Goal: Task Accomplishment & Management: Use online tool/utility

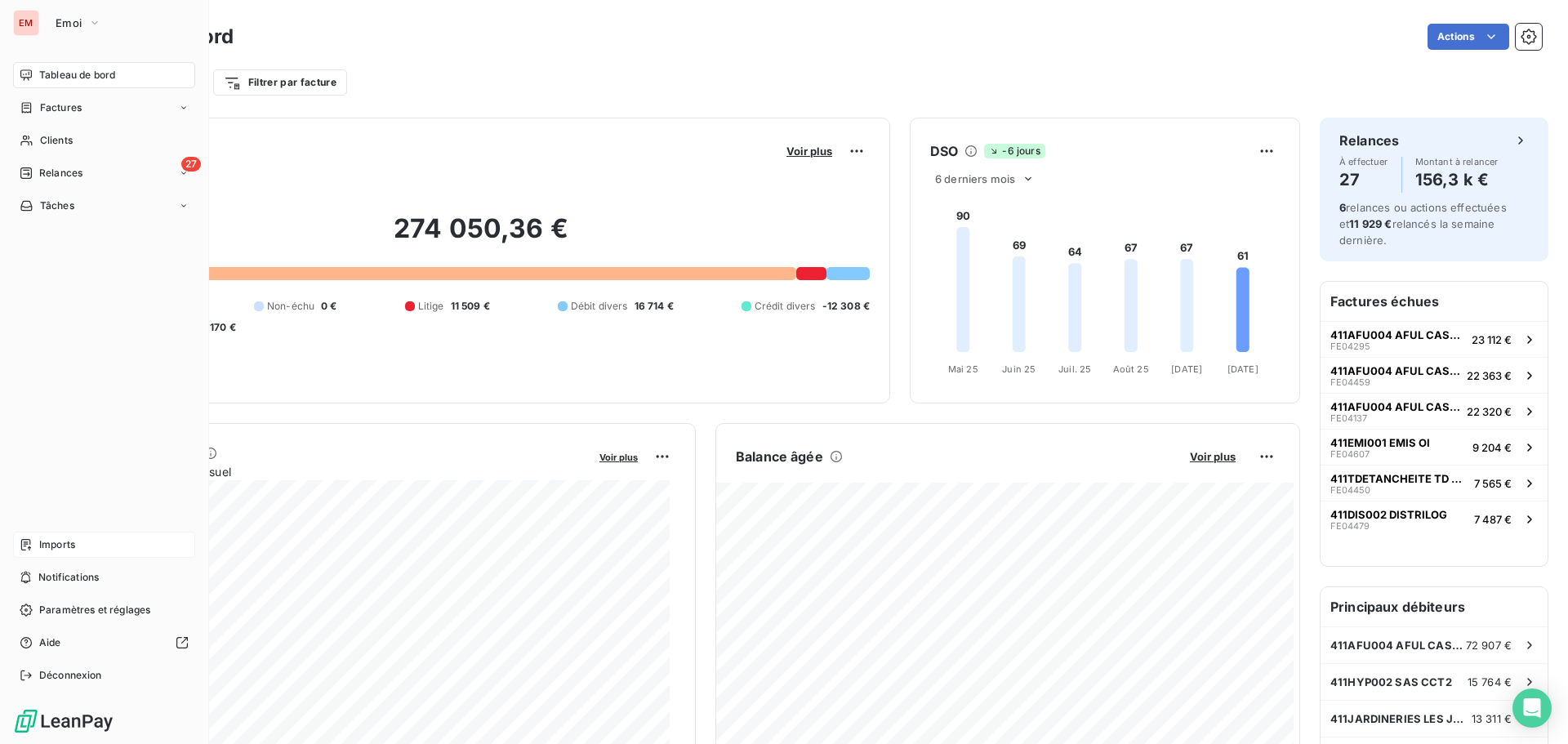
click at [68, 538] on span "Imports" at bounding box center [56, 545] width 36 height 15
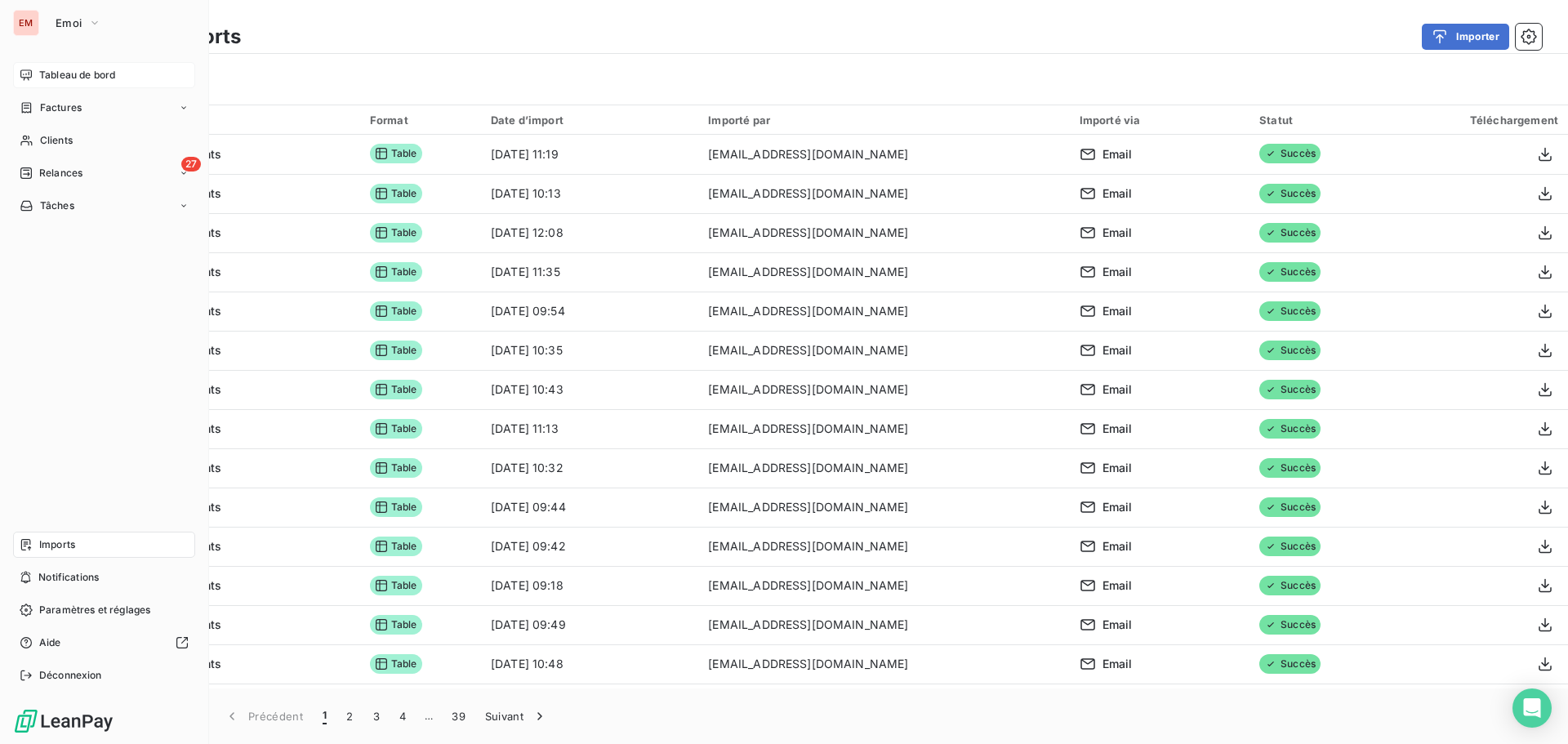
click at [36, 73] on div "Tableau de bord" at bounding box center [104, 75] width 182 height 26
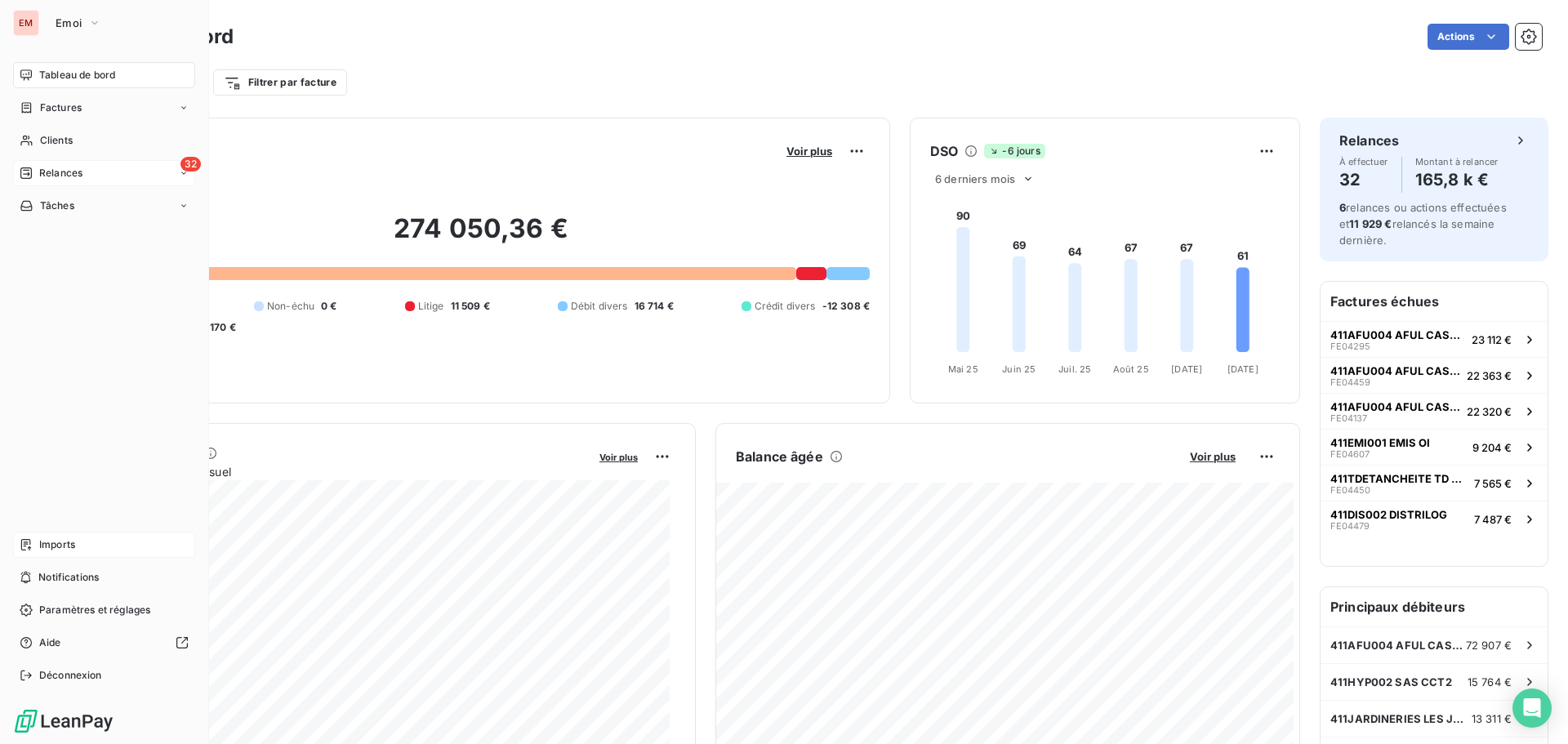
click at [23, 173] on icon at bounding box center [26, 173] width 13 height 13
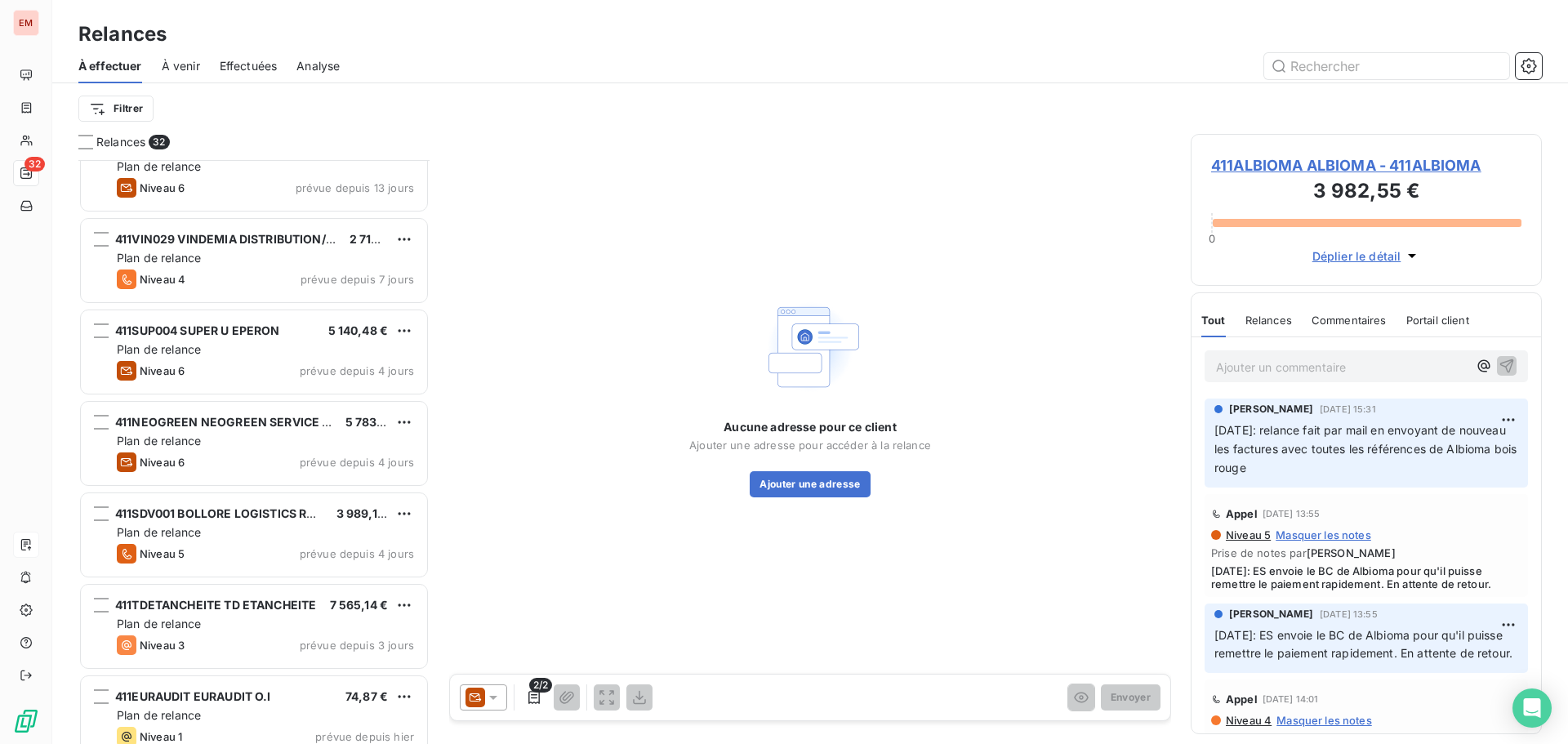
scroll to position [1879, 0]
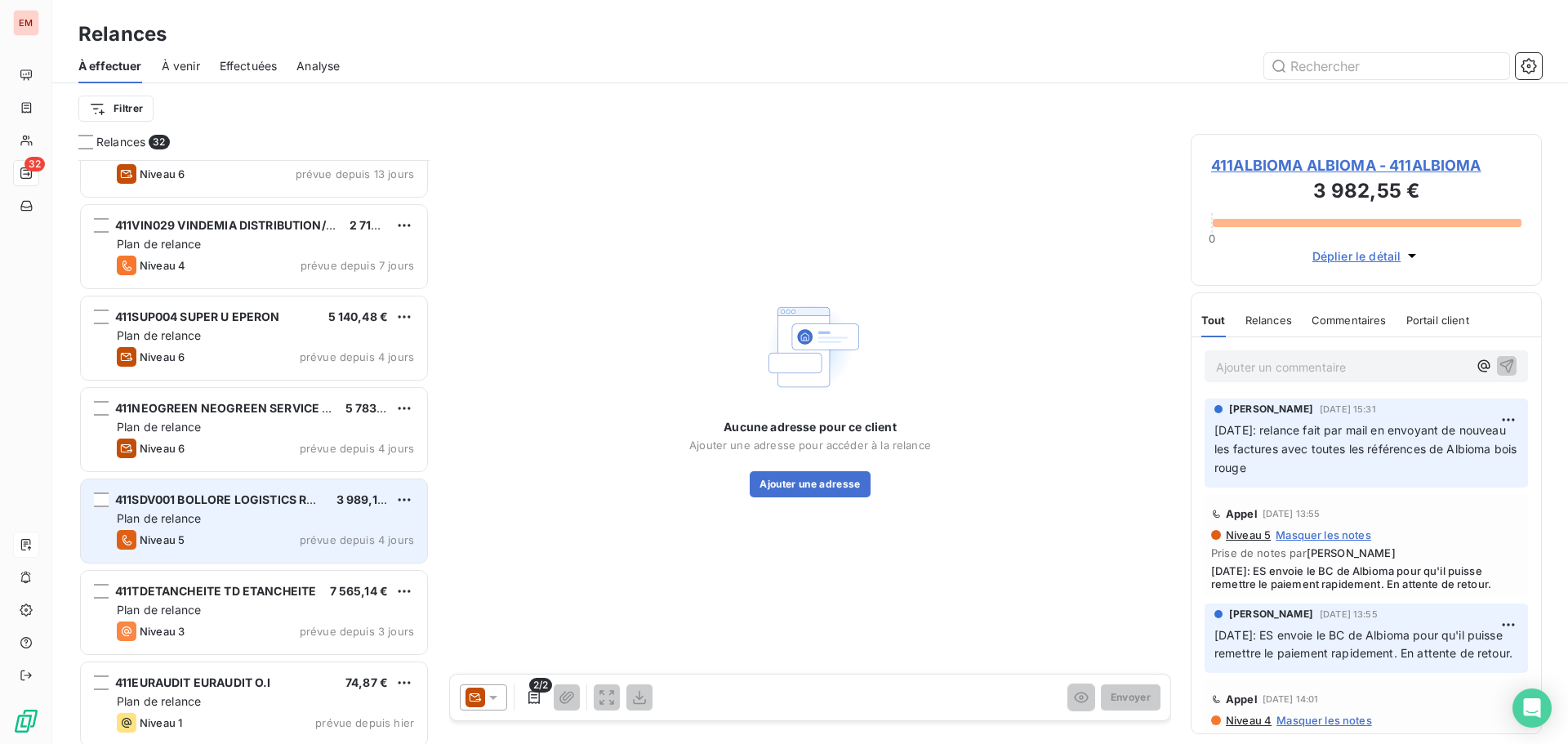
click at [207, 532] on div "Niveau 5 prévue depuis 4 jours" at bounding box center [265, 540] width 297 height 20
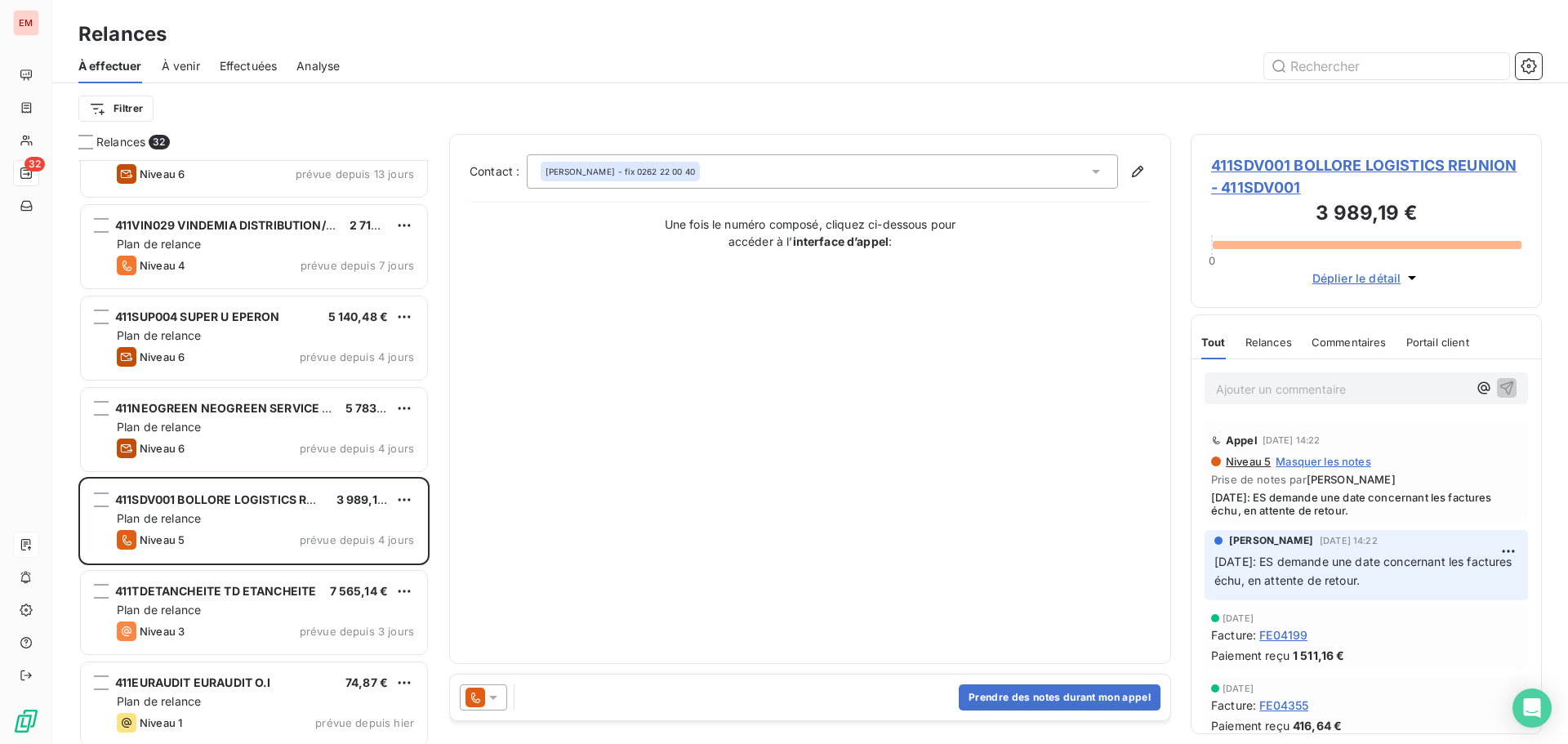
click at [499, 706] on div at bounding box center [484, 697] width 47 height 26
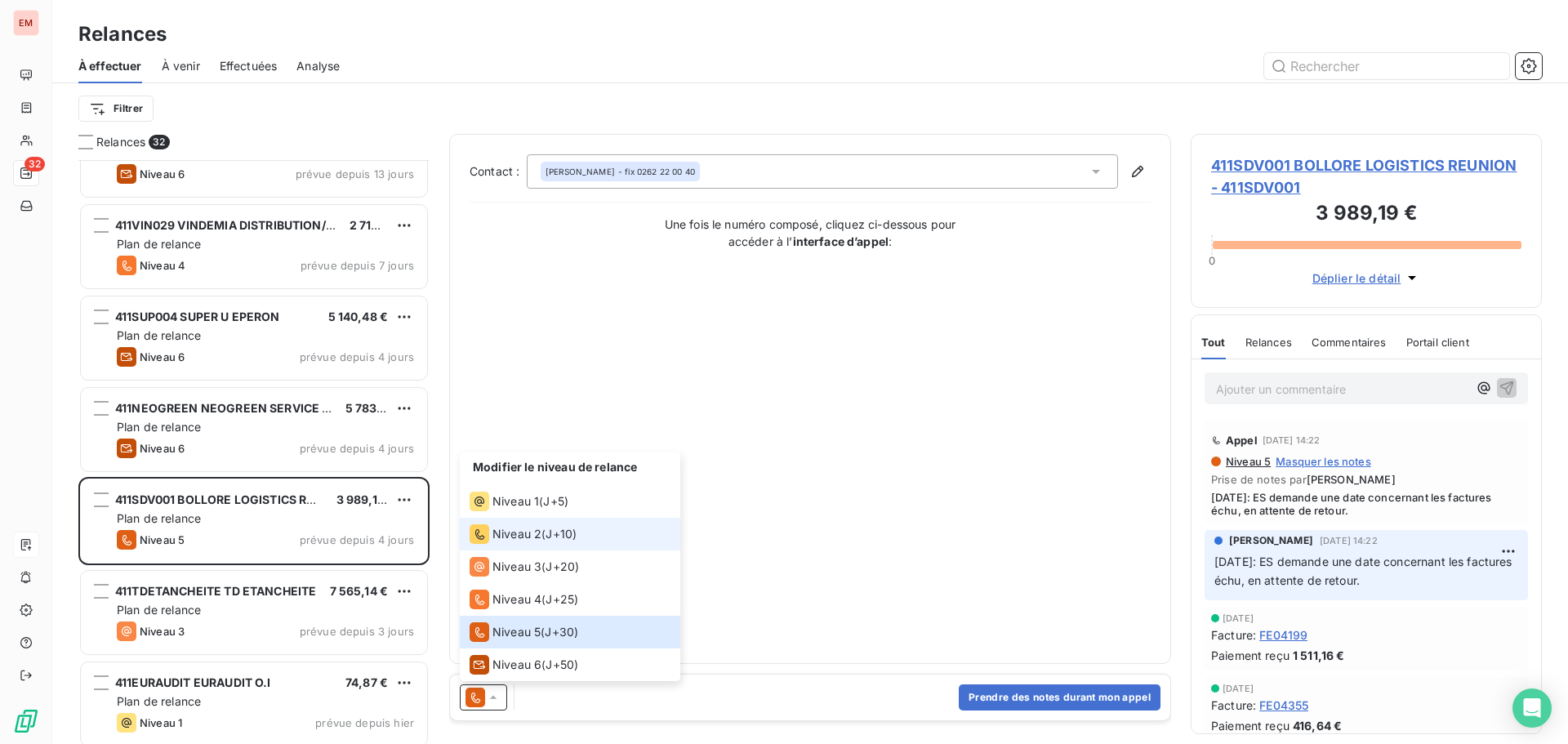
click at [517, 538] on span "Niveau 2" at bounding box center [517, 534] width 49 height 16
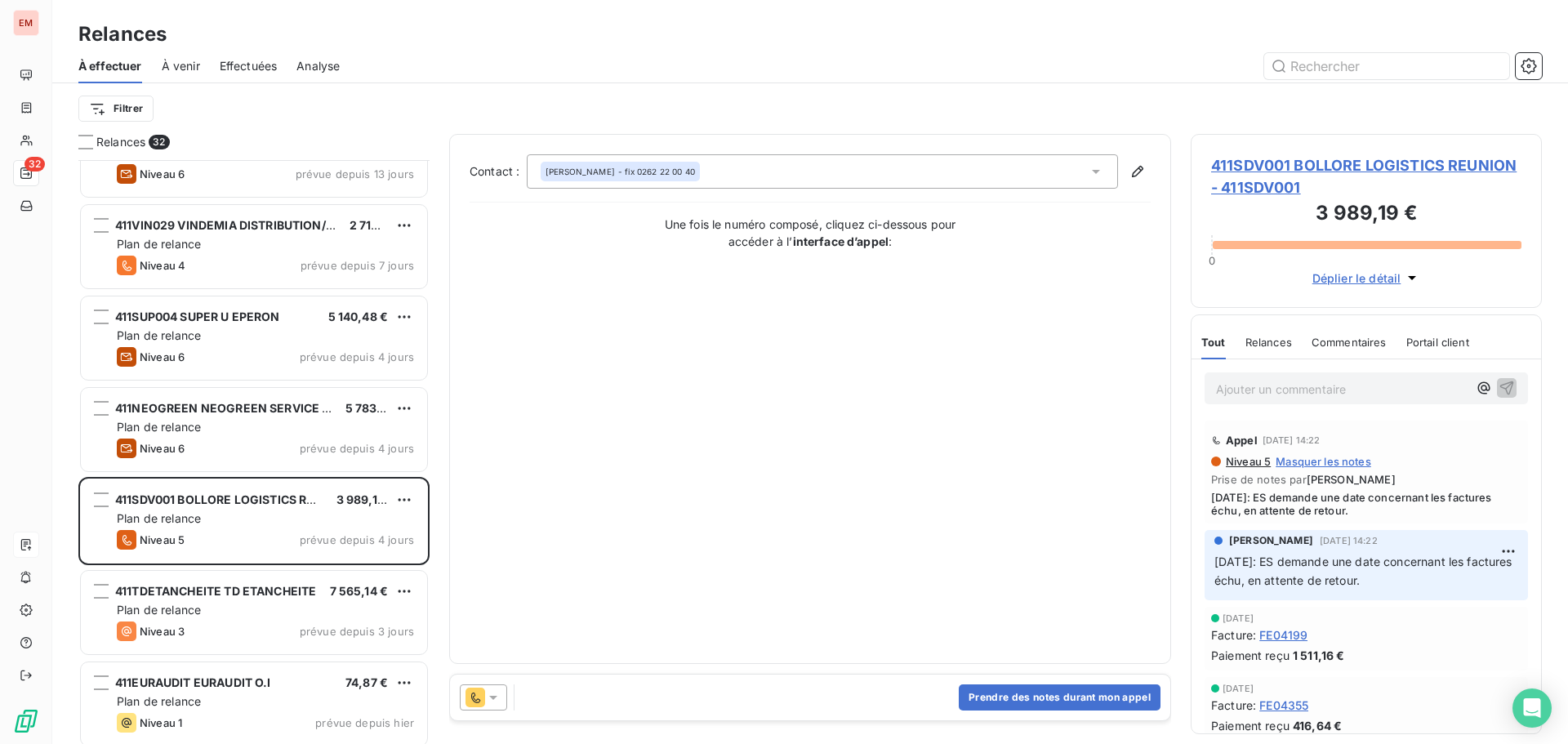
click at [478, 708] on div at bounding box center [484, 697] width 47 height 26
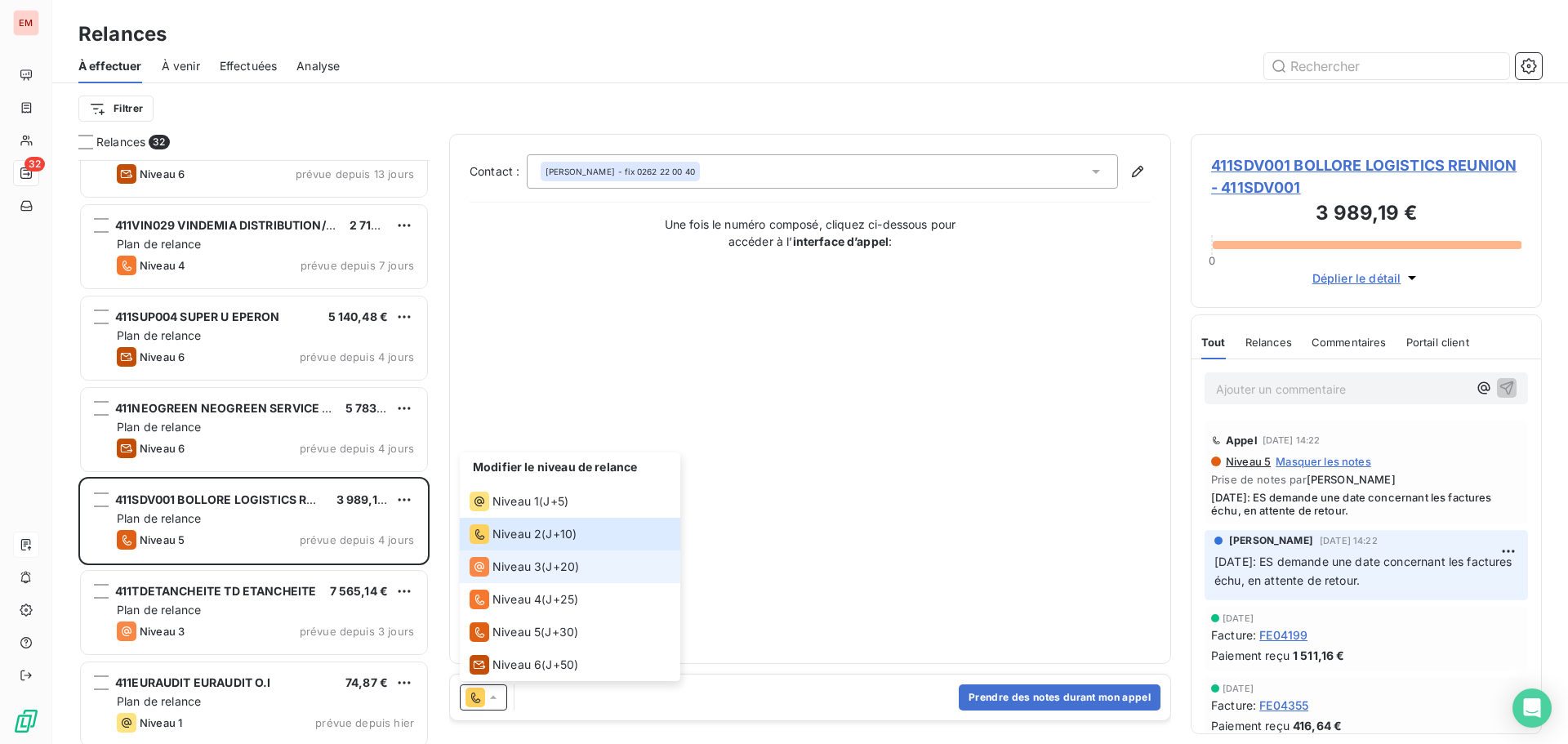
click at [525, 580] on li "Niveau 3 ( J+20 )" at bounding box center [570, 566] width 220 height 33
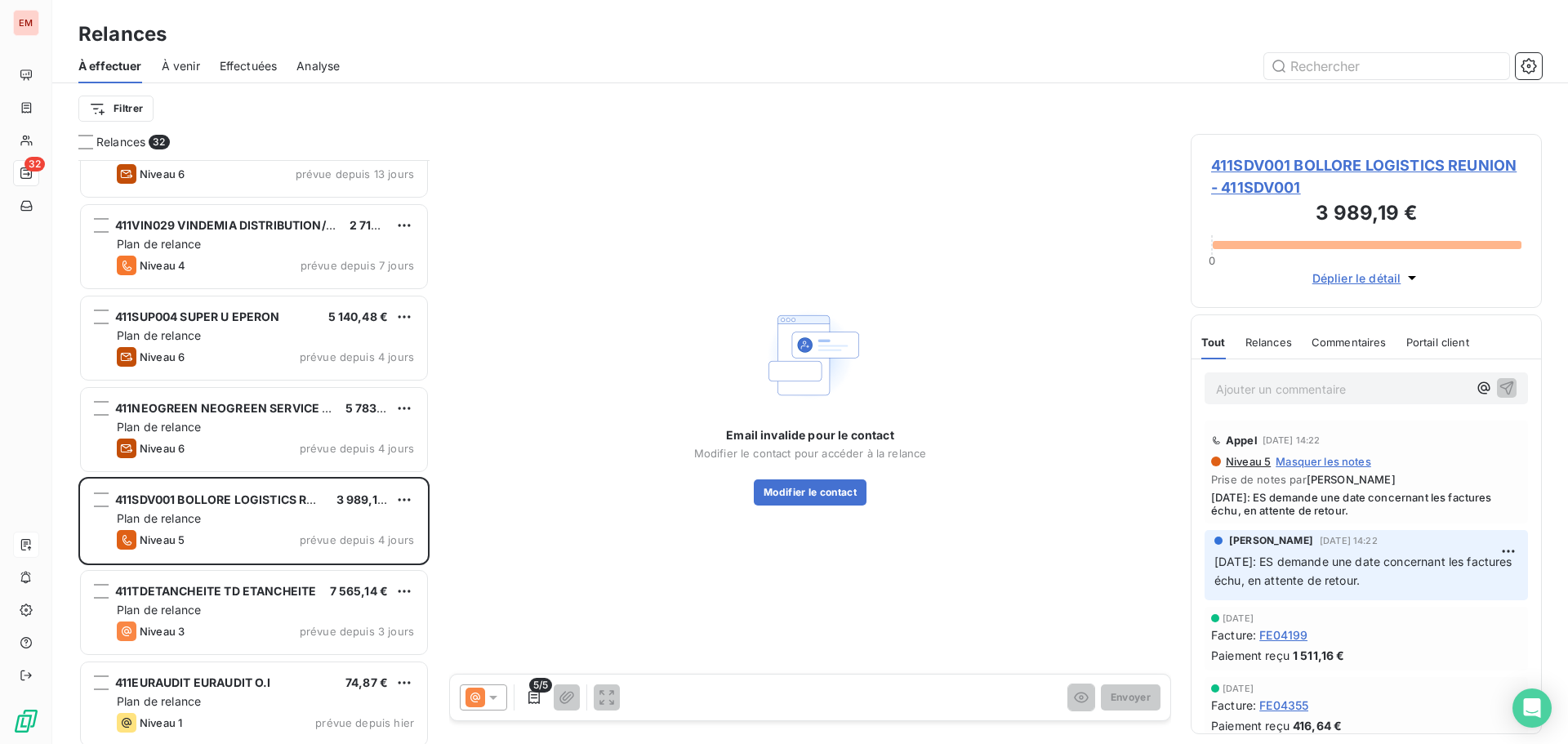
click at [484, 681] on div "5/5 Envoyer" at bounding box center [809, 698] width 720 height 46
click at [486, 696] on icon at bounding box center [494, 698] width 16 height 16
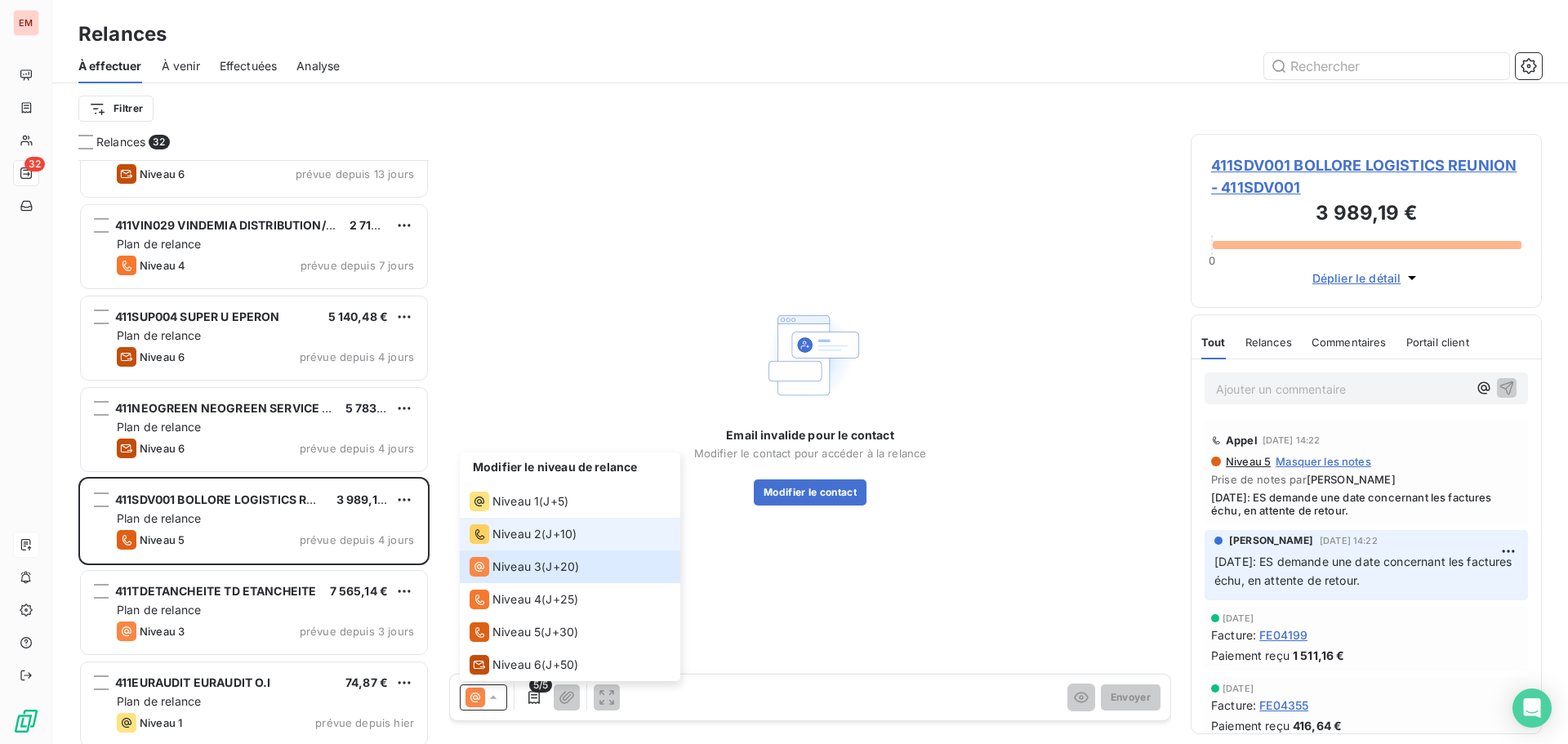
click at [504, 544] on li "Niveau 2 ( J+10 )" at bounding box center [570, 534] width 220 height 33
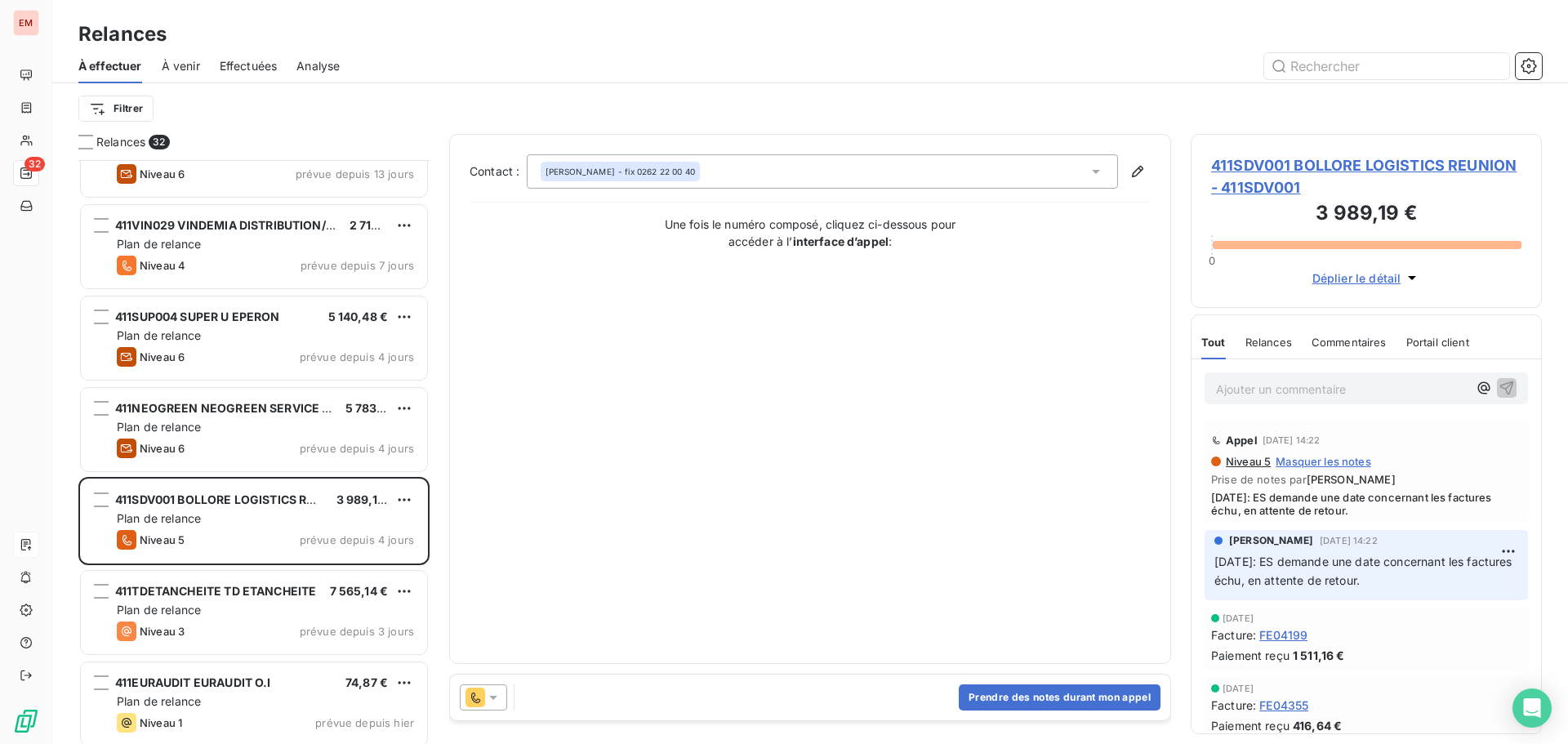
click at [491, 690] on icon at bounding box center [494, 698] width 16 height 16
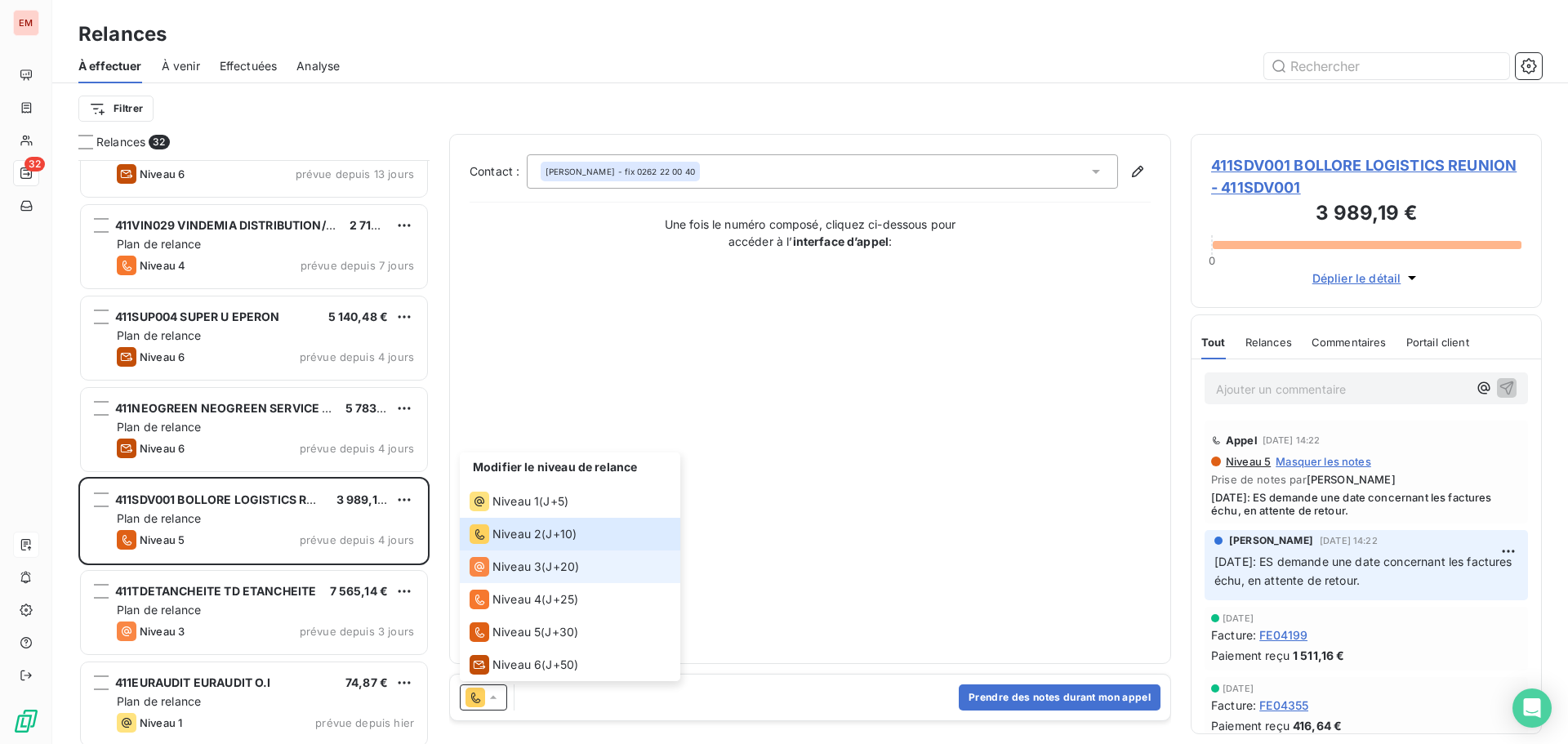
click at [513, 569] on span "Niveau 3" at bounding box center [517, 566] width 49 height 16
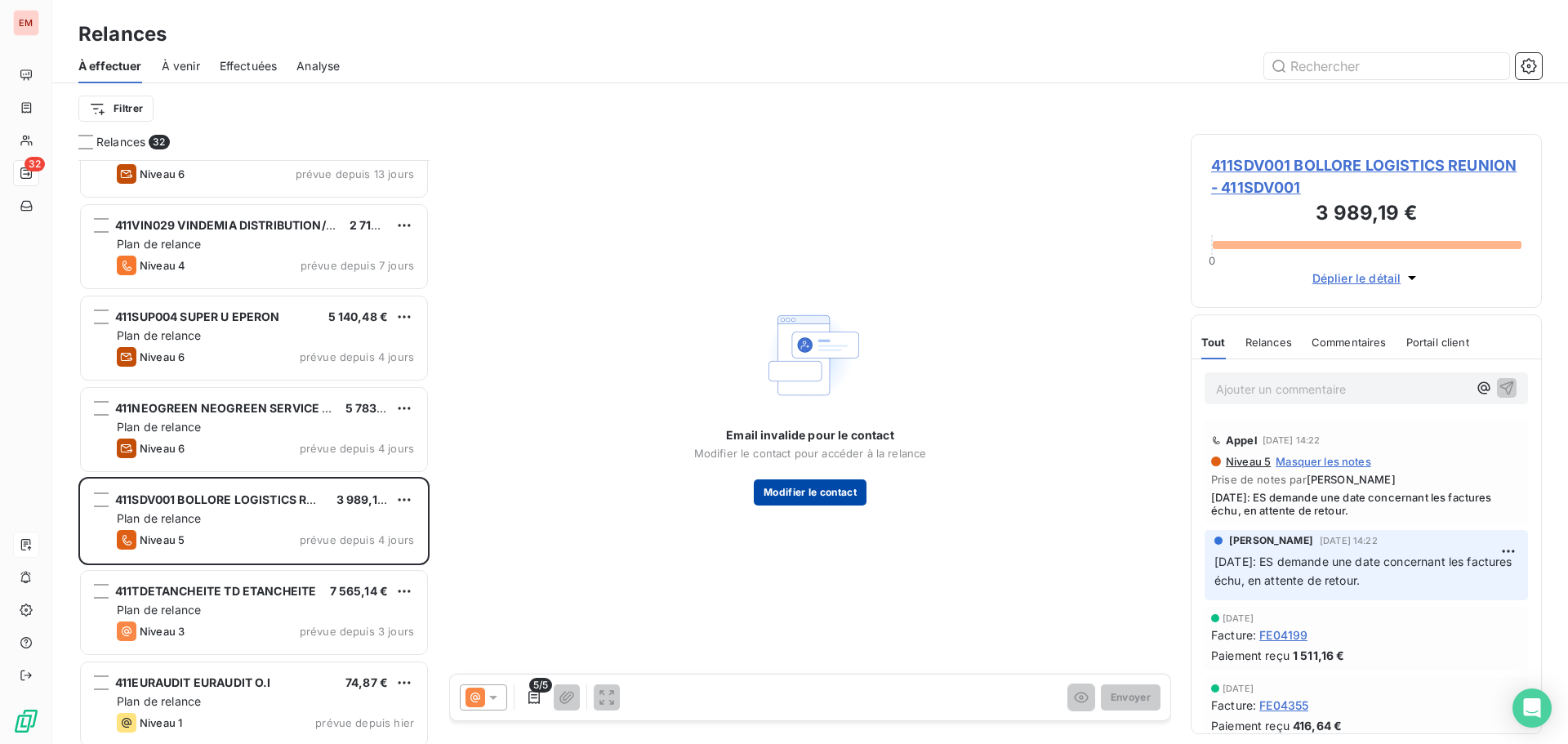
click at [814, 494] on button "Modifier le contact" at bounding box center [810, 492] width 113 height 26
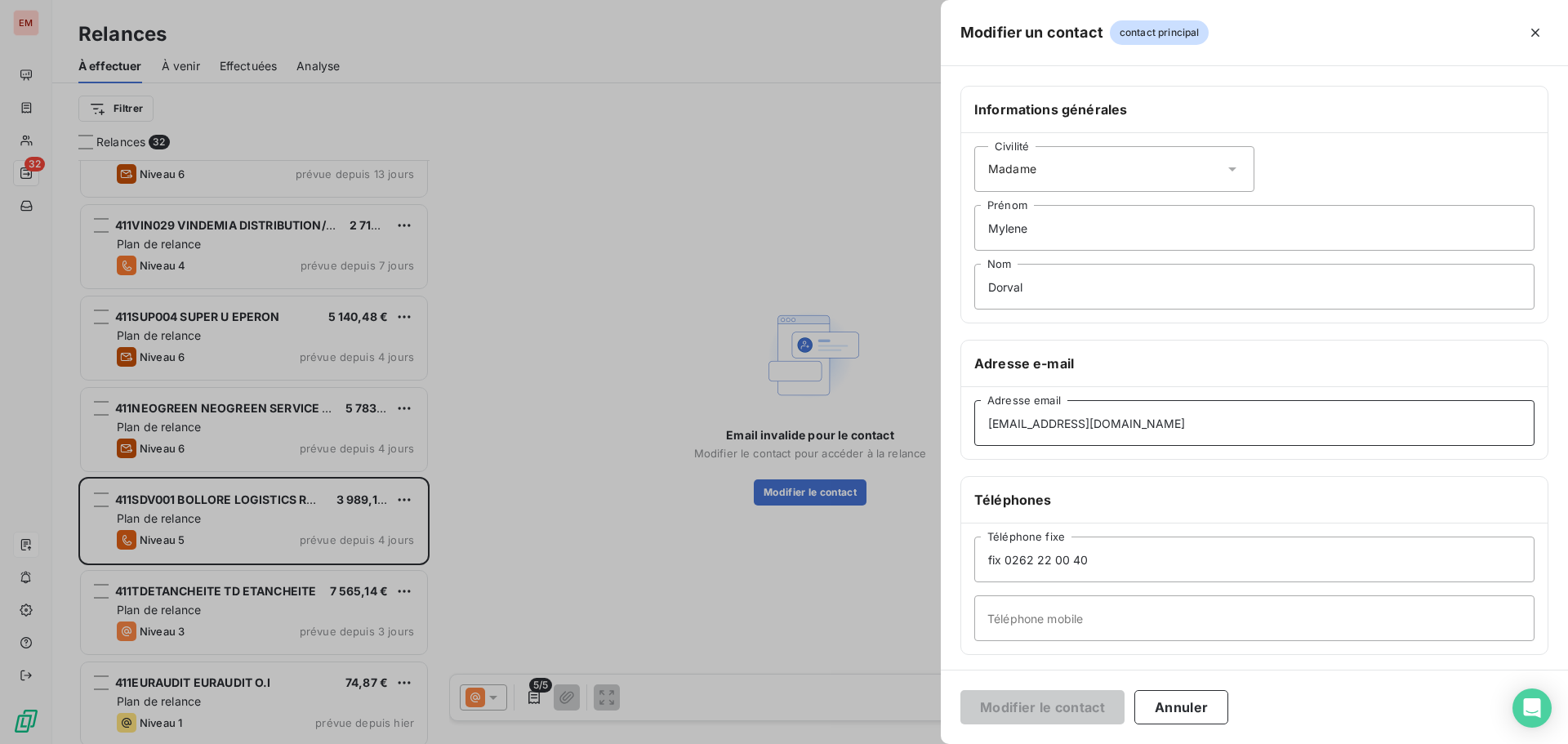
click at [1165, 422] on input "[EMAIL_ADDRESS][DOMAIN_NAME]" at bounding box center [1254, 423] width 560 height 46
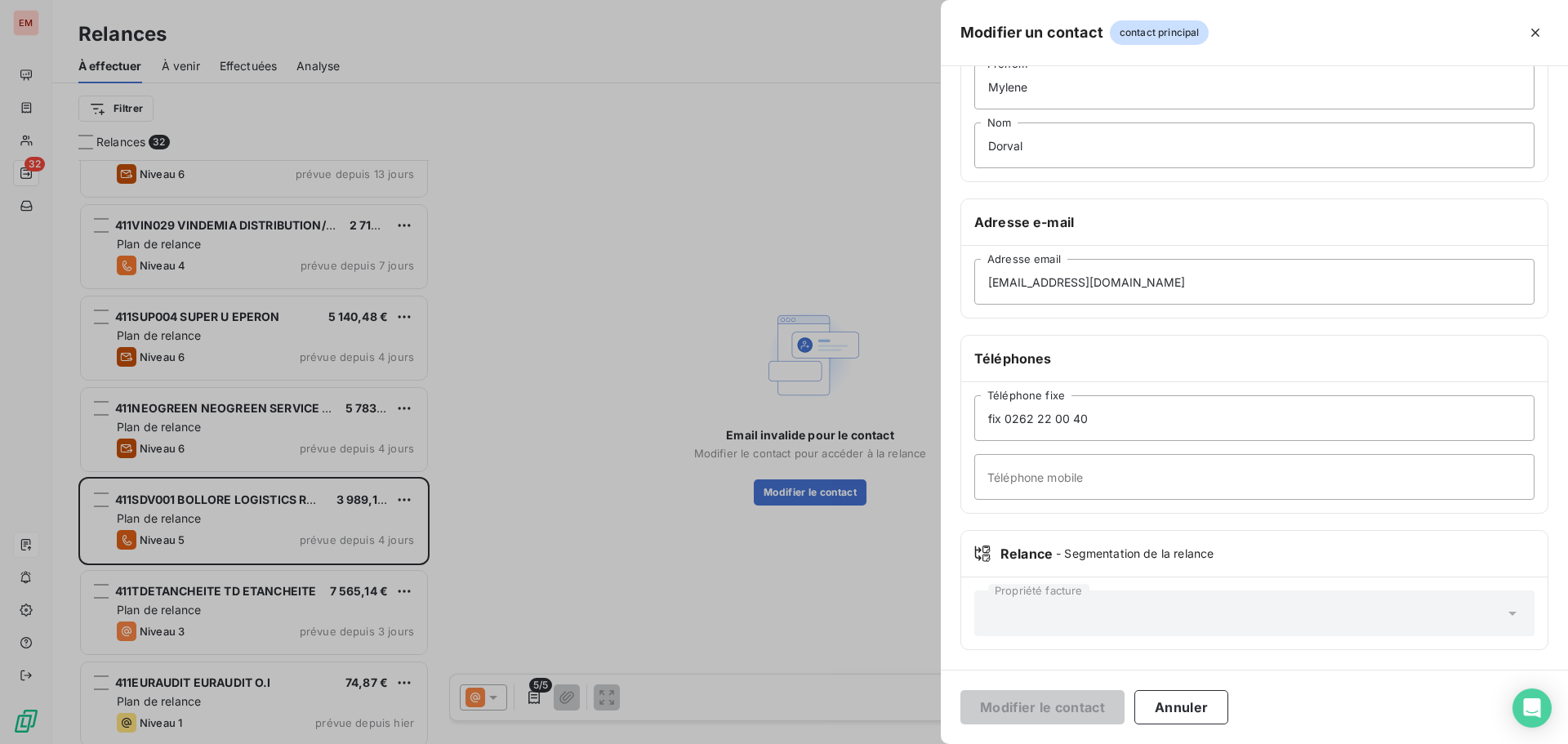
click at [1072, 555] on span "- Segmentation de la relance" at bounding box center [1134, 554] width 158 height 16
click at [1062, 588] on div "Propriété facture" at bounding box center [1254, 613] width 586 height 72
drag, startPoint x: 1054, startPoint y: 626, endPoint x: 1144, endPoint y: 660, distance: 96.2
click at [1068, 633] on div "Propriété facture" at bounding box center [1254, 613] width 560 height 46
click at [1149, 695] on button "Annuler" at bounding box center [1180, 708] width 94 height 35
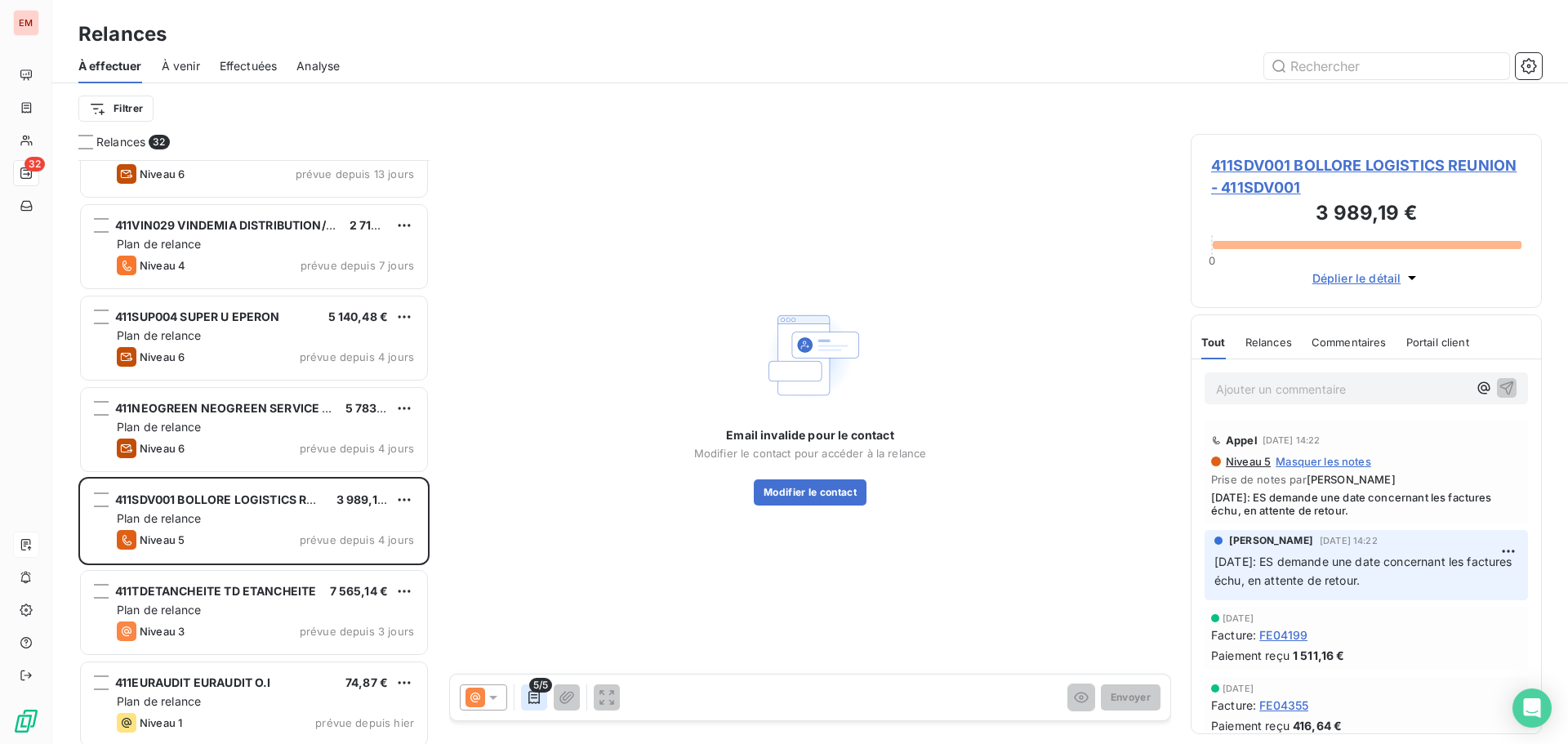
click at [533, 696] on icon "button" at bounding box center [534, 698] width 16 height 16
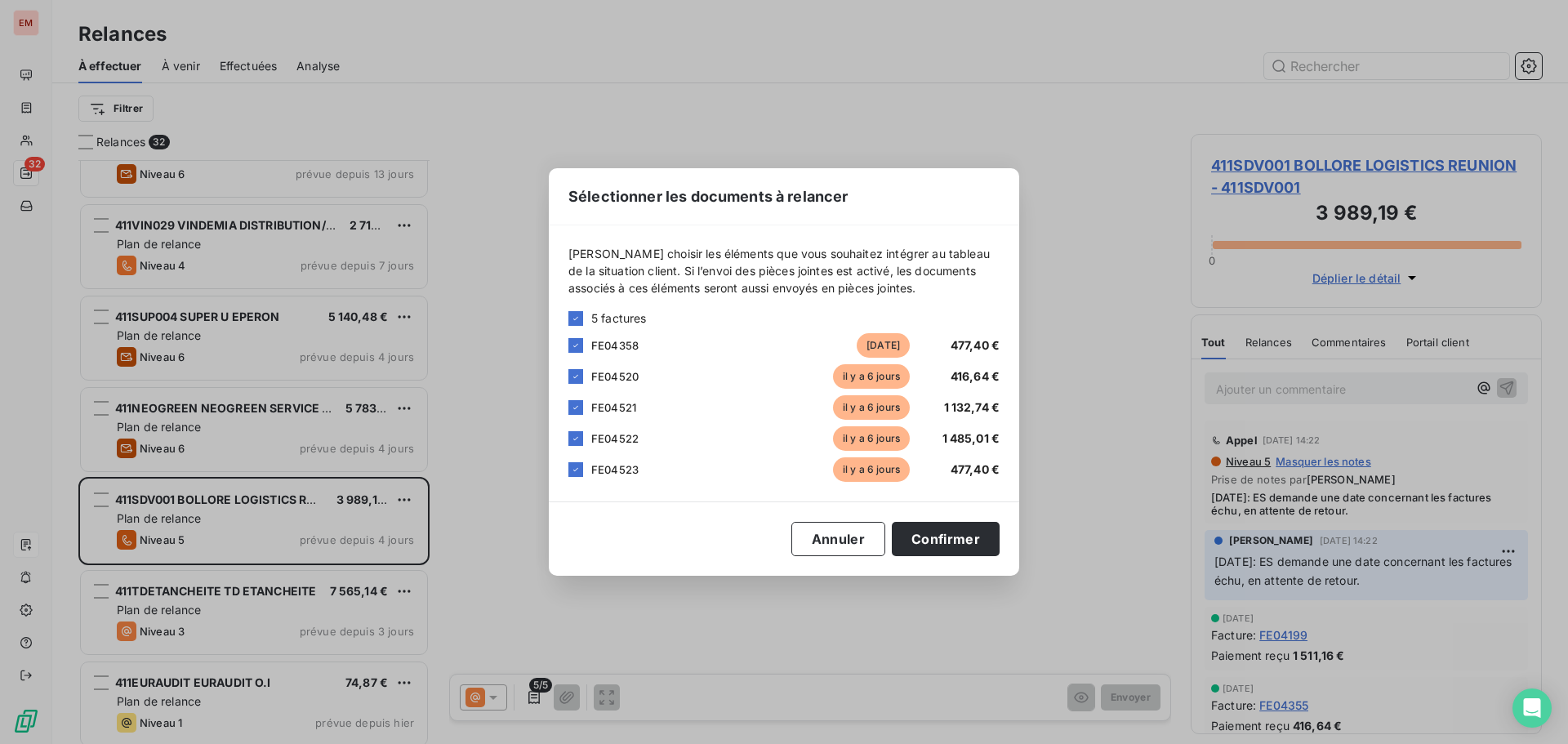
click at [1095, 418] on div "Sélectionner les documents à relancer [PERSON_NAME] choisir les éléments que vo…" at bounding box center [784, 372] width 1568 height 744
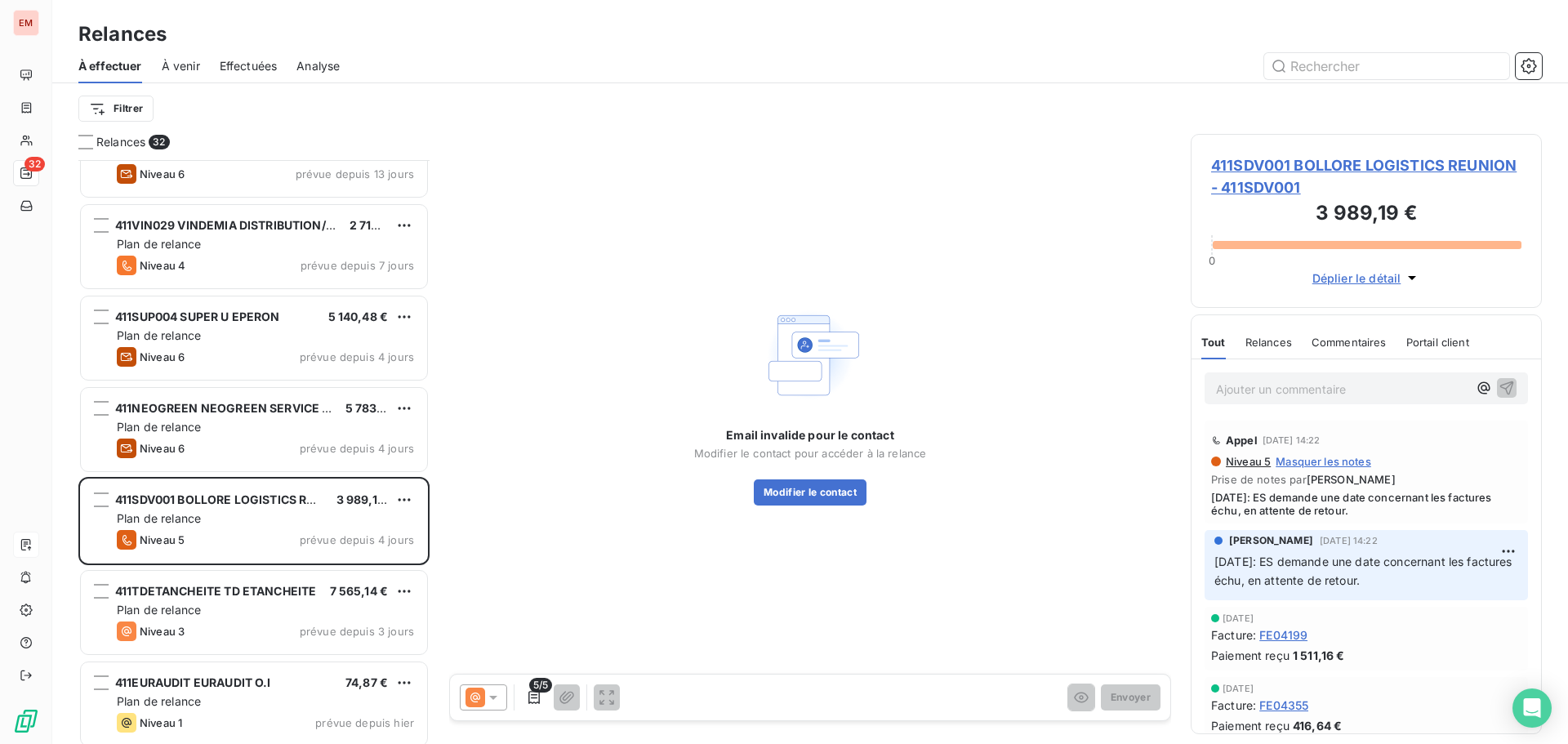
click at [463, 697] on div at bounding box center [484, 697] width 47 height 26
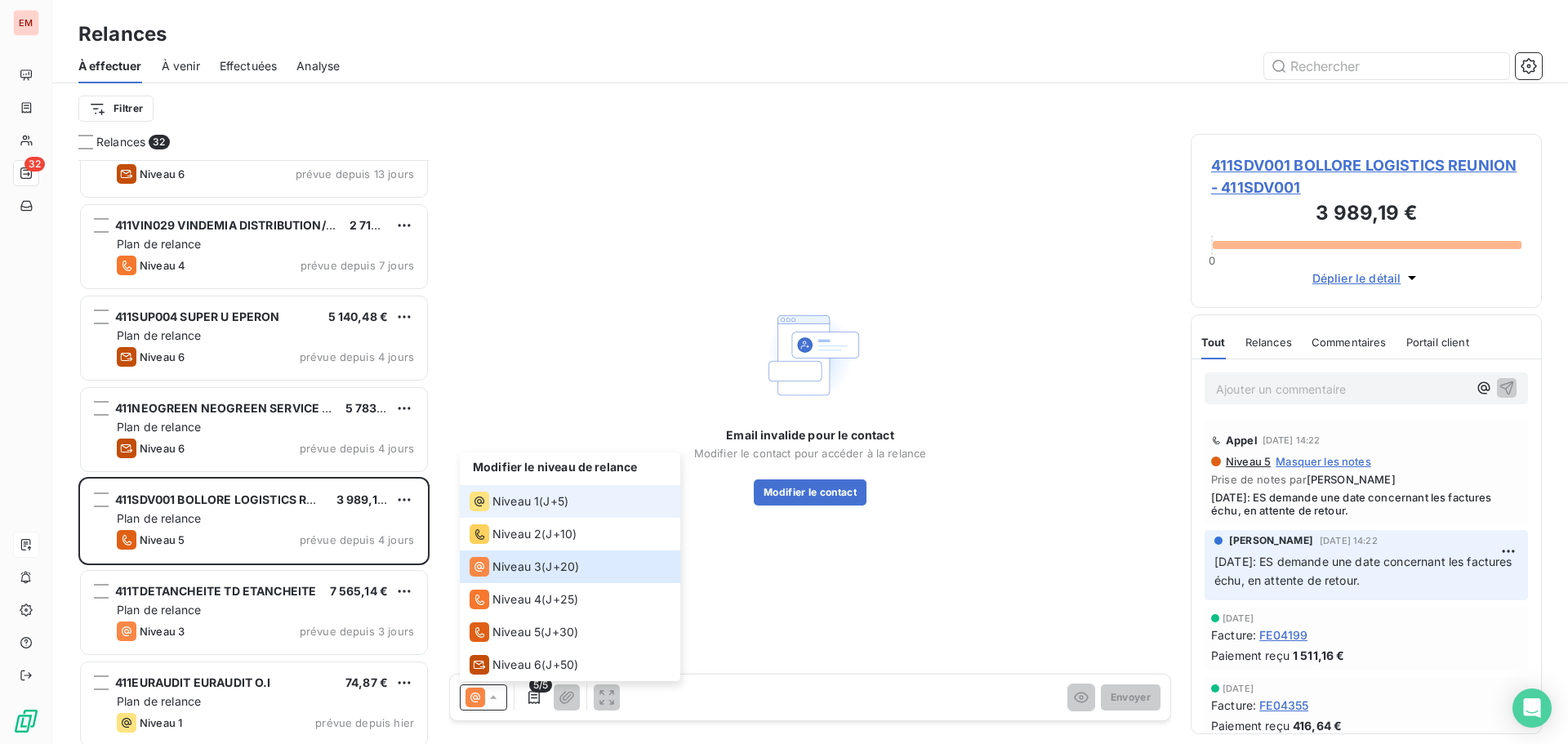
click at [501, 495] on span "Niveau 1" at bounding box center [515, 502] width 46 height 16
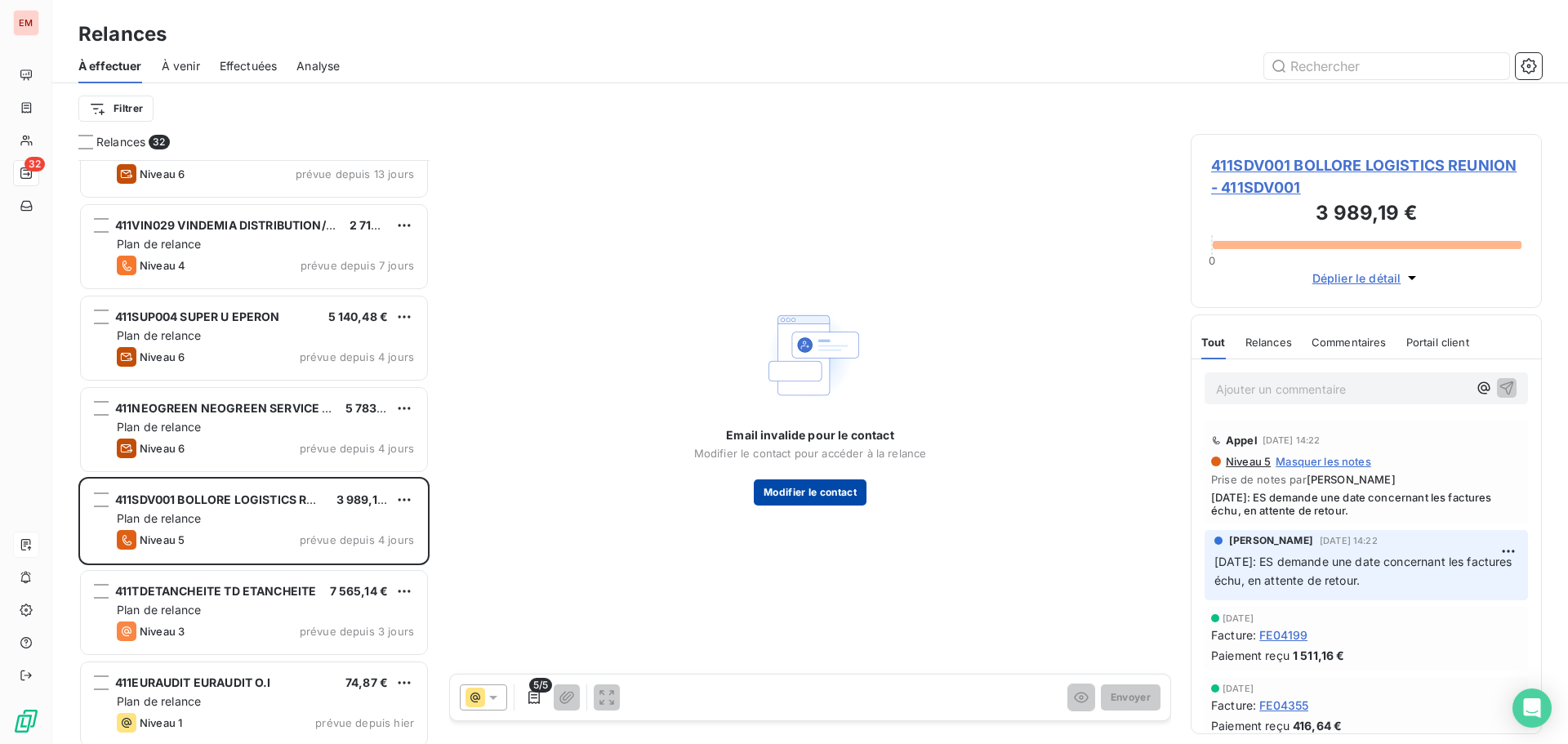
click at [779, 501] on button "Modifier le contact" at bounding box center [810, 492] width 113 height 26
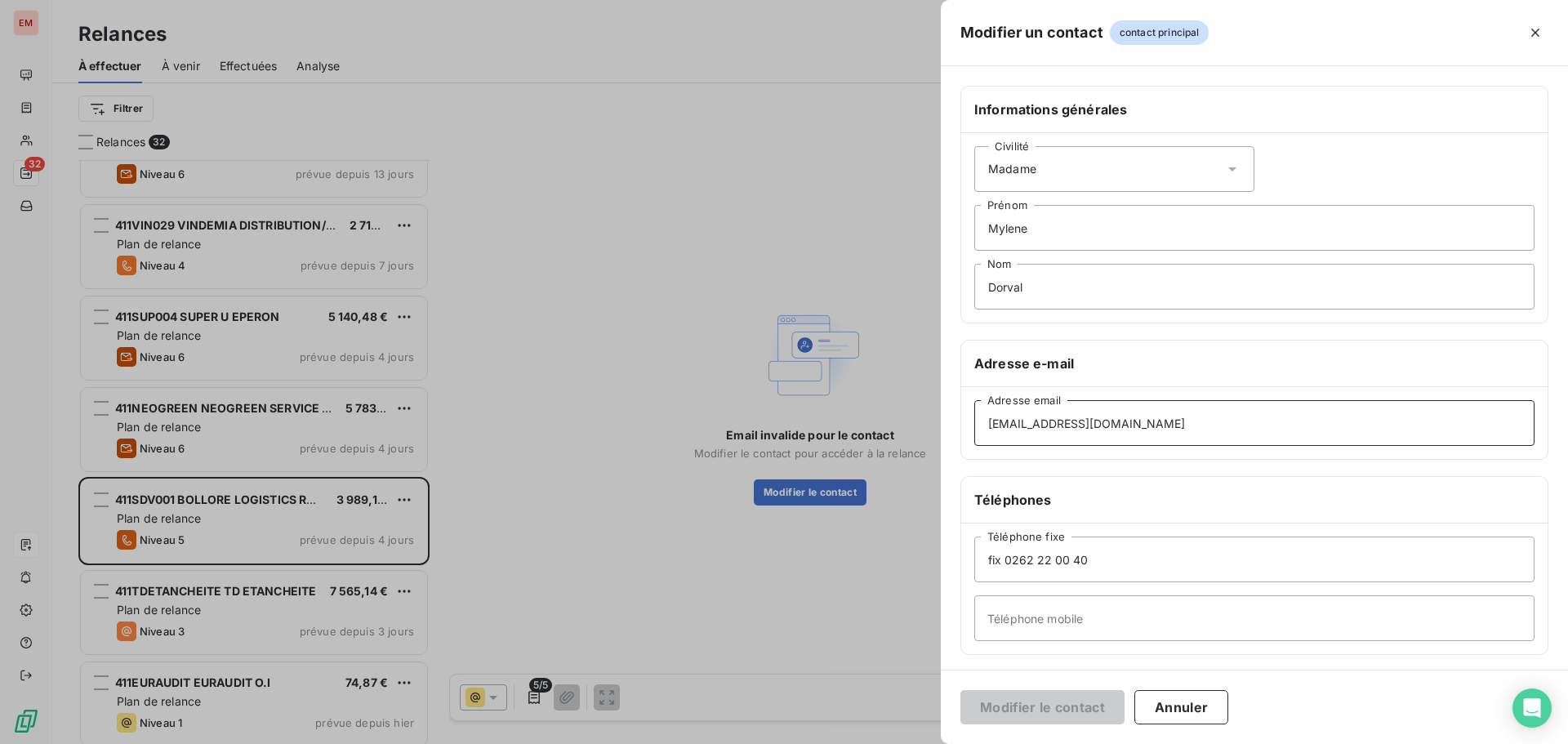
click at [1191, 413] on input "[EMAIL_ADDRESS][DOMAIN_NAME]" at bounding box center [1254, 423] width 560 height 46
drag, startPoint x: 1192, startPoint y: 415, endPoint x: 879, endPoint y: 428, distance: 313.3
click at [879, 743] on div "Modifier un contact contact principal Informations générales Civilité Madame [P…" at bounding box center [784, 744] width 1568 height 0
paste input "cevalogistics"
type input "[EMAIL_ADDRESS][DOMAIN_NAME]"
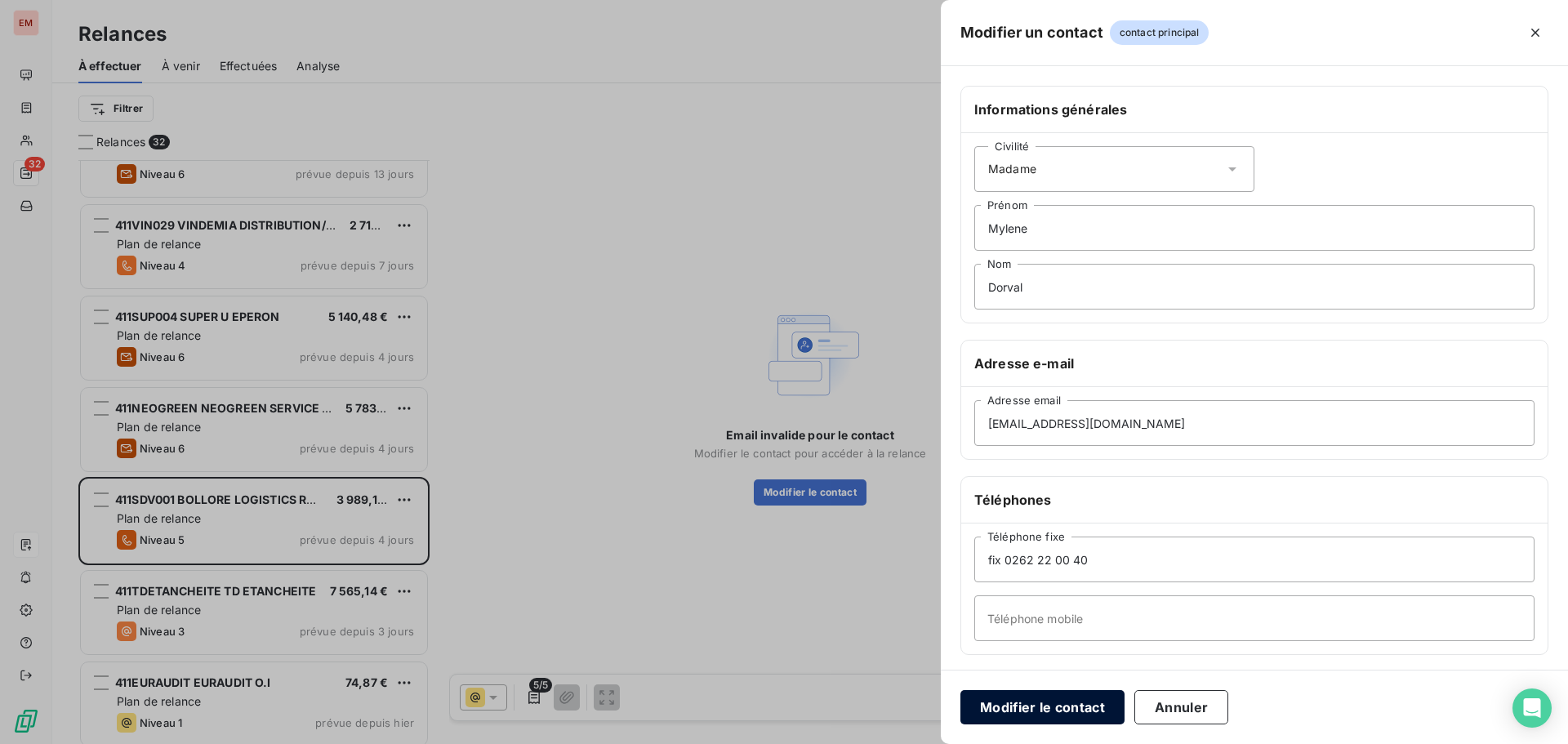
click at [1025, 694] on button "Modifier le contact" at bounding box center [1042, 708] width 164 height 35
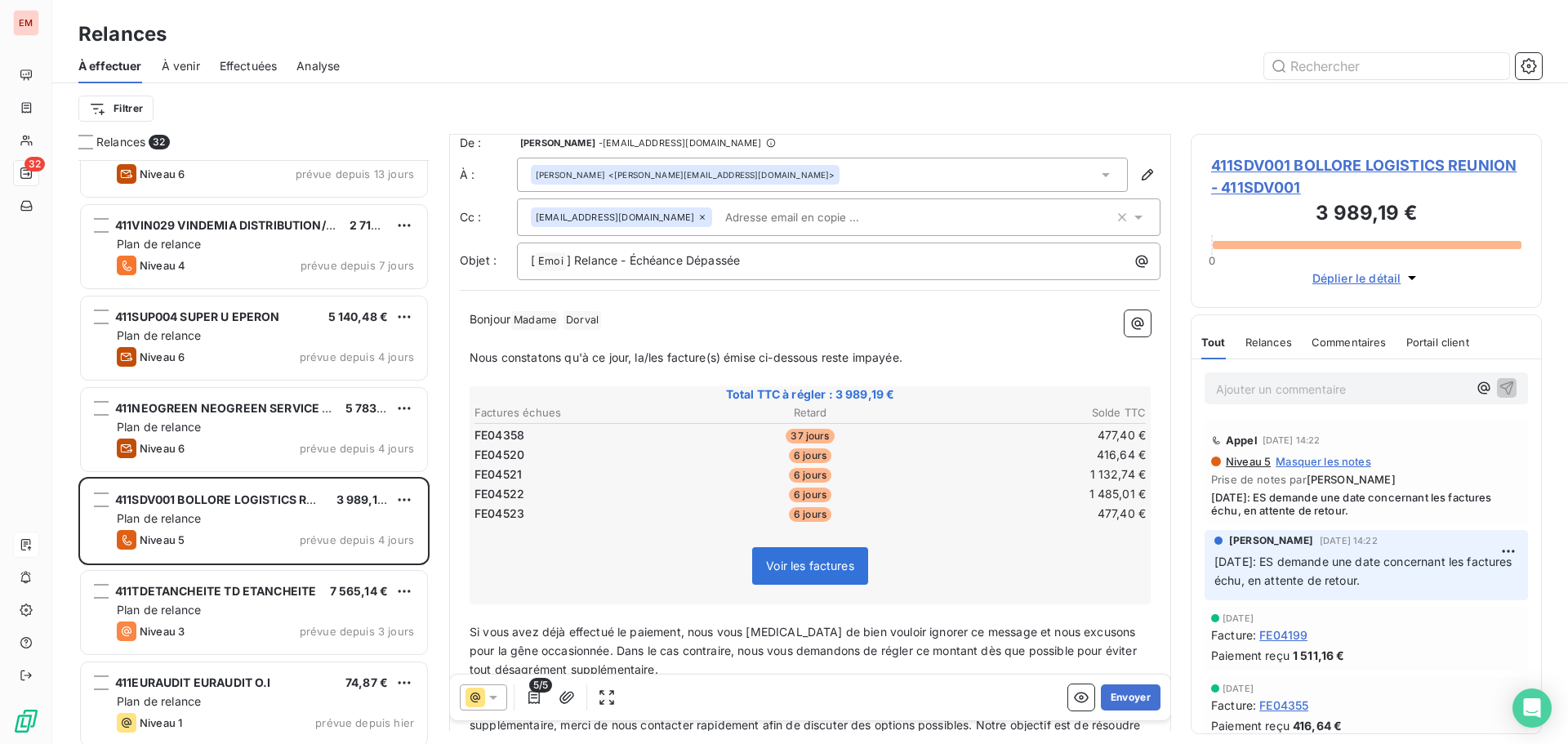
scroll to position [0, 0]
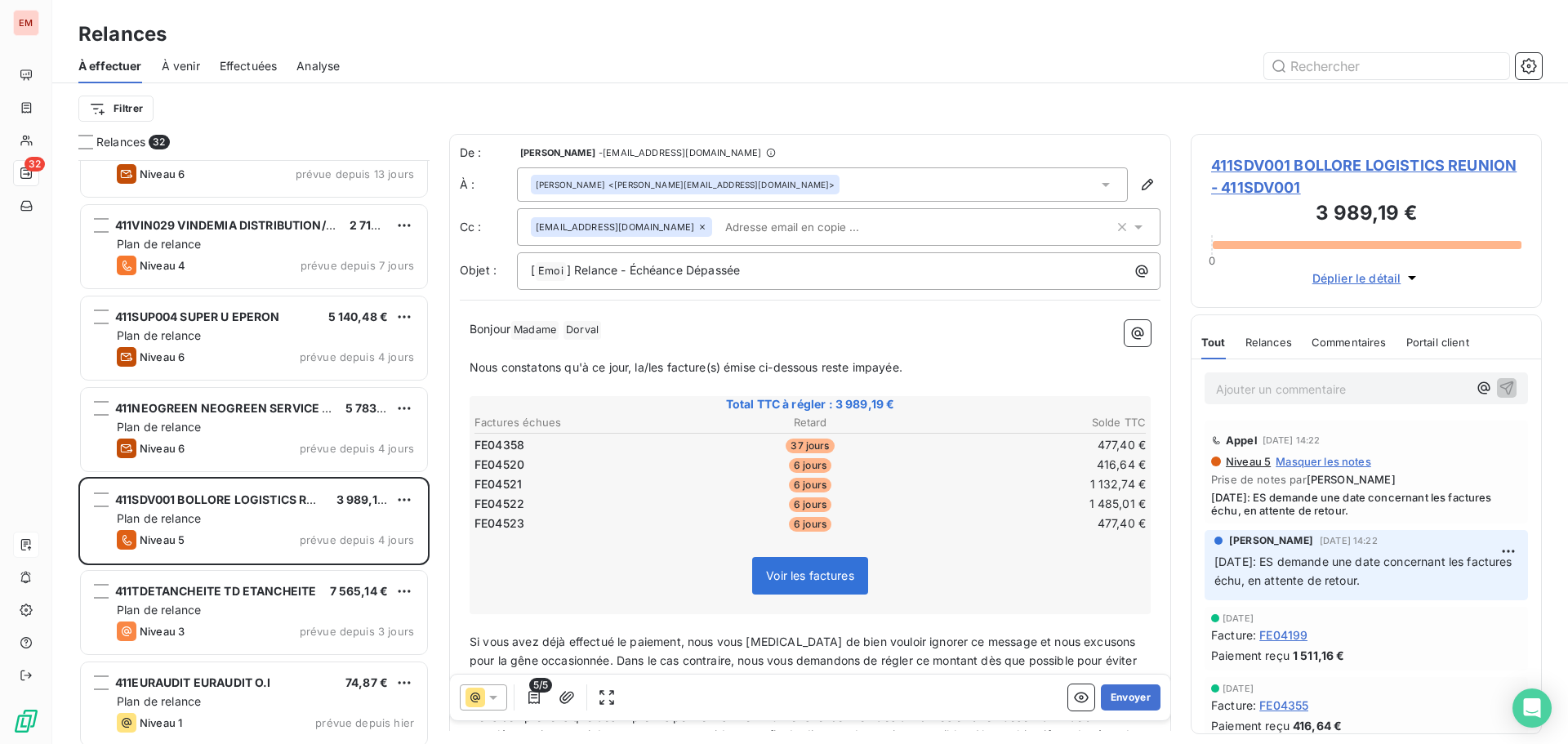
click at [746, 355] on p "﻿" at bounding box center [810, 349] width 681 height 19
click at [944, 373] on p "Nous constatons qu'à ce jour, la/les facture(s) émise ci-dessous reste impayée." at bounding box center [810, 368] width 681 height 19
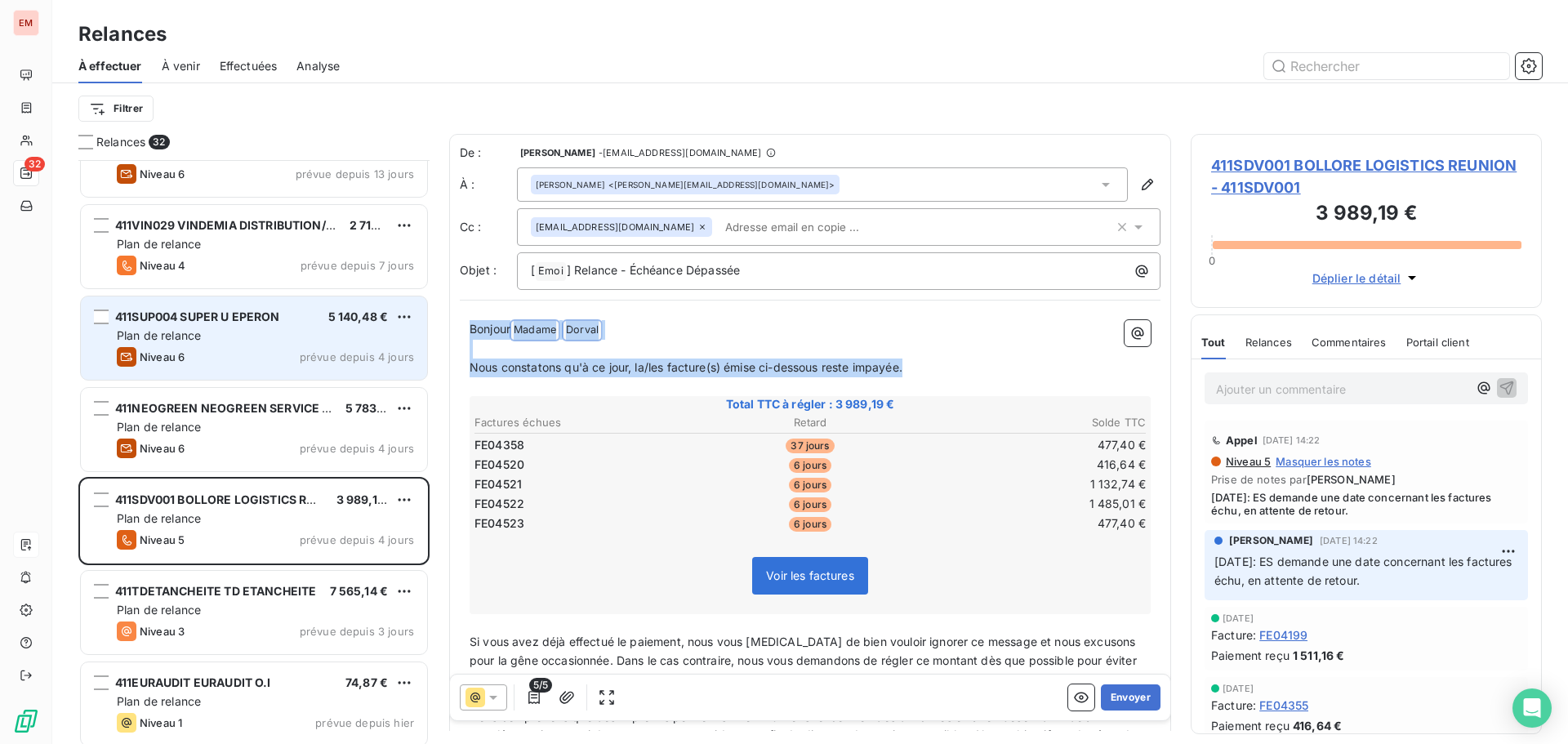
drag, startPoint x: 940, startPoint y: 367, endPoint x: 415, endPoint y: 328, distance: 526.4
click at [409, 324] on div "Relances 32 411PRO002 CASH OI ST PIERRE 1 058,96 € Plan de relance Niveau 2 pré…" at bounding box center [809, 439] width 1515 height 610
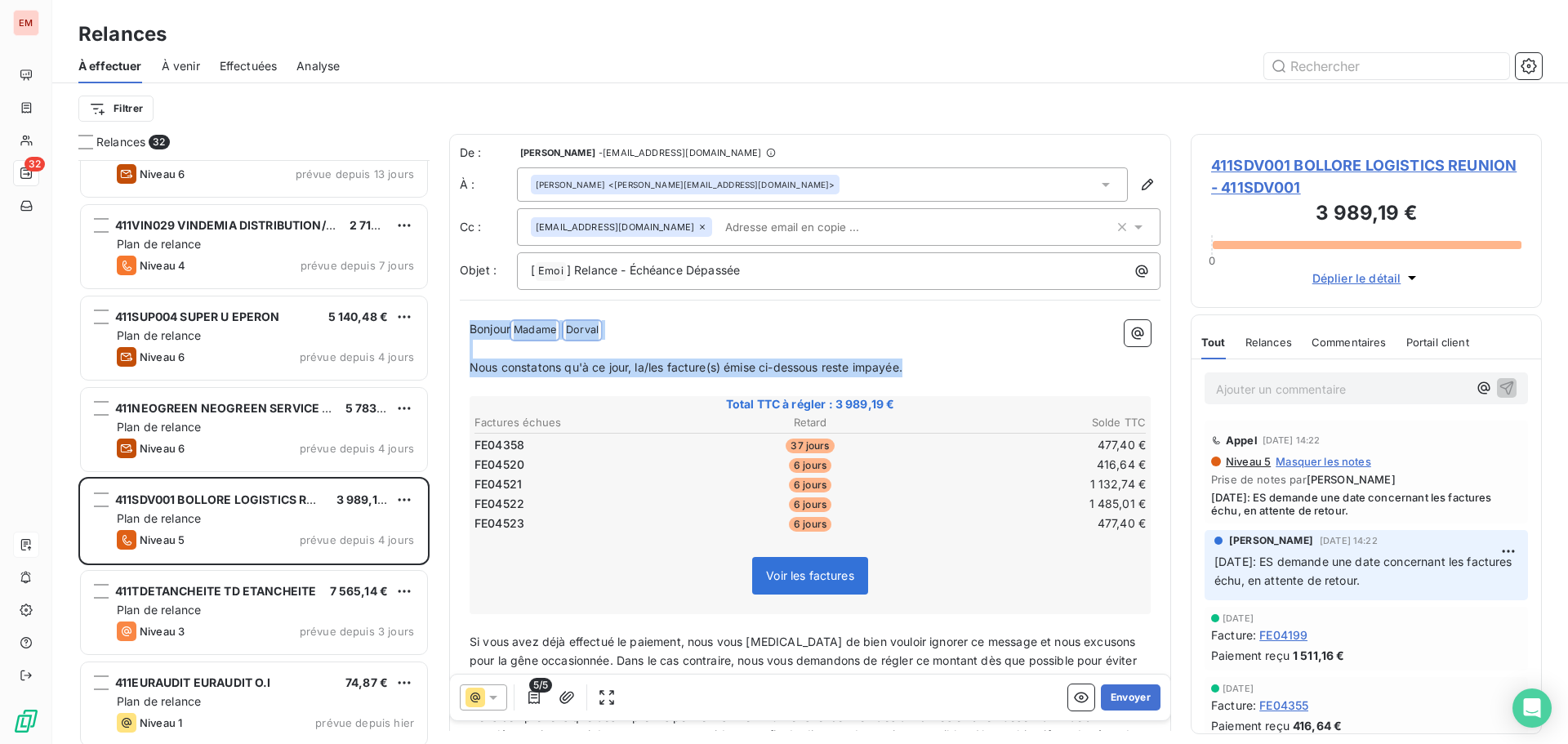
copy div "Bonjour Madame ﻿ [PERSON_NAME] ﻿ ﻿ ﻿ Nous constatons qu'à ce jour, la/les factu…"
click at [645, 425] on th "Factures échues" at bounding box center [585, 423] width 223 height 17
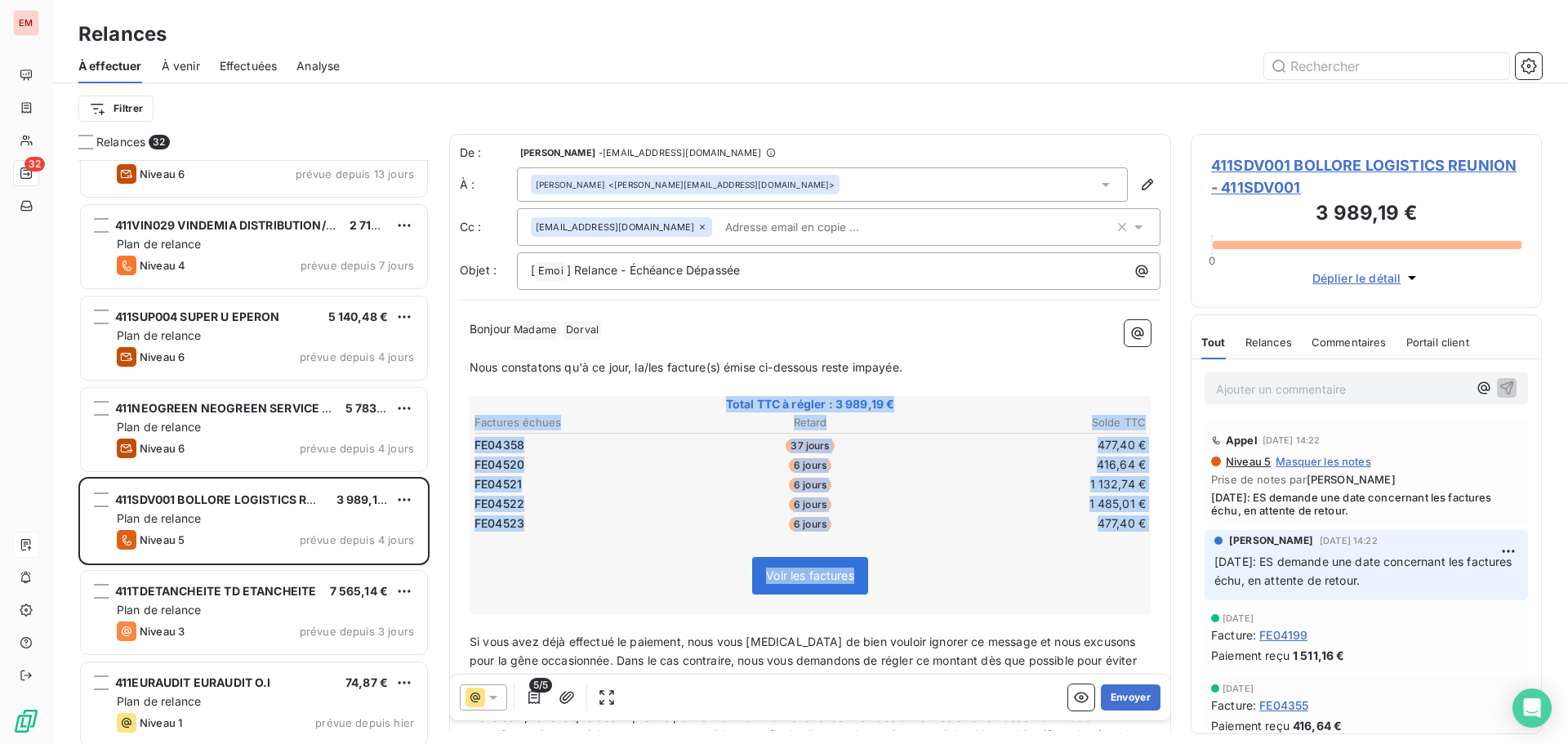
drag, startPoint x: 711, startPoint y: 399, endPoint x: 853, endPoint y: 610, distance: 254.3
click at [853, 610] on div "Total TTC à régler : 3 989,19 € Factures échues Retard Solde TTC FE04358 37 jou…" at bounding box center [810, 505] width 681 height 219
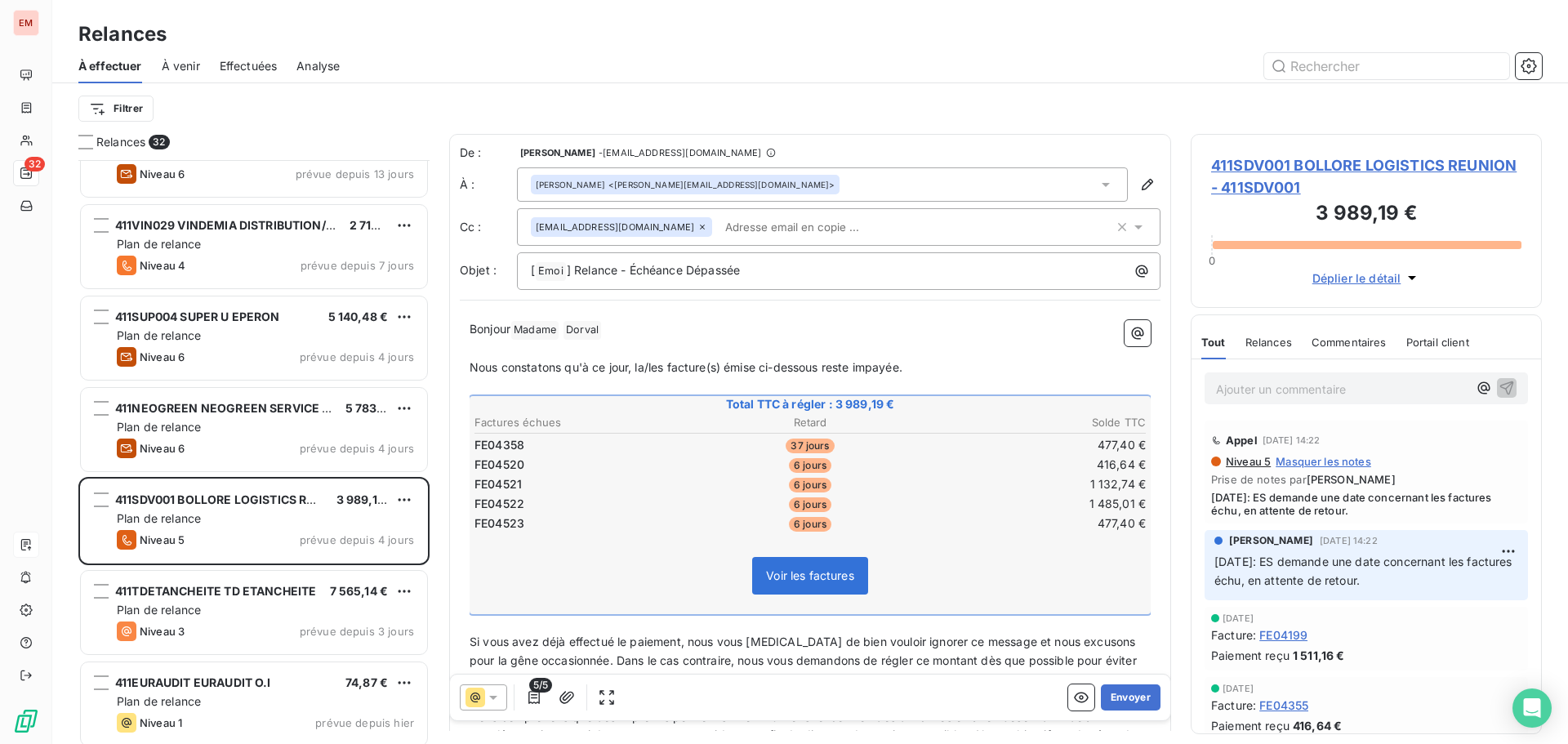
drag, startPoint x: 546, startPoint y: 414, endPoint x: 525, endPoint y: 397, distance: 27.0
click at [544, 414] on th "Factures échues" at bounding box center [585, 423] width 223 height 17
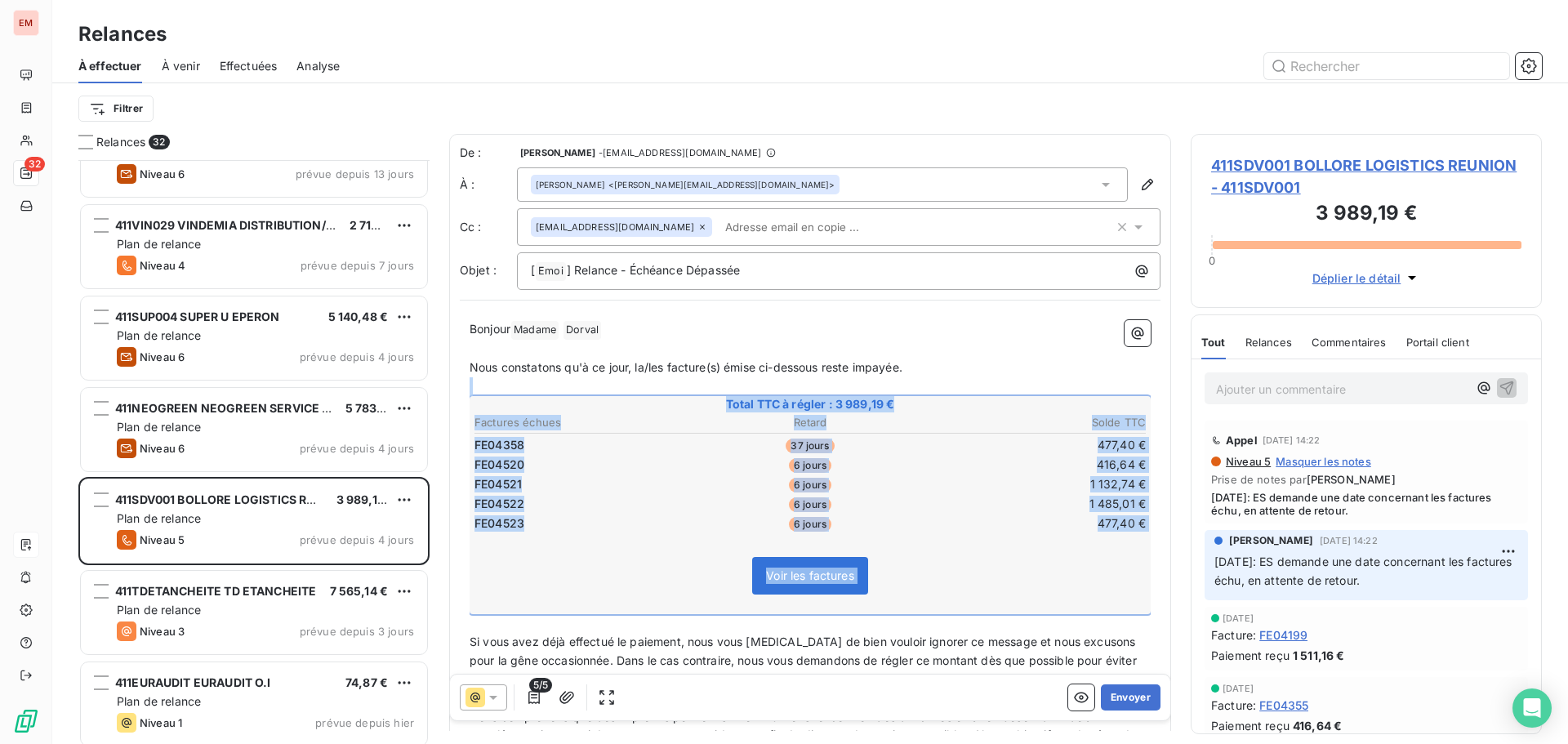
drag, startPoint x: 478, startPoint y: 402, endPoint x: 620, endPoint y: 598, distance: 242.0
click at [628, 618] on div "Bonjour Madame ﻿ [PERSON_NAME] ﻿ ﻿ ﻿ Nous constatons qu'à ce jour, la/les factu…" at bounding box center [810, 653] width 681 height 668
copy div "﻿ Total TTC à régler : 3 989,19 € Factures échues Retard Solde TTC FE04358 37 j…"
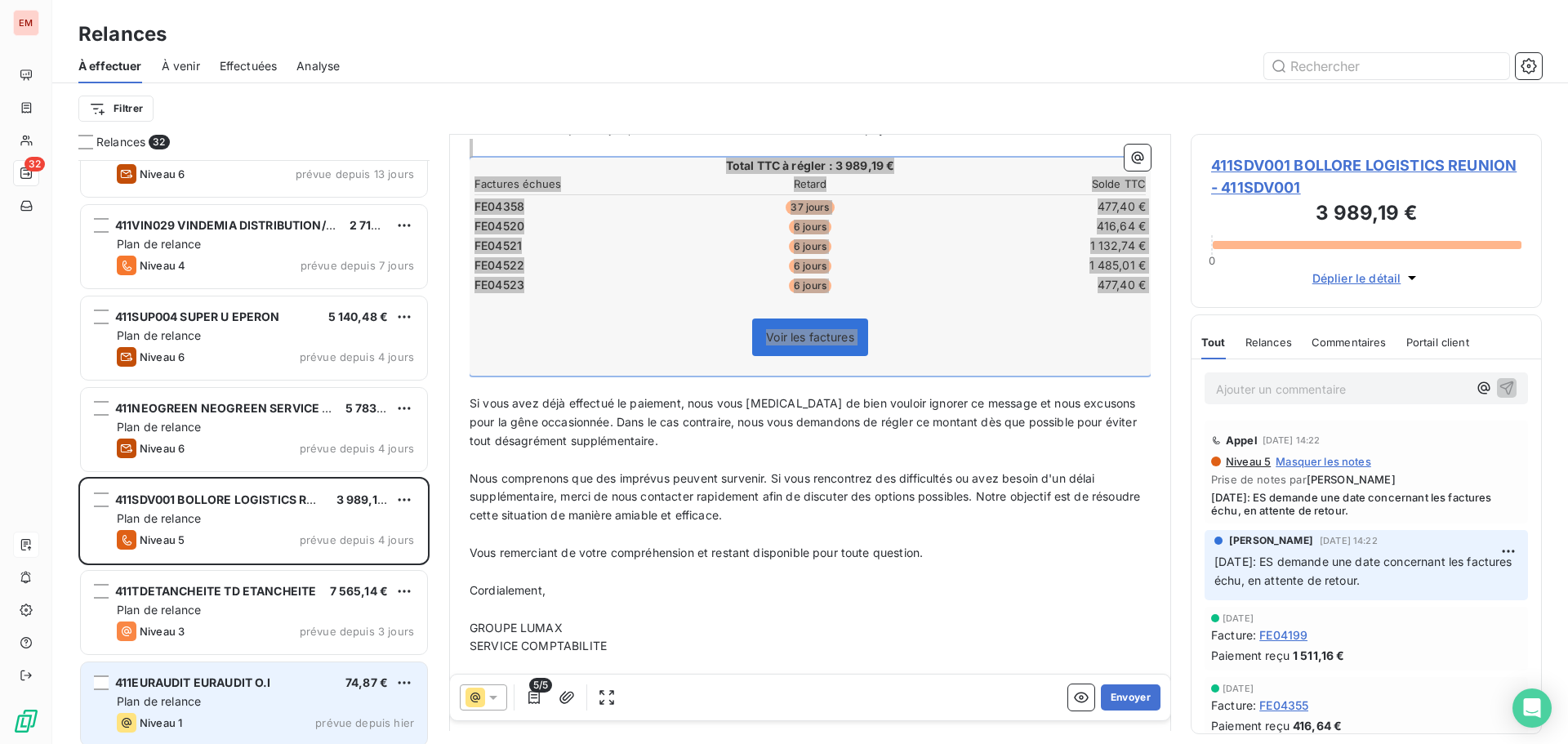
scroll to position [246, 0]
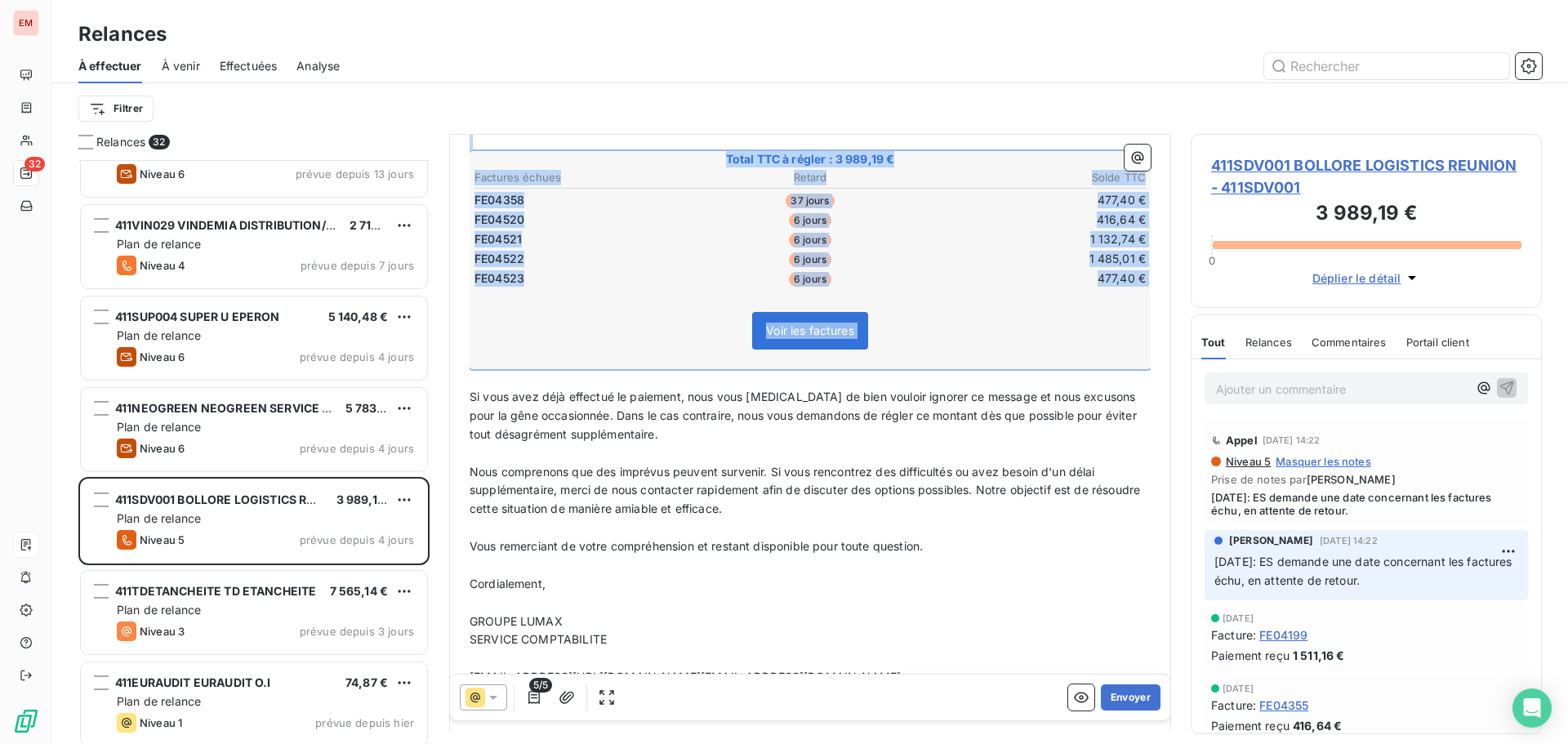
click at [505, 703] on div at bounding box center [484, 697] width 47 height 26
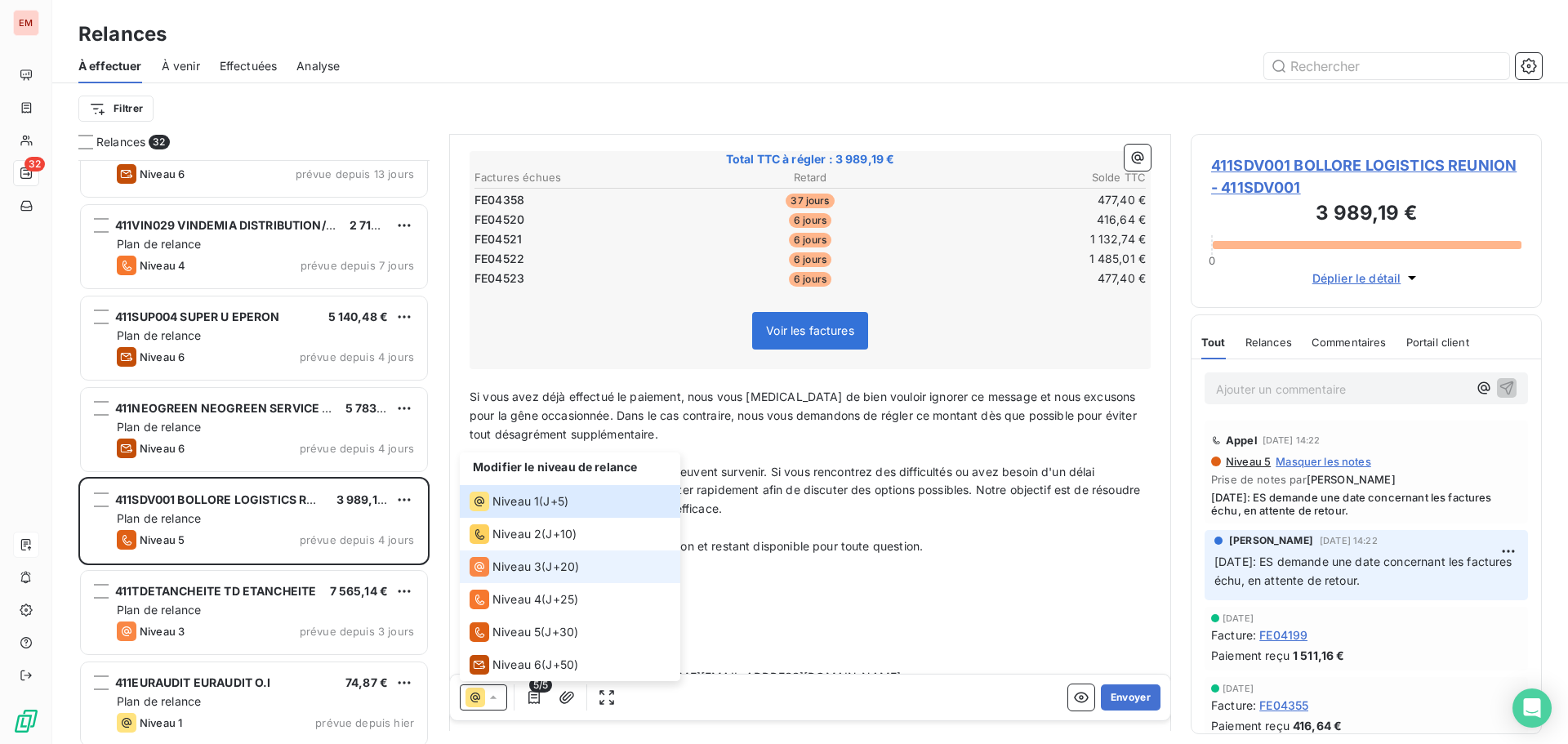
click at [510, 566] on span "Niveau 3" at bounding box center [517, 566] width 49 height 16
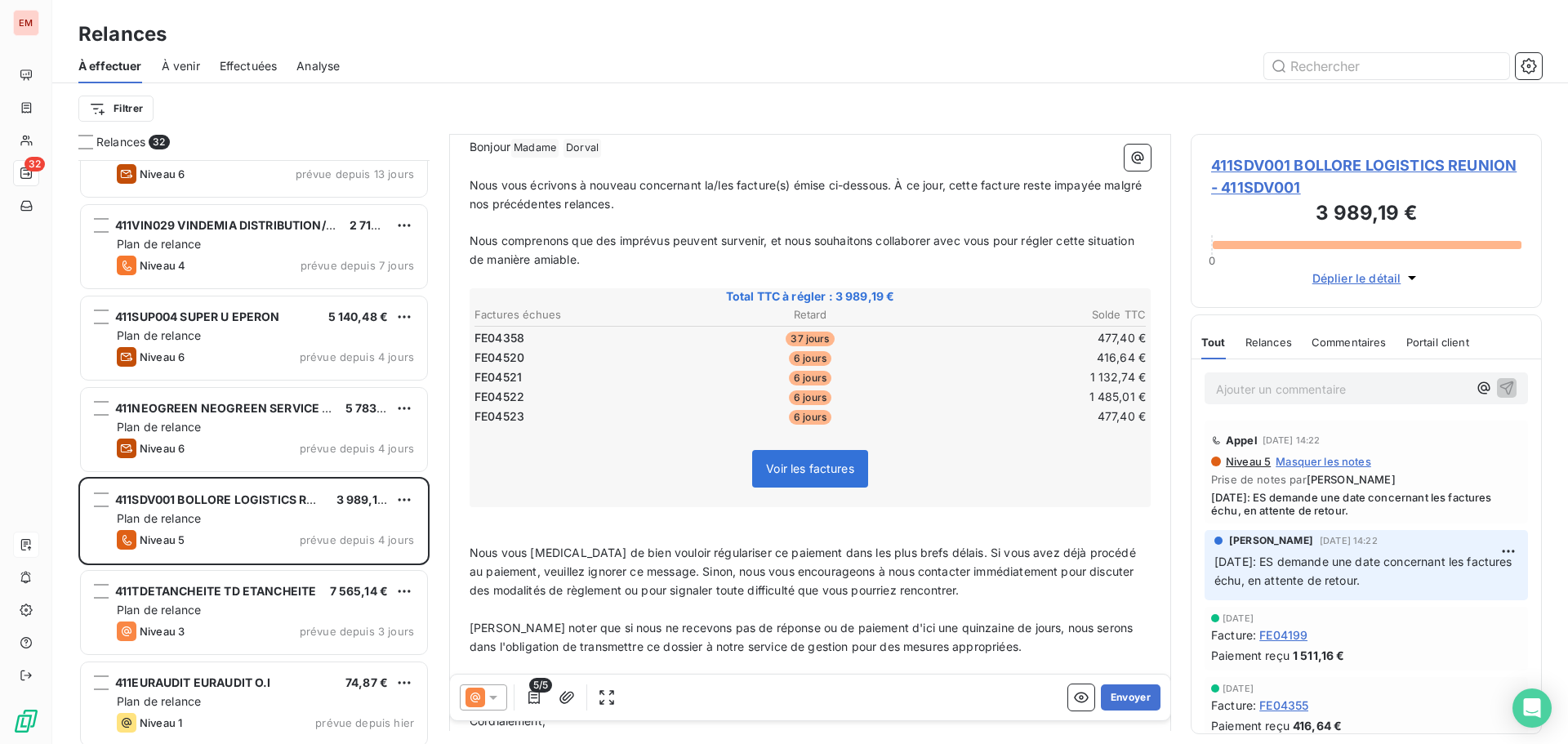
scroll to position [175, 0]
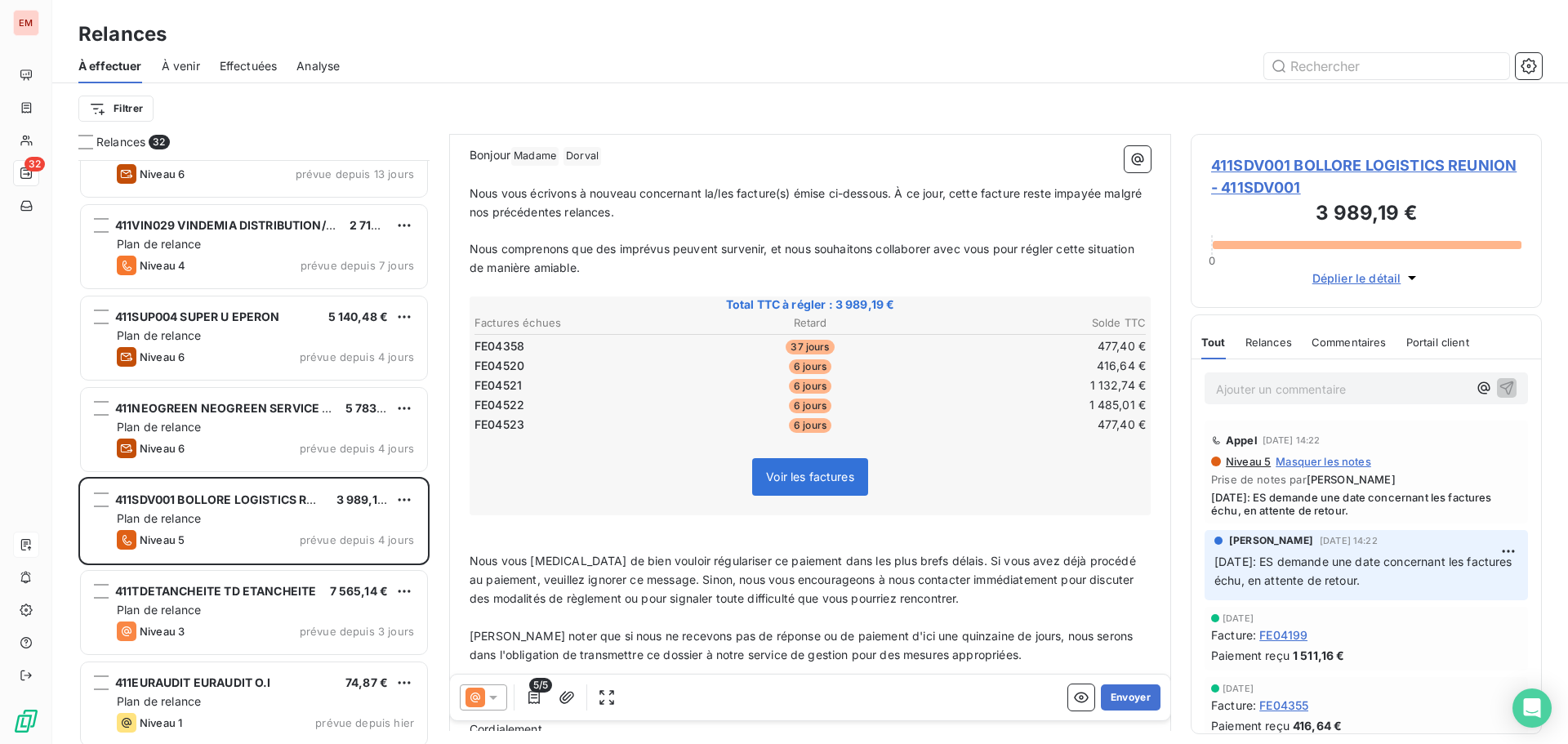
click at [1280, 372] on div "Ajouter un commentaire ﻿" at bounding box center [1366, 388] width 323 height 32
click at [1271, 392] on p "Ajouter un commentaire ﻿" at bounding box center [1341, 389] width 251 height 20
click at [499, 702] on icon at bounding box center [494, 698] width 16 height 16
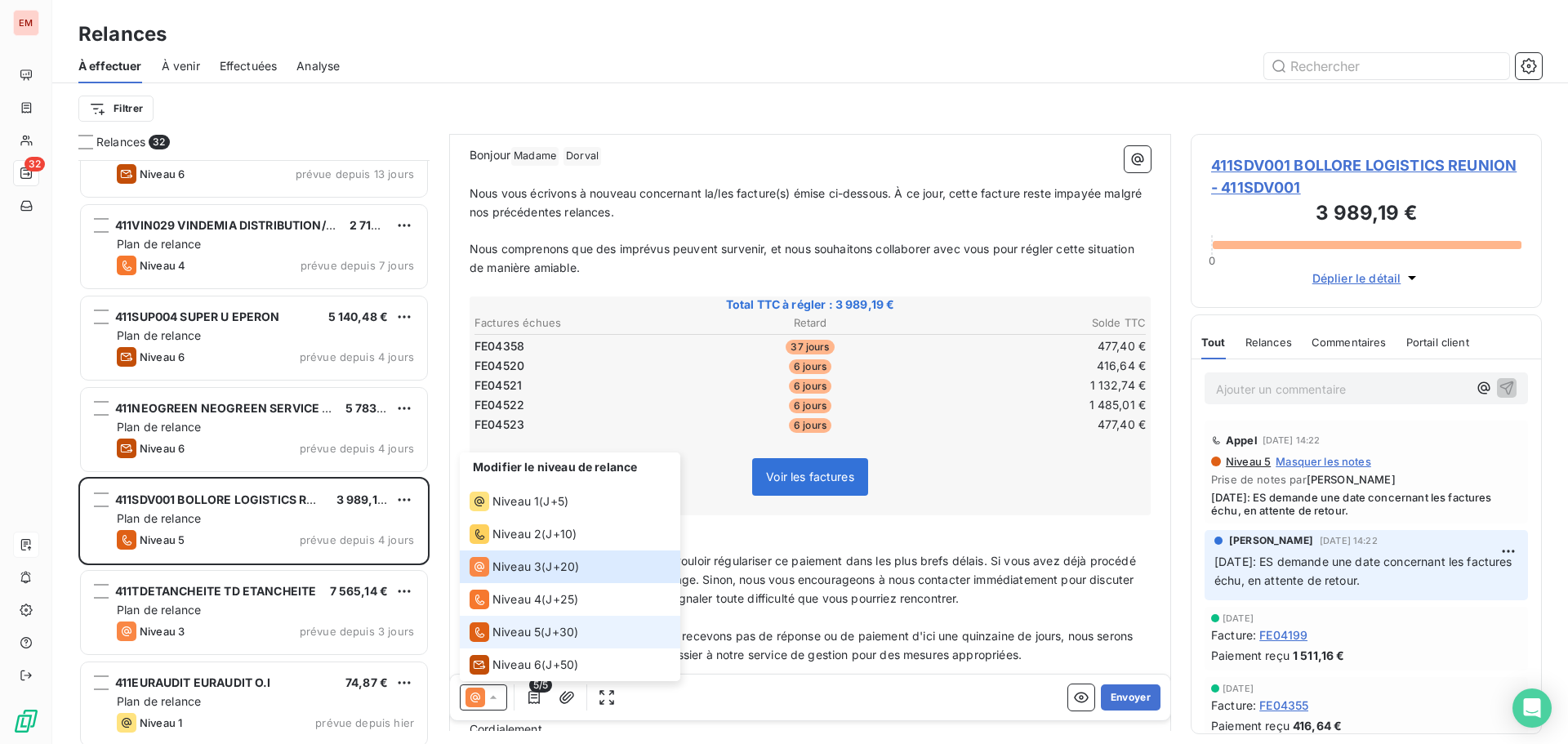
click at [494, 640] on li "Niveau 5 ( J+30 )" at bounding box center [570, 632] width 220 height 33
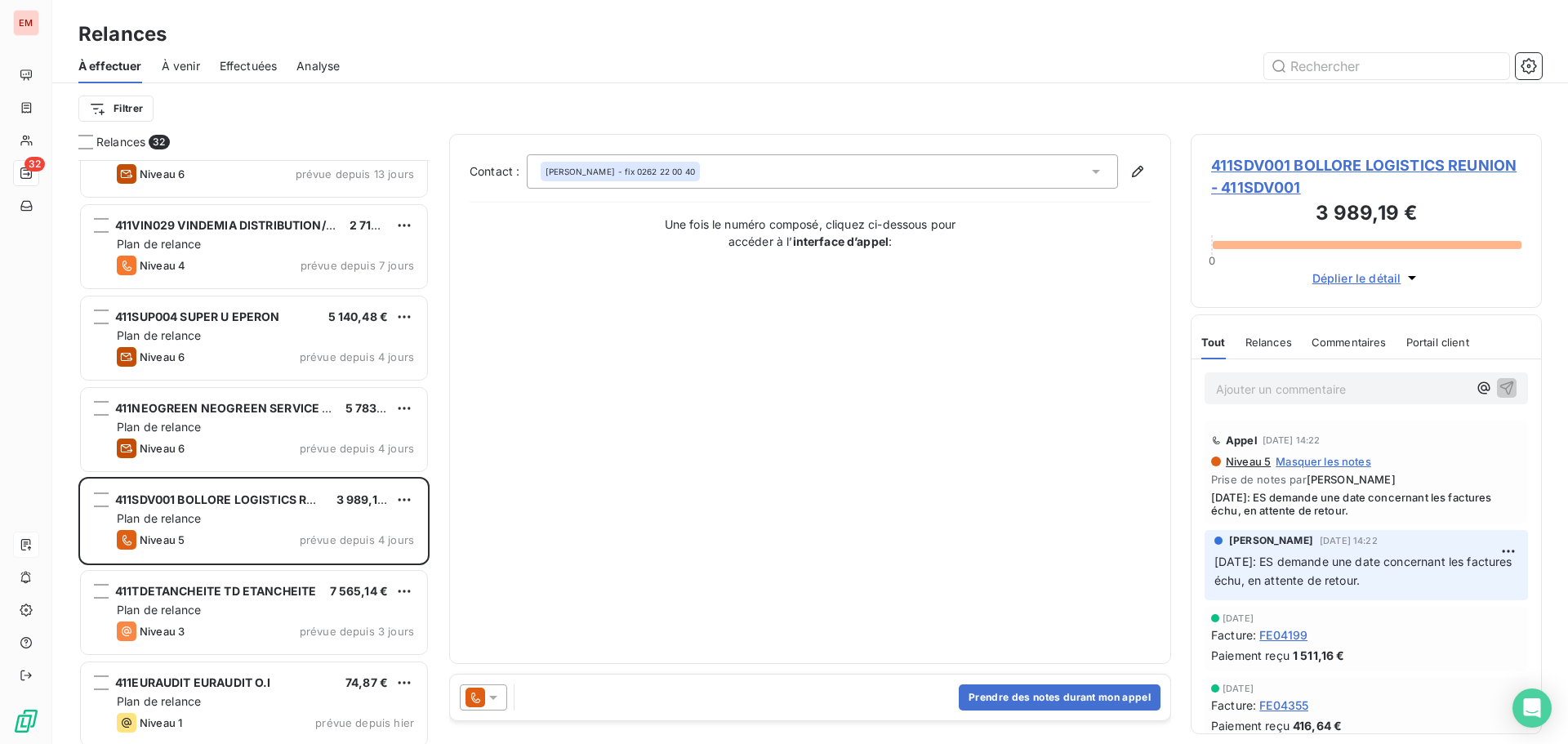
click at [1256, 387] on p "Ajouter un commentaire ﻿" at bounding box center [1341, 389] width 251 height 20
drag, startPoint x: 1434, startPoint y: 390, endPoint x: 1187, endPoint y: 416, distance: 248.4
click at [1187, 416] on div "Relances 32 411PRO002 CASH OI ST PIERRE 1 058,96 € Plan de relance Niveau 2 pré…" at bounding box center [809, 439] width 1515 height 610
copy span "[DATE]: relance fait ce jour par ES"
click at [1500, 386] on icon "button" at bounding box center [1506, 387] width 14 height 14
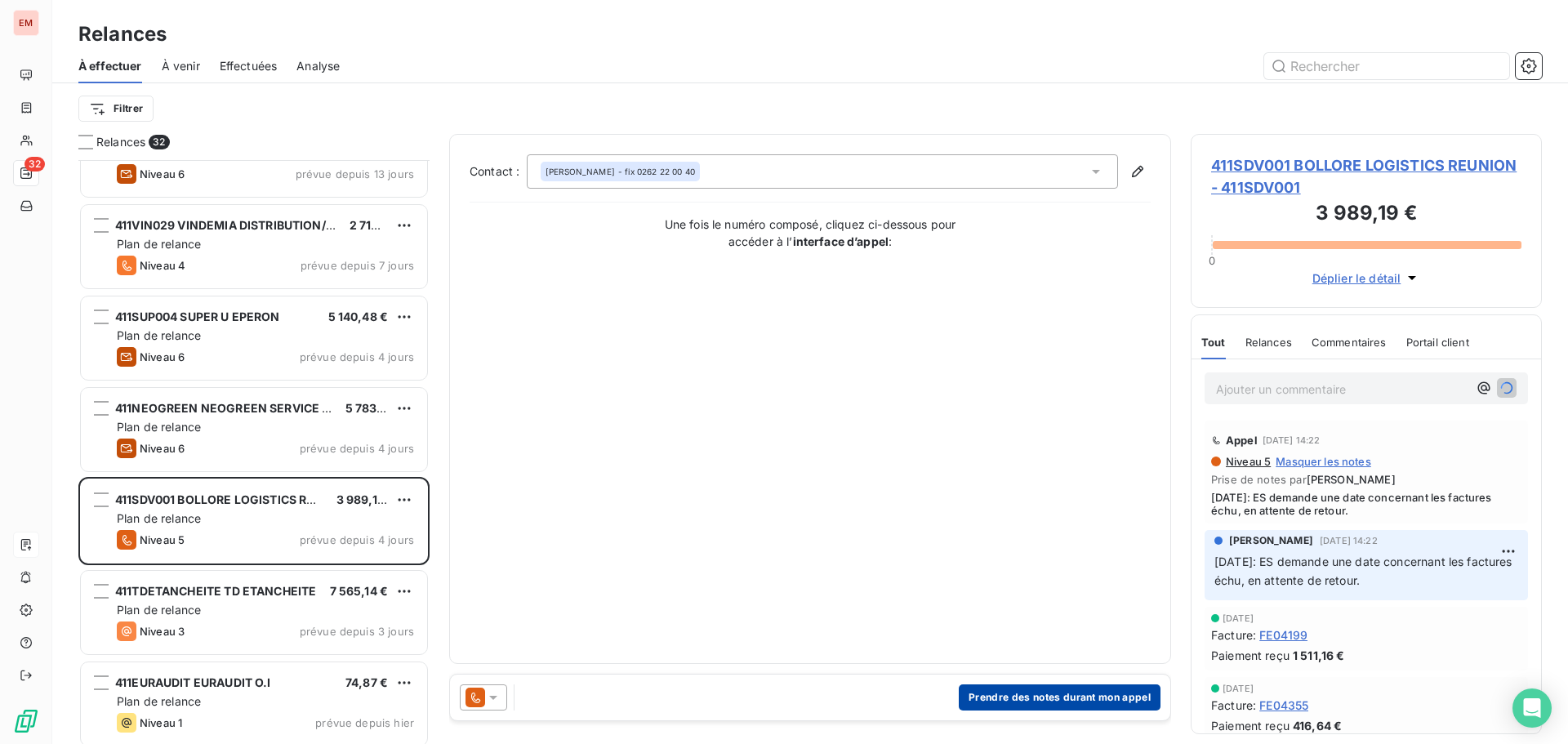
click at [976, 708] on button "Prendre des notes durant mon appel" at bounding box center [1059, 697] width 201 height 26
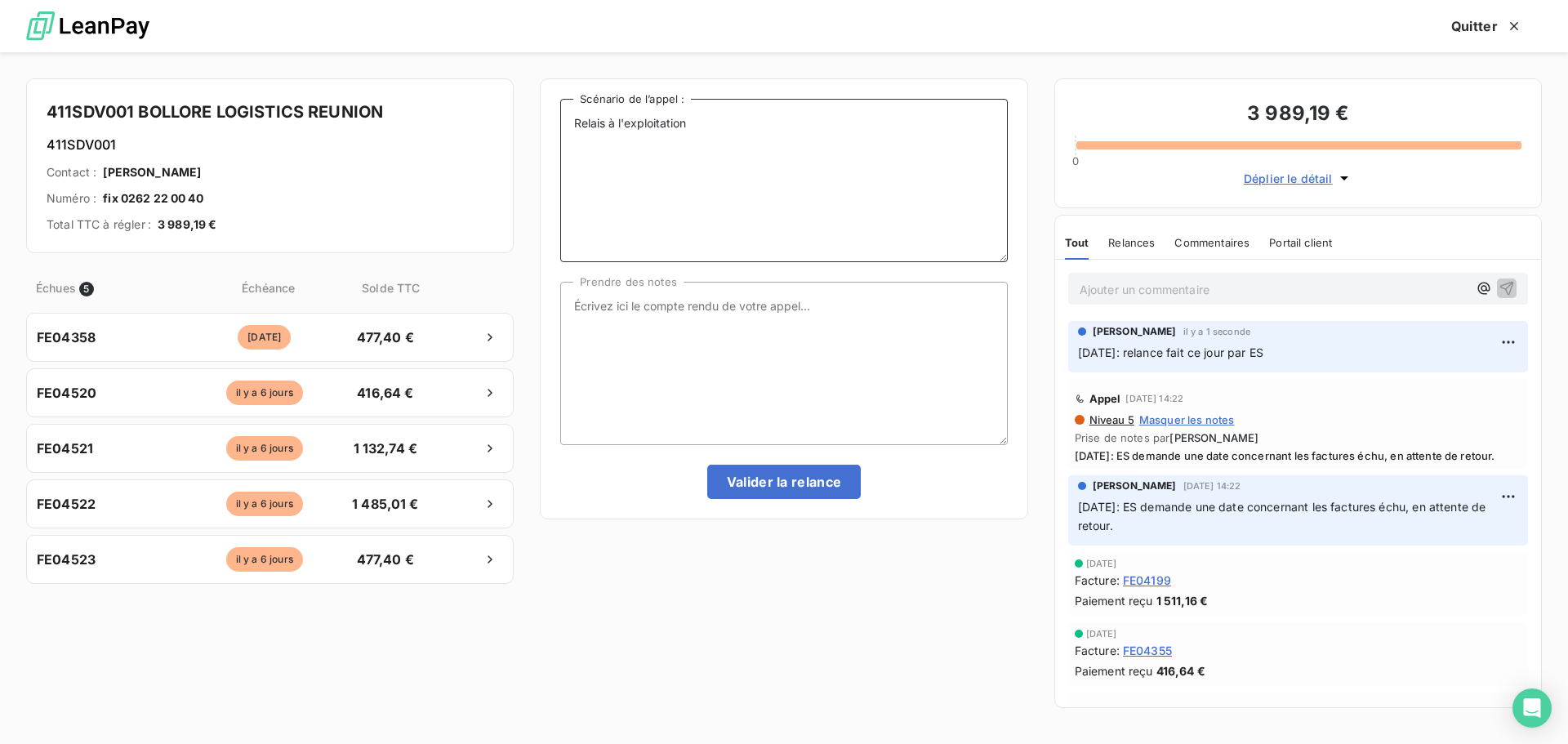
click at [687, 115] on textarea "Relais à l'exploitation" at bounding box center [783, 179] width 446 height 163
paste textarea "[DATE]: relance fait ce jour par ES"
type textarea "Relais à l'exploitation [DATE]: relance fait ce jour par ES"
click at [657, 308] on textarea "Prendre des notes" at bounding box center [783, 362] width 446 height 163
paste textarea "[DATE]: relance fait ce jour par ES"
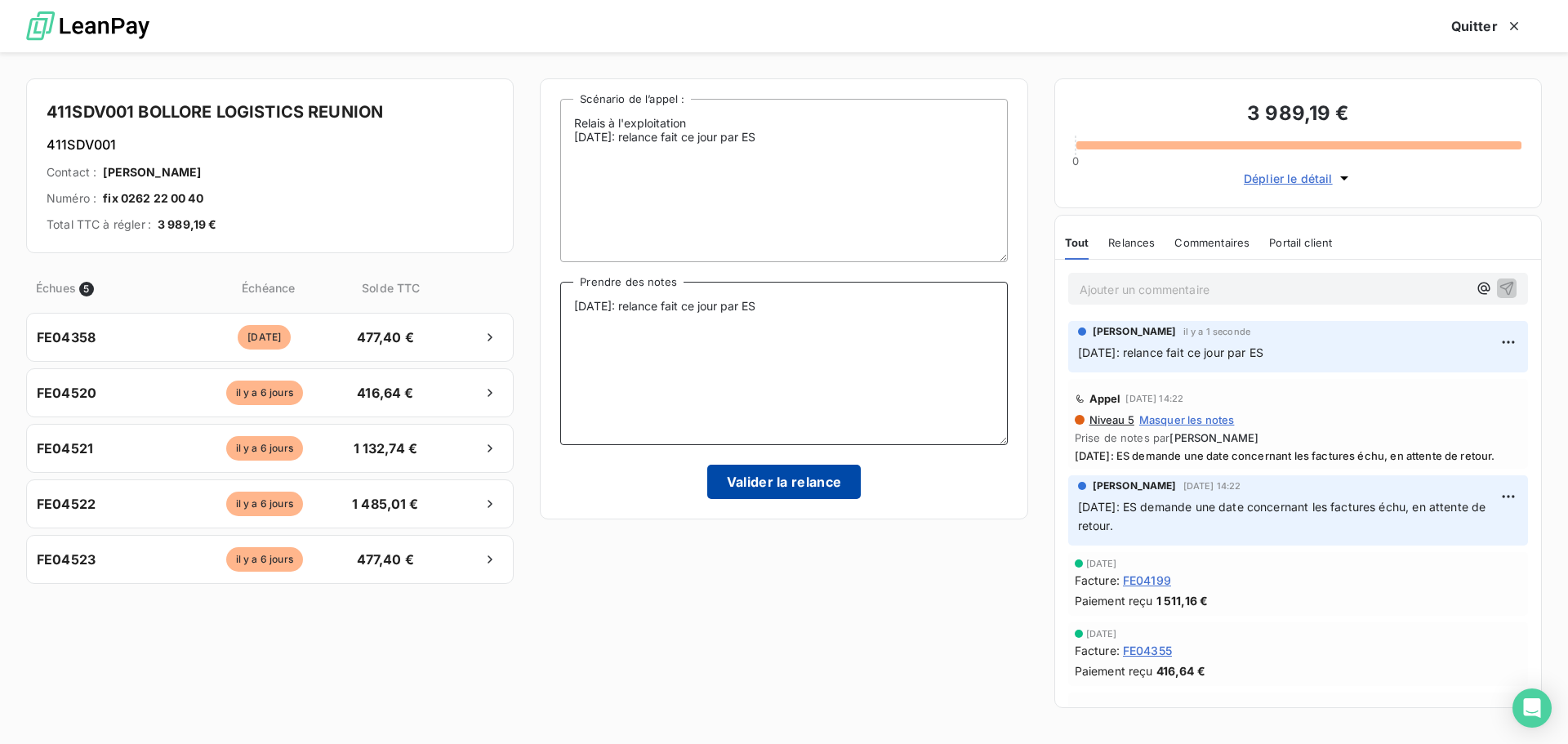
type textarea "[DATE]: relance fait ce jour par ES"
click at [758, 475] on button "Valider la relance" at bounding box center [784, 482] width 154 height 35
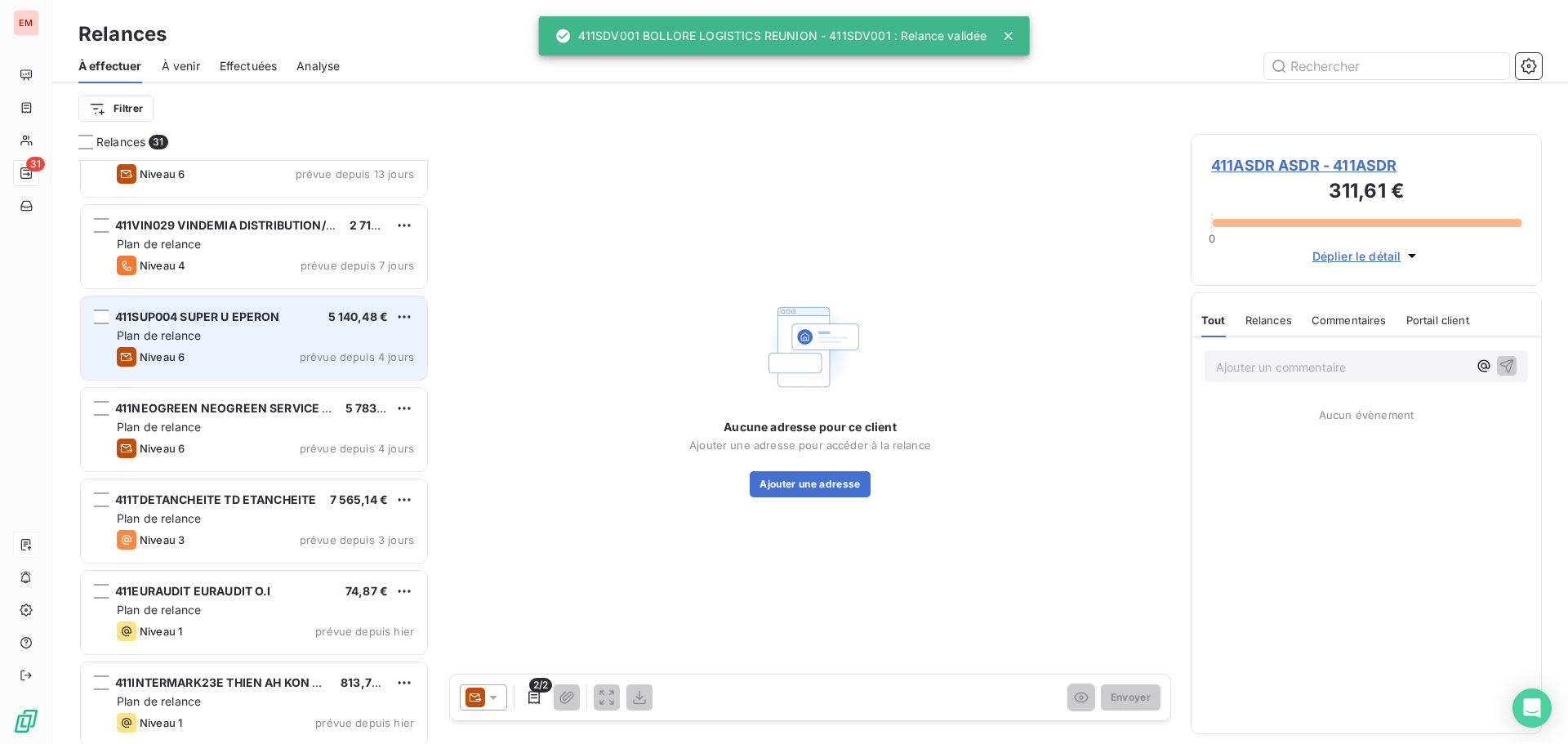
drag, startPoint x: 201, startPoint y: 336, endPoint x: 229, endPoint y: 362, distance: 38.2
click at [201, 336] on span "Plan de relance" at bounding box center [158, 334] width 84 height 14
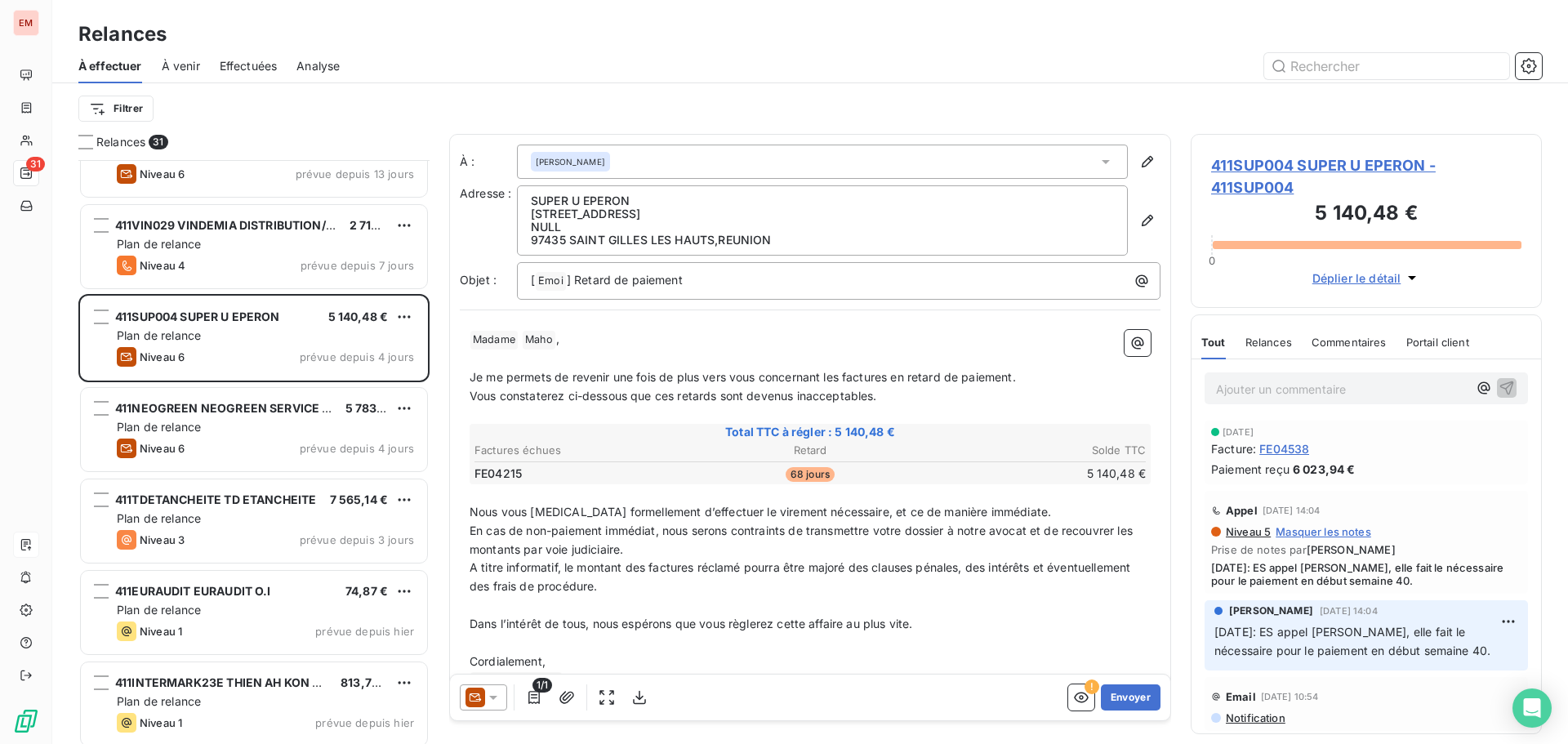
click at [477, 683] on div "1/1 ! Envoyer" at bounding box center [809, 698] width 720 height 46
click at [476, 690] on icon at bounding box center [475, 698] width 20 height 20
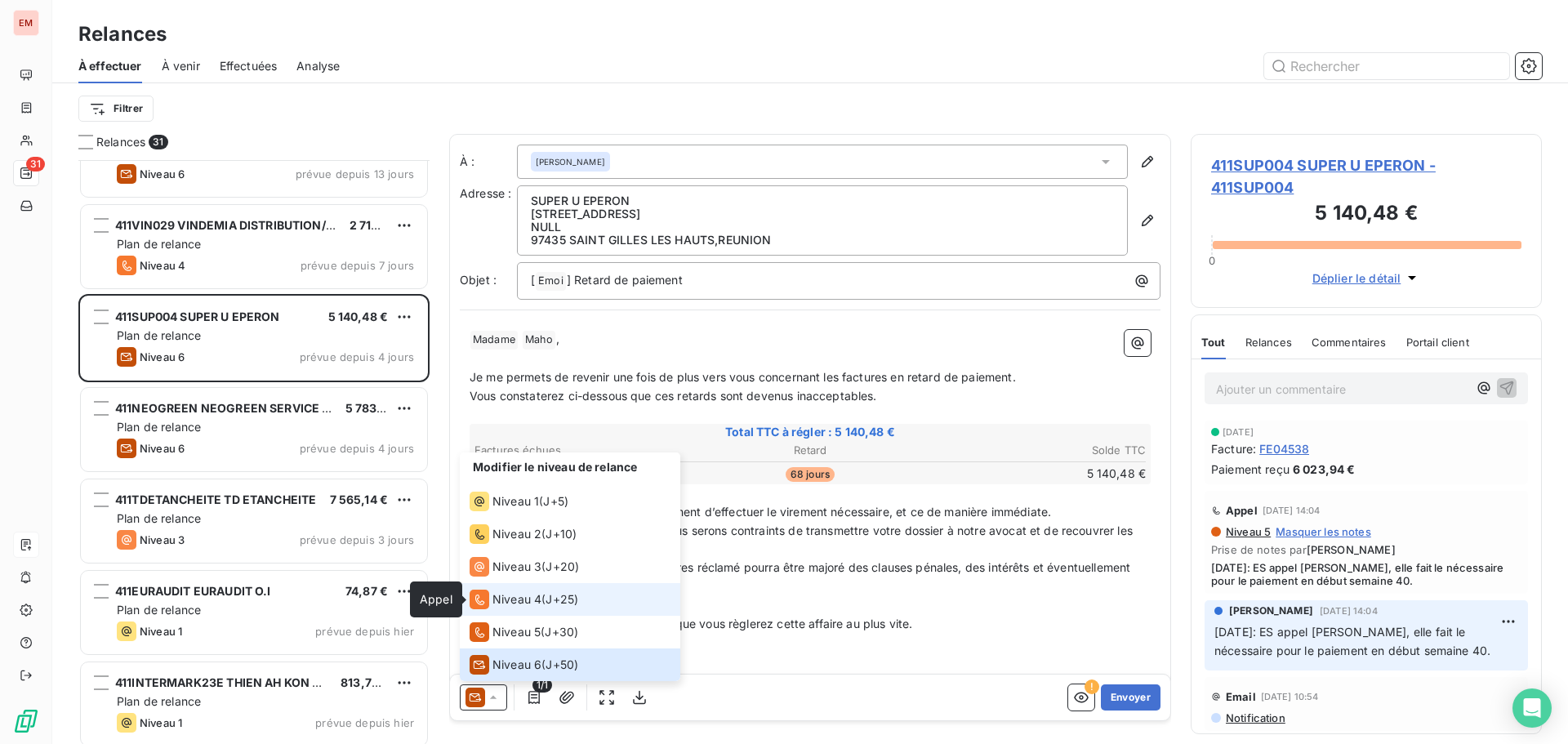
click at [478, 599] on icon at bounding box center [480, 600] width 9 height 11
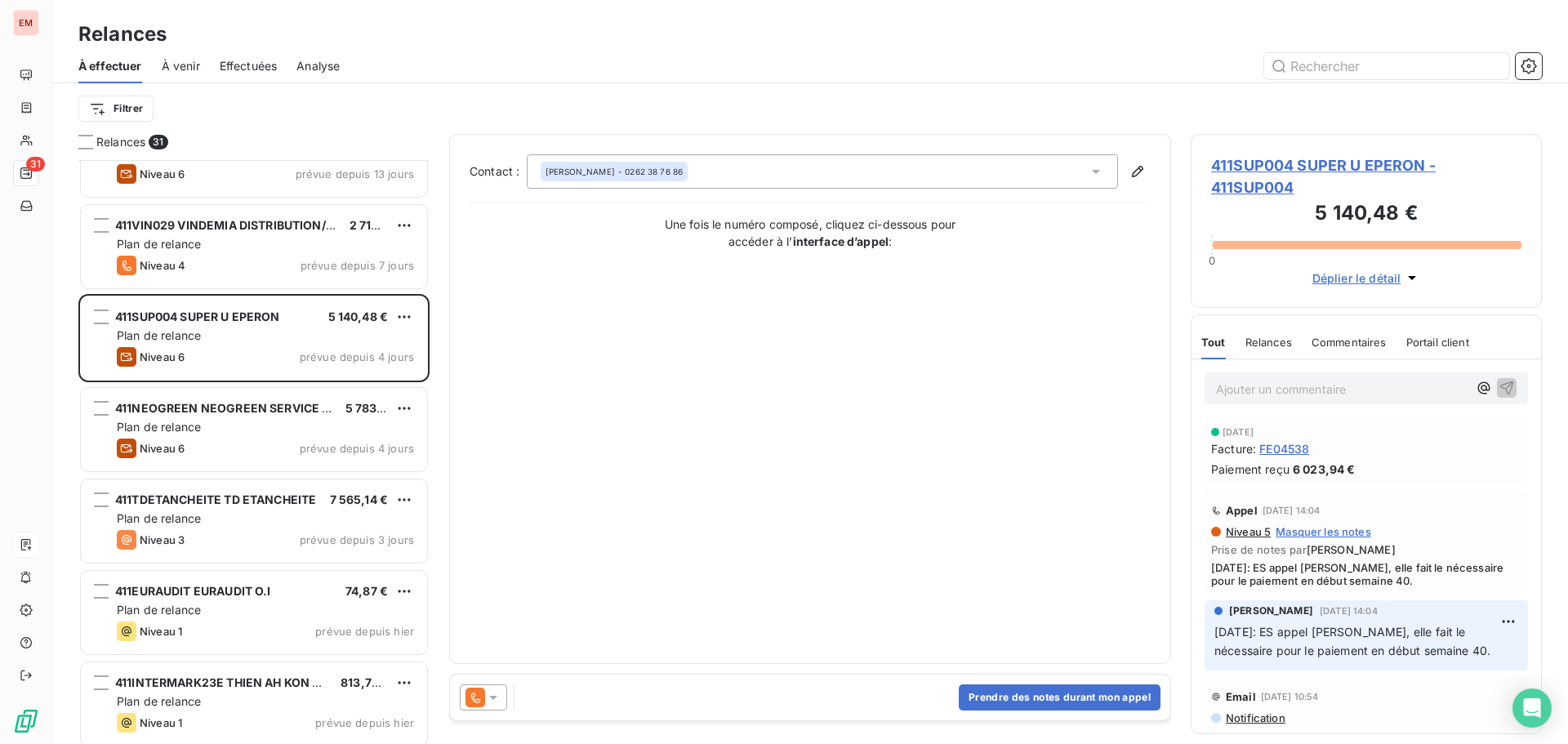
click at [479, 691] on icon at bounding box center [475, 698] width 20 height 20
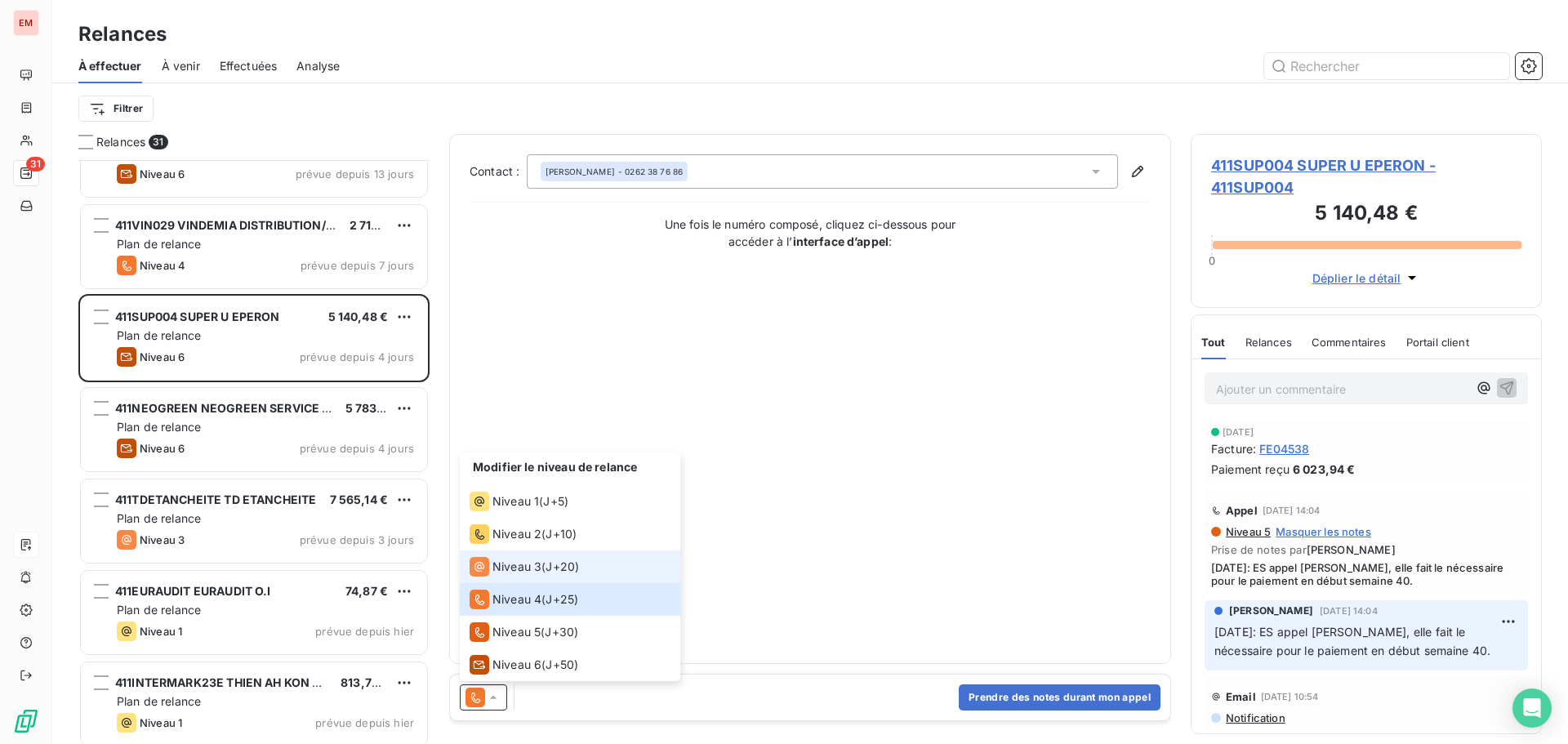
click at [517, 566] on span "Niveau 3" at bounding box center [517, 566] width 49 height 16
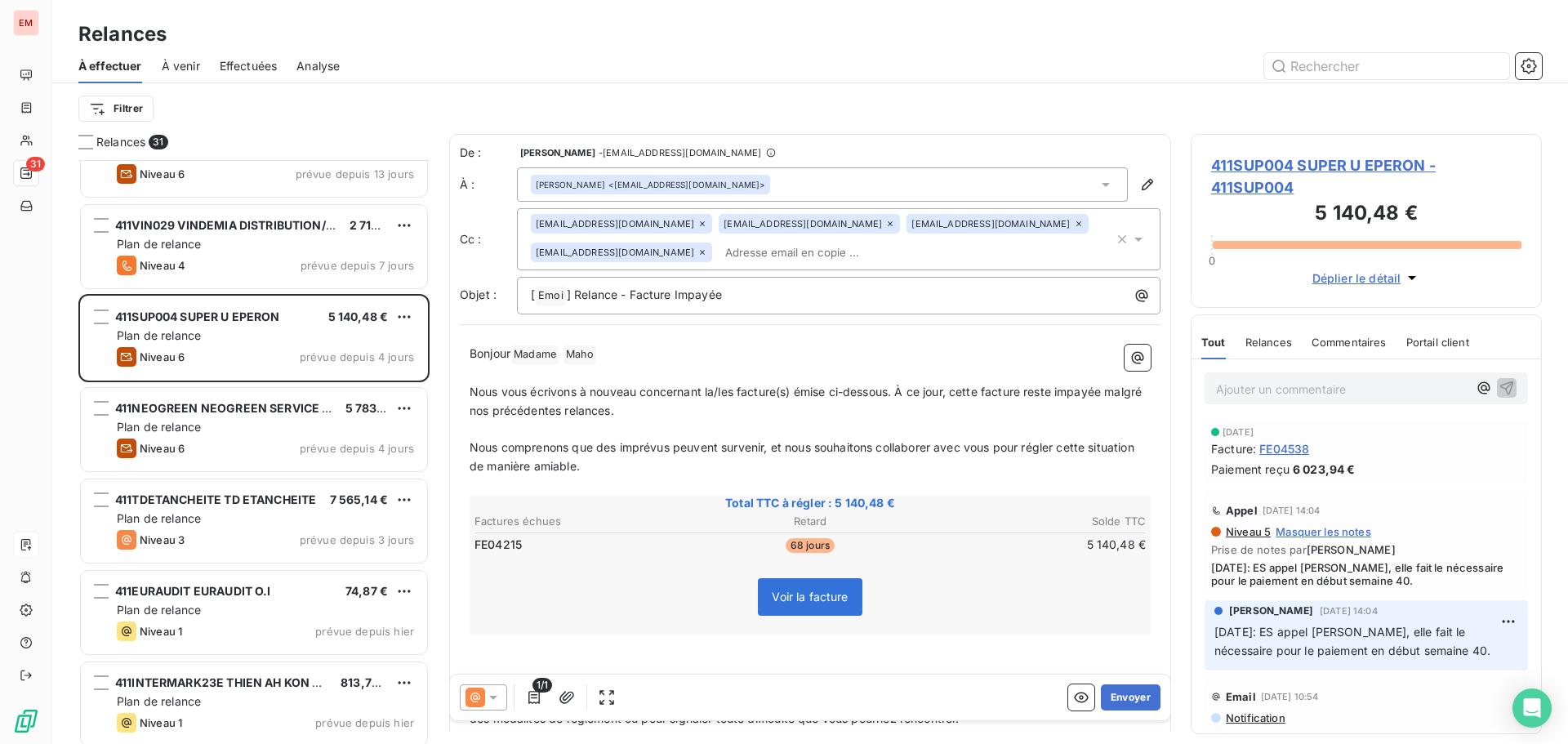
click at [486, 687] on div at bounding box center [484, 697] width 47 height 26
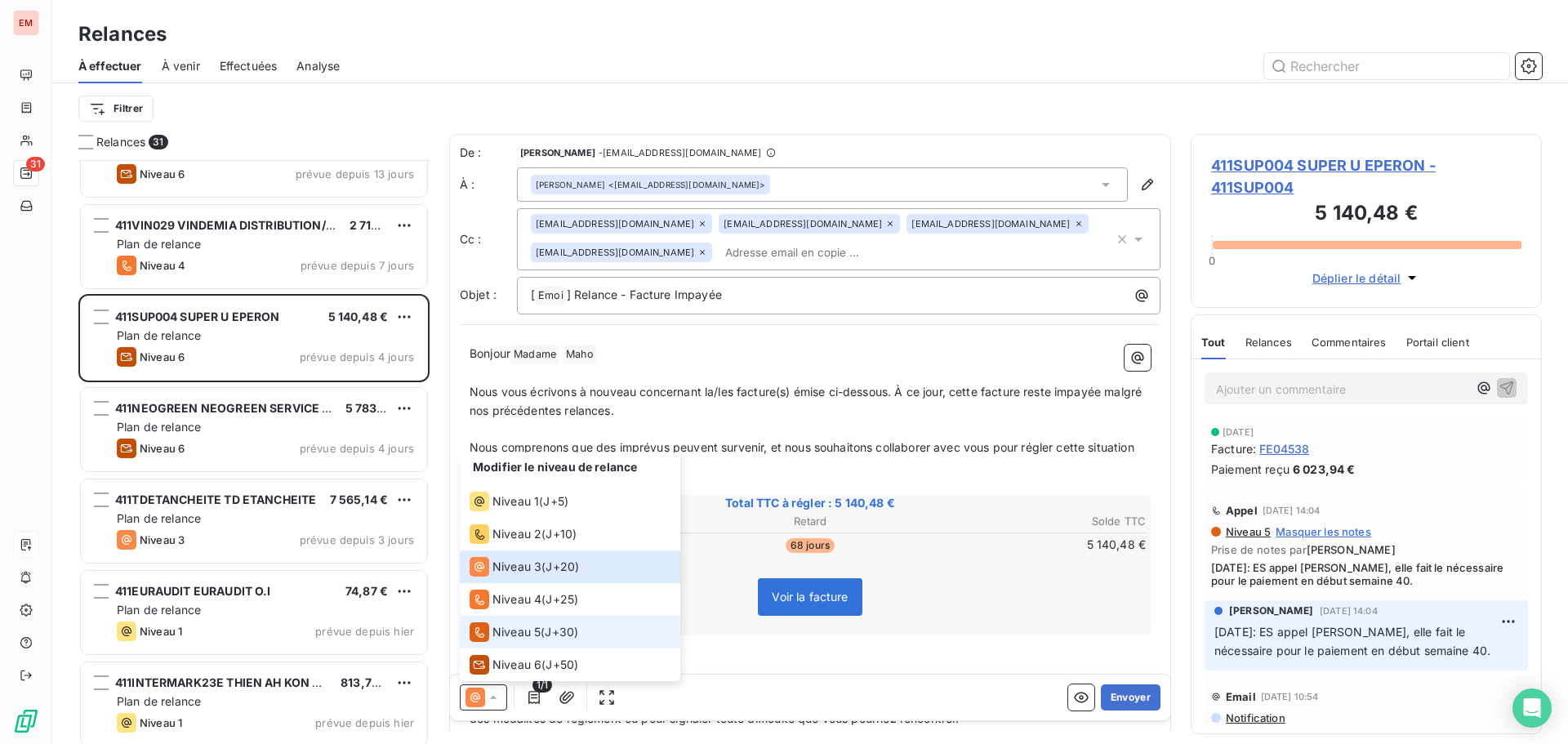
click at [501, 630] on span "Niveau 5" at bounding box center [516, 632] width 48 height 16
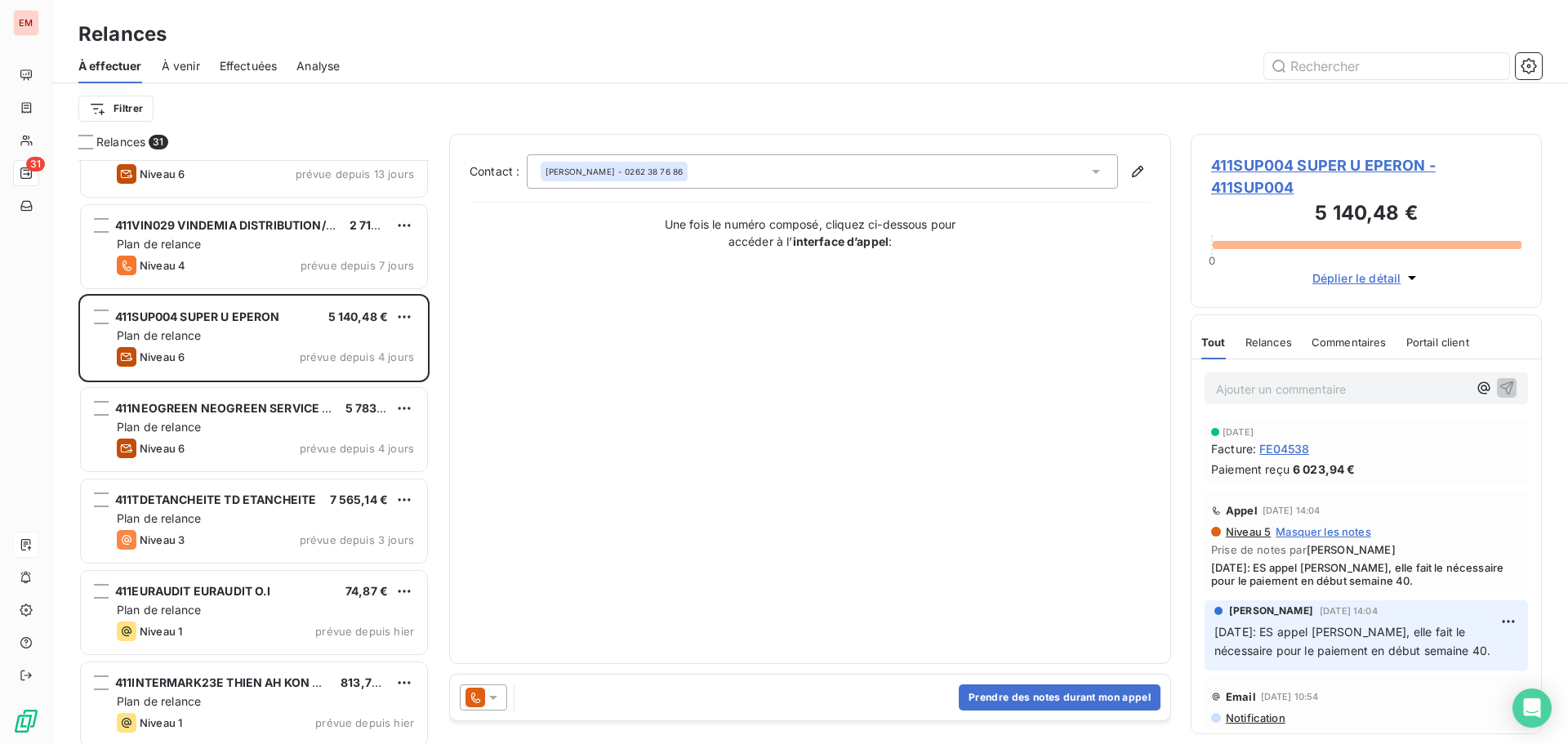
click at [1348, 397] on p "Ajouter un commentaire ﻿" at bounding box center [1341, 389] width 251 height 20
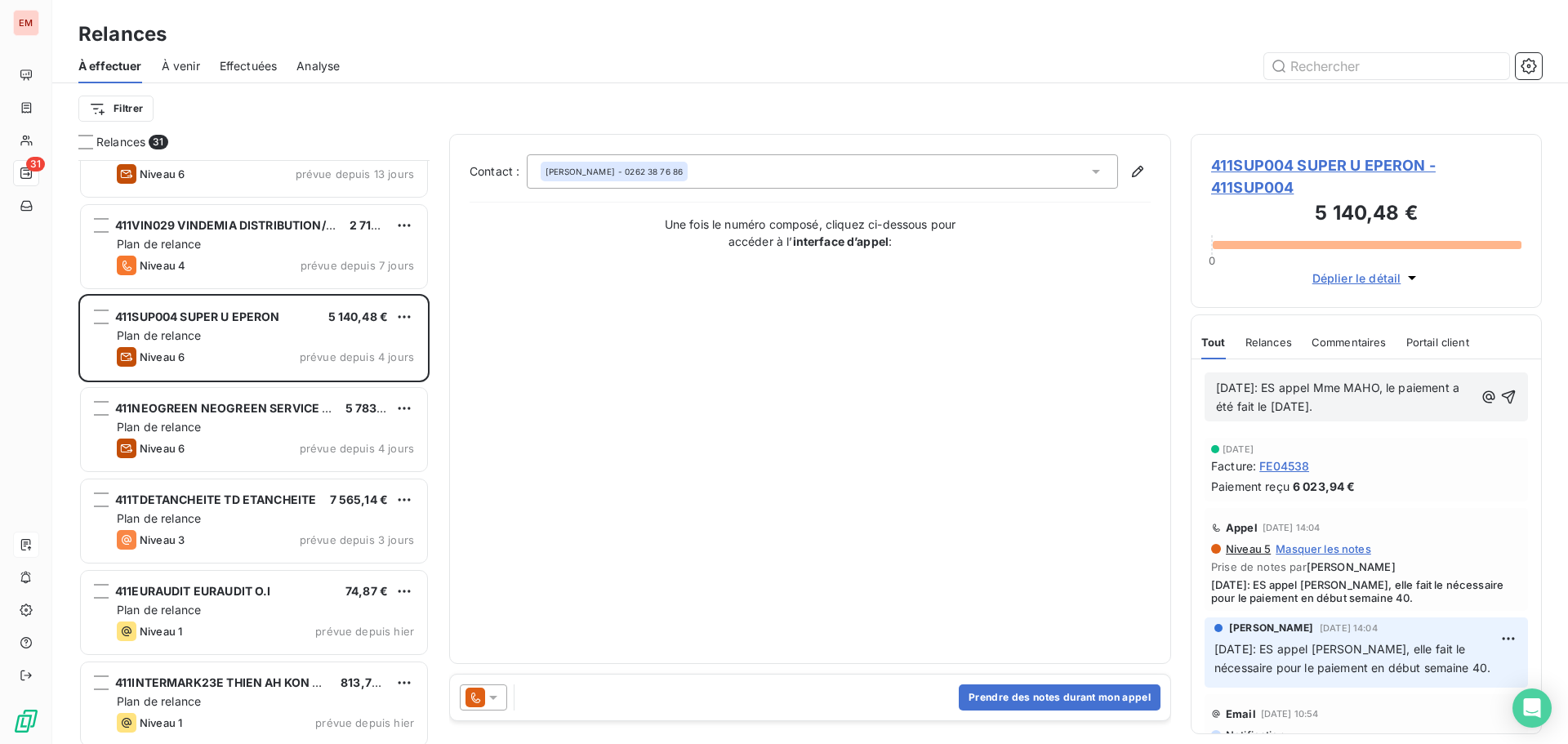
click at [1412, 388] on span "[DATE]: ES appel Mme MAHO, le paiement a été fait le [DATE]." at bounding box center [1339, 397] width 247 height 33
click at [1426, 389] on p "[DATE]: ES appel Mme MAHO, le paiement a été fait le [DATE]." at bounding box center [1344, 397] width 258 height 37
drag, startPoint x: 1441, startPoint y: 405, endPoint x: 1387, endPoint y: 410, distance: 54.2
click at [1387, 410] on span "[DATE]: ES appel Mme MAHO, la facture a été mise au paiement a été fait le [DAT…" at bounding box center [1344, 397] width 257 height 33
click at [1310, 416] on p "[DATE]: ES appel Mme MAHO, la facture a été mise au paiement le [DATE]." at bounding box center [1344, 397] width 258 height 37
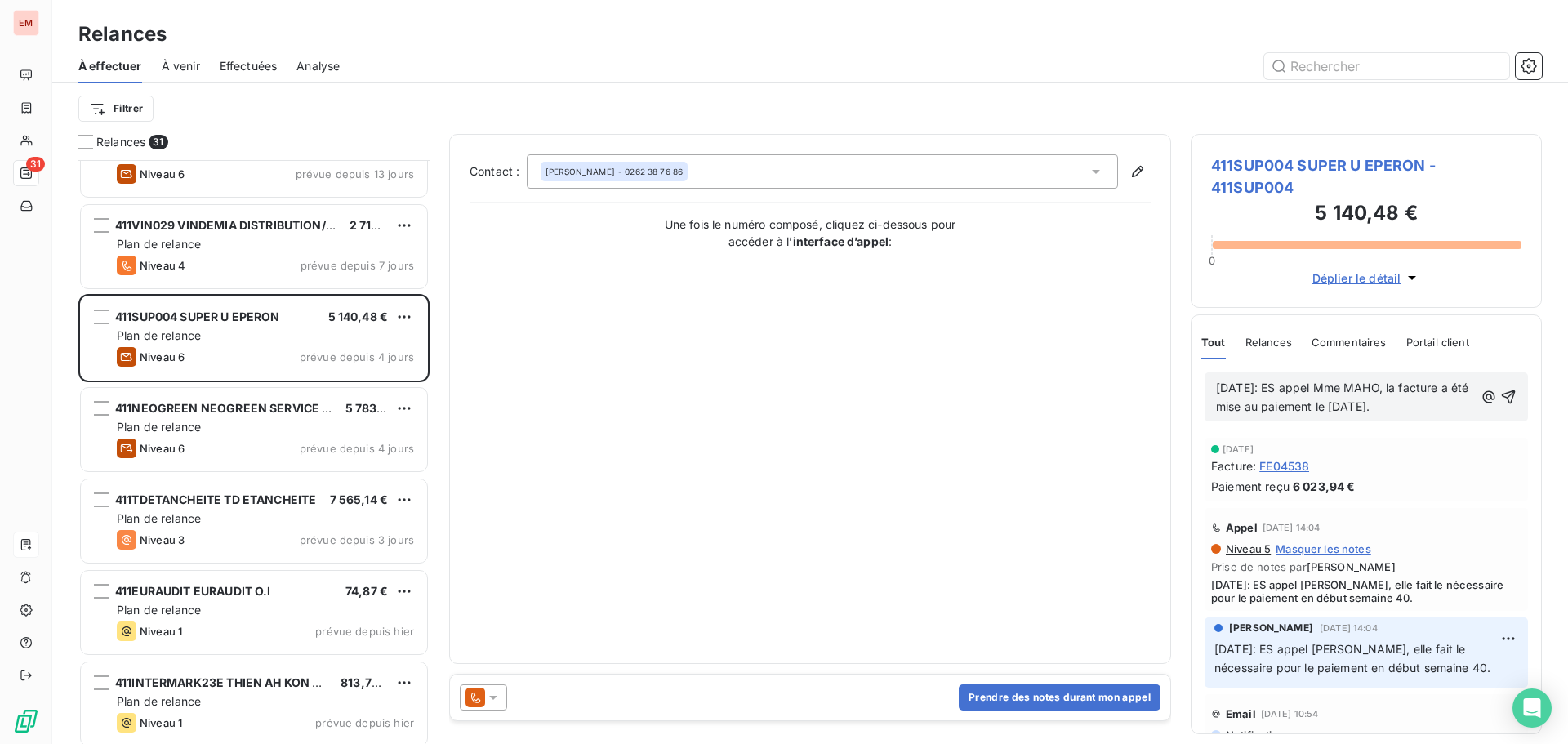
drag, startPoint x: 1290, startPoint y: 423, endPoint x: 1199, endPoint y: 378, distance: 101.5
click at [1199, 378] on div "[DATE]: ES appel Mme MAHO, la facture a été mise au paiement le [DATE]." at bounding box center [1366, 397] width 350 height 75
copy span "[DATE]: ES appel Mme MAHO, la facture a été mise au paiement le [DATE]."
click at [1500, 402] on icon "button" at bounding box center [1508, 397] width 16 height 16
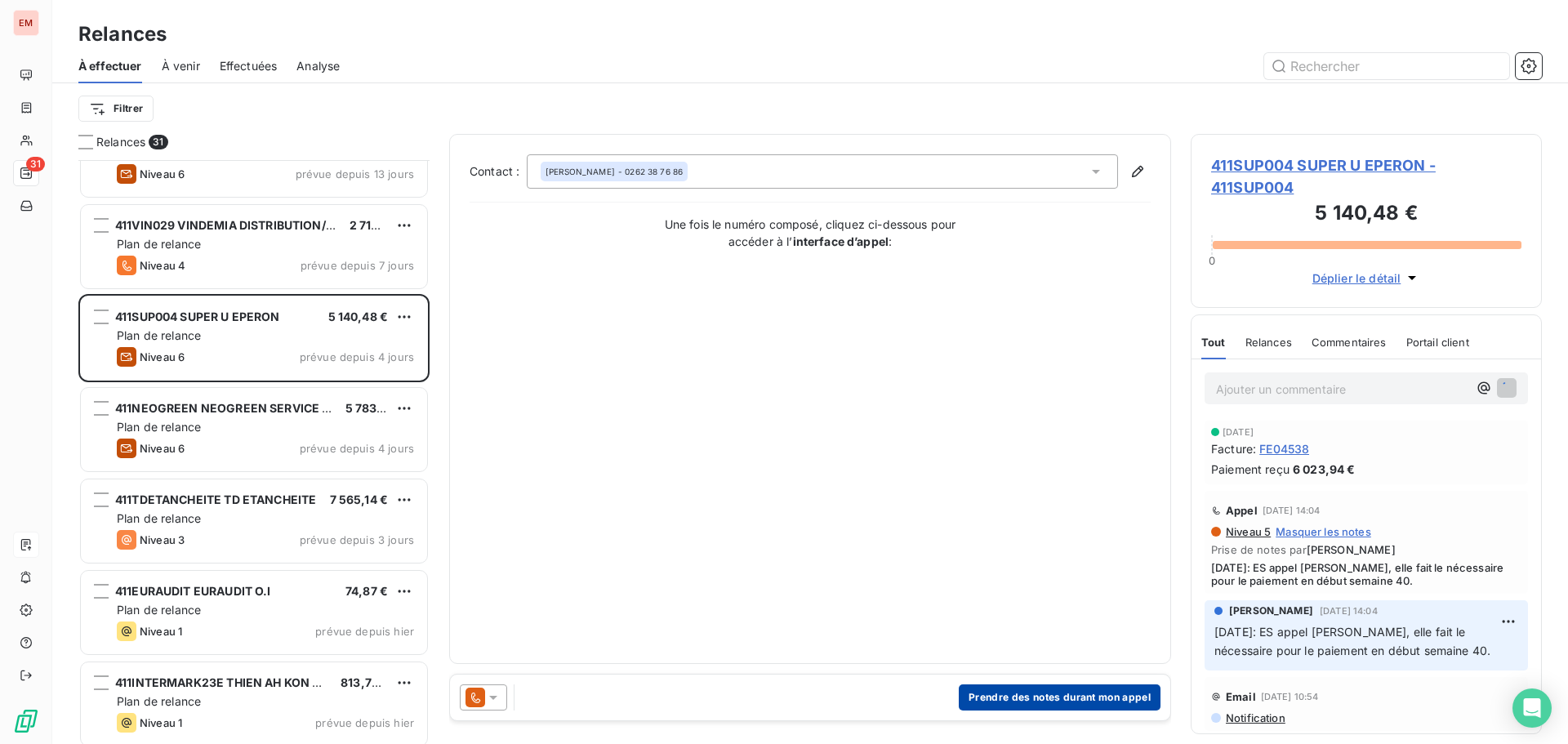
click at [995, 688] on button "Prendre des notes durant mon appel" at bounding box center [1059, 697] width 201 height 26
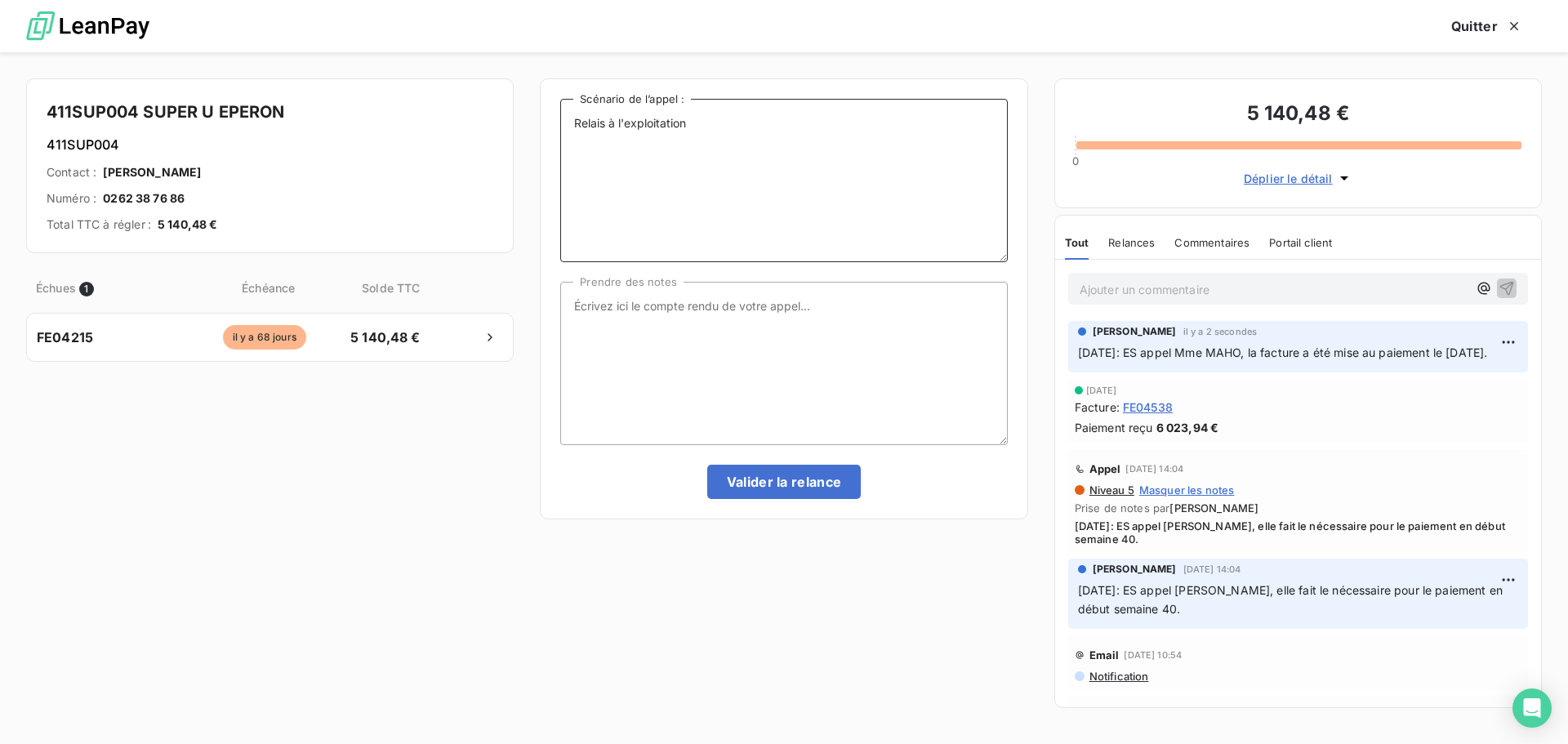
click at [770, 128] on textarea "Relais à l'exploitation" at bounding box center [783, 179] width 446 height 163
paste textarea "[DATE]: ES appel Mme MAHO, la facture a été mise au paiement le [DATE]."
type textarea "Relais à l'exploitation [DATE]: ES appel Mme MAHO, la facture a été mise au pai…"
click at [686, 316] on textarea "Prendre des notes" at bounding box center [783, 362] width 446 height 163
paste textarea "[DATE]: ES appel Mme MAHO, la facture a été mise au paiement le [DATE]."
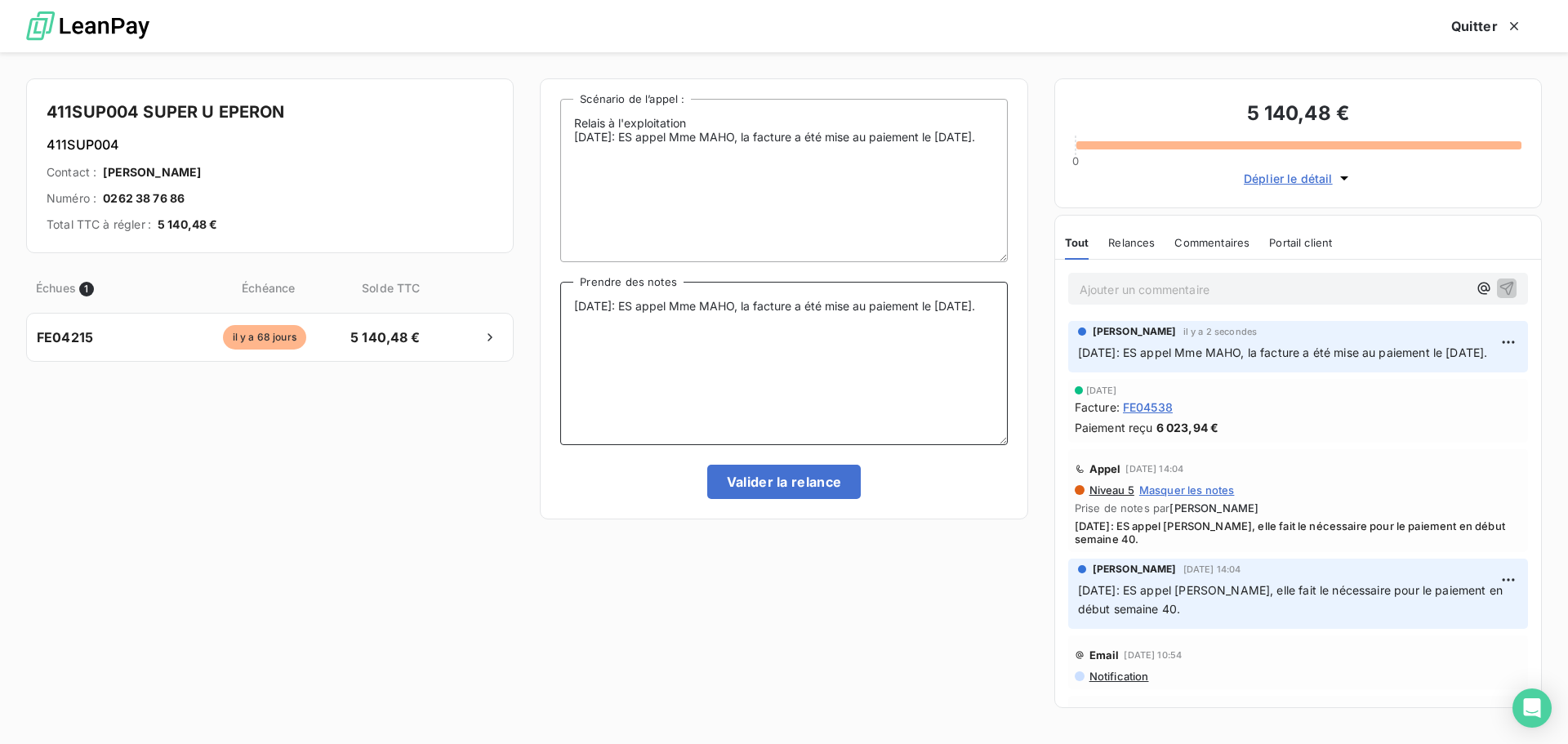
type textarea "[DATE]: ES appel Mme MAHO, la facture a été mise au paiement le [DATE]."
click at [788, 504] on div "Relais à l'exploitation [DATE]: ES appel Mme MAHO, la facture a été mise au pai…" at bounding box center [783, 299] width 487 height 441
click at [787, 483] on button "Valider la relance" at bounding box center [784, 482] width 154 height 35
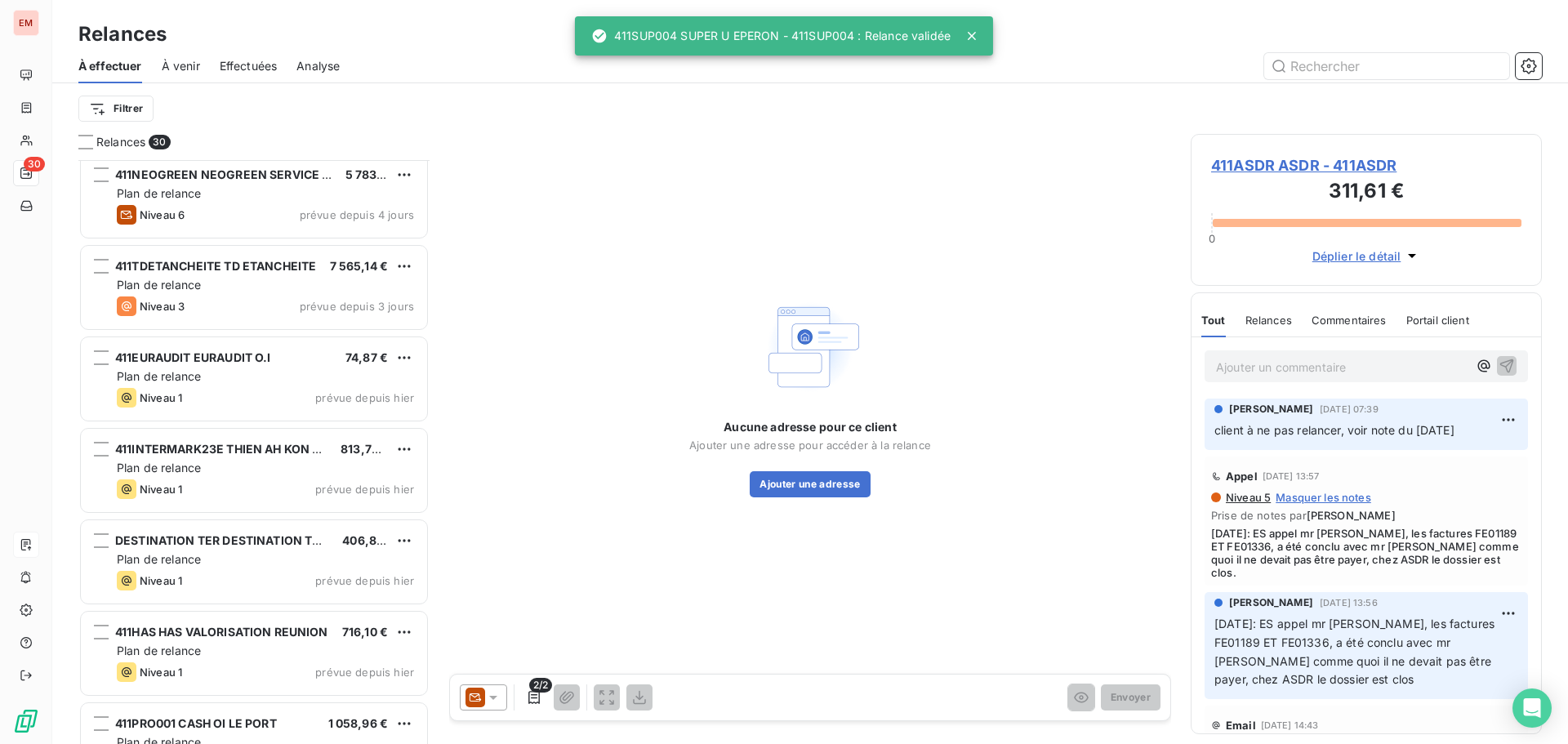
scroll to position [2161, 0]
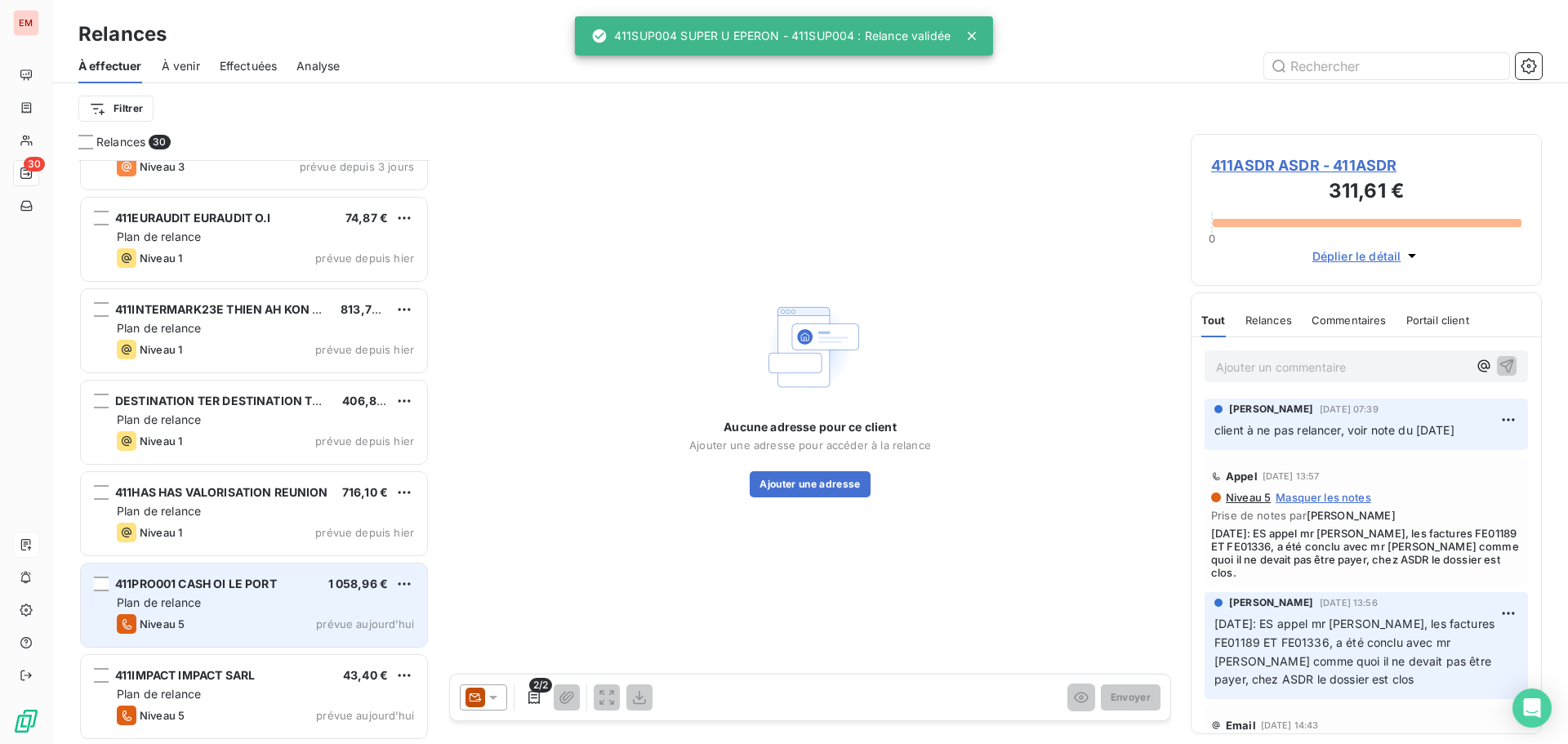
click at [224, 605] on div "Plan de relance" at bounding box center [265, 603] width 297 height 16
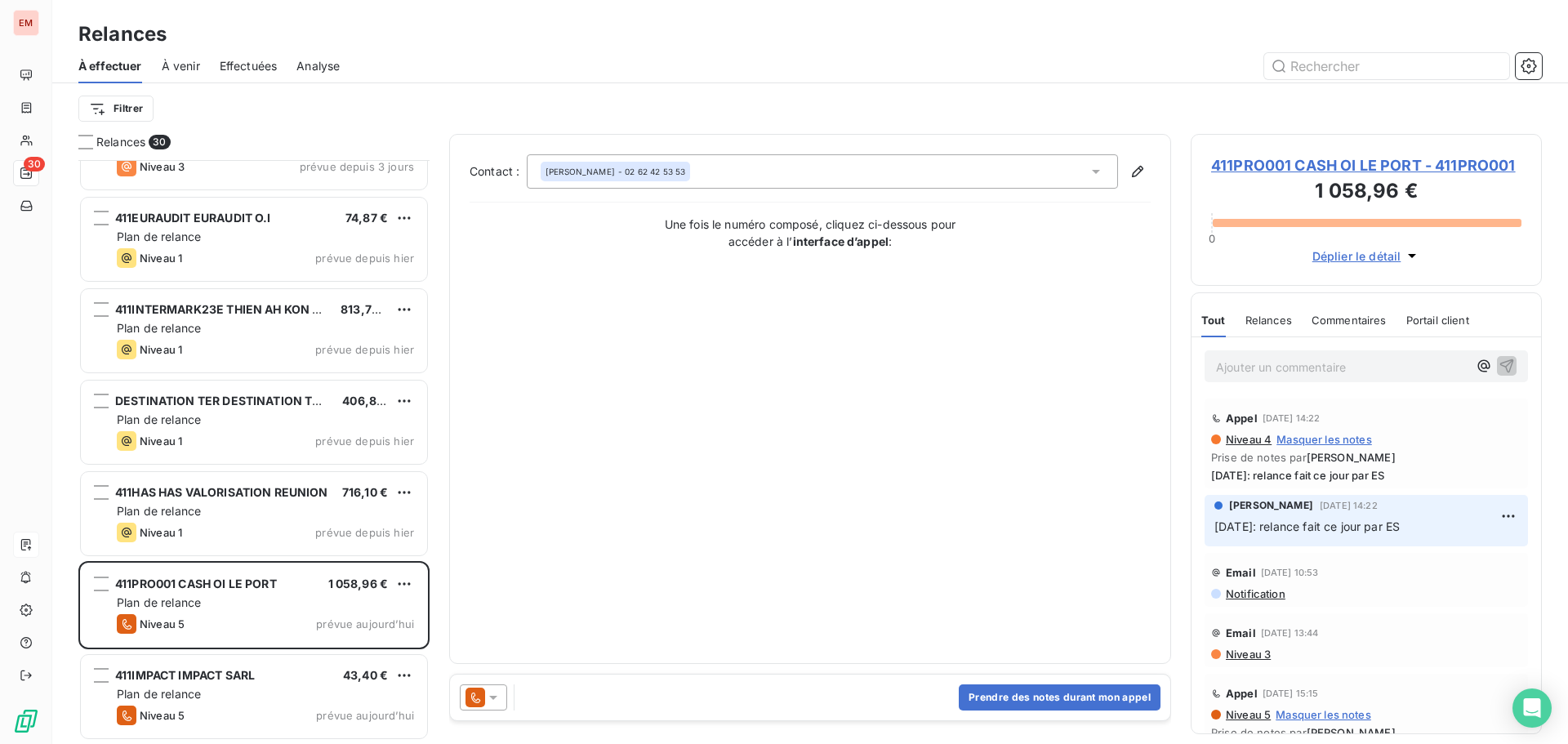
click at [493, 686] on div at bounding box center [484, 697] width 47 height 26
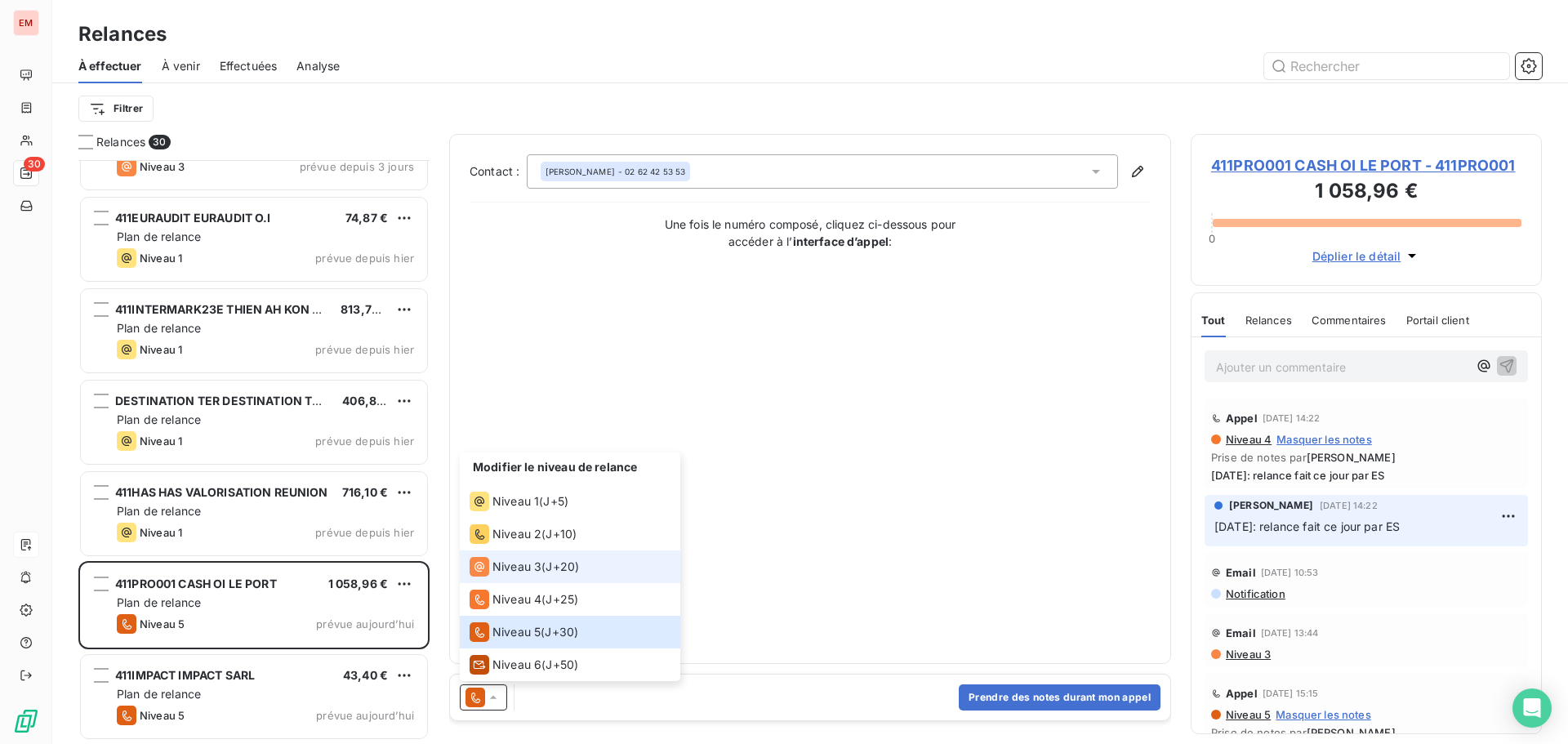
click at [502, 570] on span "Niveau 3" at bounding box center [517, 566] width 49 height 16
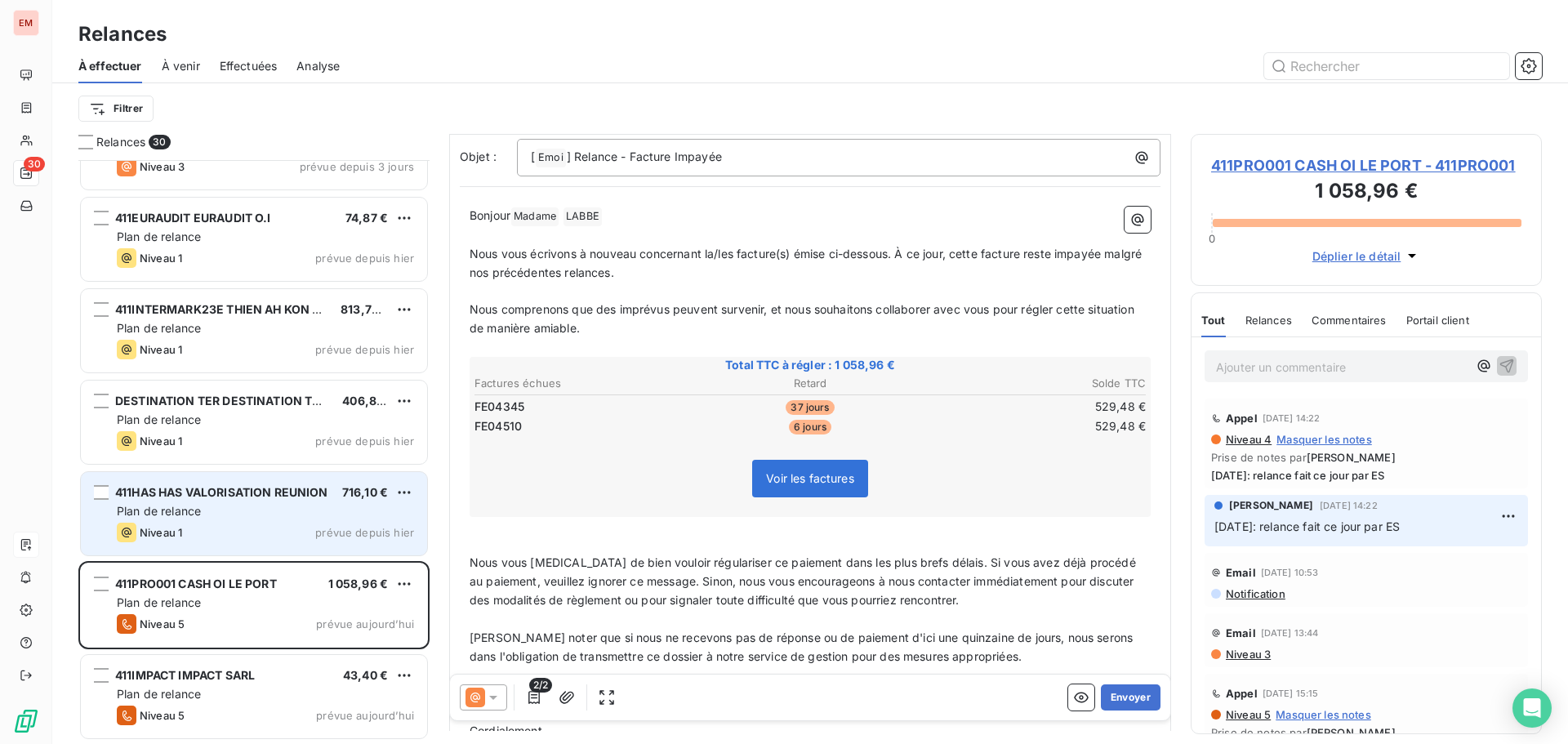
scroll to position [164, 0]
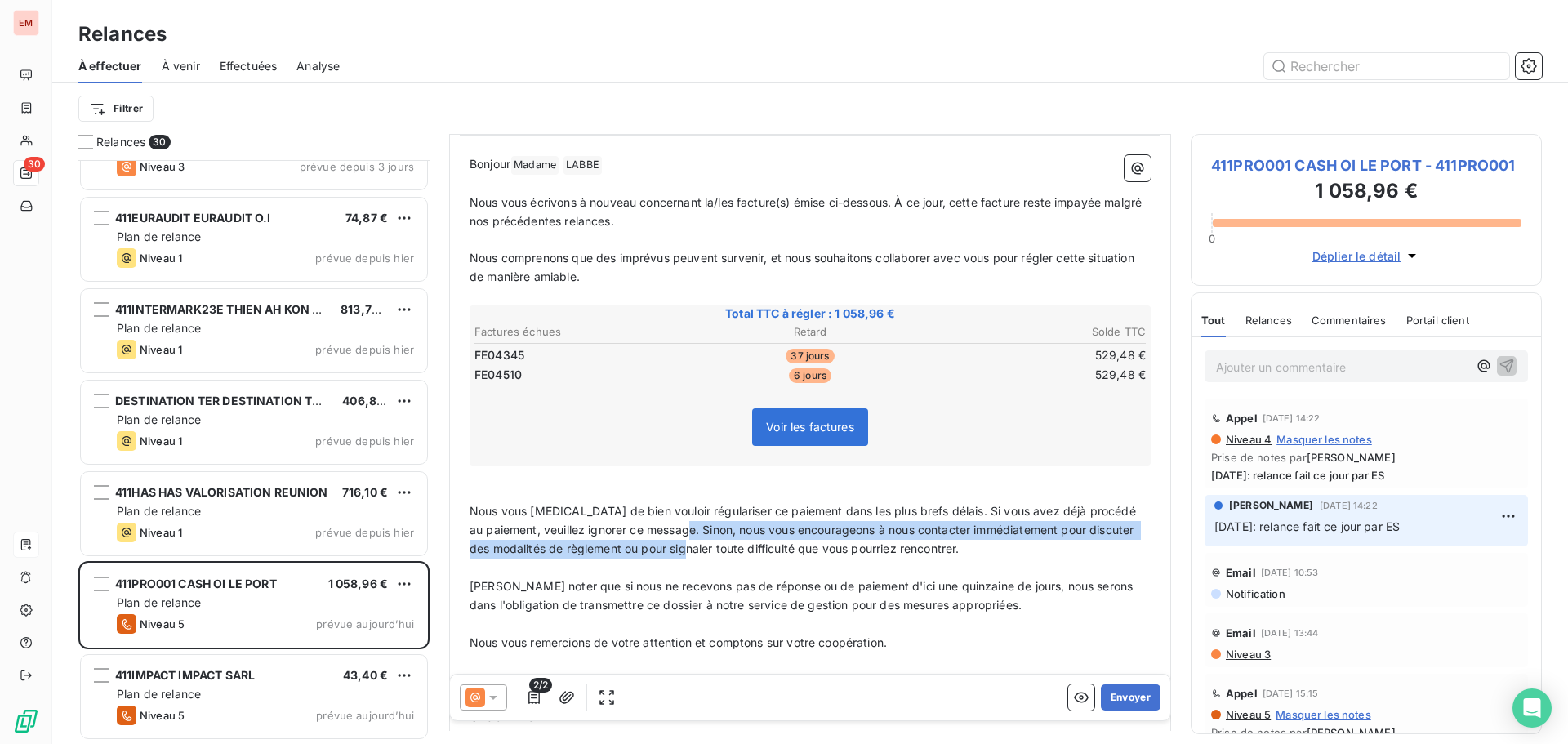
drag, startPoint x: 723, startPoint y: 543, endPoint x: 711, endPoint y: 491, distance: 53.4
click at [717, 526] on span "Nous vous [MEDICAL_DATA] de bien vouloir régulariser ce paiement dans les plus …" at bounding box center [804, 529] width 669 height 51
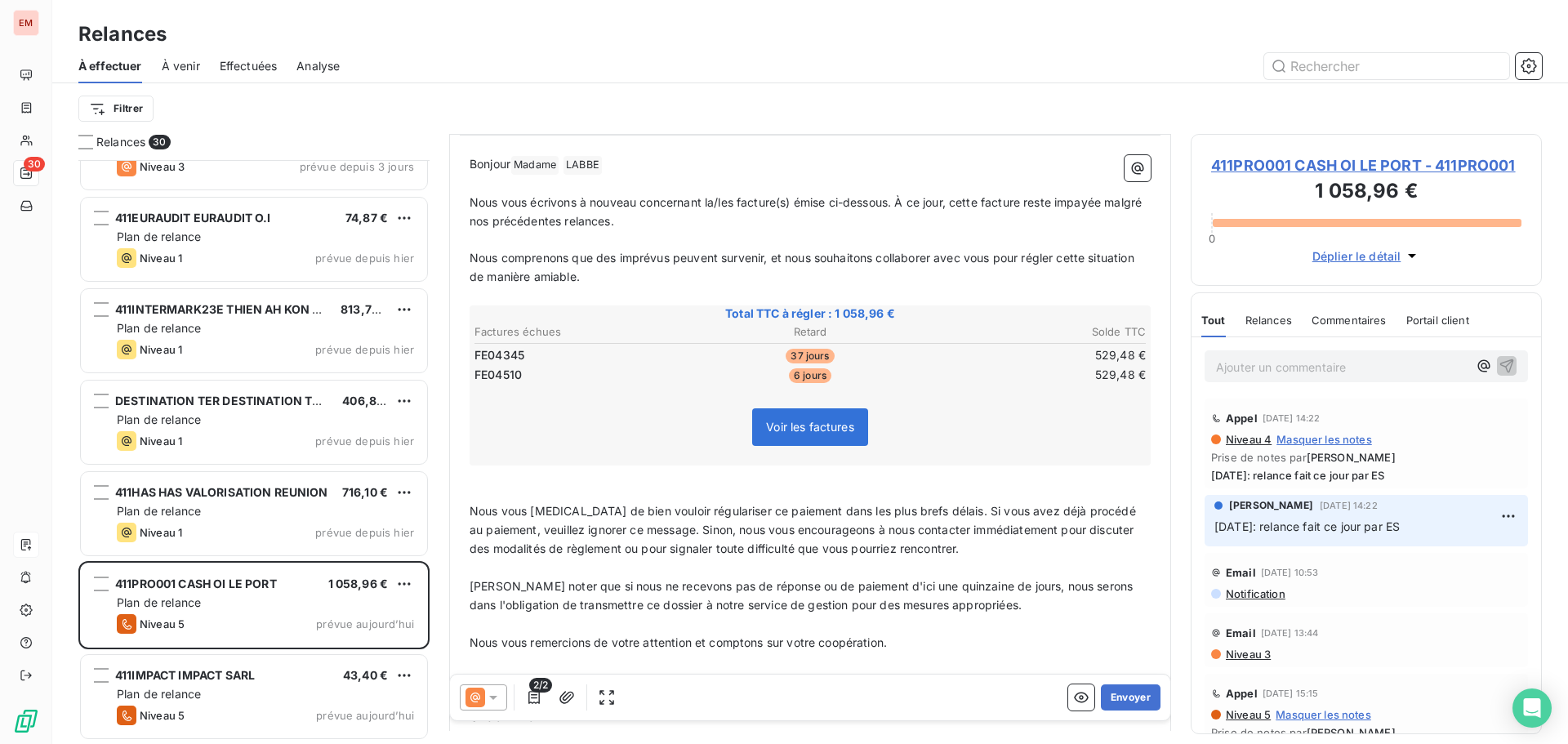
click at [565, 390] on div "Total TTC à régler : 1 058,96 € Factures échues Retard Solde TTC FE04345 37 jou…" at bounding box center [810, 385] width 681 height 160
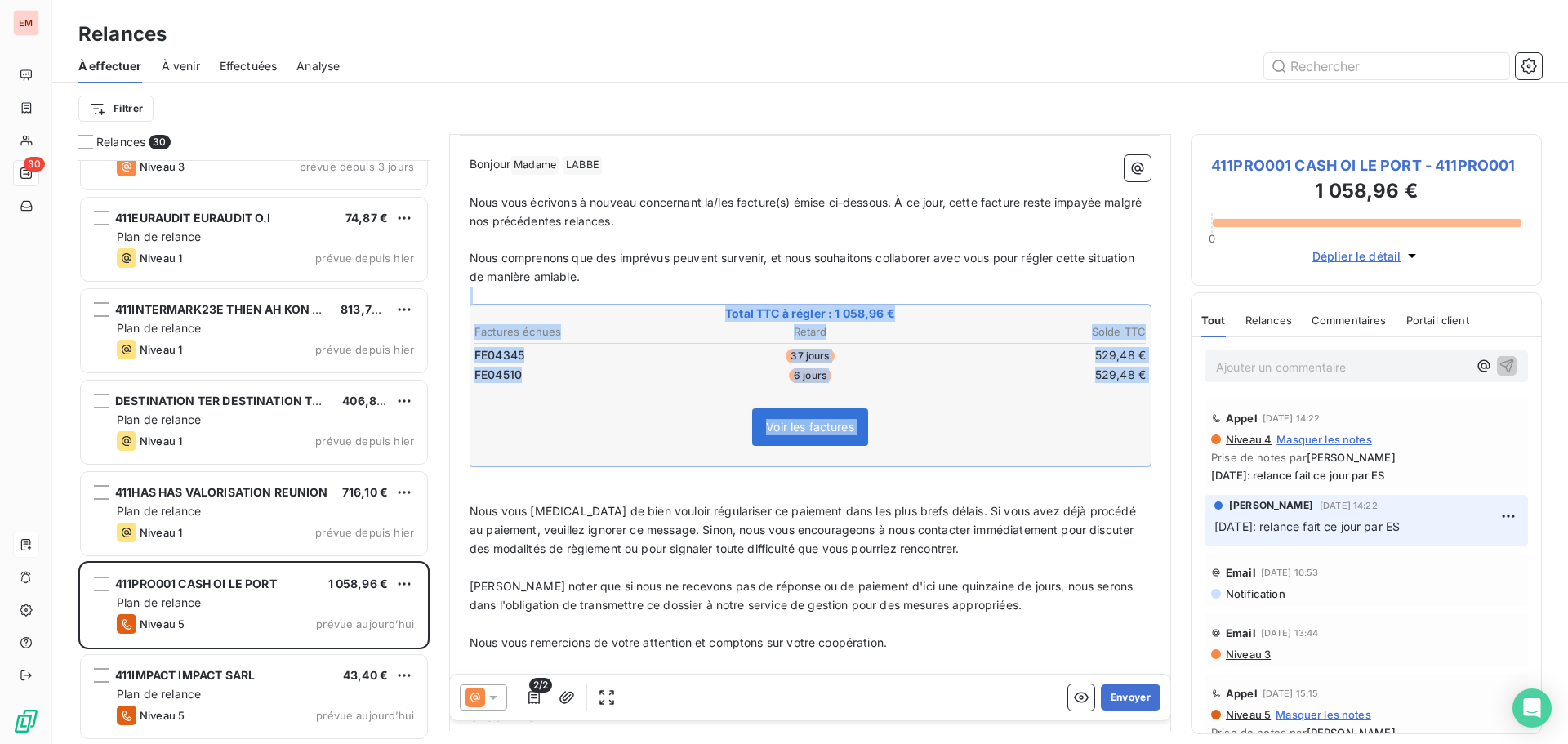
drag, startPoint x: 512, startPoint y: 307, endPoint x: 644, endPoint y: 469, distance: 209.0
click at [644, 469] on div "Bonjour Madame ﻿ [PERSON_NAME] ﻿ ﻿ ﻿ Nous vous écrivons à nouveau concernant la…" at bounding box center [810, 496] width 681 height 684
copy div "﻿ Total TTC à régler : 1 058,96 € Factures échues Retard Solde TTC FE04345 37 j…"
click at [1281, 352] on div "Ajouter un commentaire ﻿" at bounding box center [1366, 366] width 323 height 32
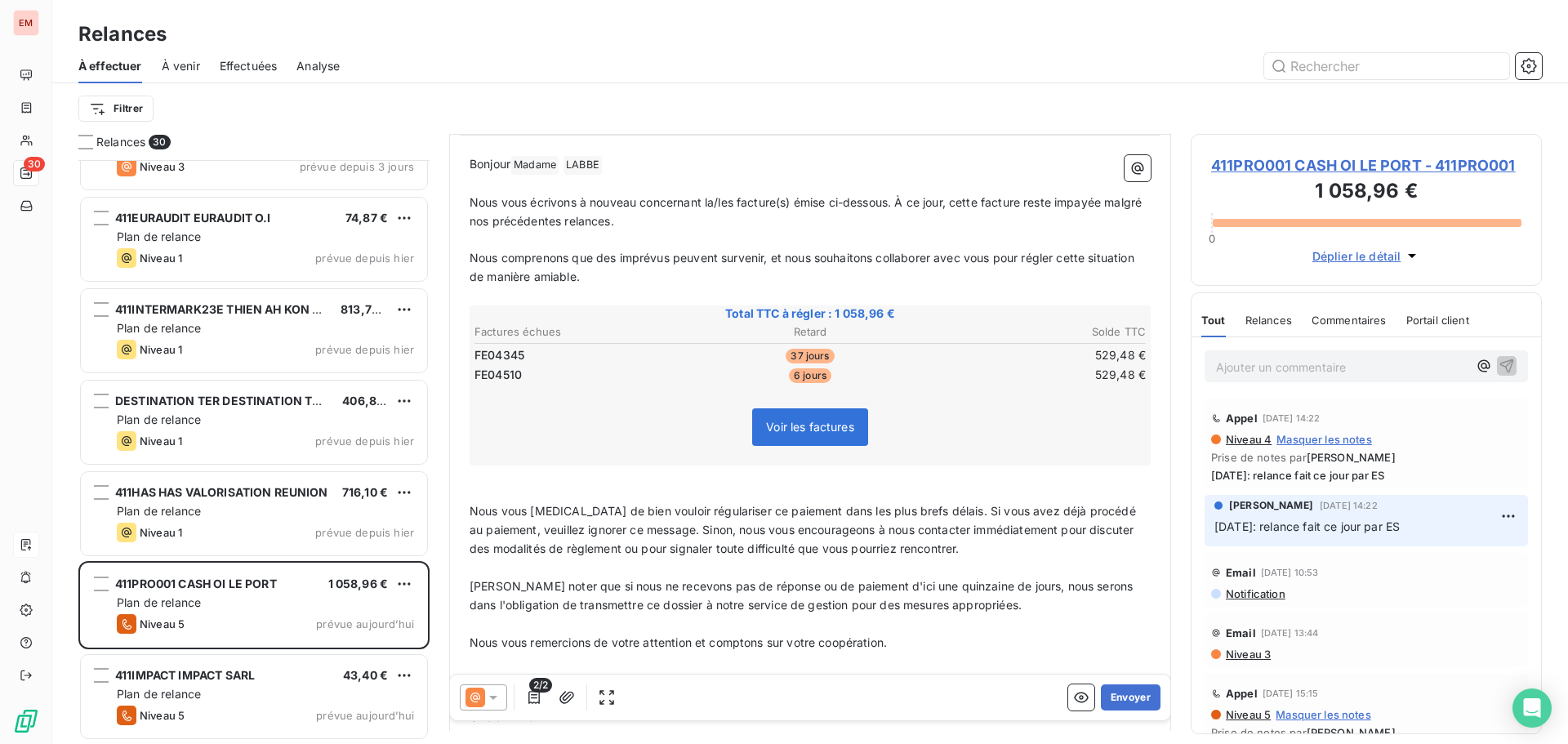
click at [1282, 357] on p "Ajouter un commentaire ﻿" at bounding box center [1341, 367] width 251 height 20
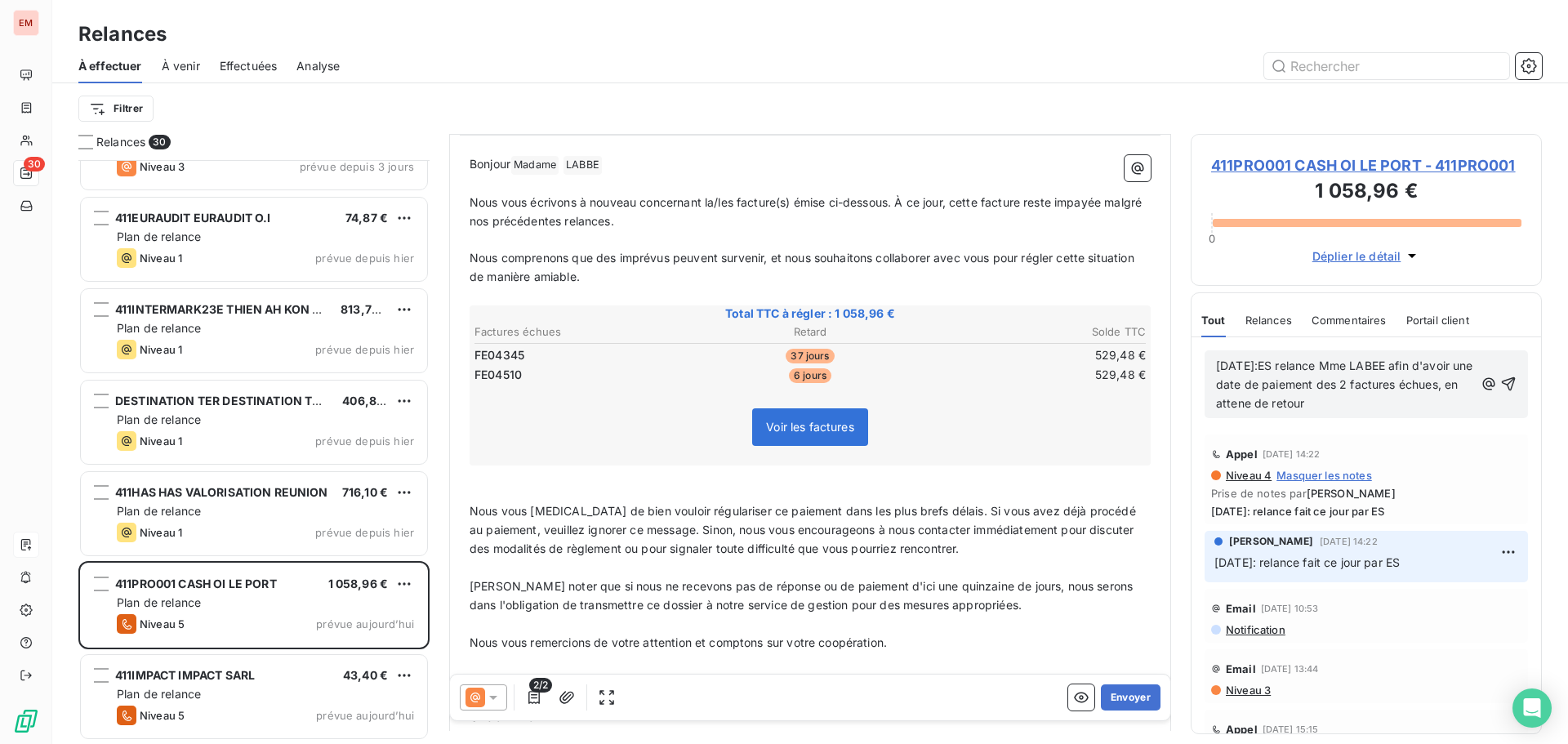
click at [1290, 402] on span "[DATE]:ES relance Mme LABEE afin d'avoir une date de paiement des 2 factures éc…" at bounding box center [1346, 384] width 260 height 51
click at [1299, 406] on span "[DATE]:ES relance Mme LABEE afin d'avoir une date de paiement des 2 factures éc…" at bounding box center [1346, 384] width 260 height 51
click at [1425, 406] on p "[DATE]:ES relance Mme LABEE afin d'avoir une date de paiement des 2 factures éc…" at bounding box center [1344, 385] width 258 height 56
drag, startPoint x: 1408, startPoint y: 404, endPoint x: 1189, endPoint y: 358, distance: 223.8
click at [1189, 358] on div "Relances 30 411NEOGREEN NEOGREEN SERVICE ENVIRONNEMENT 5 783,05 € Plan de relan…" at bounding box center [809, 439] width 1515 height 610
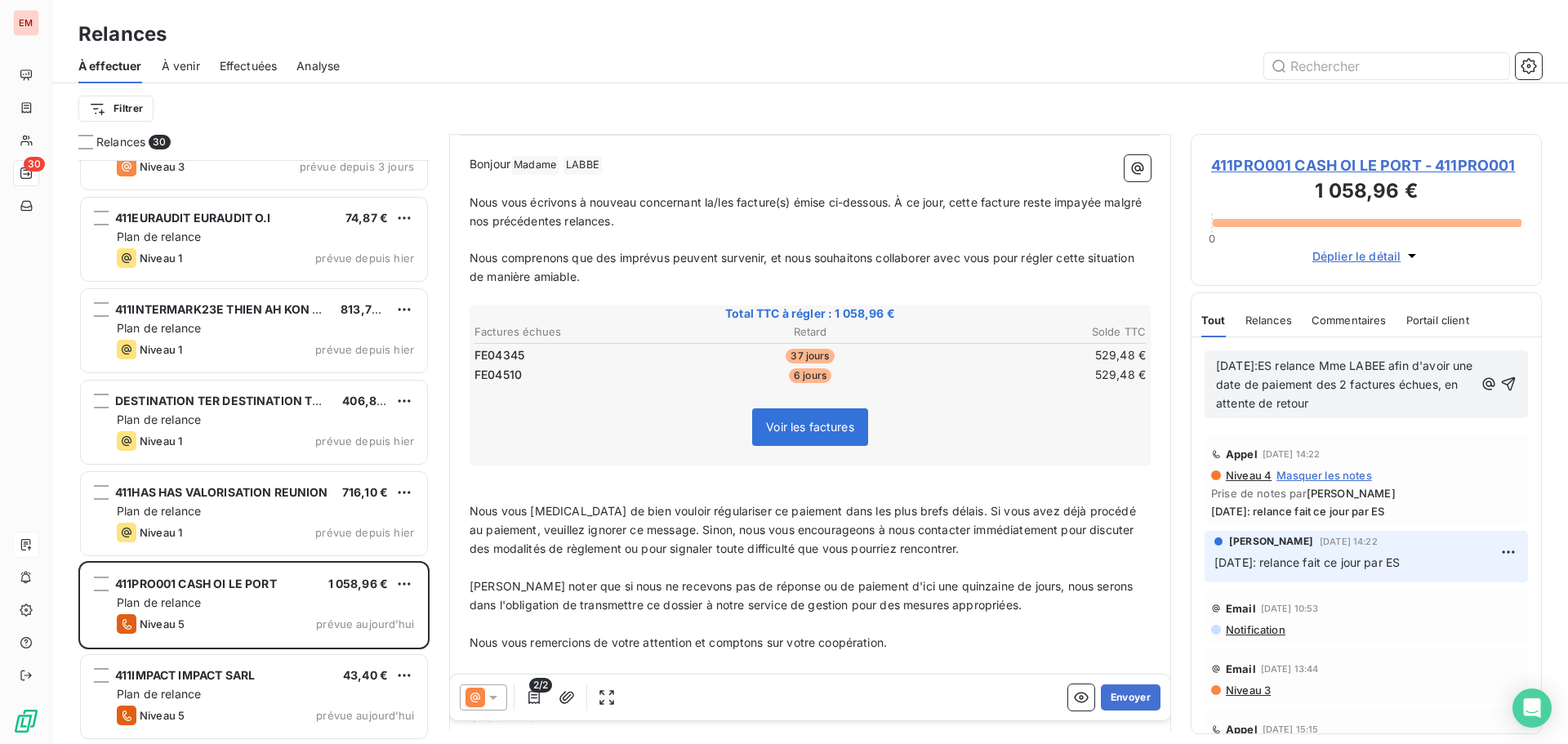
copy span "[DATE]:ES relance Mme LABEE afin d'avoir une date de paiement des 2 factures éc…"
click at [1501, 386] on icon "button" at bounding box center [1508, 383] width 16 height 16
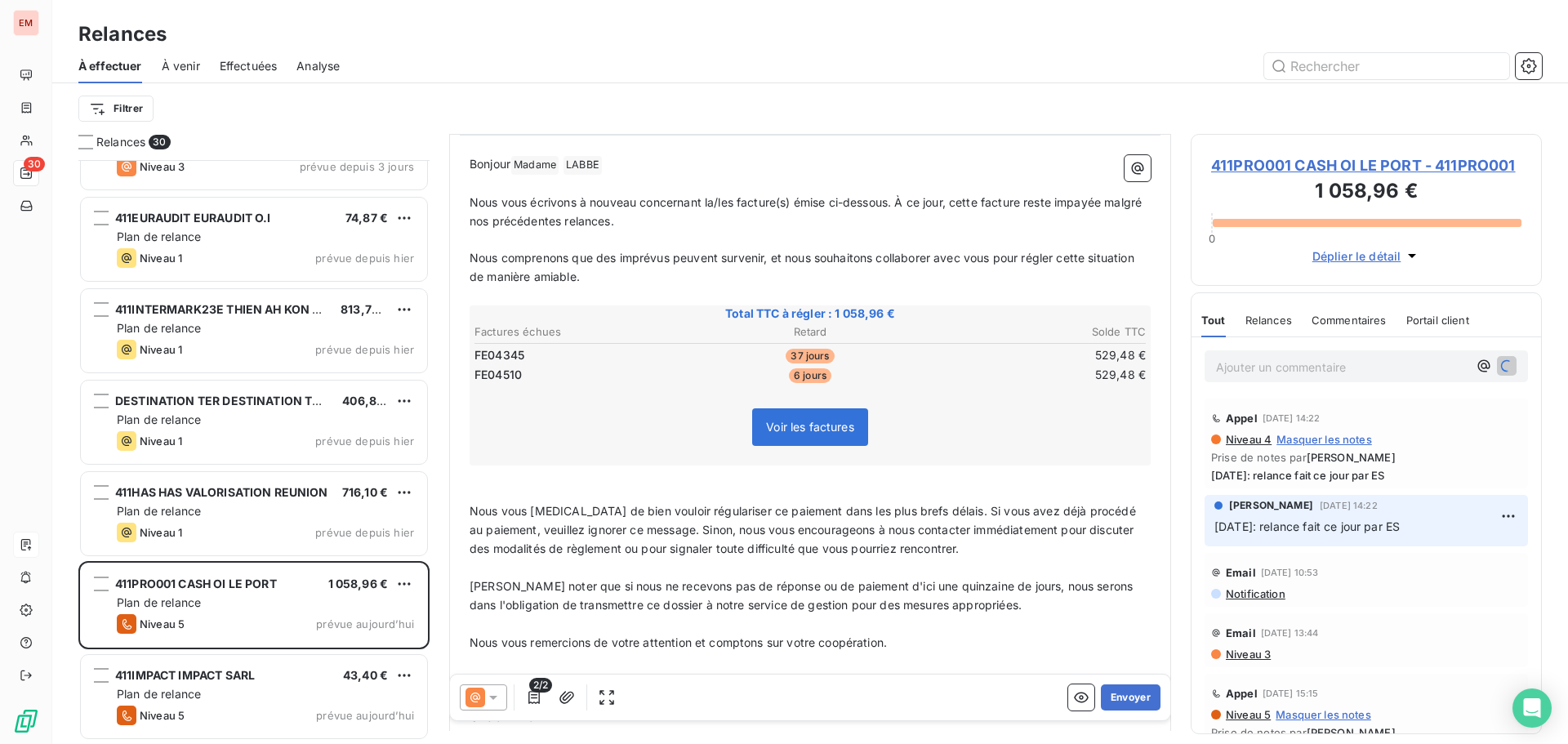
click at [500, 702] on icon at bounding box center [494, 698] width 16 height 16
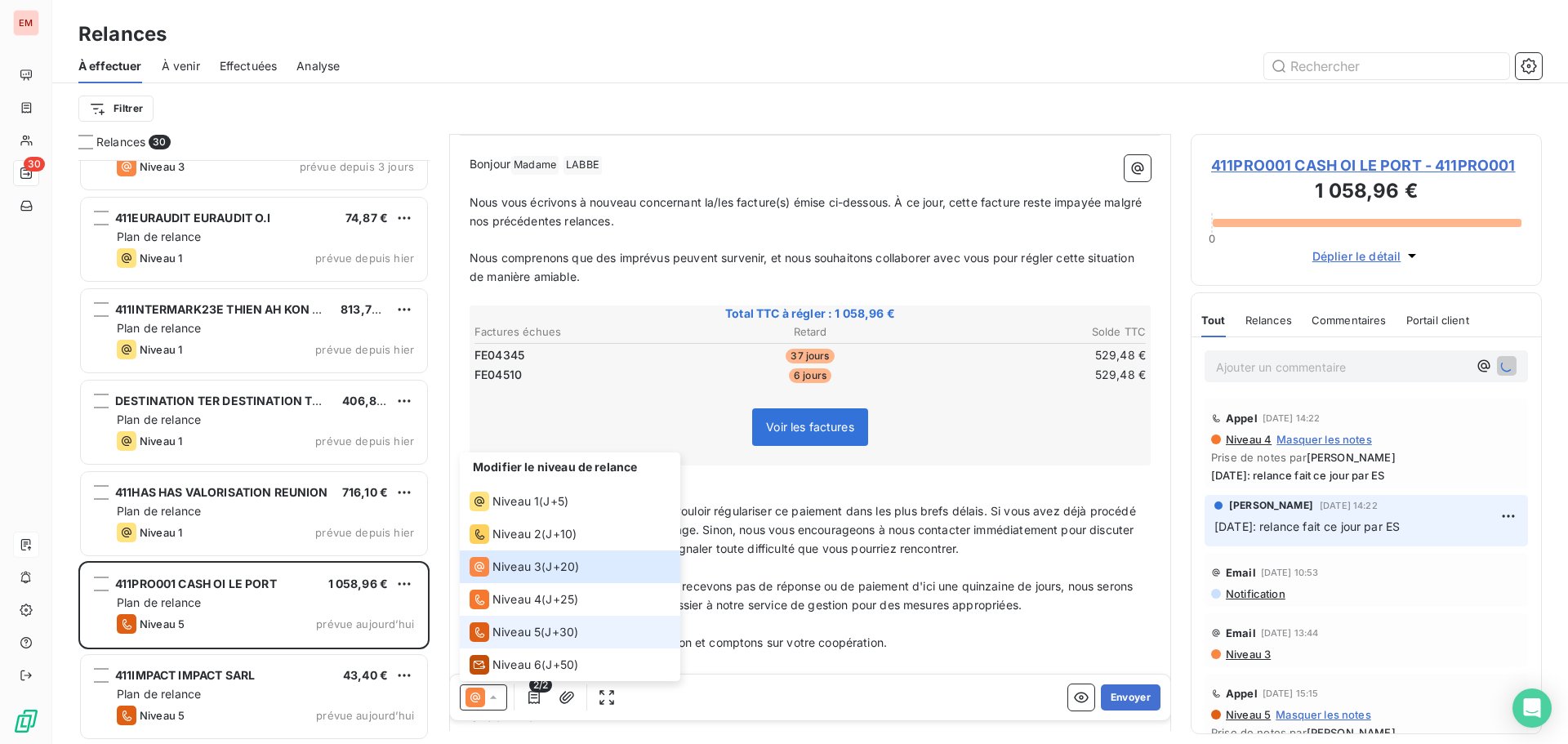
click at [502, 645] on li "Niveau 5 ( J+30 )" at bounding box center [570, 632] width 220 height 33
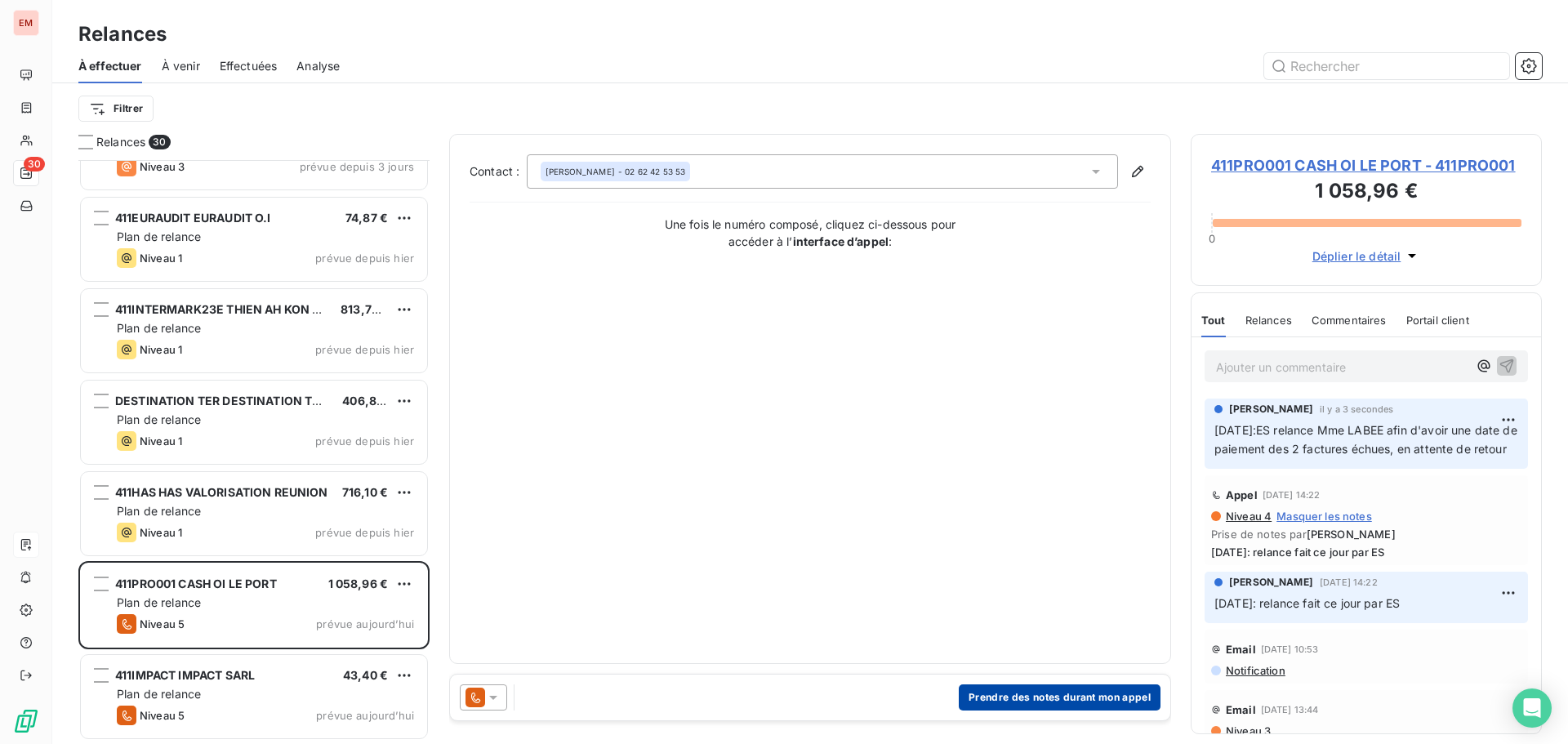
click at [999, 700] on button "Prendre des notes durant mon appel" at bounding box center [1059, 697] width 201 height 26
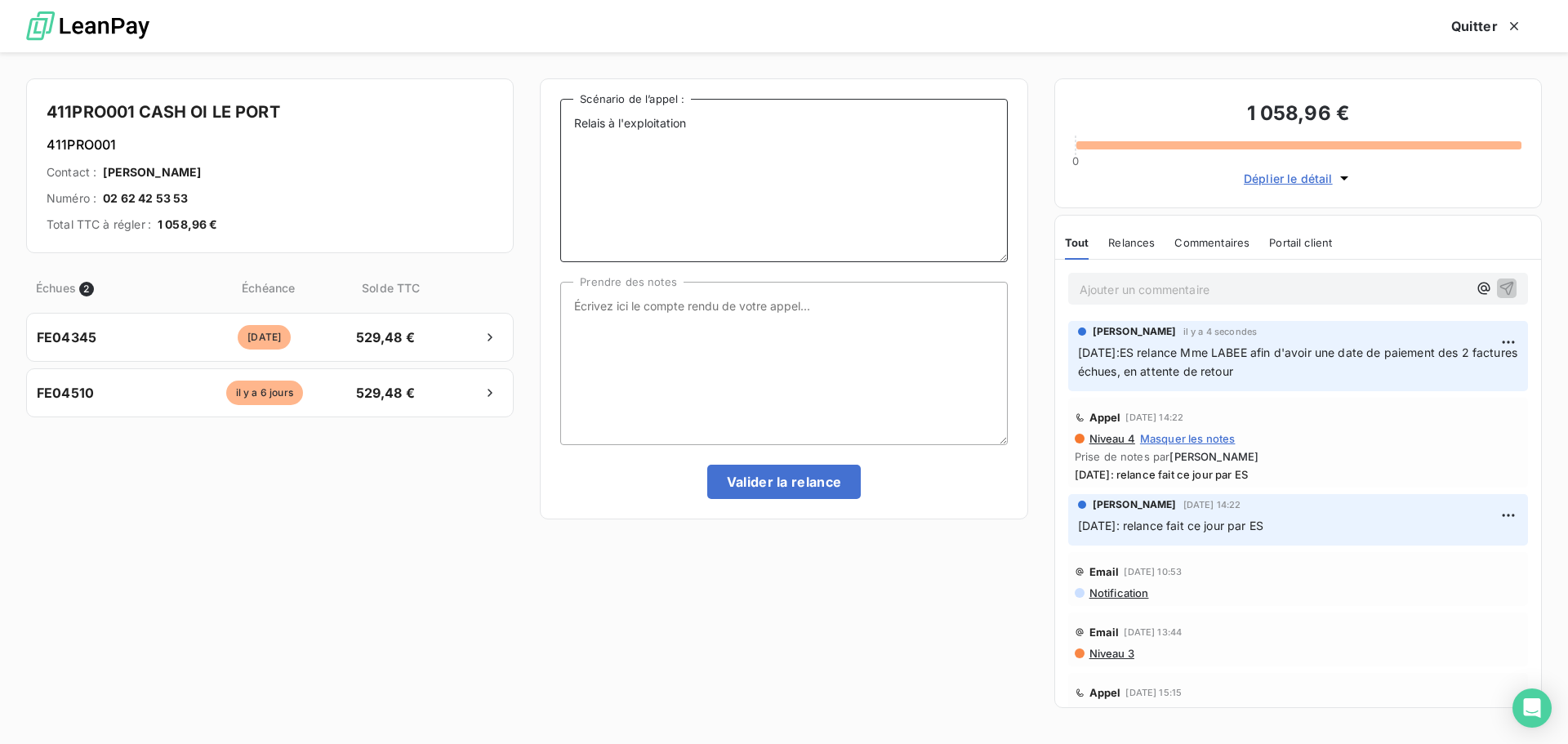
click at [769, 185] on textarea "Relais à l'exploitation" at bounding box center [783, 179] width 446 height 163
paste textarea "[DATE]:ES relance Mme LABEE afin d'avoir une date de paiement des 2 factures éc…"
type textarea "Relais à l'exploitation [DATE]:ES relance Mme LABEE afin d'avoir une date de pa…"
drag, startPoint x: 710, startPoint y: 278, endPoint x: 711, endPoint y: 293, distance: 15.0
click at [712, 278] on div "Relais à l'exploitation [DATE]:ES relance Mme LABEE afin d'avoir une date de pa…" at bounding box center [783, 298] width 446 height 400
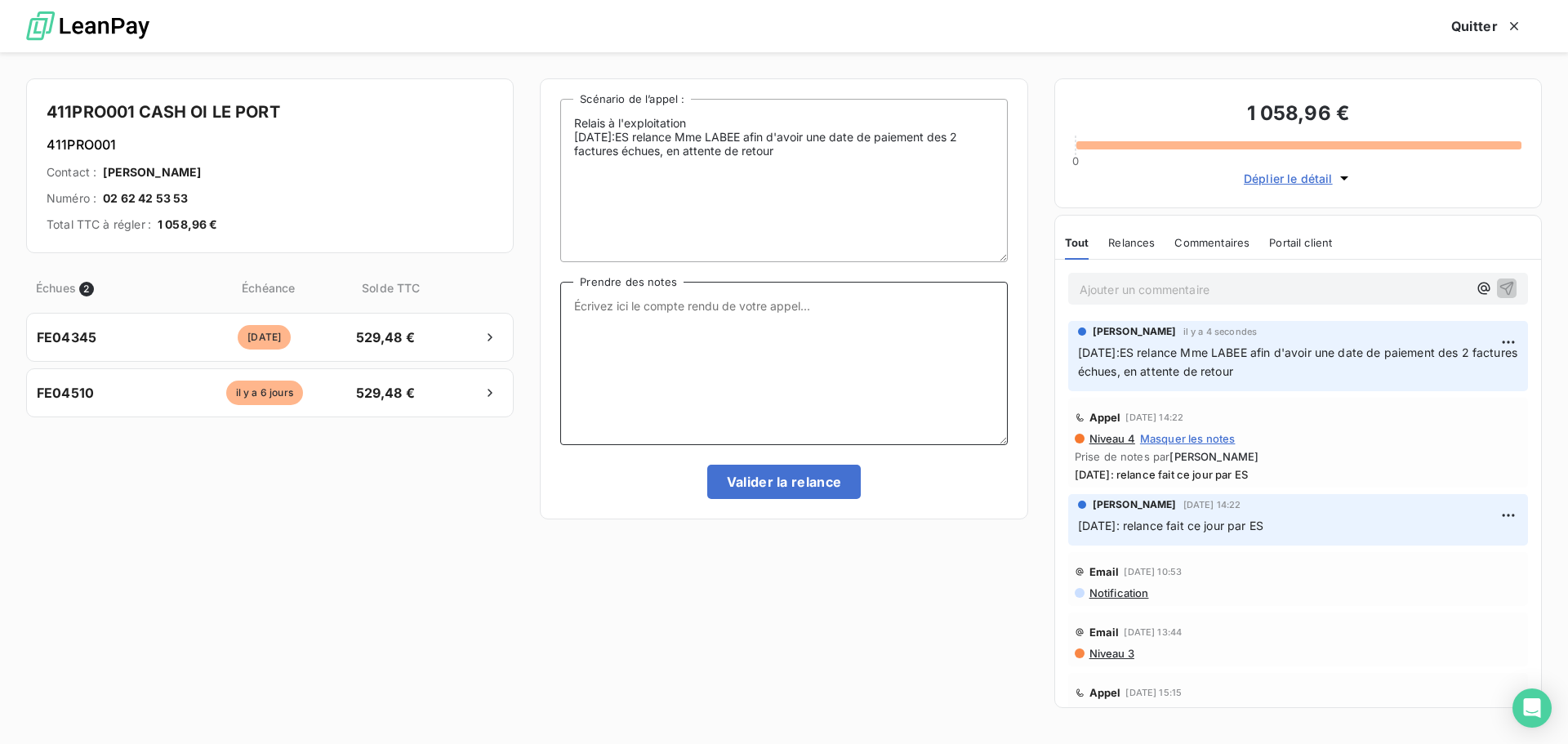
click at [705, 312] on textarea "Prendre des notes" at bounding box center [783, 362] width 446 height 163
paste textarea "[DATE]:ES relance Mme LABEE afin d'avoir une date de paiement des 2 factures éc…"
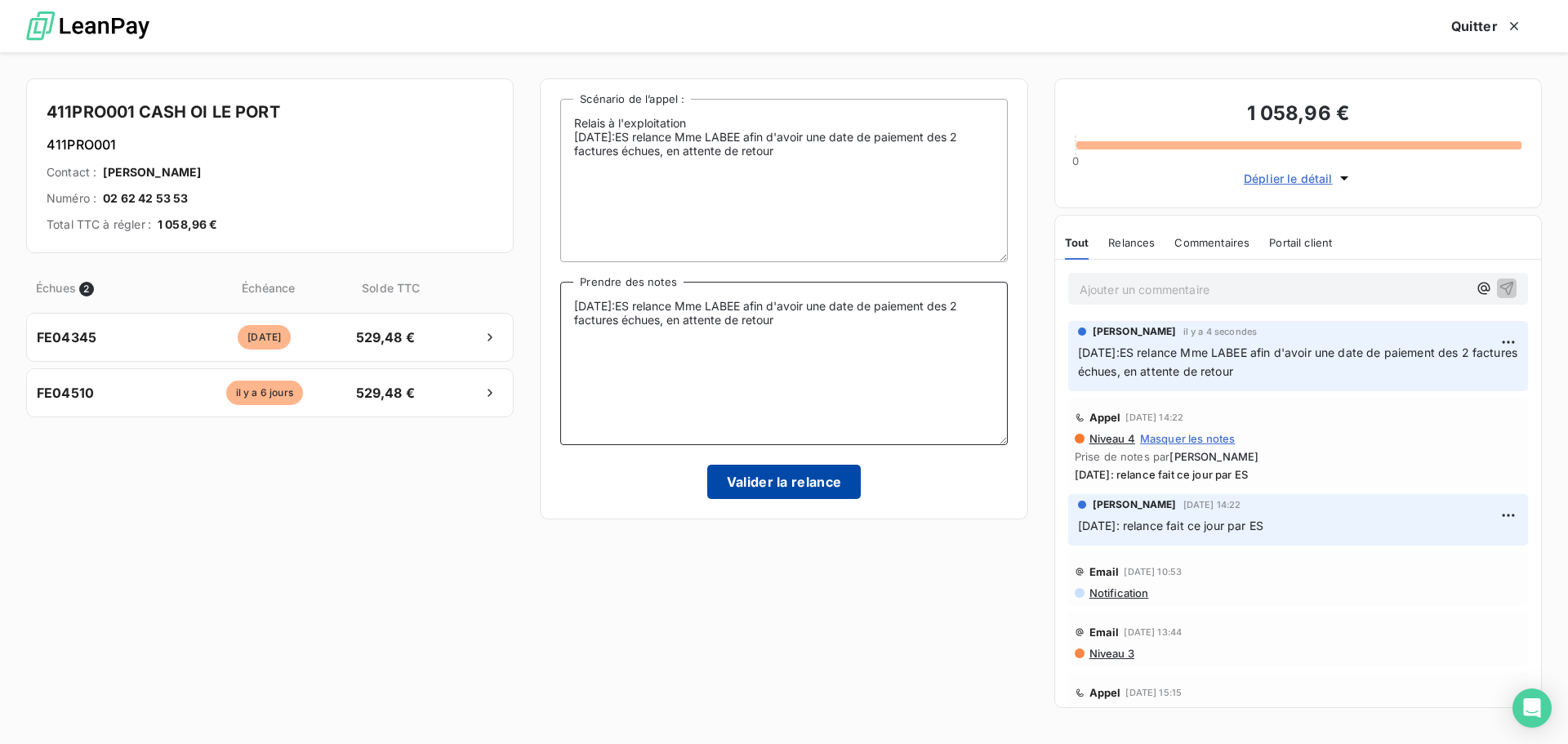
type textarea "[DATE]:ES relance Mme LABEE afin d'avoir une date de paiement des 2 factures éc…"
click at [779, 470] on button "Valider la relance" at bounding box center [784, 482] width 154 height 35
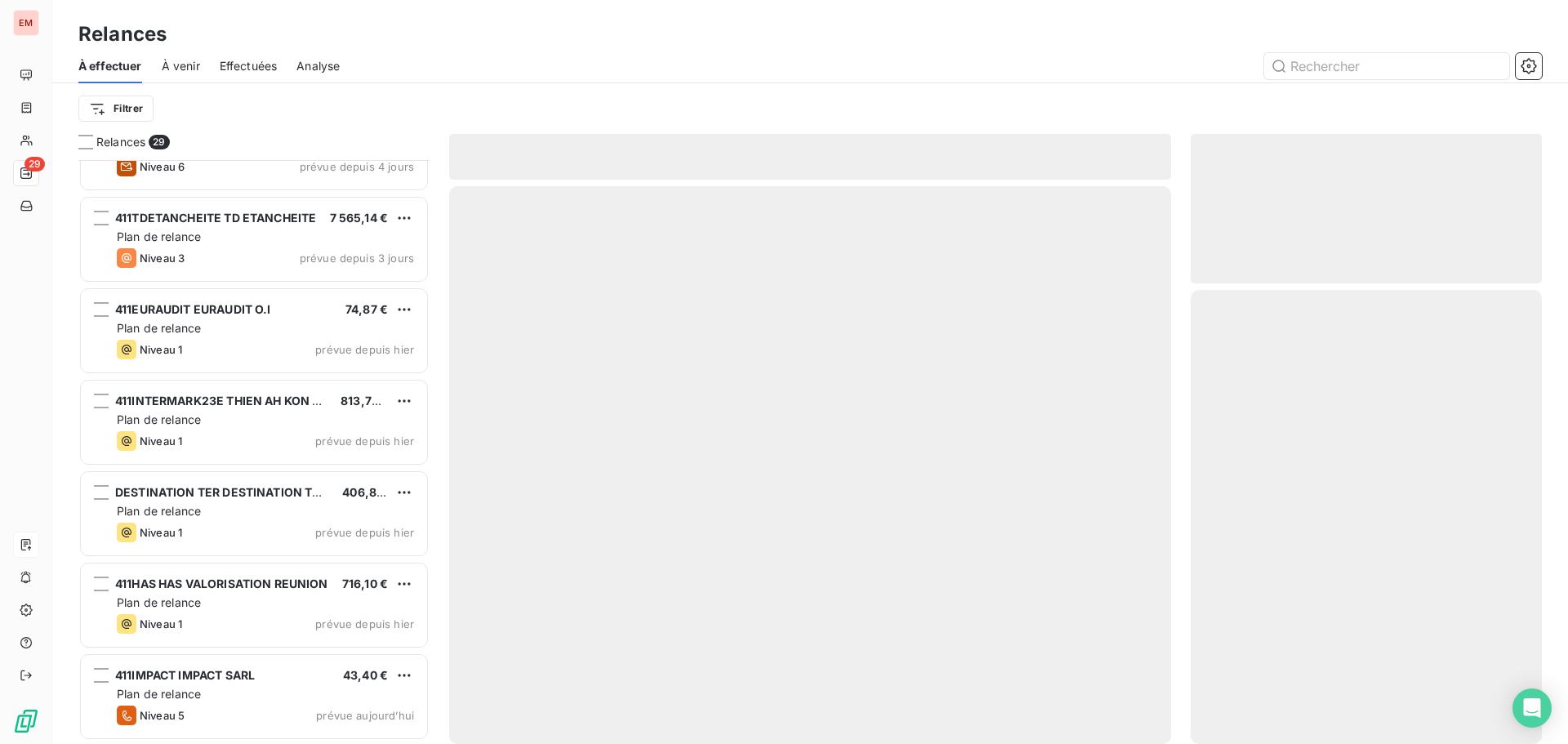
scroll to position [2068, 0]
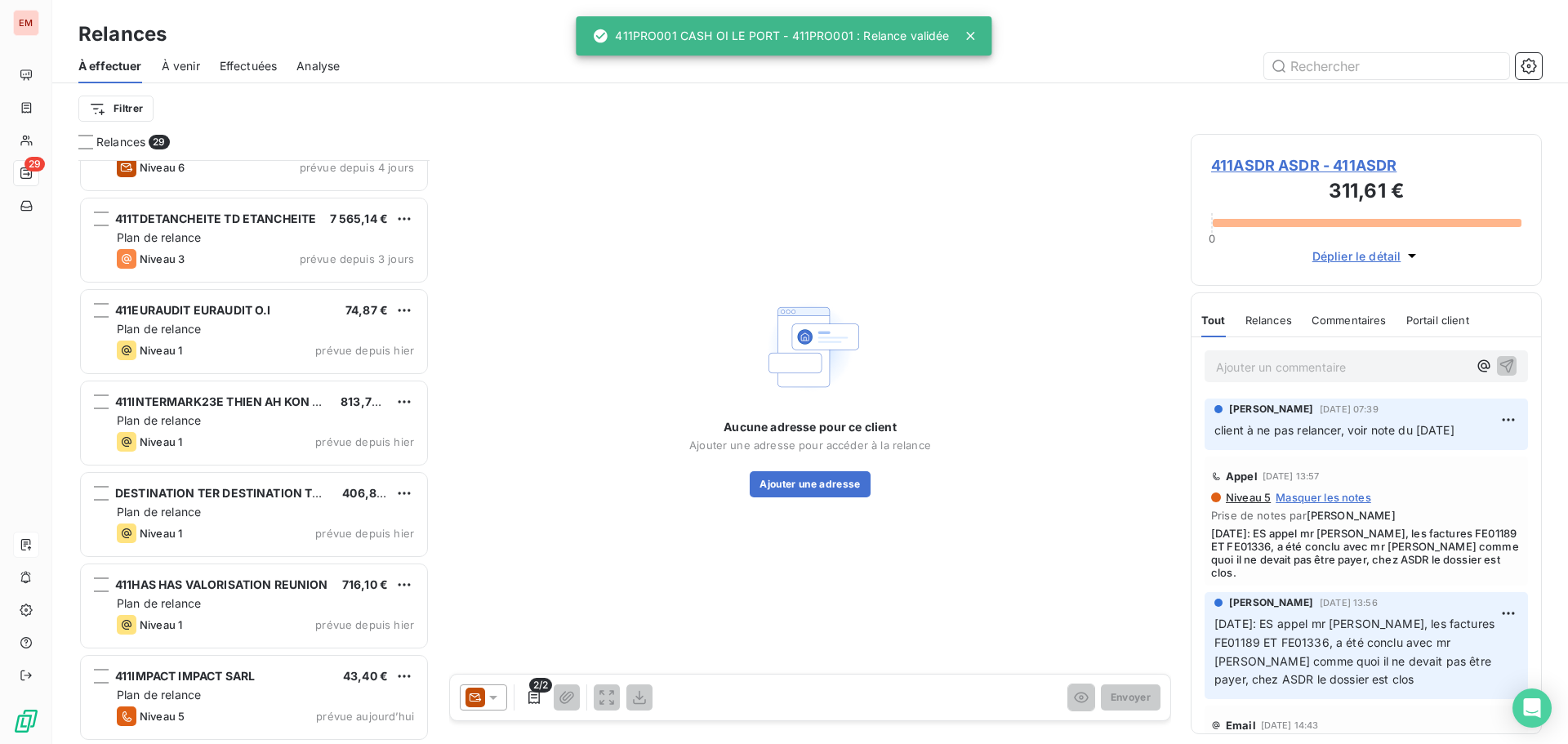
click at [186, 63] on span "À venir" at bounding box center [181, 66] width 38 height 16
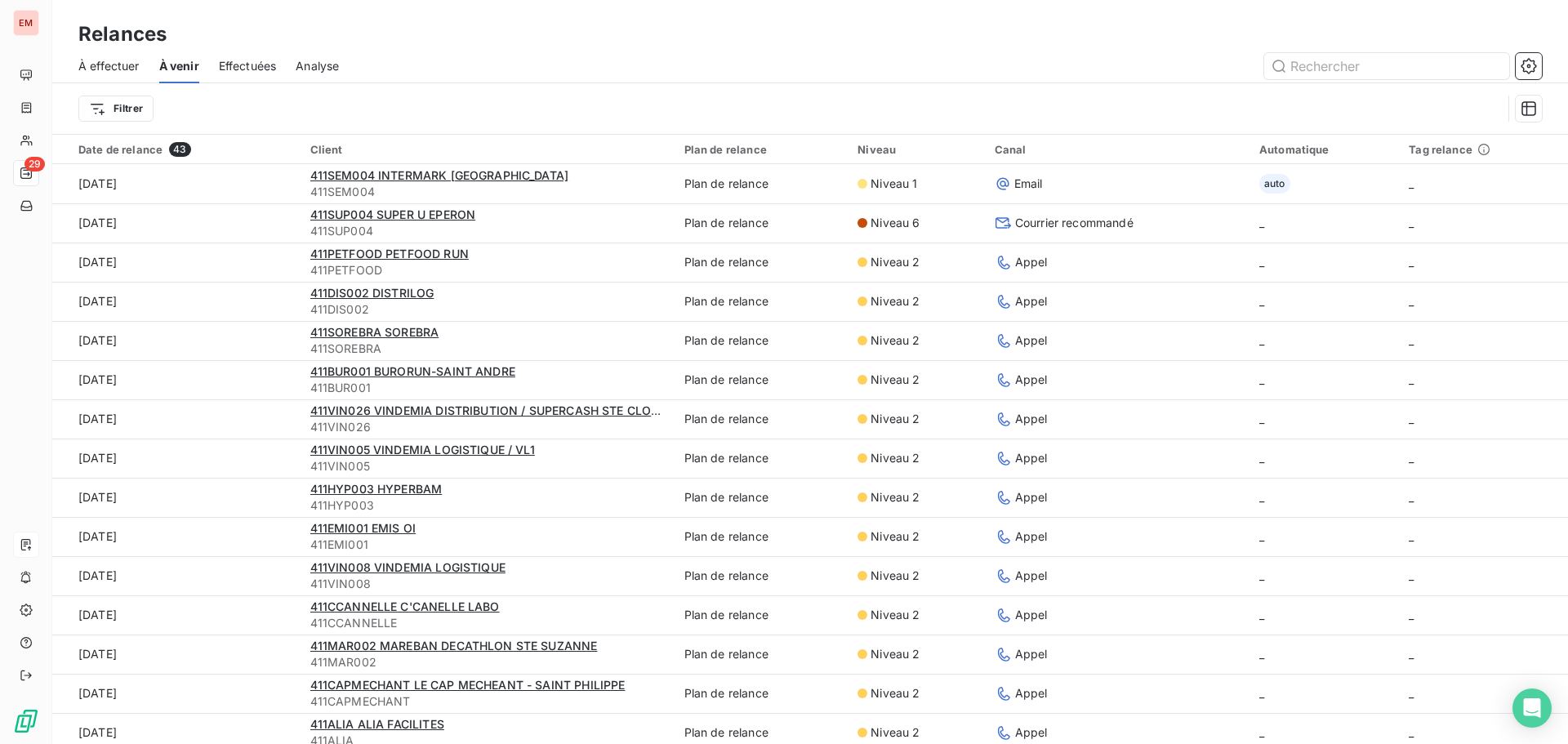
click at [260, 75] on div "Effectuées" at bounding box center [248, 66] width 58 height 35
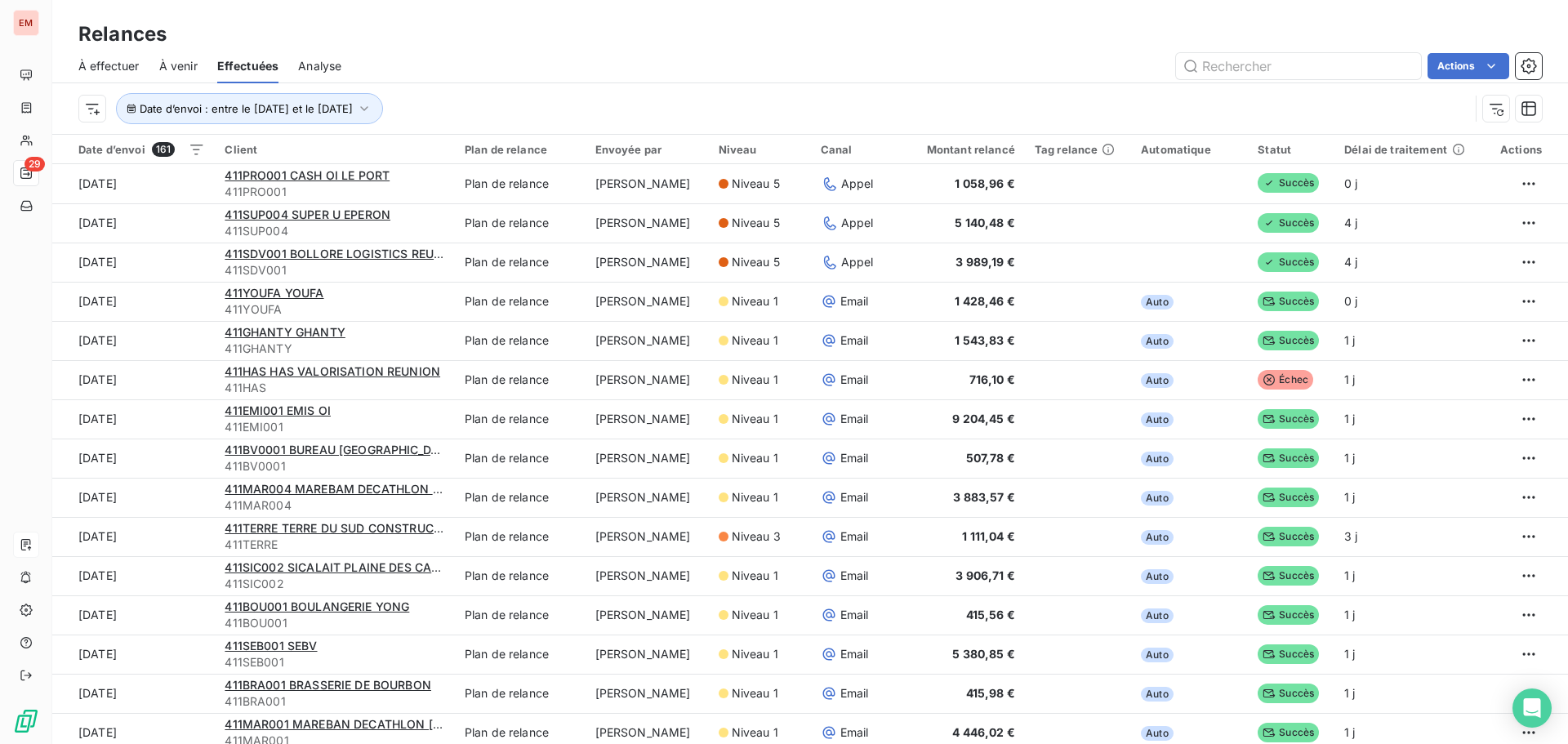
click at [319, 68] on span "Analyse" at bounding box center [320, 66] width 44 height 16
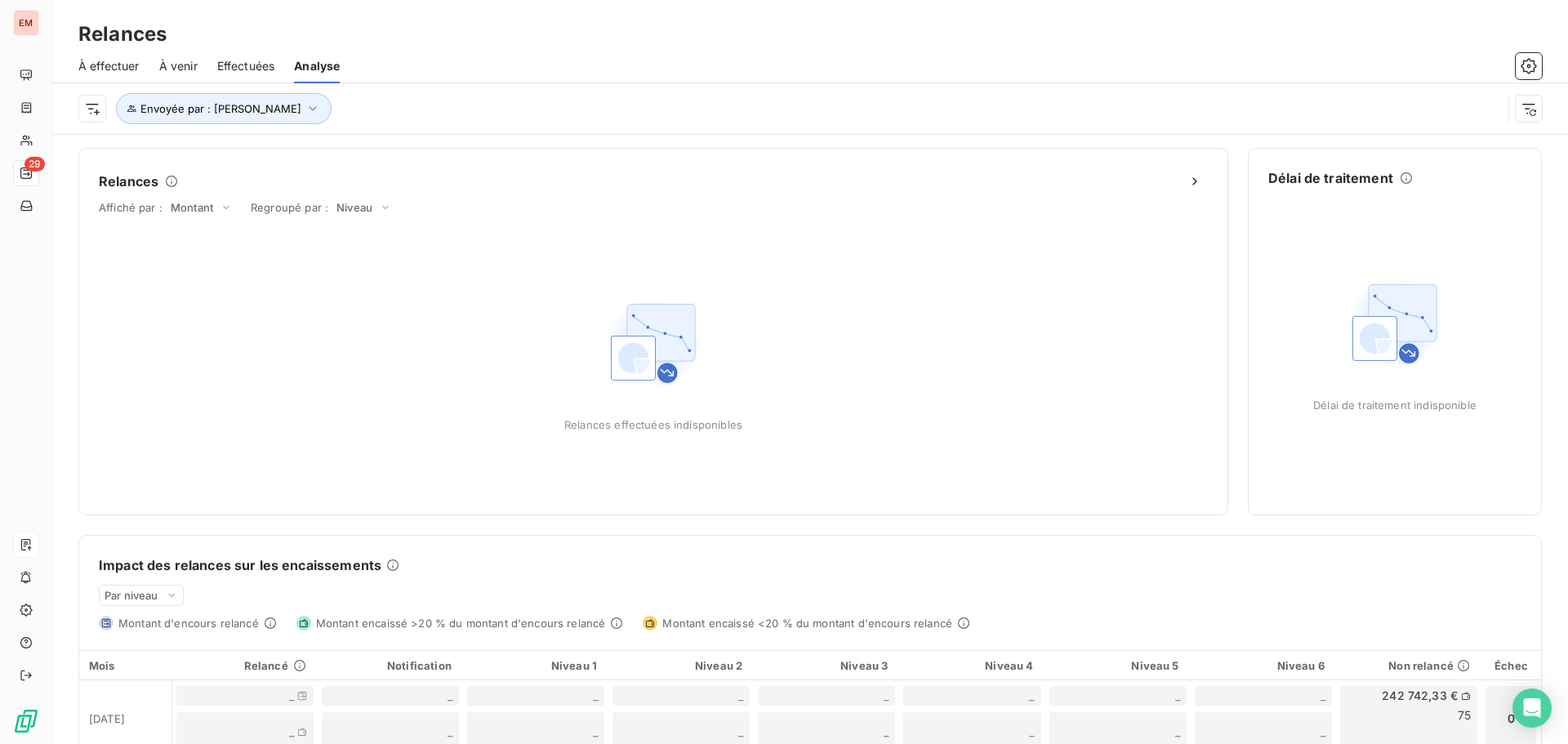
click at [101, 54] on div "À effectuer" at bounding box center [108, 66] width 61 height 35
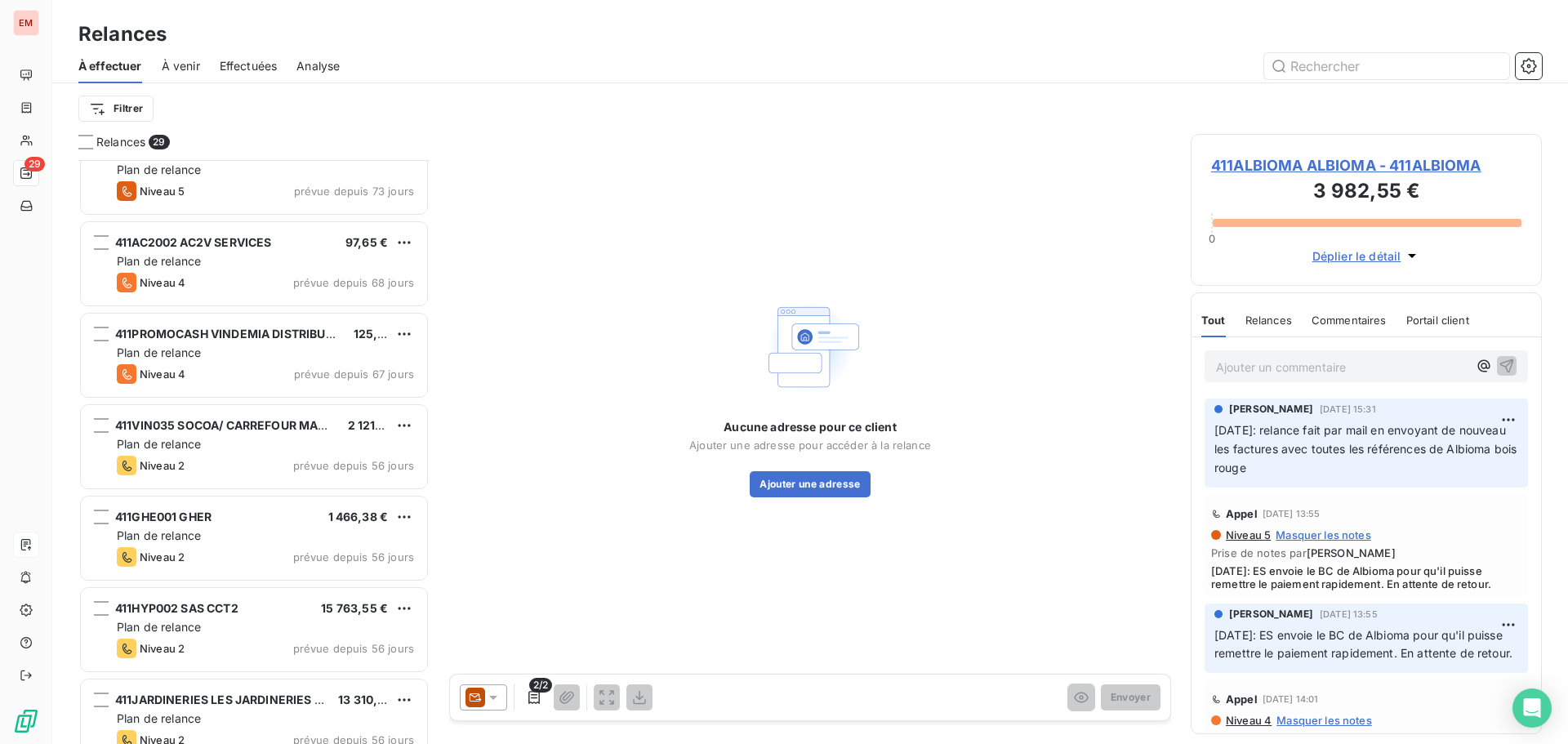
scroll to position [491, 0]
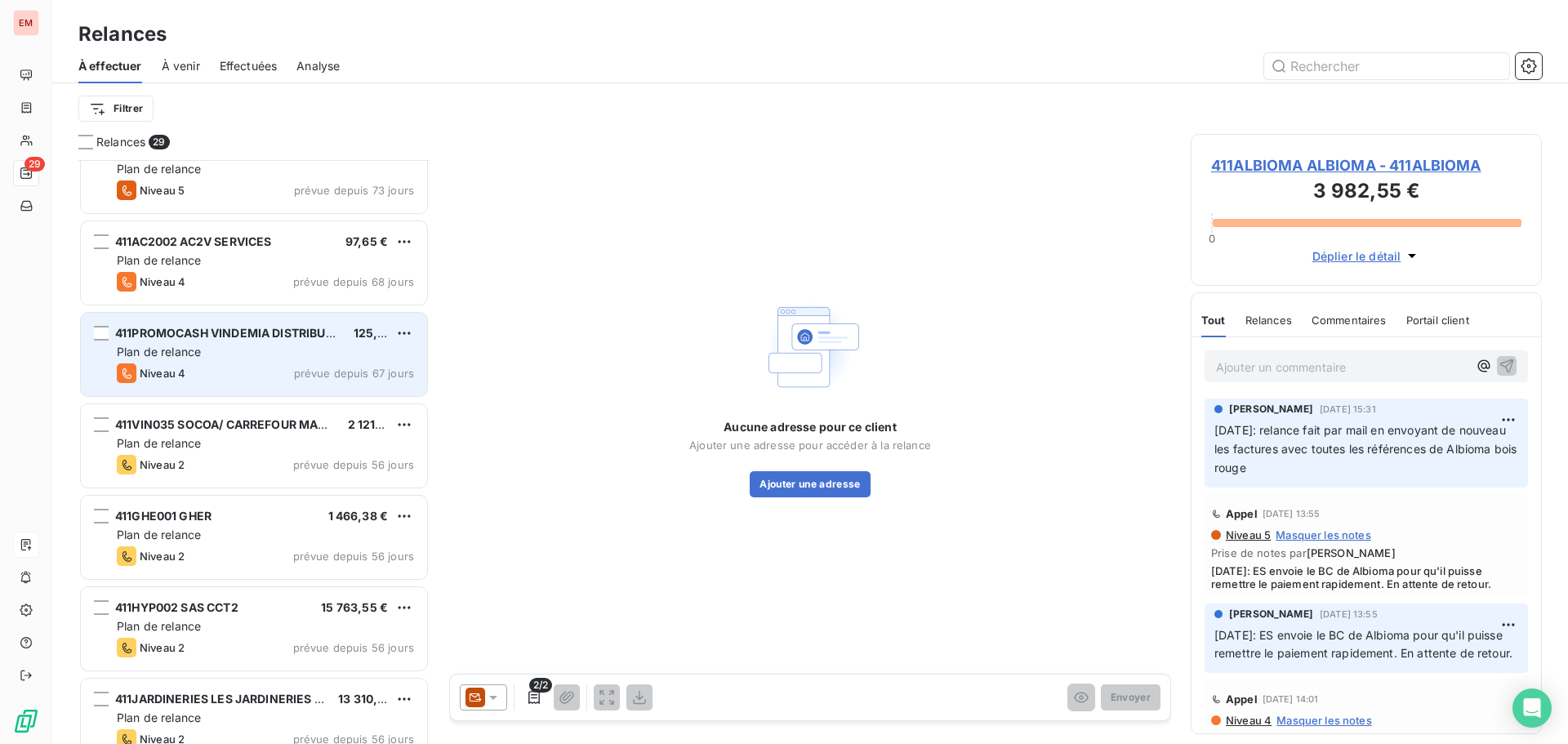
click at [237, 379] on div "Niveau 4 prévue depuis 67 jours" at bounding box center [265, 373] width 297 height 20
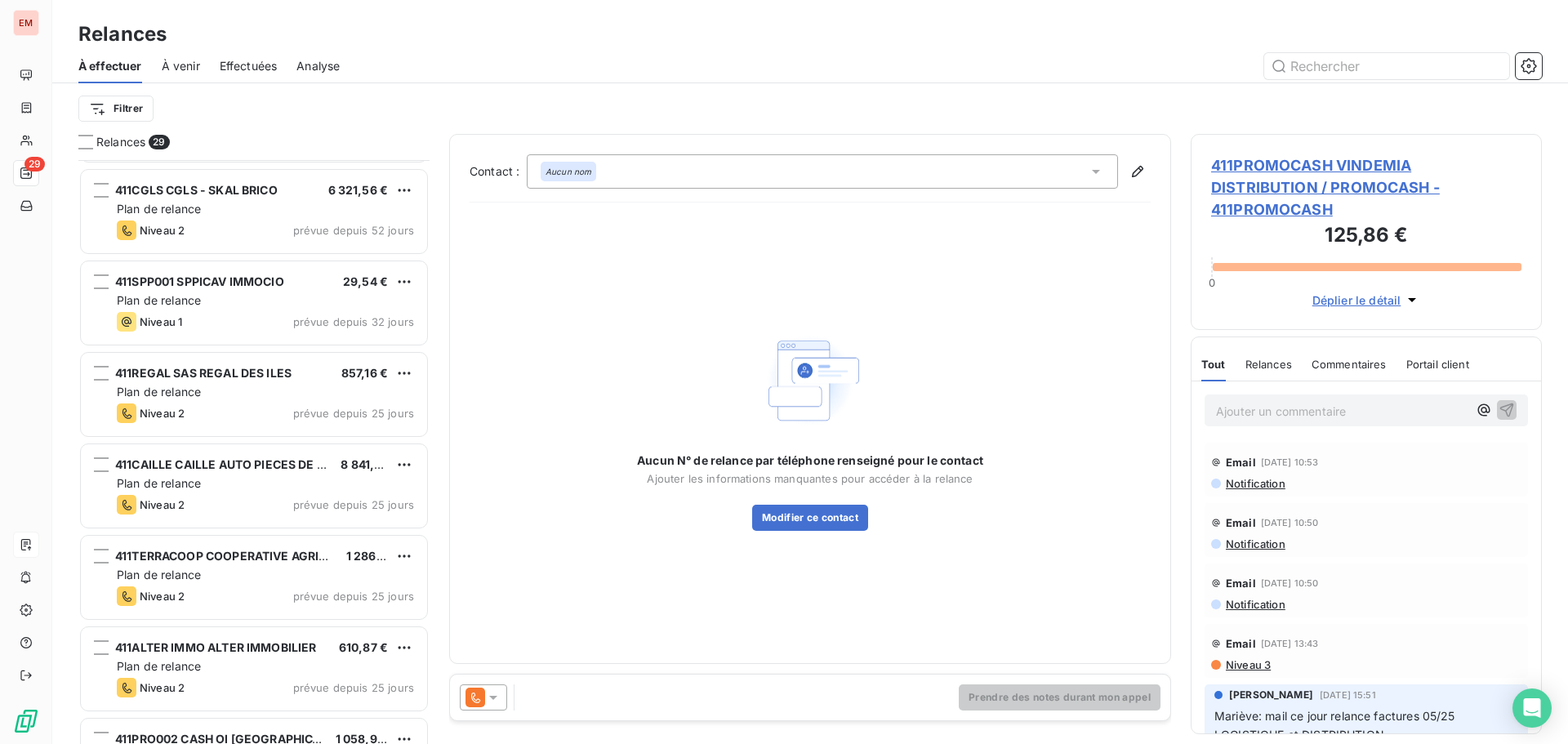
scroll to position [1553, 0]
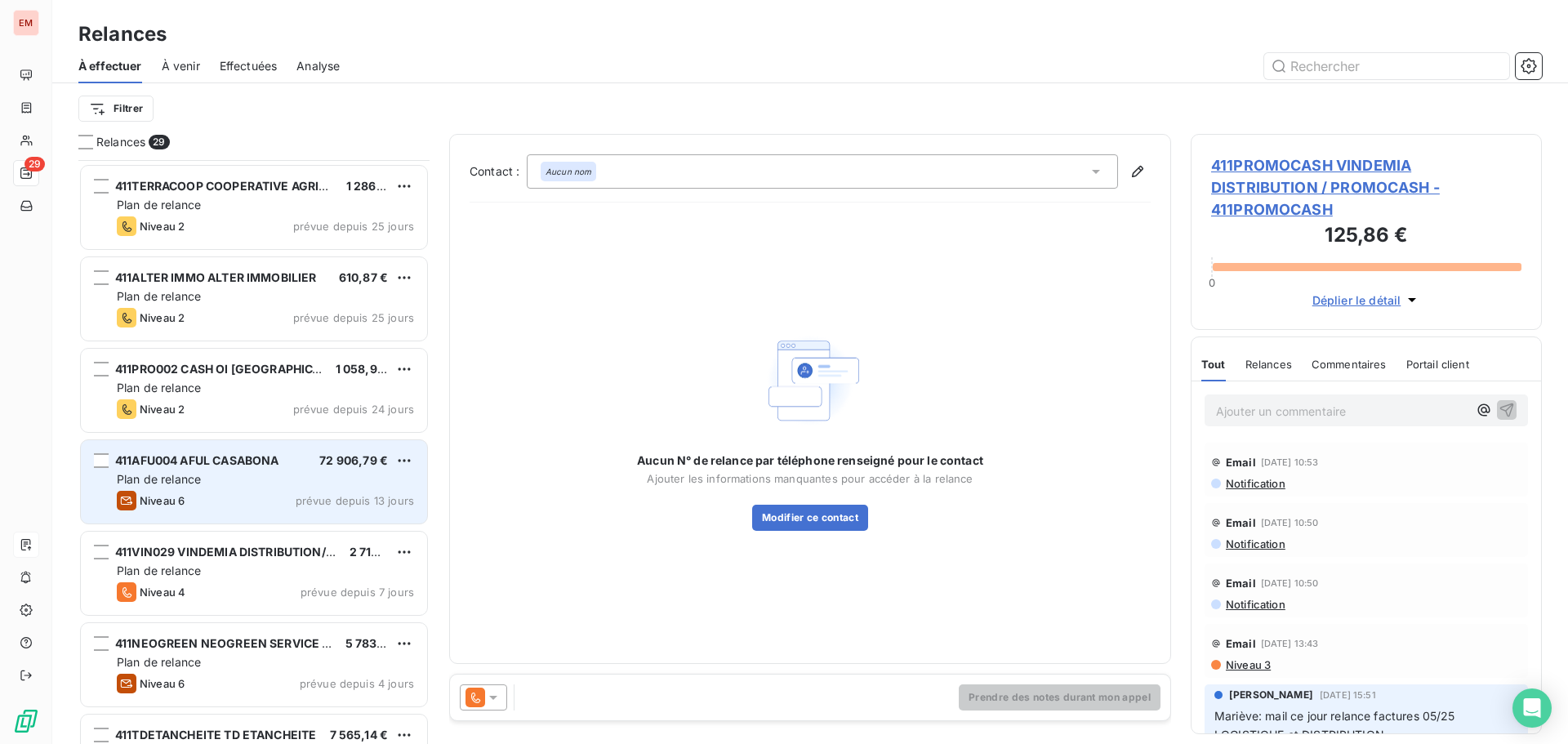
click at [274, 463] on span "411AFU004 AFUL CASABONA" at bounding box center [196, 460] width 163 height 14
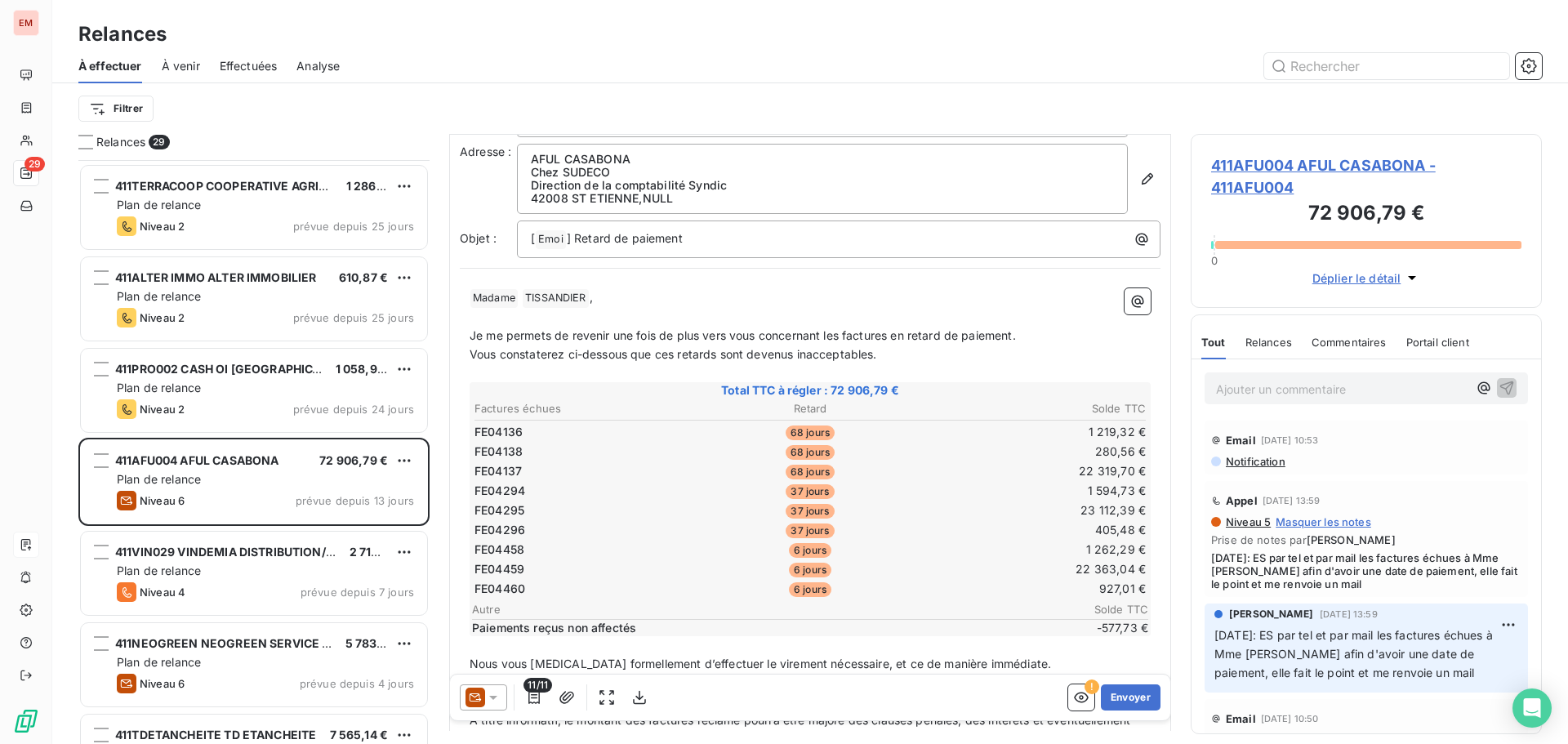
scroll to position [83, 0]
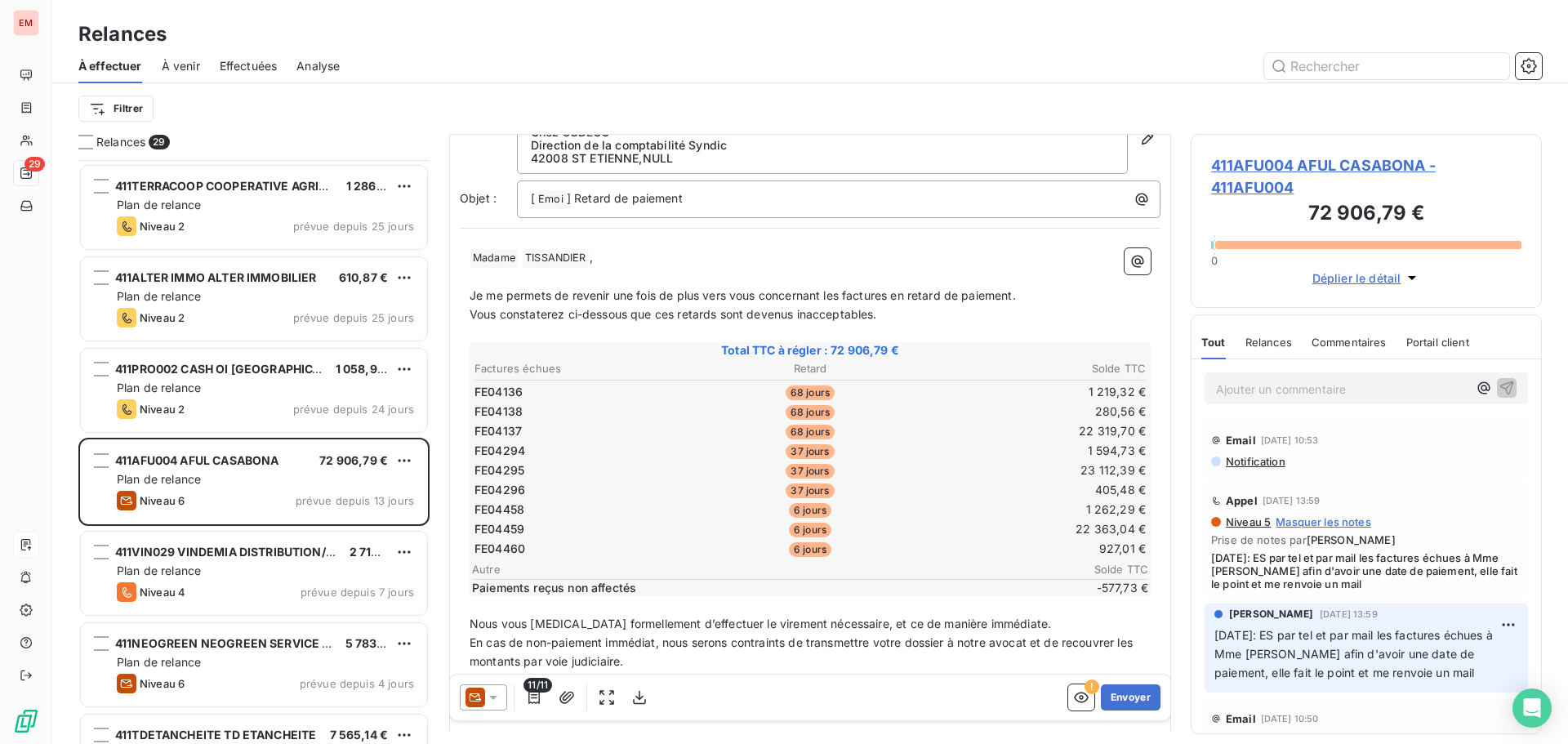
click at [1314, 372] on div "Ajouter un commentaire ﻿" at bounding box center [1366, 389] width 350 height 58
click at [1324, 381] on p "Ajouter un commentaire ﻿" at bounding box center [1341, 389] width 251 height 20
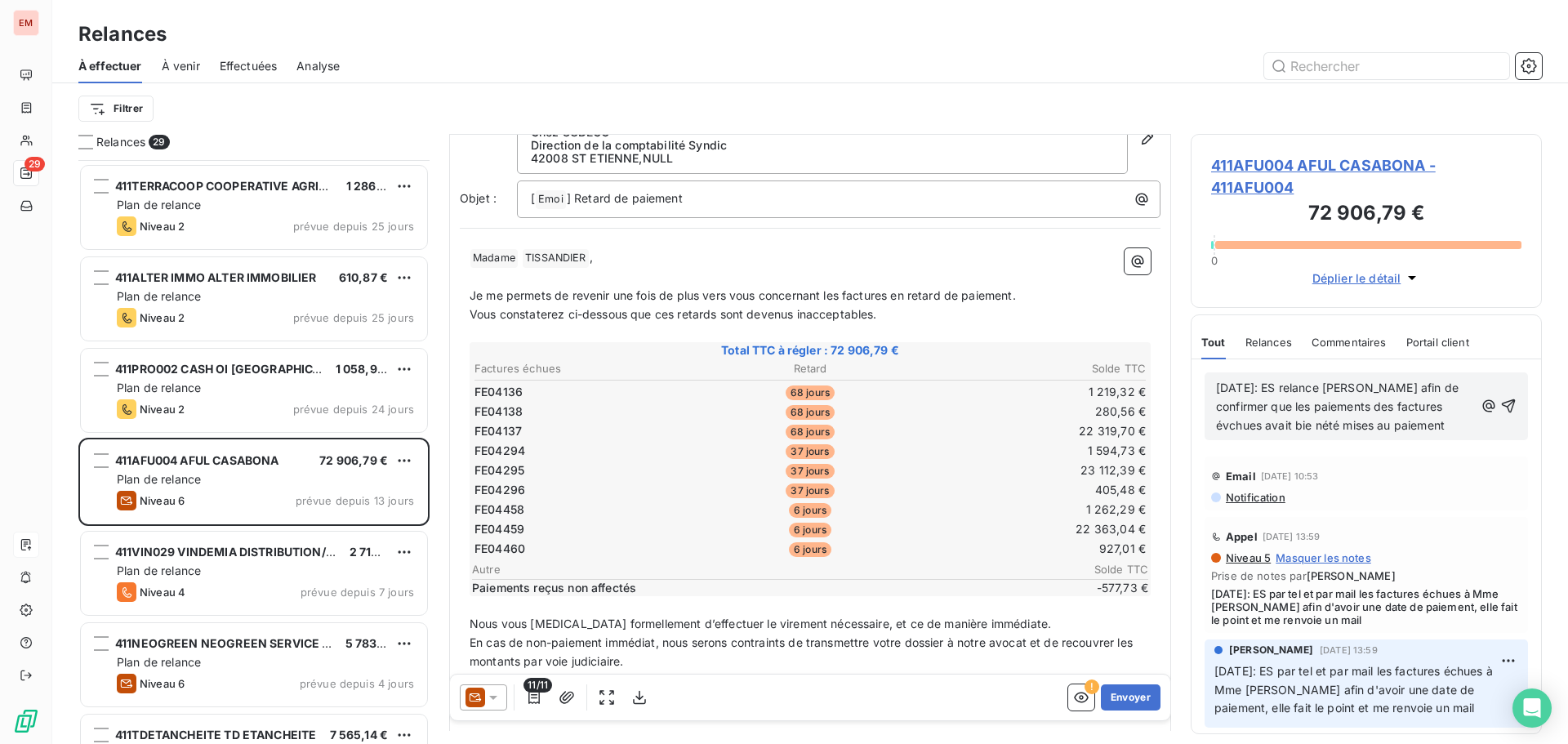
click at [1278, 433] on p "[DATE]: ES relance [PERSON_NAME] afin de confirmer que les paiements des factur…" at bounding box center [1344, 407] width 258 height 56
click at [1276, 430] on span "[DATE]: ES relance [PERSON_NAME] afin de confirmer que les paiements des factur…" at bounding box center [1339, 406] width 246 height 51
click at [1348, 440] on div "[DATE]: ES relance [PERSON_NAME] afin de confirmer que les paiements des factur…" at bounding box center [1366, 406] width 323 height 67
click at [1348, 424] on span "[DATE]: ES relance [PERSON_NAME] afin de confirmer que les paiements des factur…" at bounding box center [1339, 406] width 246 height 51
click at [1364, 422] on span "[DATE]: ES relance [PERSON_NAME] afin de confirmer que les paiements des factur…" at bounding box center [1339, 406] width 246 height 51
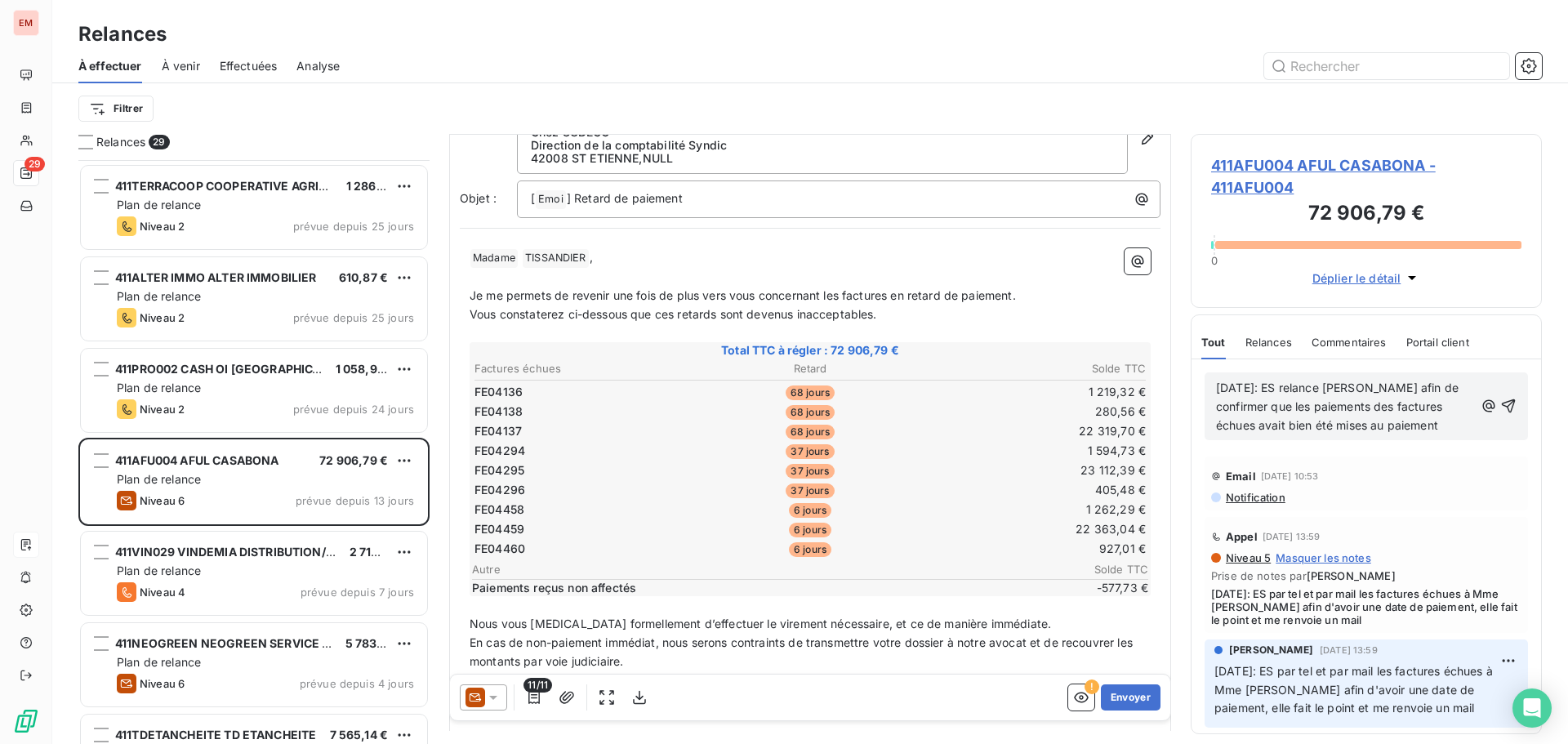
click at [1299, 435] on p "[DATE]: ES relance [PERSON_NAME] afin de confirmer que les paiements des factur…" at bounding box center [1344, 407] width 258 height 56
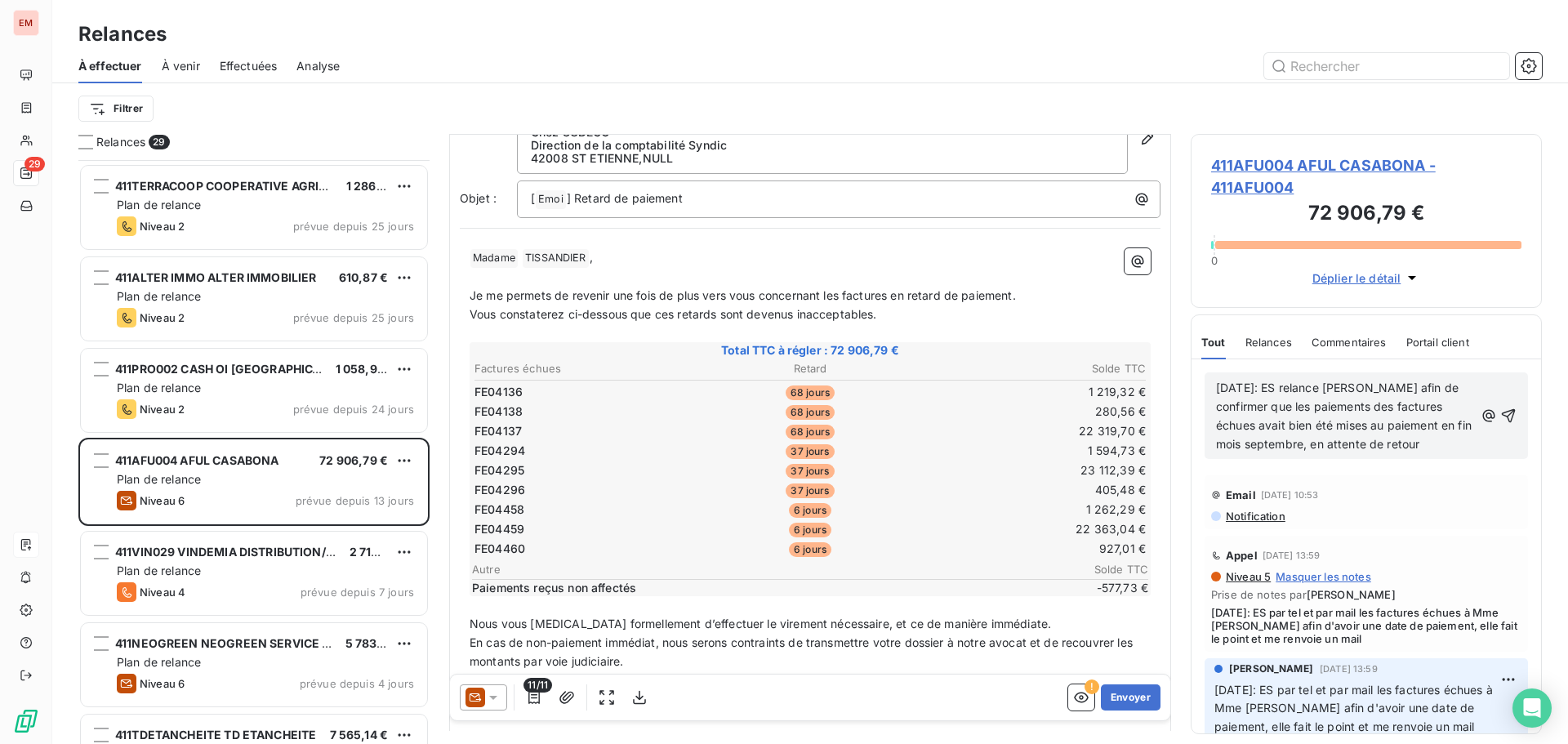
click at [1312, 454] on p "[DATE]: ES relance [PERSON_NAME] afin de confirmer que les paiements des factur…" at bounding box center [1344, 416] width 258 height 75
drag, startPoint x: 1304, startPoint y: 470, endPoint x: 1213, endPoint y: 375, distance: 131.6
click at [1213, 375] on div "[DATE]: ES relance [PERSON_NAME] afin de confirmer que les paiements des factur…" at bounding box center [1366, 415] width 323 height 87
copy span "[DATE]: ES relance [PERSON_NAME] afin de confirmer que les paiements des factur…"
click at [1500, 418] on icon "button" at bounding box center [1508, 415] width 16 height 16
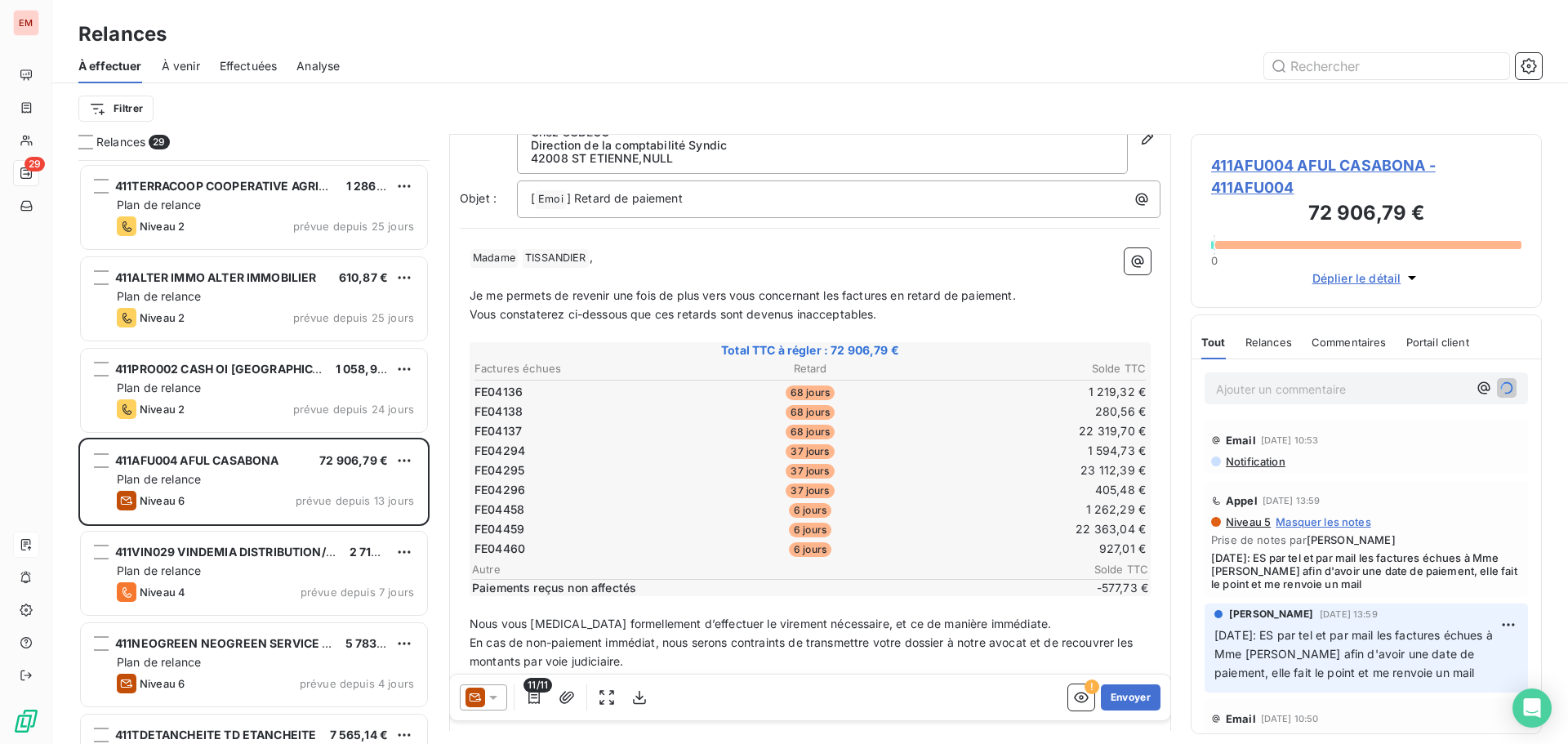
click at [494, 690] on icon at bounding box center [494, 698] width 16 height 16
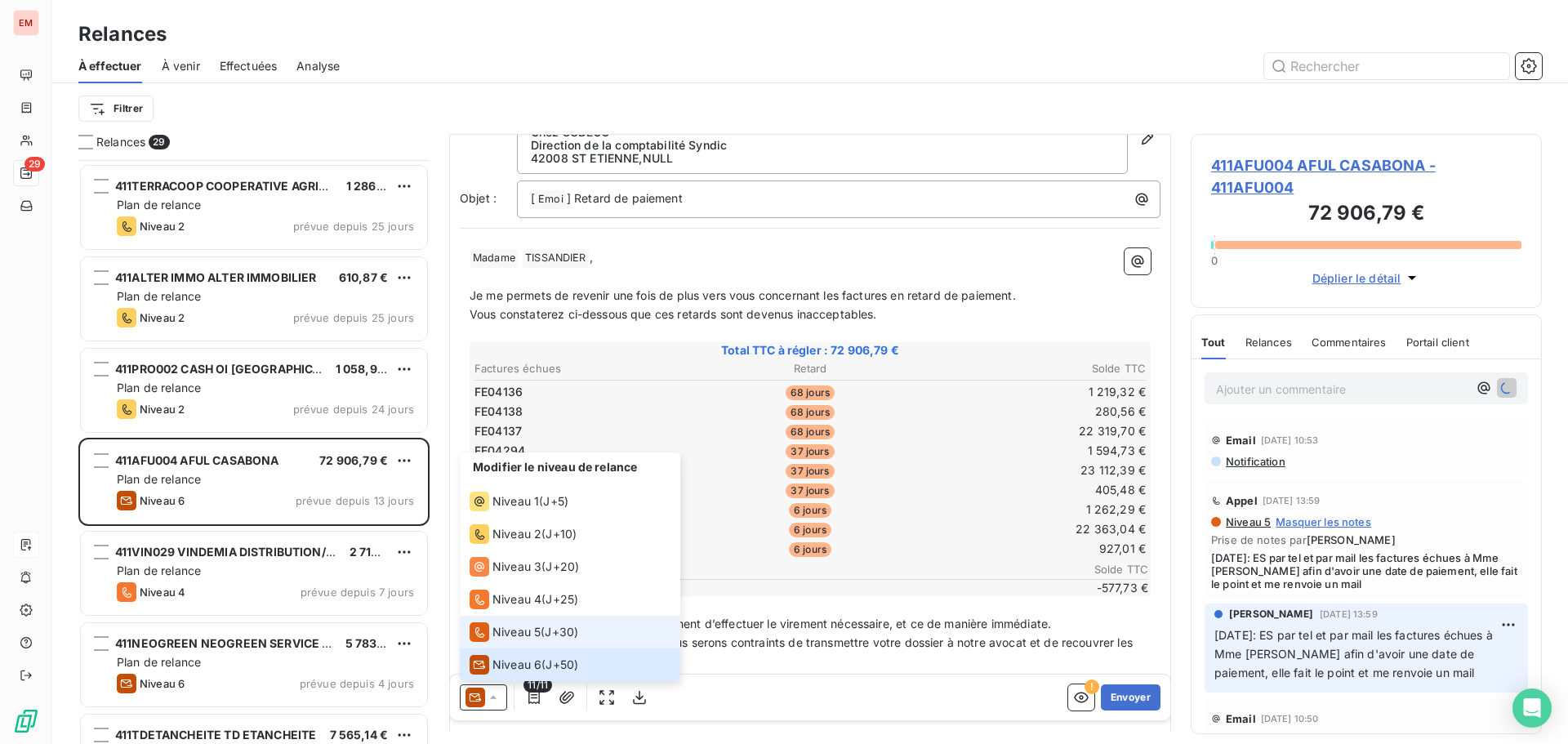
click at [500, 641] on div "Niveau 5" at bounding box center [505, 632] width 71 height 20
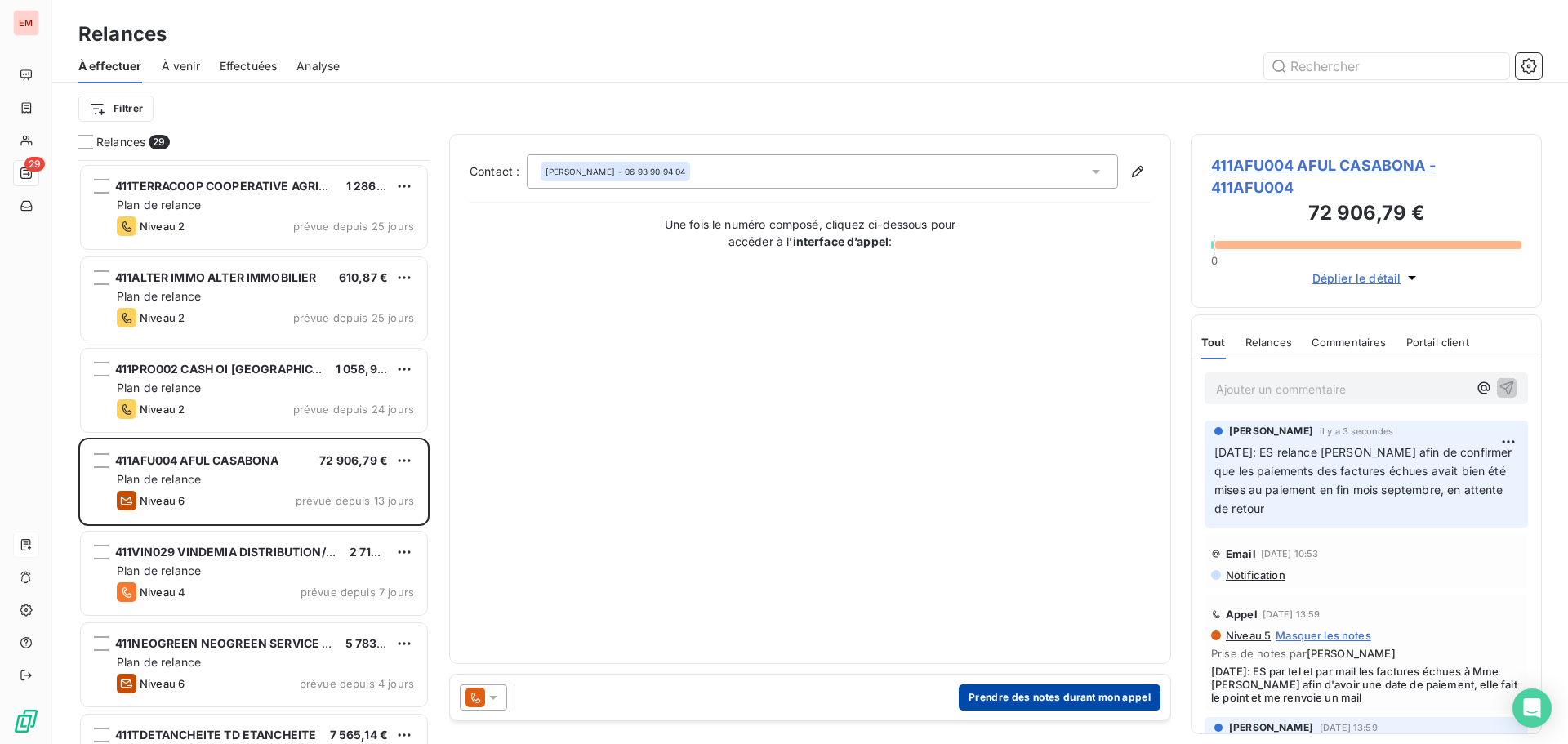
click at [1074, 708] on button "Prendre des notes durant mon appel" at bounding box center [1059, 697] width 201 height 26
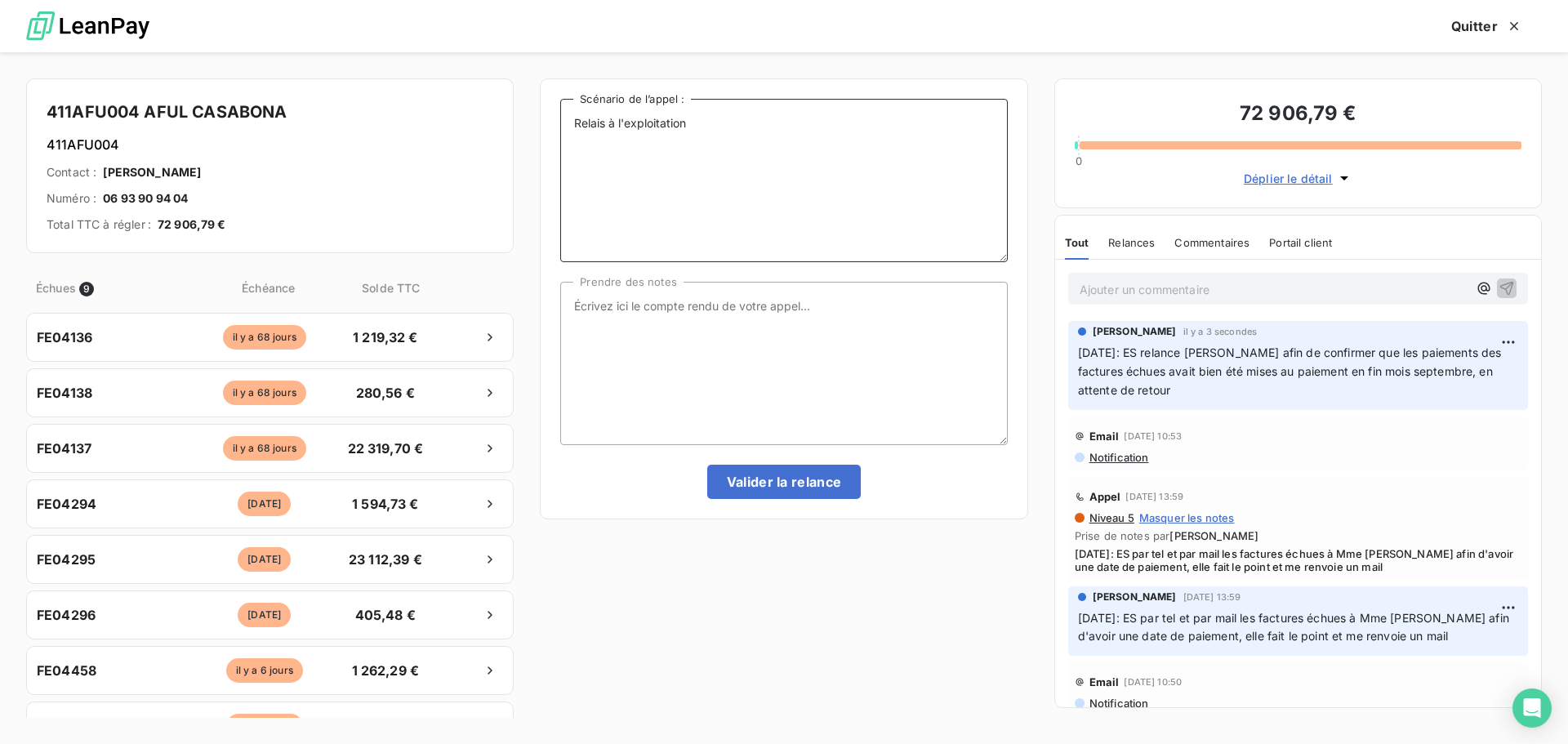
click at [764, 153] on textarea "Relais à l'exploitation" at bounding box center [783, 179] width 446 height 163
paste textarea "[DATE]: ES relance [PERSON_NAME] afin de confirmer que les paiements des factur…"
type textarea "Relais à l'exploitation [DATE]: ES relance [PERSON_NAME] afin de confirmer que …"
click at [660, 313] on textarea "Prendre des notes" at bounding box center [783, 362] width 446 height 163
paste textarea "[DATE]: ES relance [PERSON_NAME] afin de confirmer que les paiements des factur…"
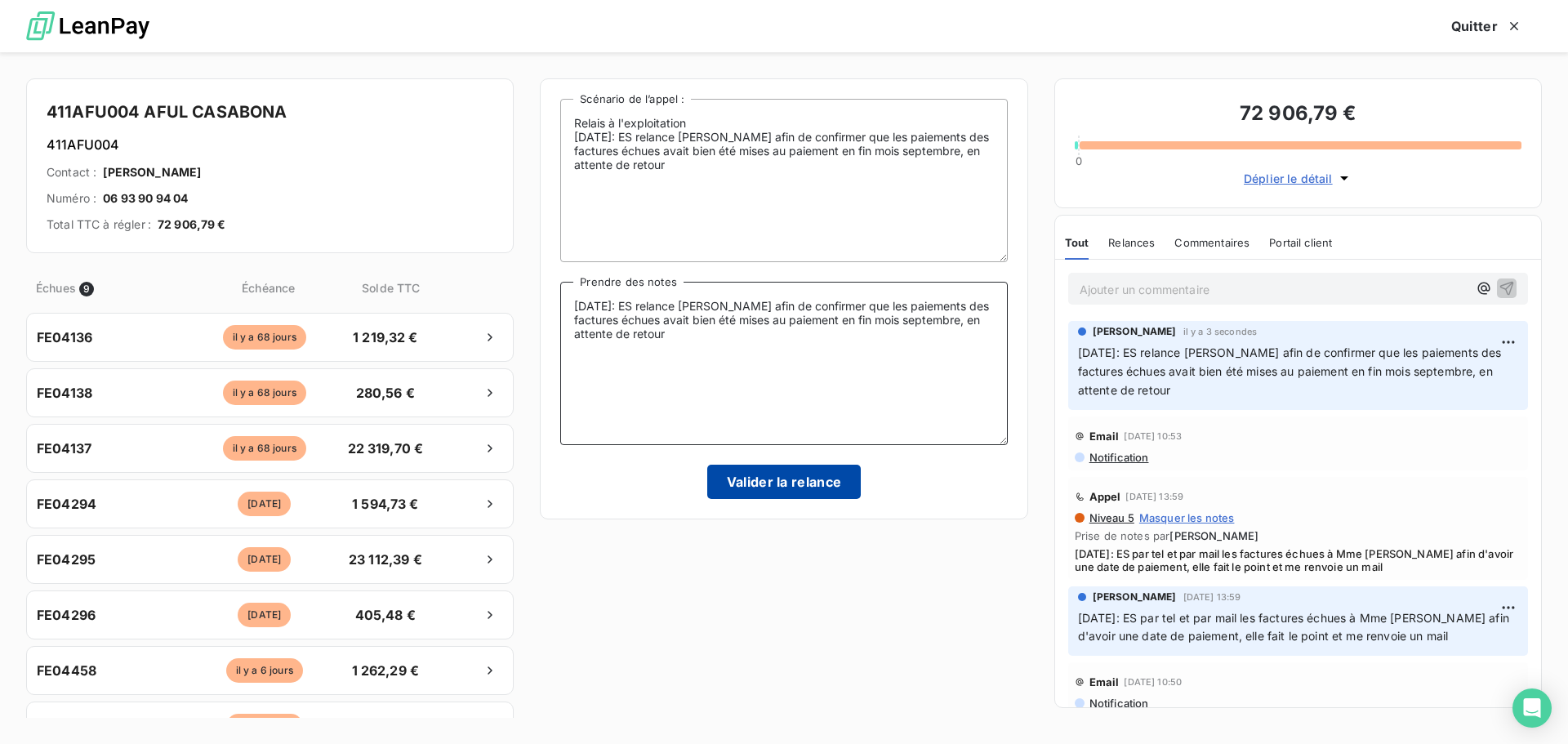
type textarea "[DATE]: ES relance [PERSON_NAME] afin de confirmer que les paiements des factur…"
click at [759, 484] on button "Valider la relance" at bounding box center [784, 482] width 154 height 35
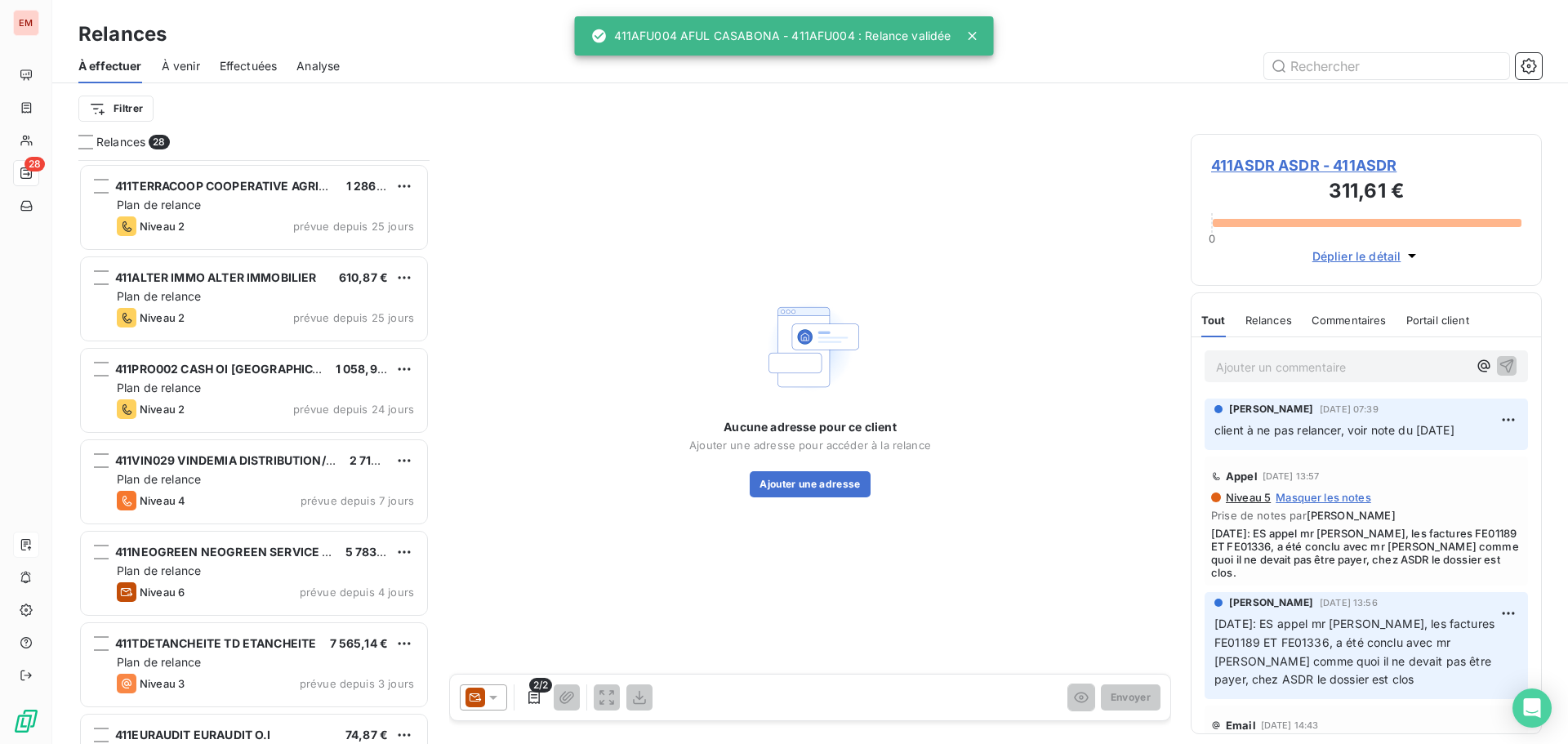
scroll to position [1798, 0]
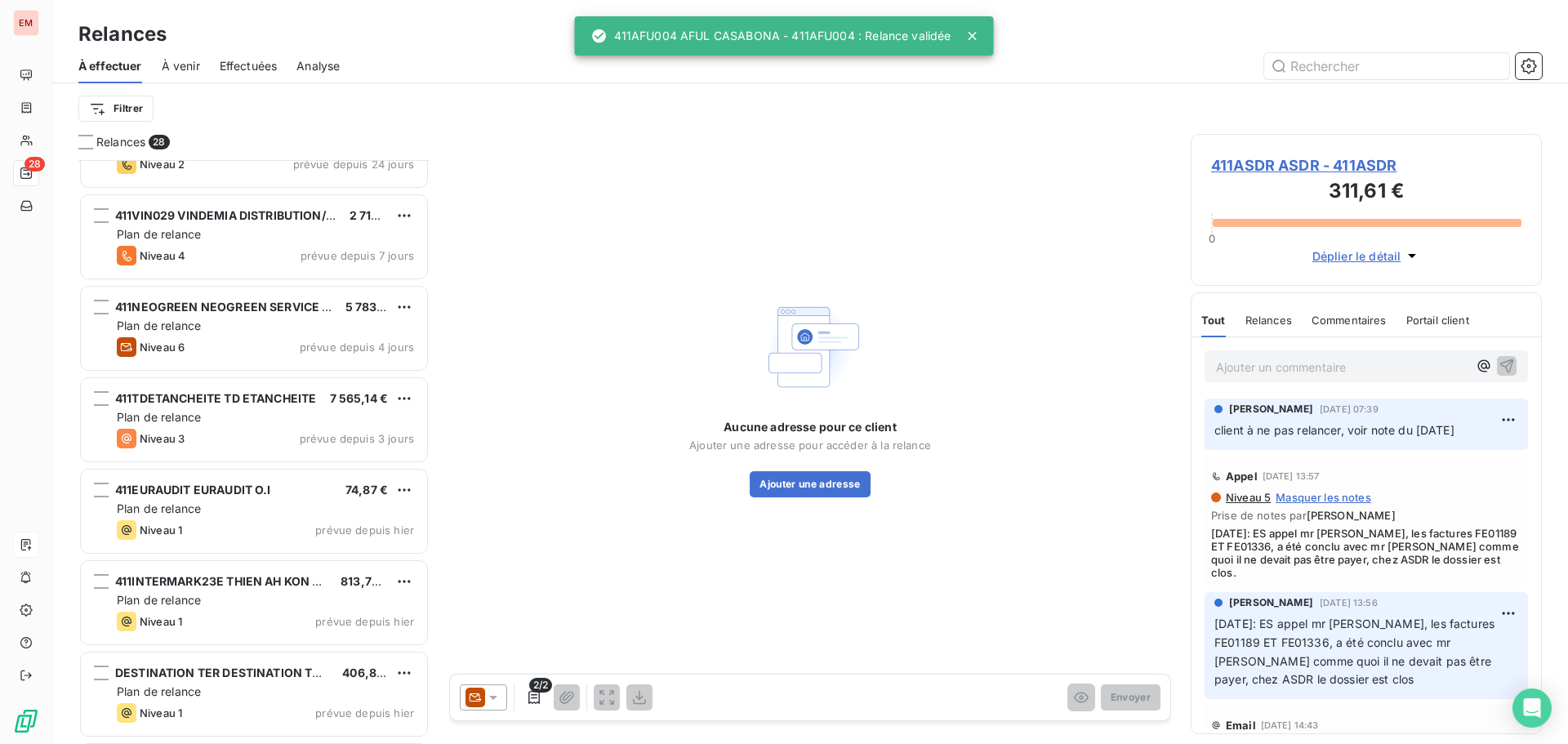
click at [184, 59] on span "À venir" at bounding box center [181, 66] width 38 height 16
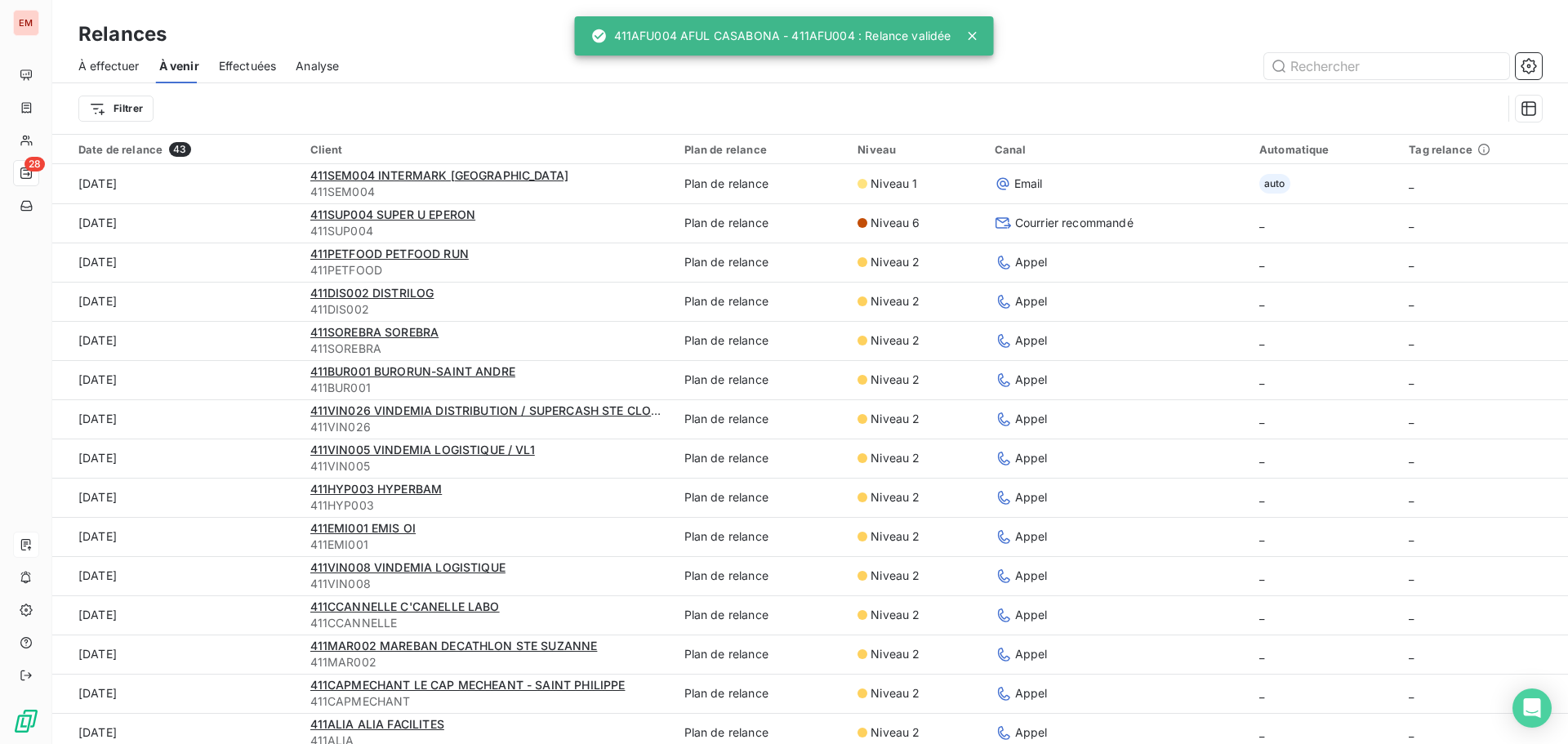
click at [219, 54] on div "À effectuer À venir Effectuées Analyse" at bounding box center [809, 66] width 1515 height 35
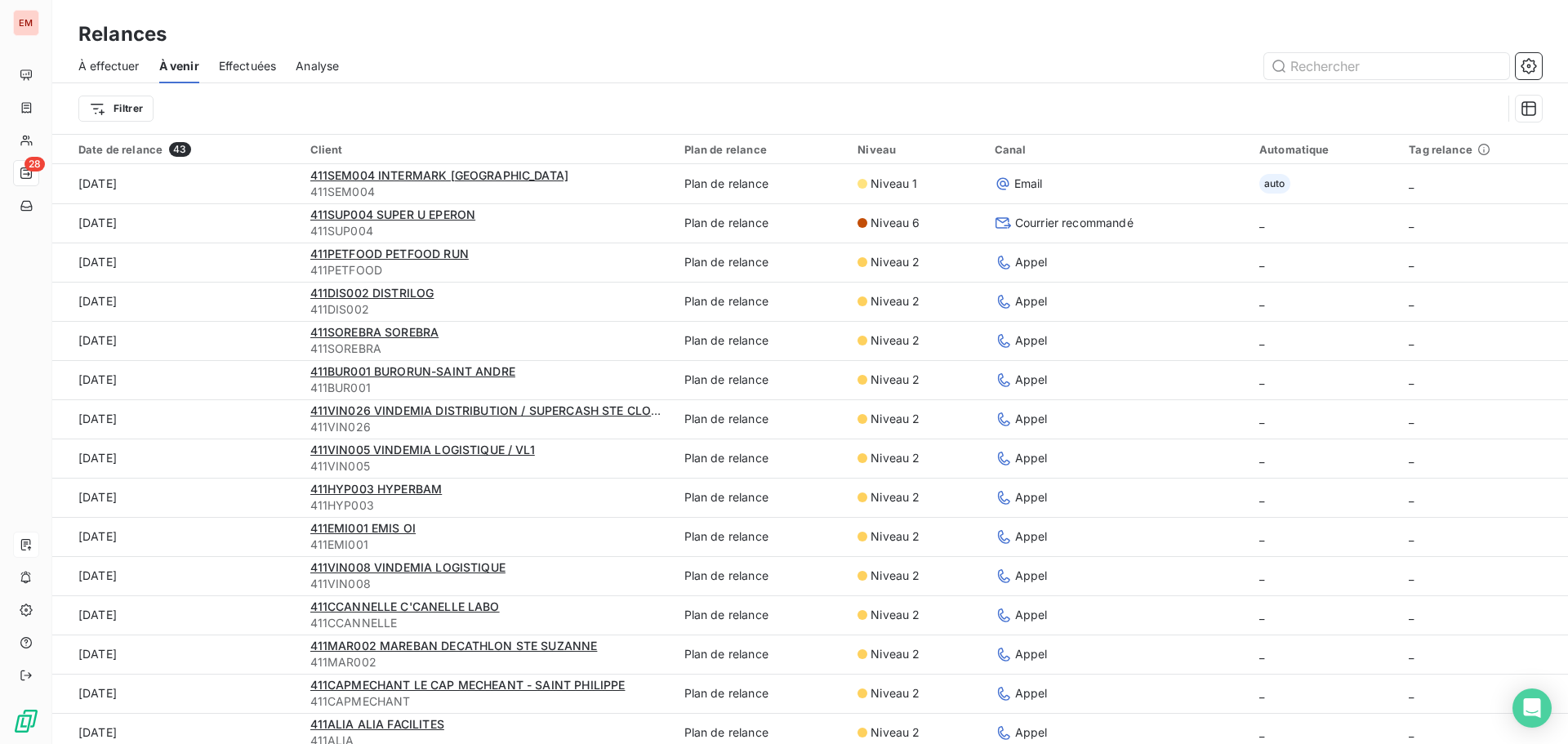
click at [223, 59] on span "Effectuées" at bounding box center [248, 66] width 58 height 16
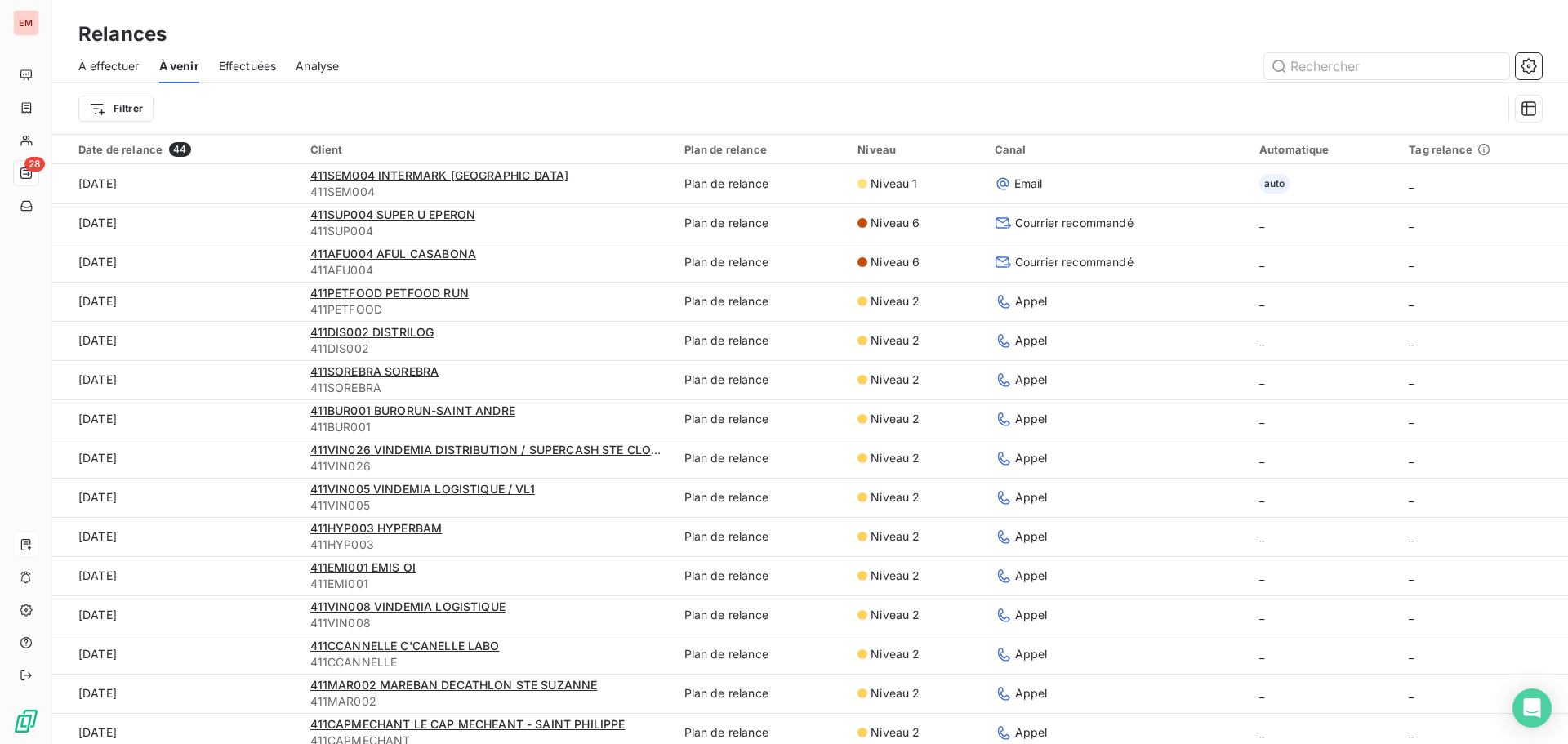
click at [277, 71] on span "Effectuées" at bounding box center [248, 66] width 58 height 16
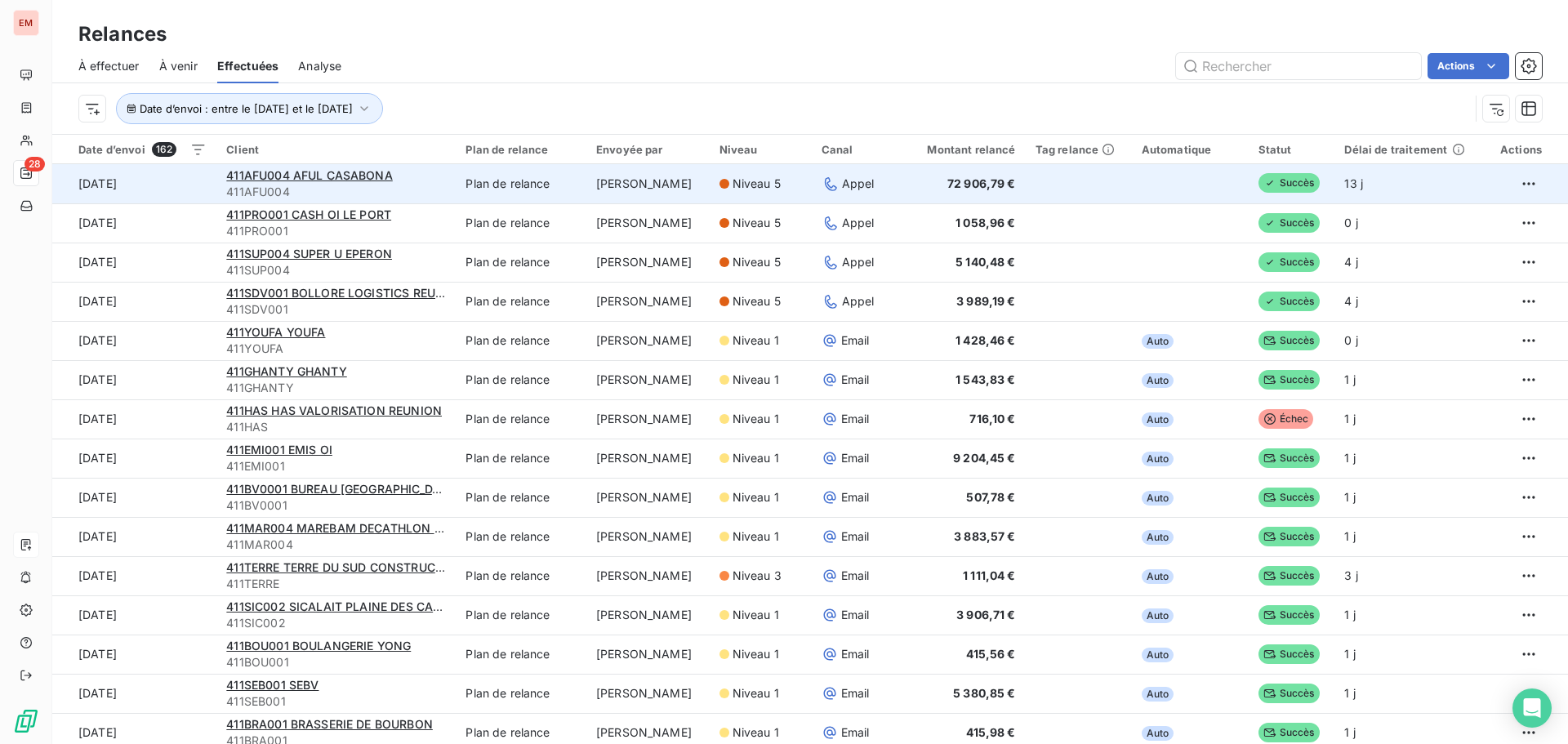
click at [1525, 183] on td at bounding box center [1525, 183] width 83 height 39
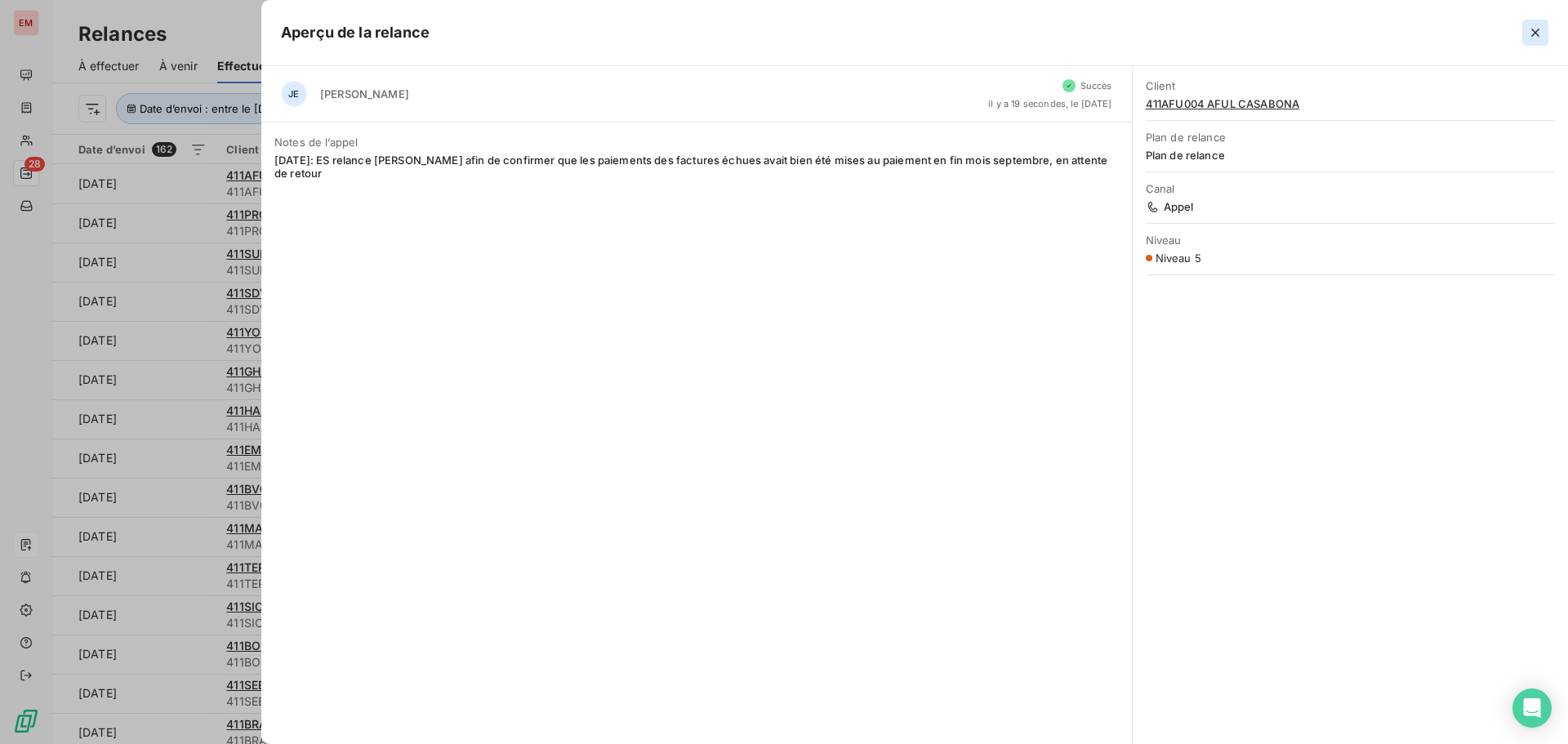
click at [1527, 34] on icon "button" at bounding box center [1535, 33] width 16 height 16
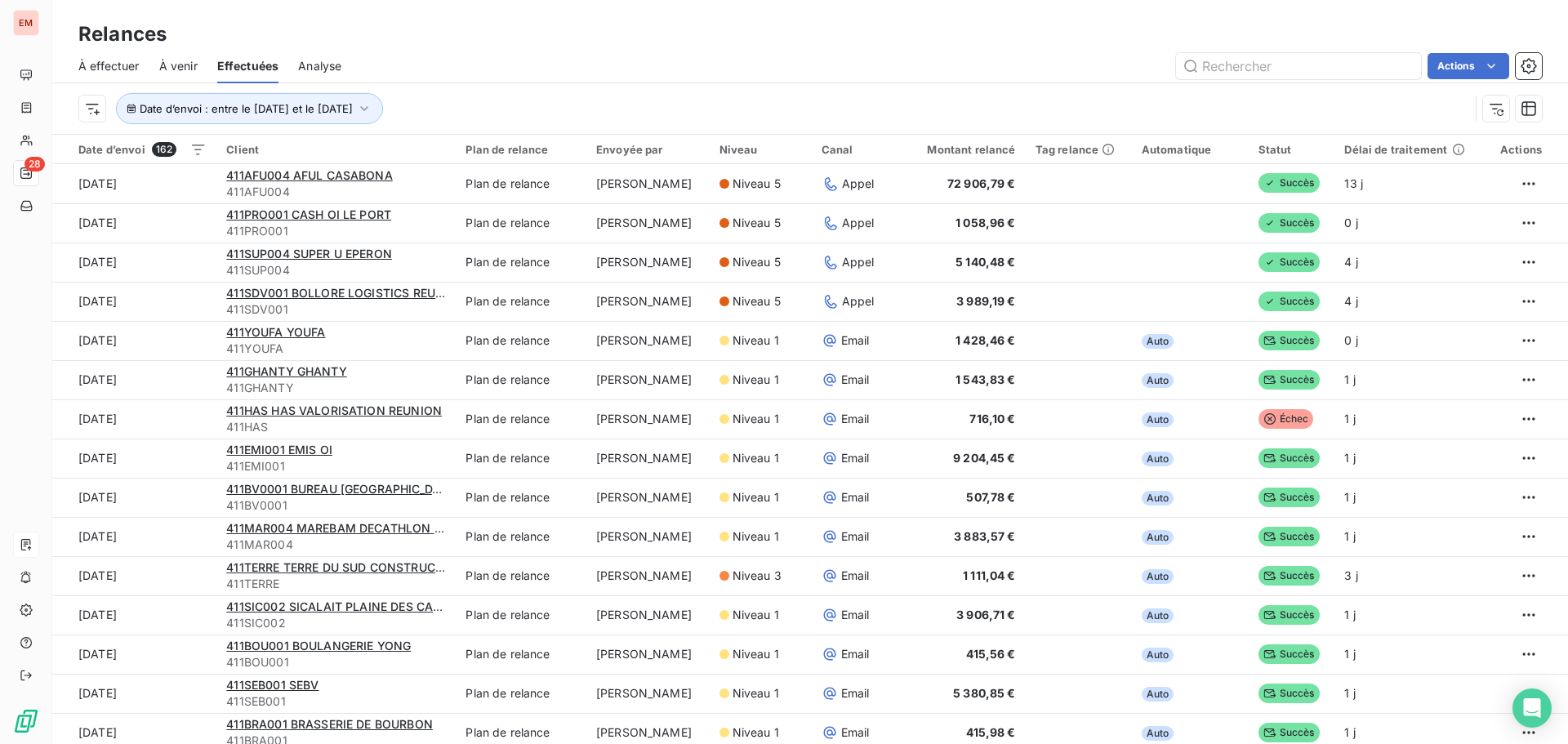
click at [87, 71] on span "À effectuer" at bounding box center [108, 66] width 61 height 16
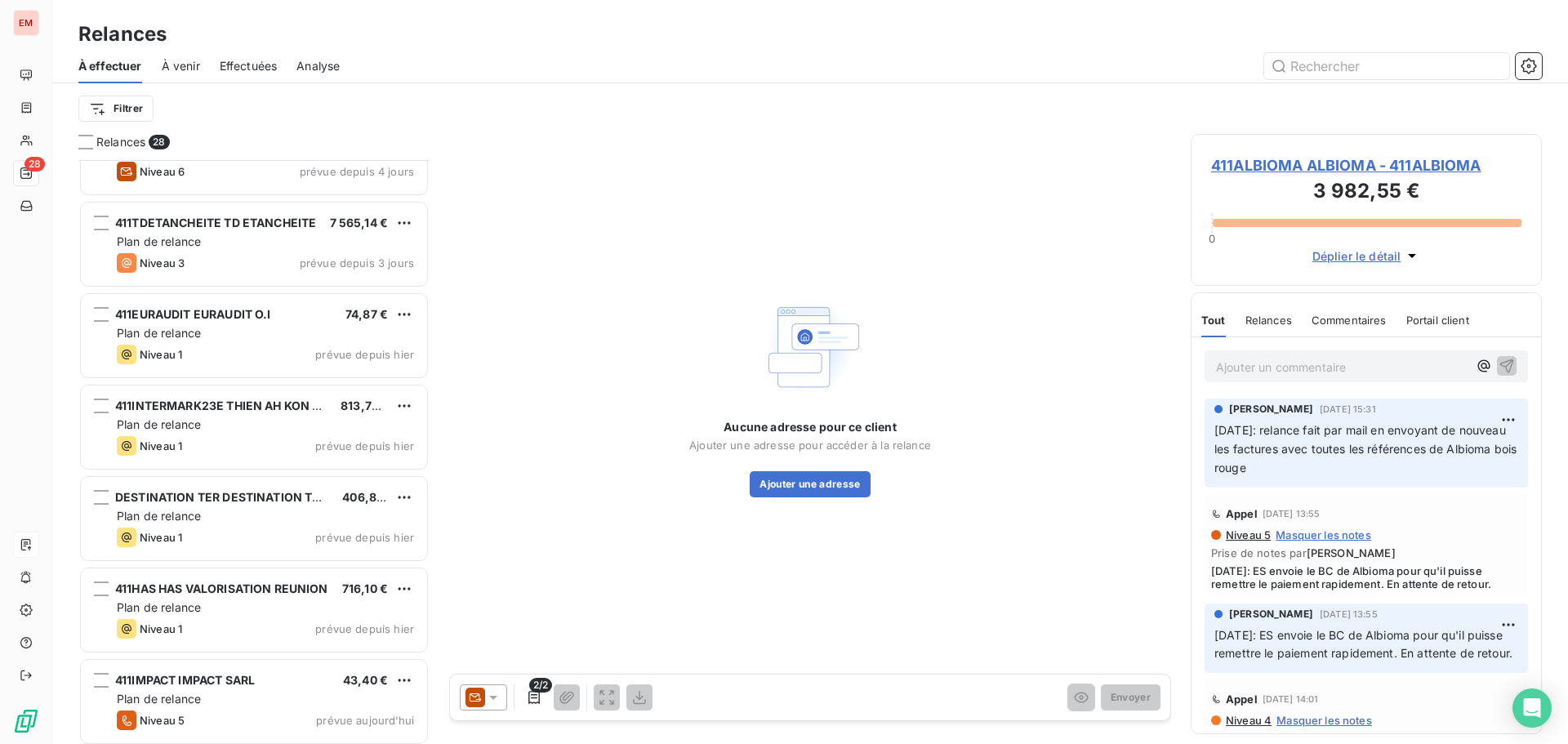
scroll to position [1978, 0]
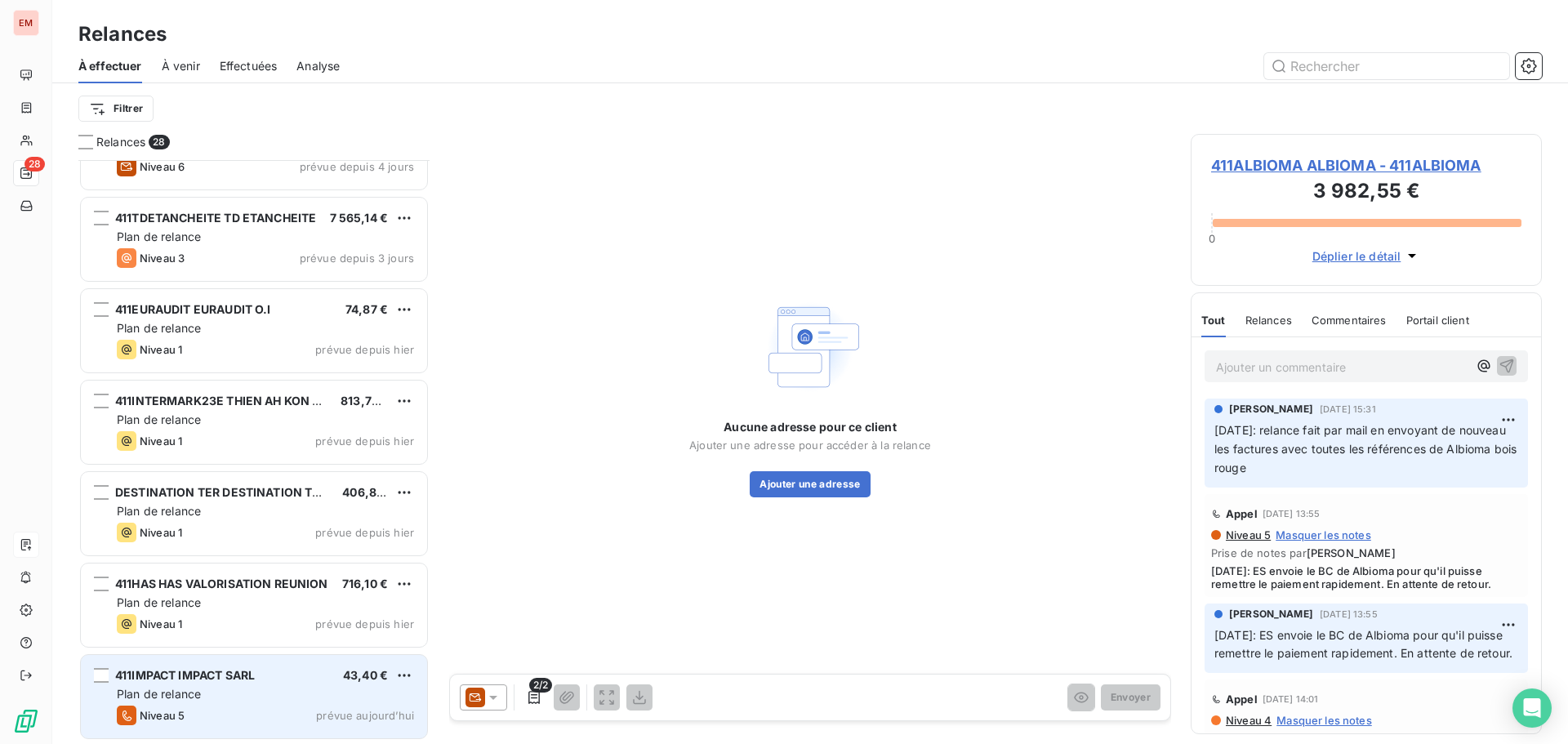
click at [239, 701] on div "Plan de relance" at bounding box center [265, 694] width 297 height 16
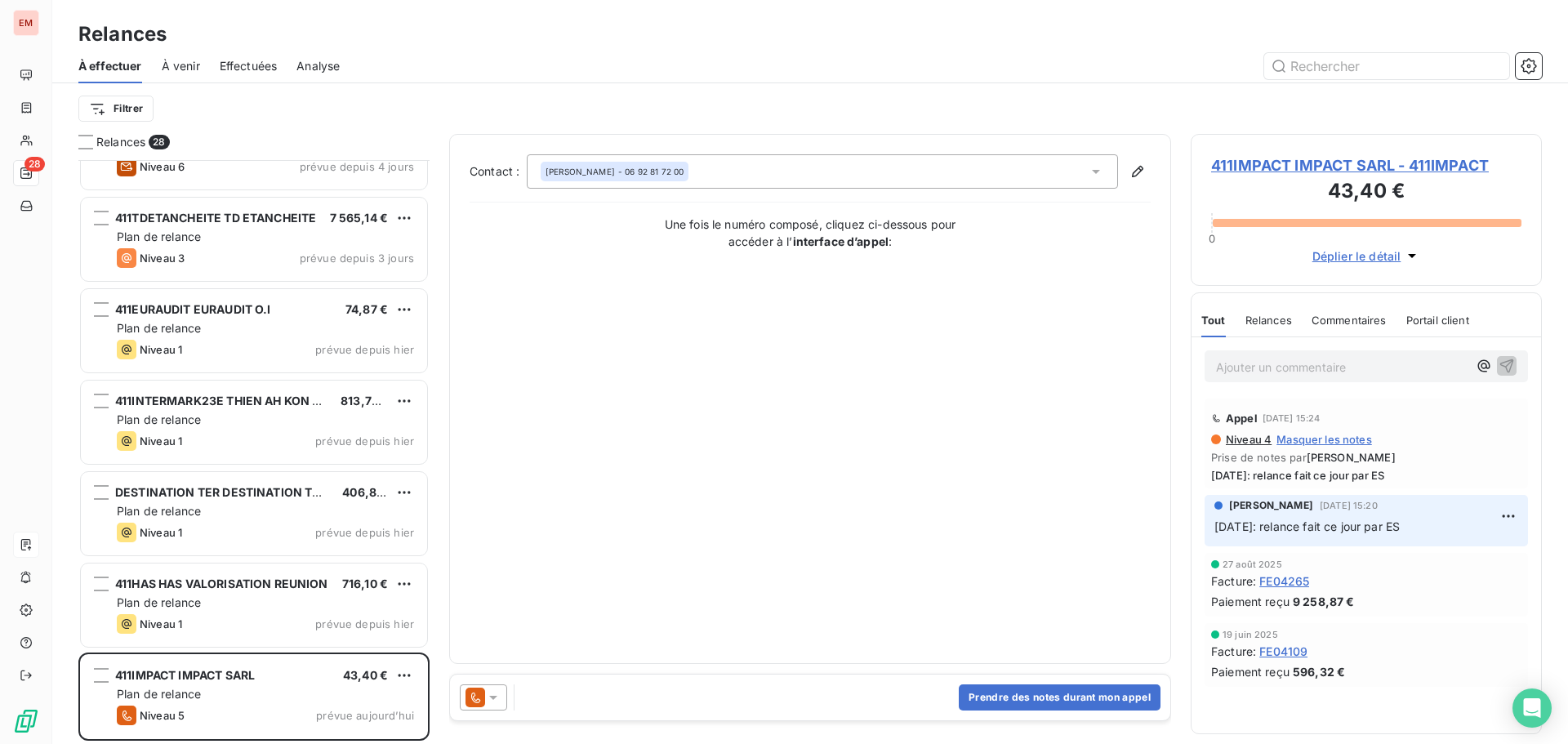
click at [492, 702] on icon at bounding box center [494, 698] width 16 height 16
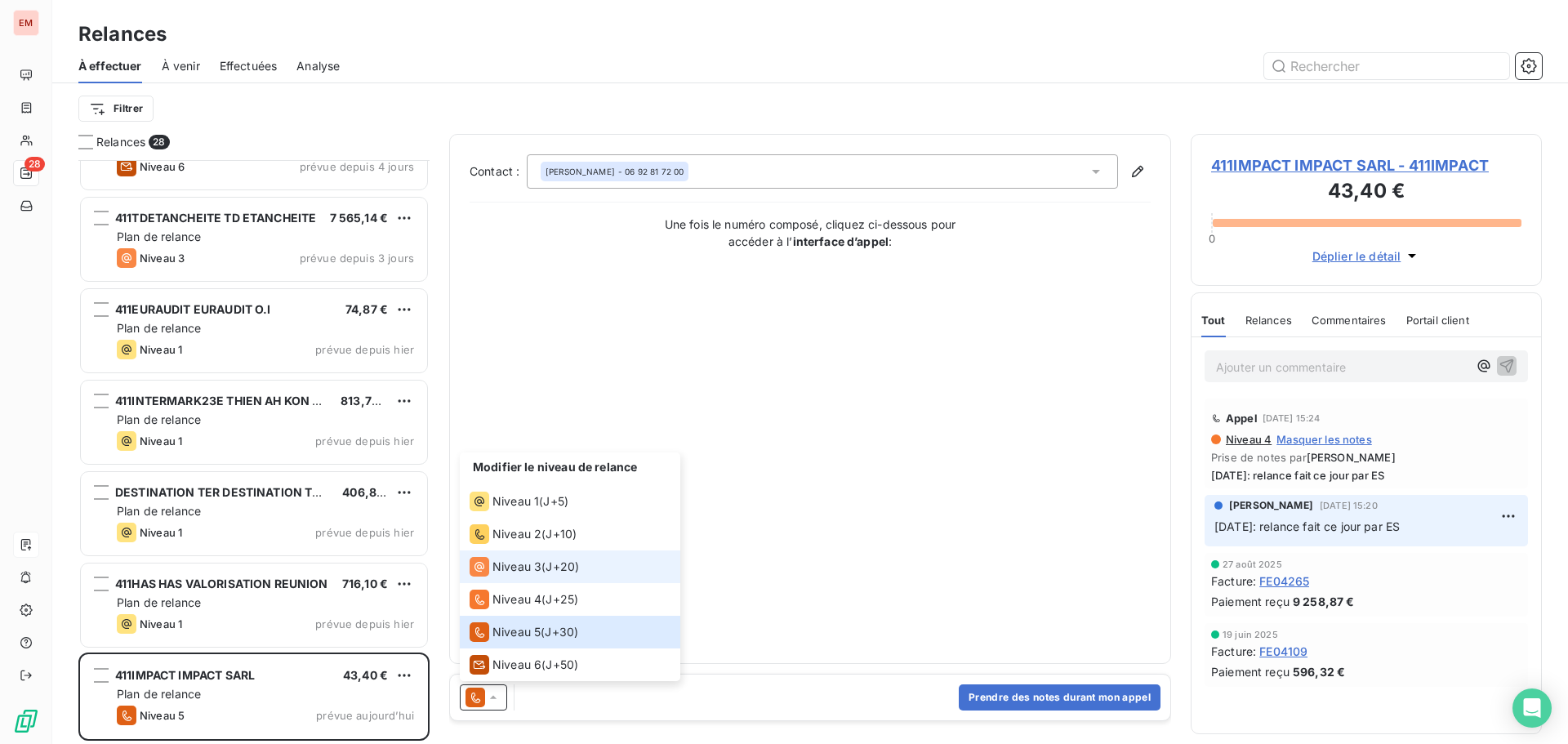
click at [533, 573] on span "Niveau 3" at bounding box center [517, 566] width 49 height 16
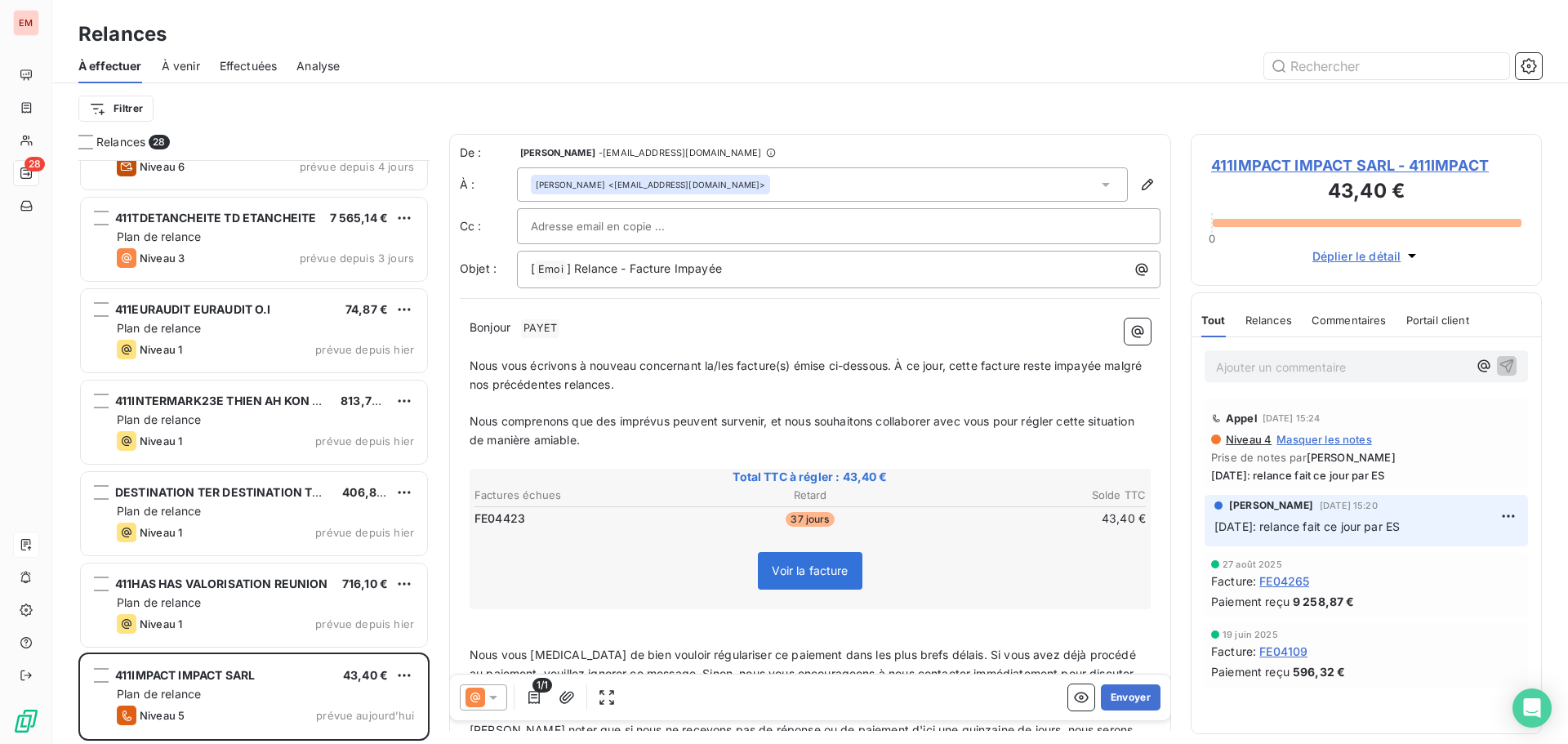
click at [1287, 384] on div "Ajouter un commentaire ﻿" at bounding box center [1366, 366] width 350 height 58
click at [1283, 358] on p "Ajouter un commentaire ﻿" at bounding box center [1341, 367] width 251 height 20
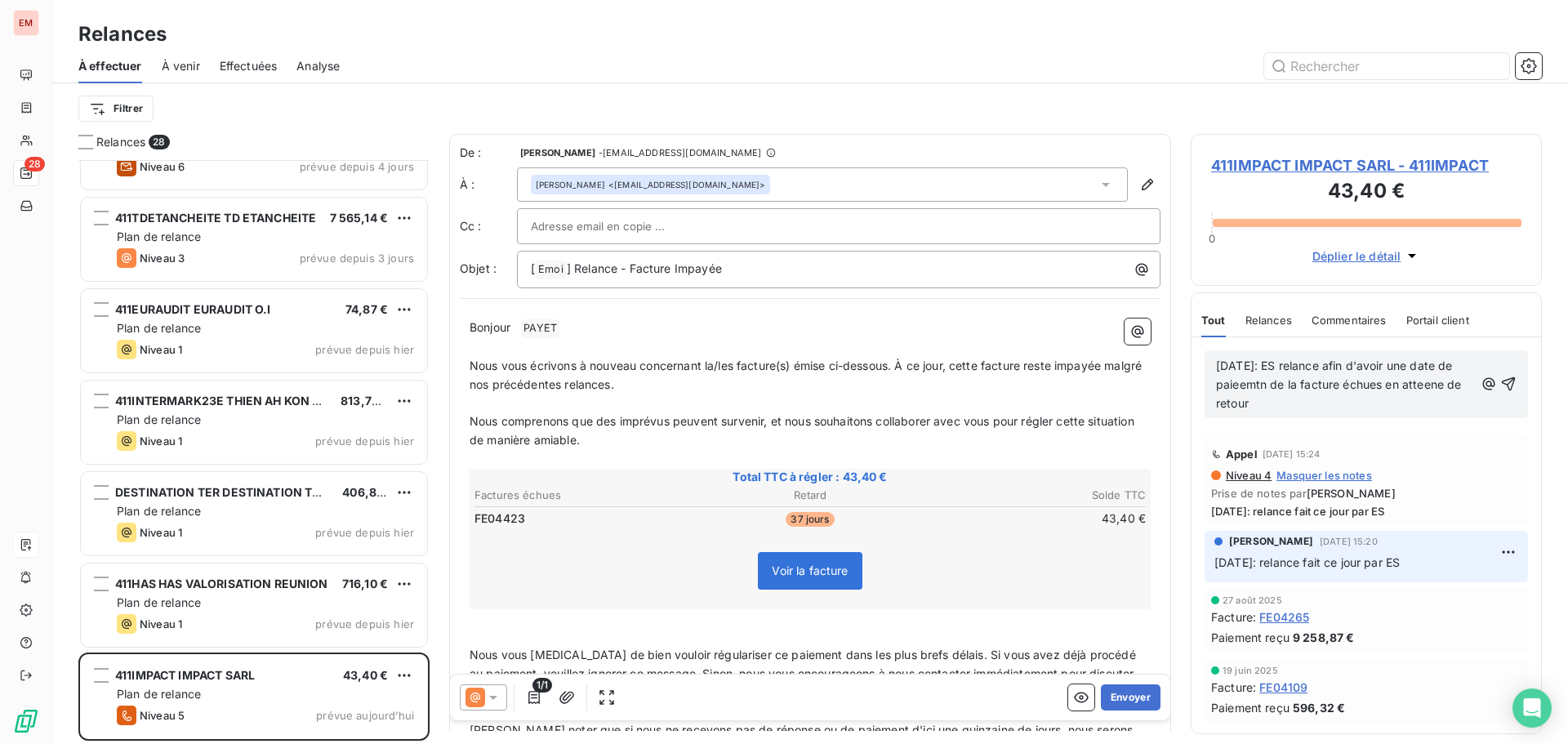
click at [1402, 383] on span "[DATE]: ES relance afin d'avoir une date de paieemtn de la facture échues en at…" at bounding box center [1339, 384] width 249 height 51
drag, startPoint x: 1423, startPoint y: 399, endPoint x: 1450, endPoint y: 392, distance: 27.9
click at [1422, 399] on p "[DATE]: ES relance afin d'avoir une date de paieemtn de la facture échues, en a…" at bounding box center [1344, 385] width 258 height 56
drag, startPoint x: 1449, startPoint y: 383, endPoint x: 1476, endPoint y: 392, distance: 28.5
click at [1479, 394] on div "[DATE]: ES relance afin d'avoir une date de paieemtn de la facture échues, en a…" at bounding box center [1366, 384] width 300 height 58
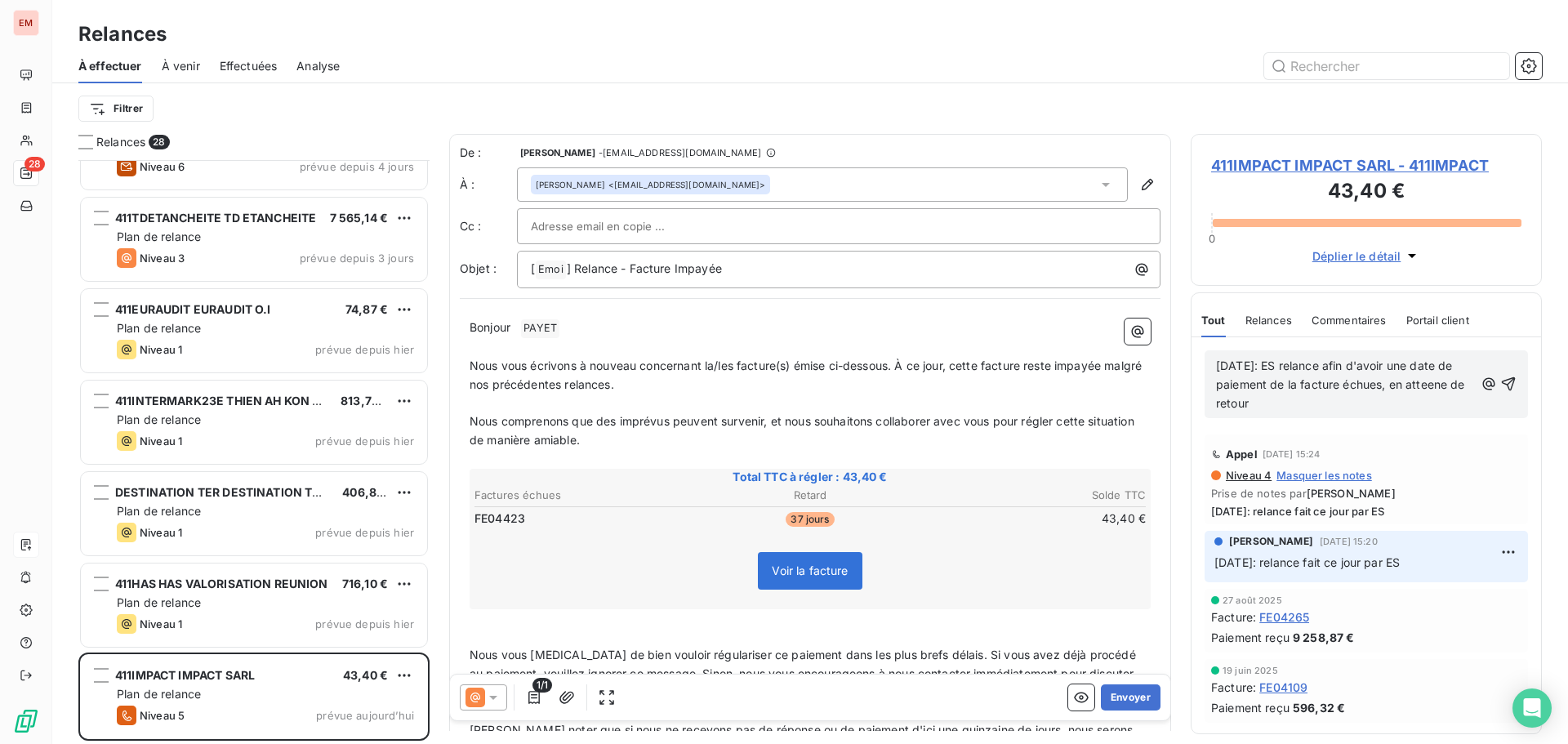
drag, startPoint x: 1447, startPoint y: 377, endPoint x: 1303, endPoint y: 367, distance: 144.3
click at [1241, 365] on span "[DATE]: ES relance afin d'avoir une date de paiement de la facture échues, en a…" at bounding box center [1341, 384] width 252 height 51
click at [1450, 381] on span "[DATE]: ES relance afin d'avoir une date de paiement de la facture échues, en a…" at bounding box center [1341, 384] width 252 height 51
click at [1458, 381] on span "[DATE]: ES relance afin d'avoir une date de paiement de la facture échues, en a…" at bounding box center [1341, 384] width 252 height 51
click at [1461, 383] on span "[DATE]: ES relance afin d'avoir une date de paiement de la facture échues, en a…" at bounding box center [1341, 384] width 252 height 51
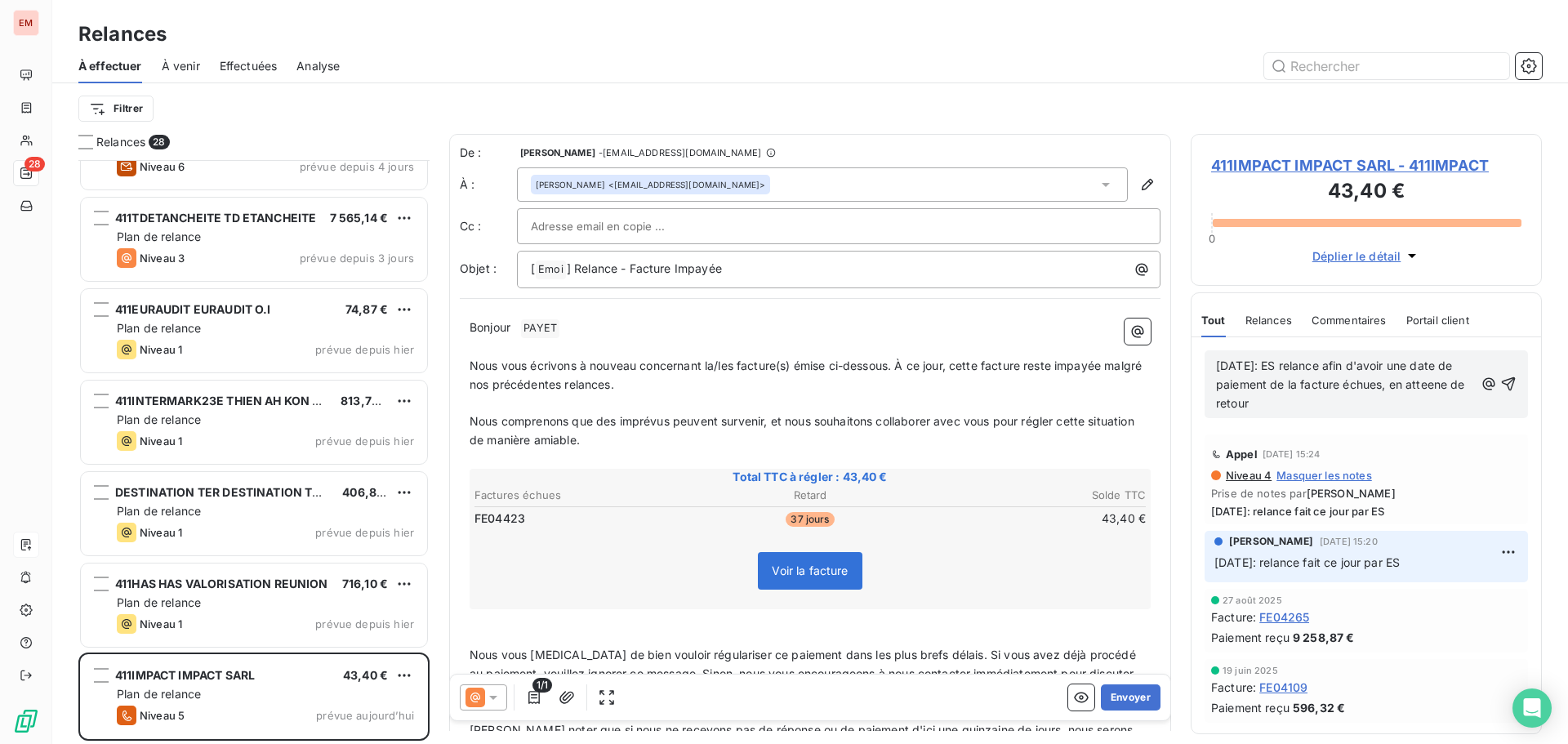
click at [1466, 389] on span "[DATE]: ES relance afin d'avoir une date de paiement de la facture échues, en a…" at bounding box center [1341, 384] width 252 height 51
drag, startPoint x: 1318, startPoint y: 403, endPoint x: 1399, endPoint y: 398, distance: 81.2
click at [1324, 403] on p "[DATE]: ES relance afin d'avoir une date de paiement de la facture échues, en a…" at bounding box center [1344, 385] width 258 height 56
drag, startPoint x: 1288, startPoint y: 404, endPoint x: 1182, endPoint y: 362, distance: 114.0
click at [1182, 362] on div "Relances 28 411VIN029 VINDEMIA DISTRIBUTION/ CARREFOUR LE PORT 2 712,76 € Plan …" at bounding box center [809, 439] width 1515 height 610
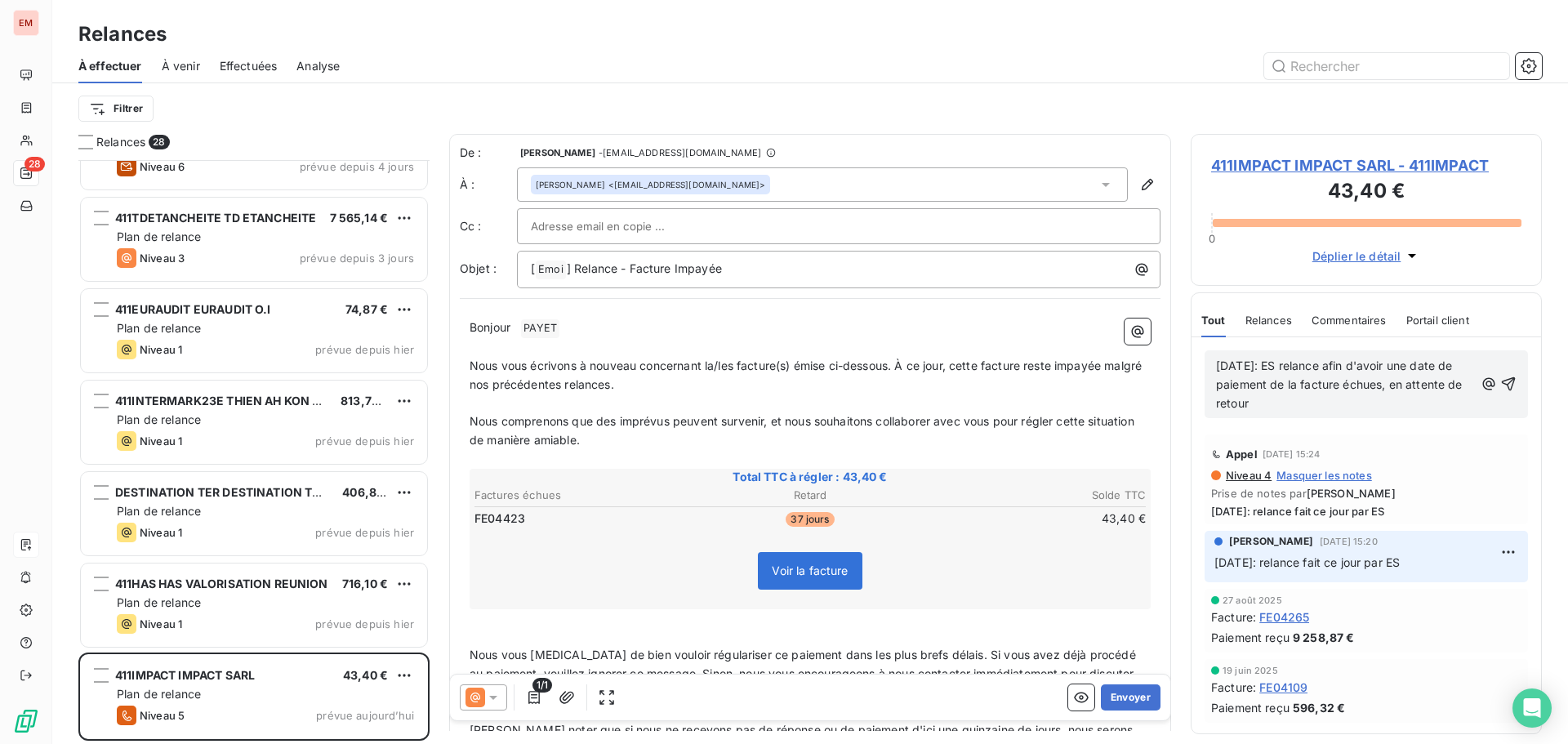
copy span "[DATE]: ES relance afin d'avoir une date de paiement de la facture échues, en a…"
click at [1505, 382] on icon "button" at bounding box center [1508, 383] width 14 height 14
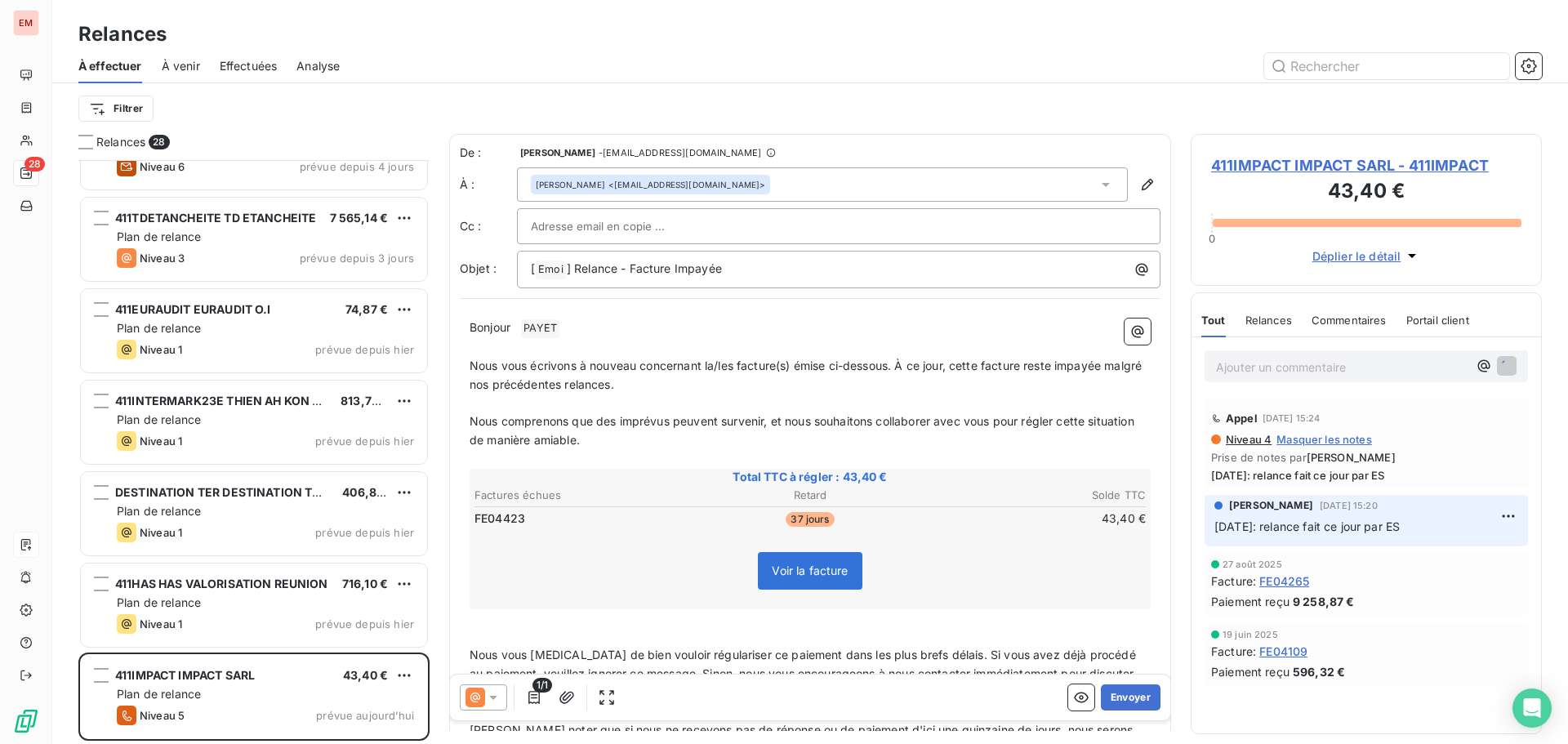
click at [504, 723] on span "[PERSON_NAME] noter que si nous ne recevons pas de réponse ou de paiement d'ici…" at bounding box center [803, 739] width 667 height 33
click at [495, 701] on icon at bounding box center [494, 698] width 16 height 16
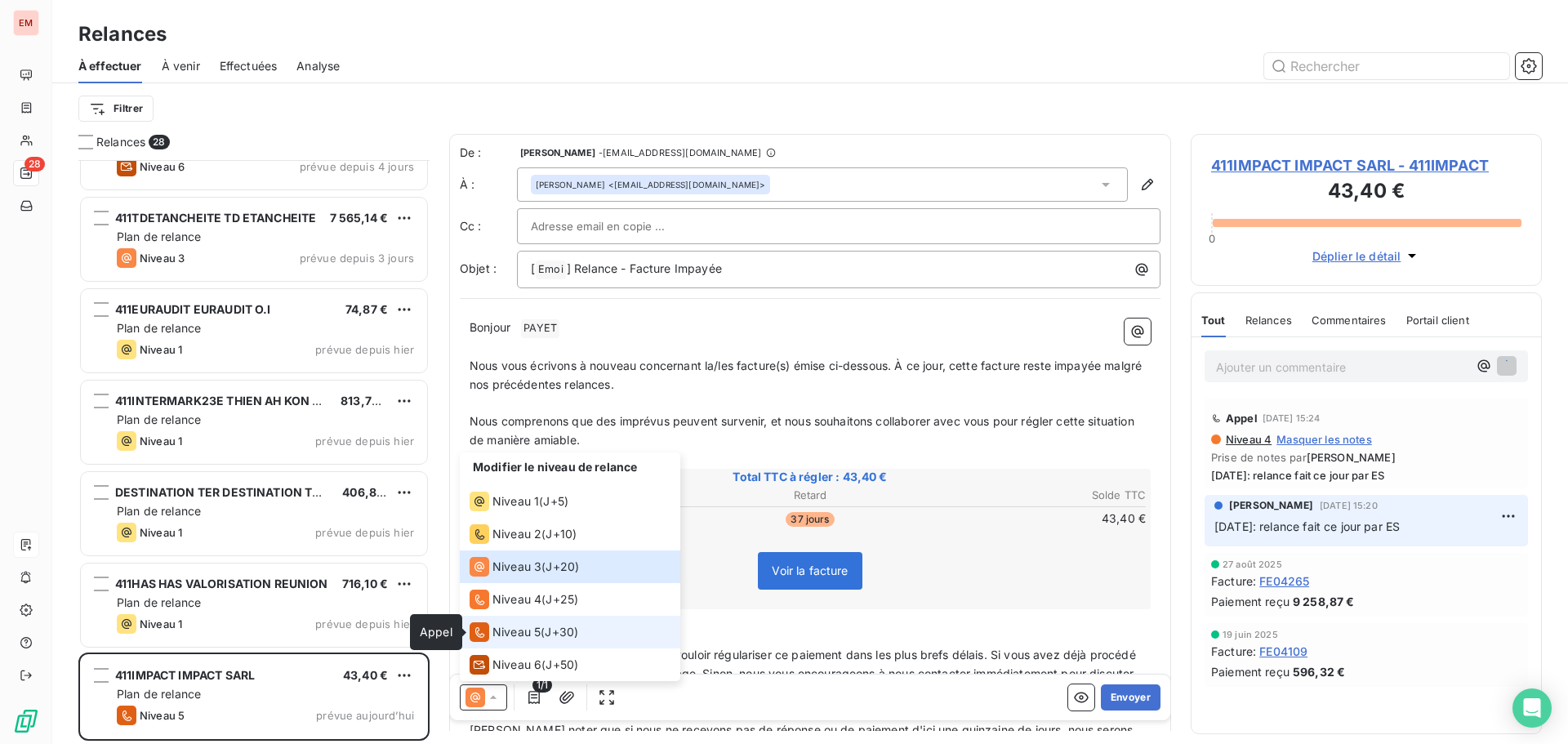
click at [484, 630] on icon at bounding box center [480, 632] width 20 height 20
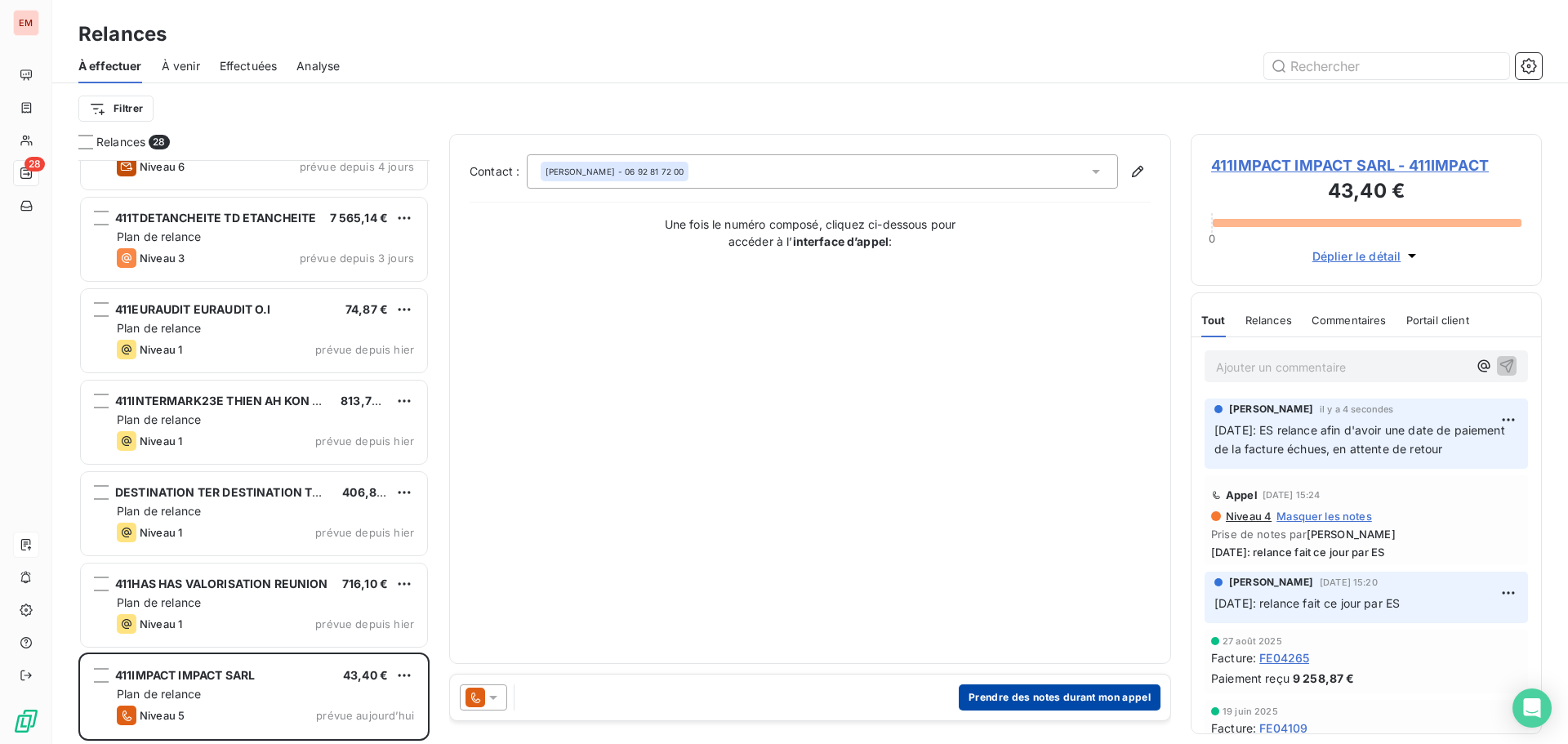
click at [1050, 696] on button "Prendre des notes durant mon appel" at bounding box center [1059, 697] width 201 height 26
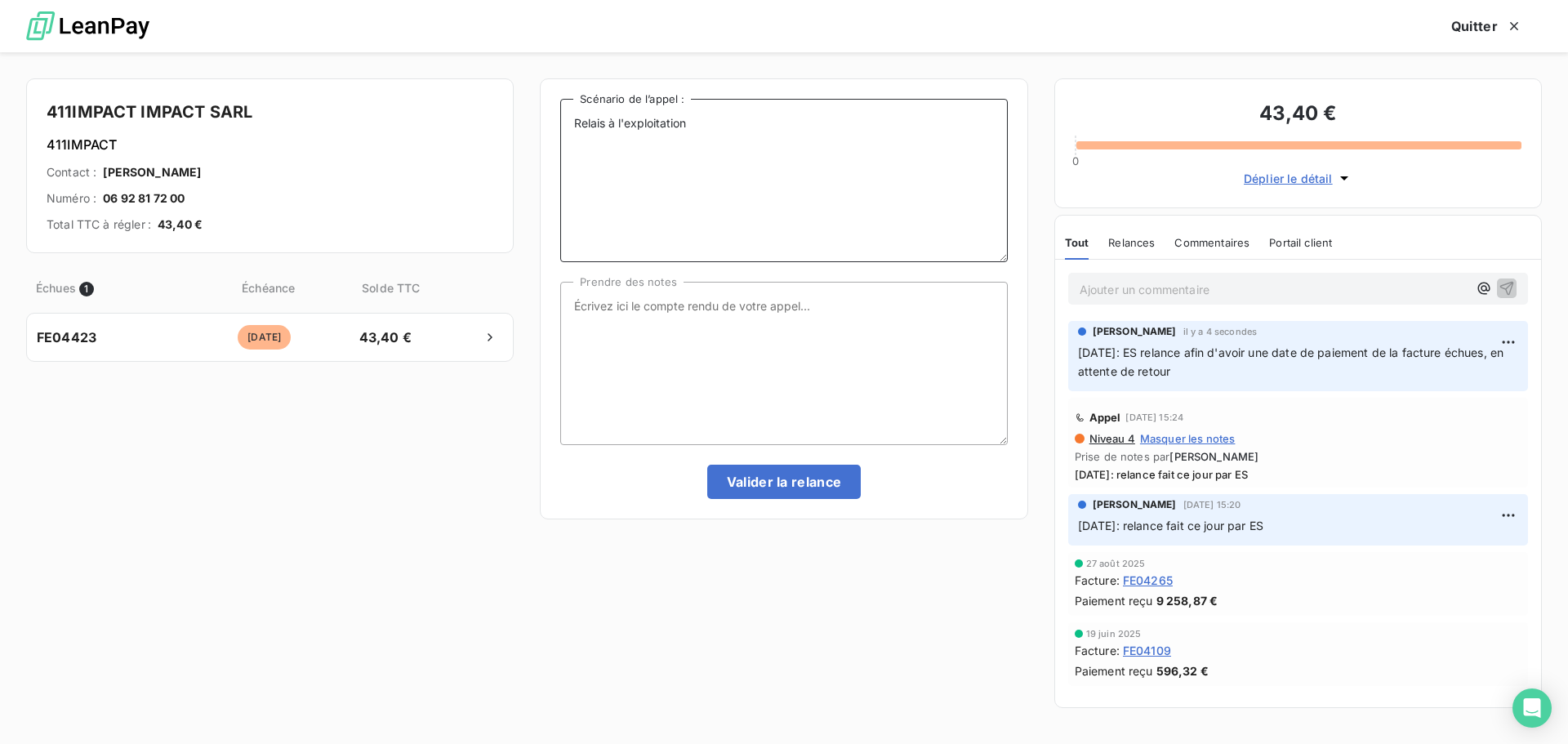
click at [737, 125] on textarea "Relais à l'exploitation" at bounding box center [783, 179] width 446 height 163
paste textarea "[DATE]: ES relance afin d'avoir une date de paiement de la facture échues, en a…"
type textarea "Relais à l'exploitation [DATE]: ES relance afin d'avoir une date de paiement de…"
click at [709, 304] on textarea "Prendre des notes" at bounding box center [783, 362] width 446 height 163
paste textarea "[DATE]: ES relance afin d'avoir une date de paiement de la facture échues, en a…"
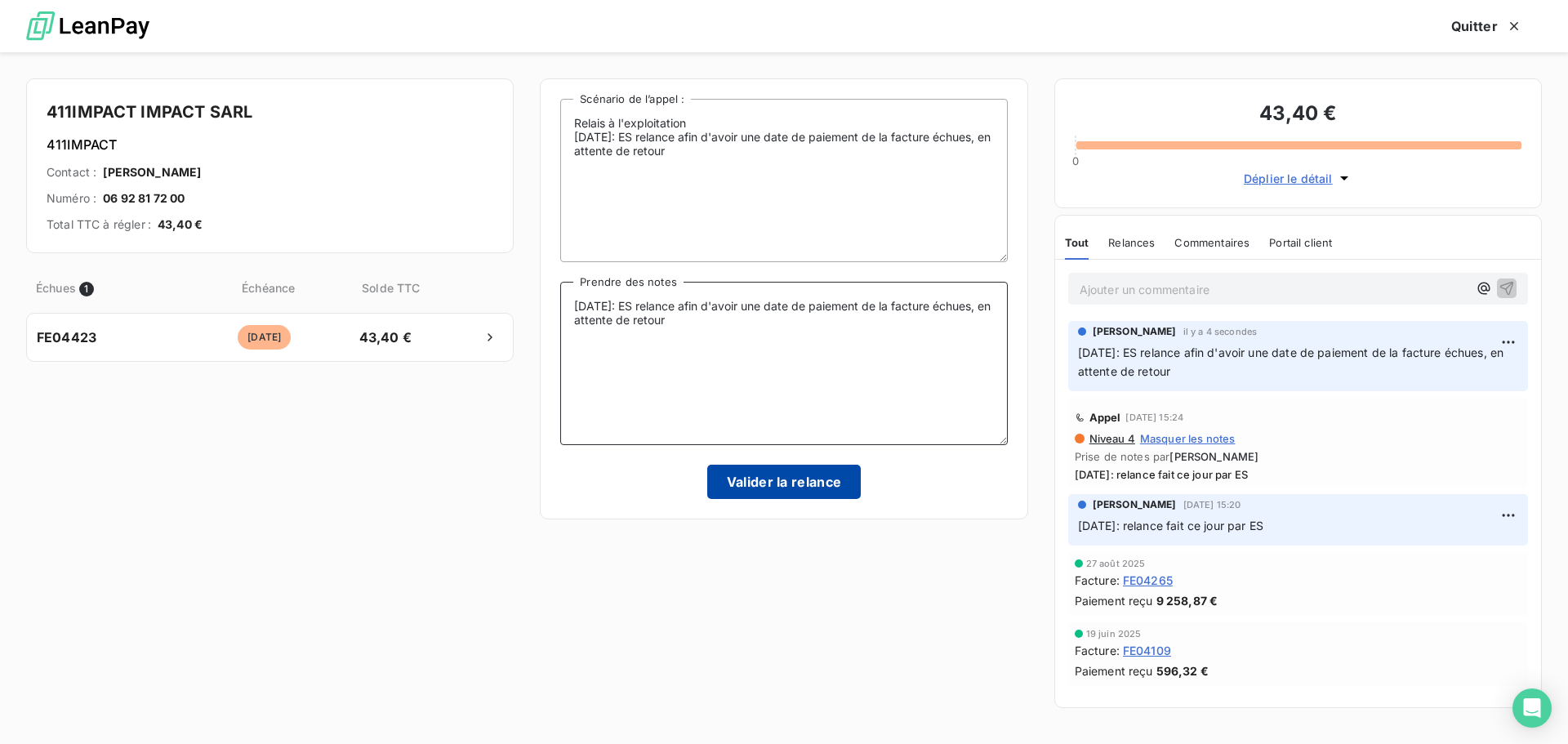
type textarea "[DATE]: ES relance afin d'avoir une date de paiement de la facture échues, en a…"
click at [741, 484] on button "Valider la relance" at bounding box center [784, 482] width 154 height 35
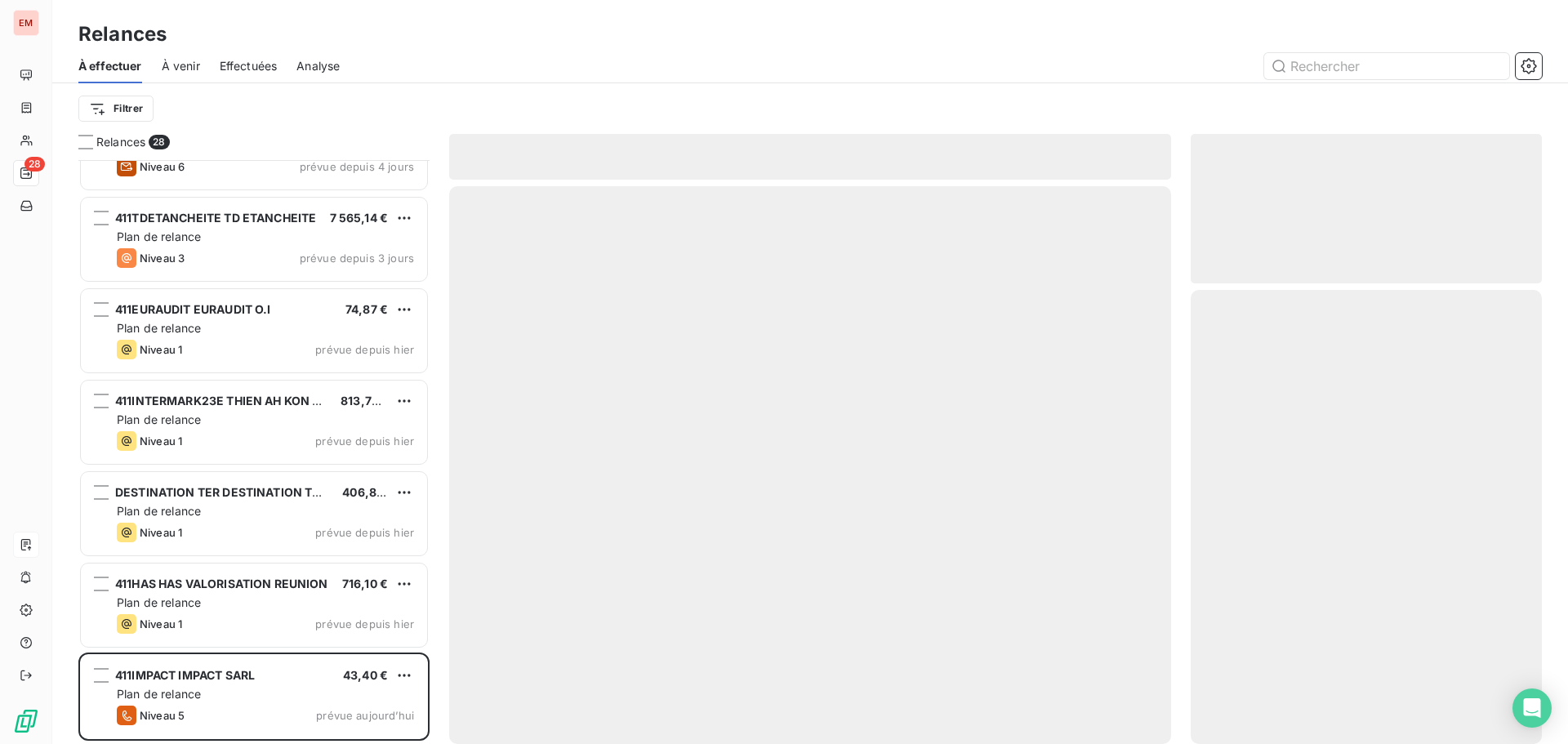
scroll to position [1885, 0]
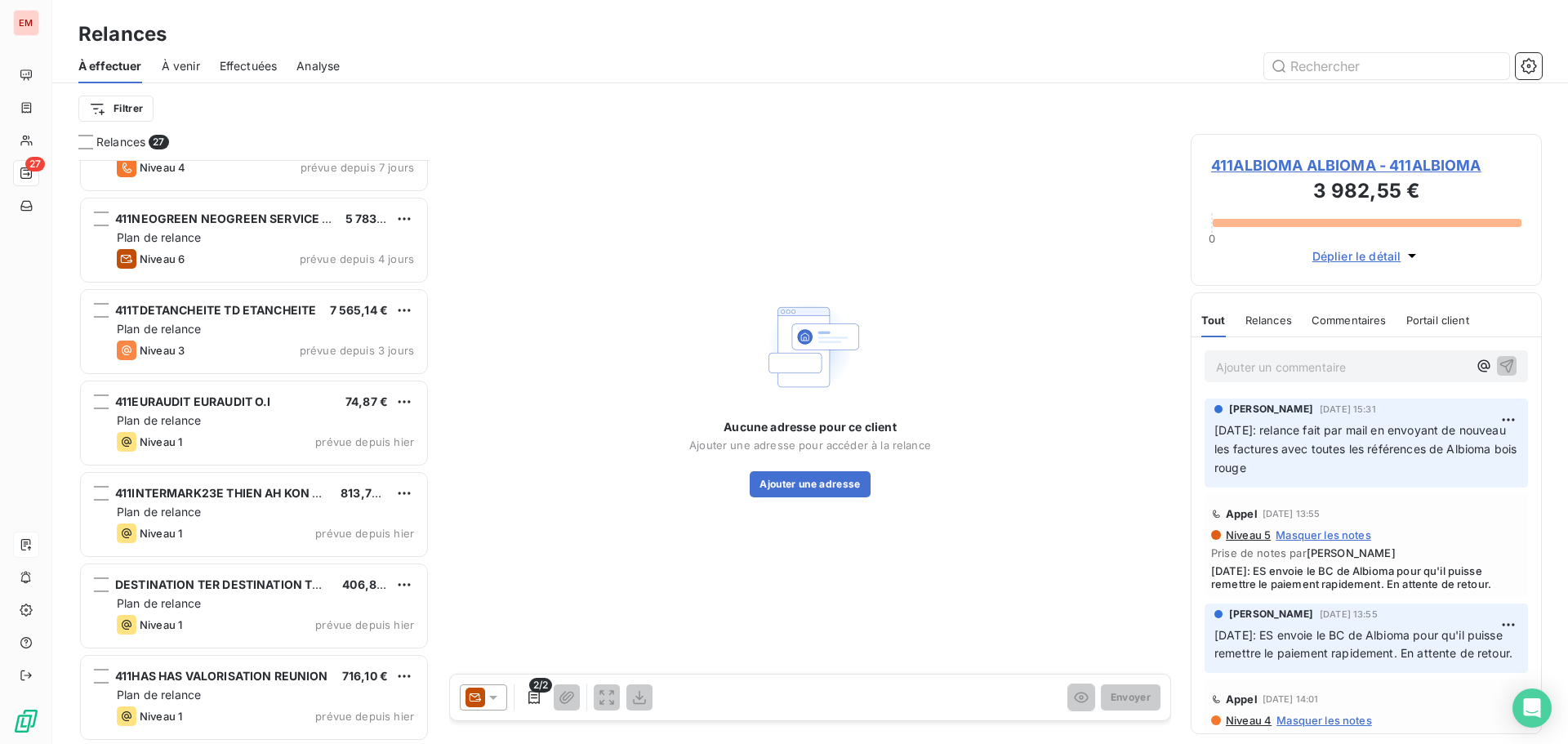
click at [252, 70] on span "Effectuées" at bounding box center [249, 66] width 58 height 16
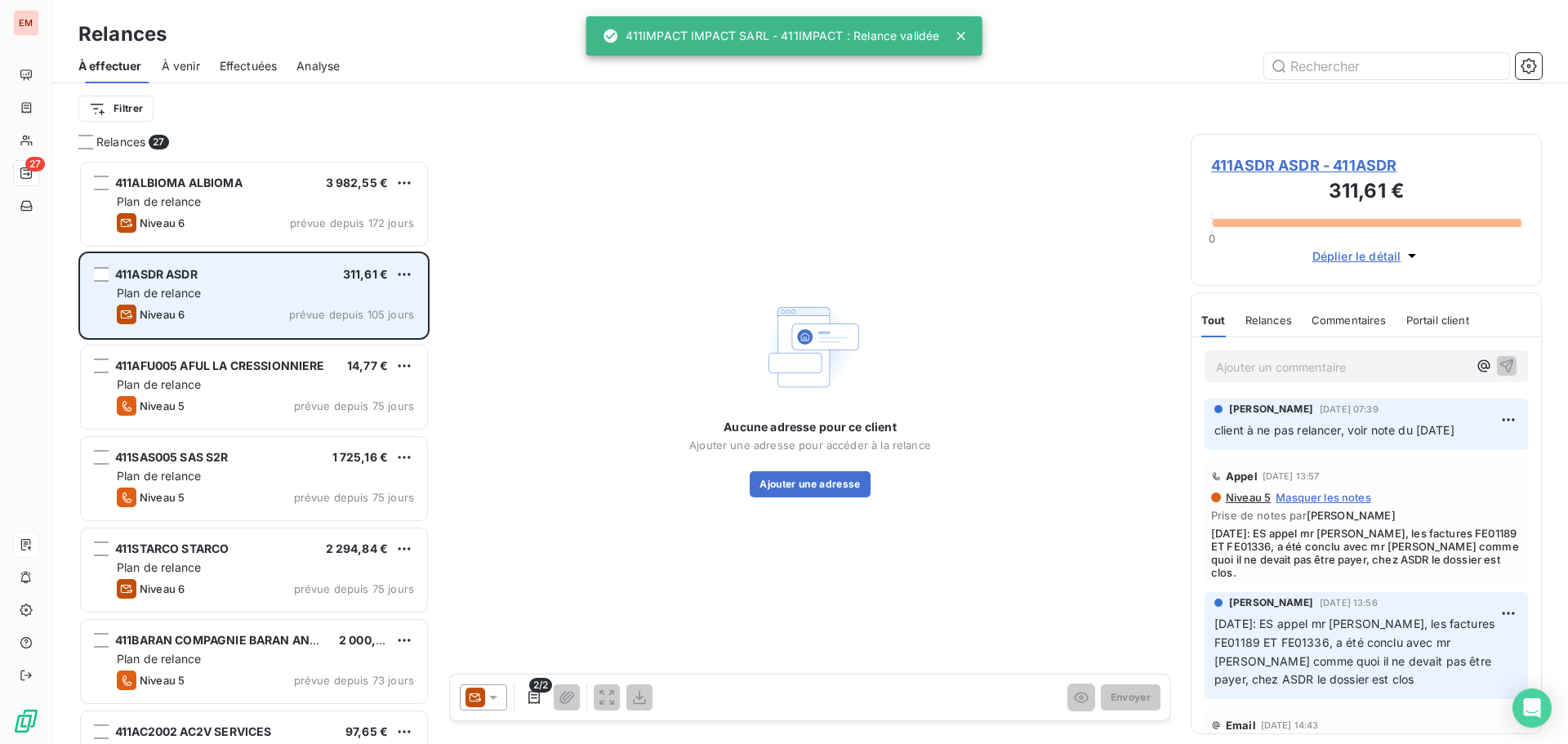
scroll to position [572, 339]
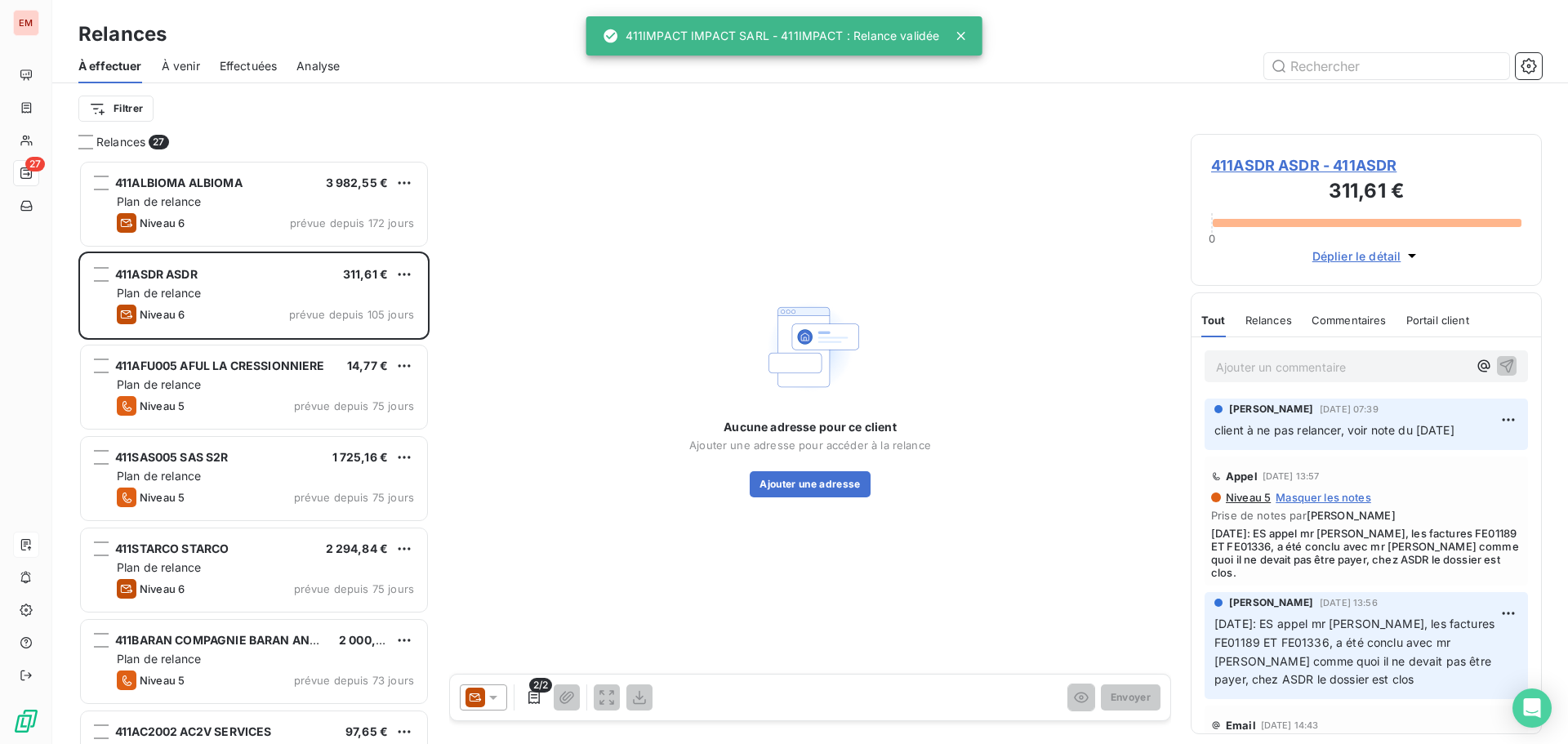
click at [233, 67] on span "Effectuées" at bounding box center [249, 66] width 58 height 16
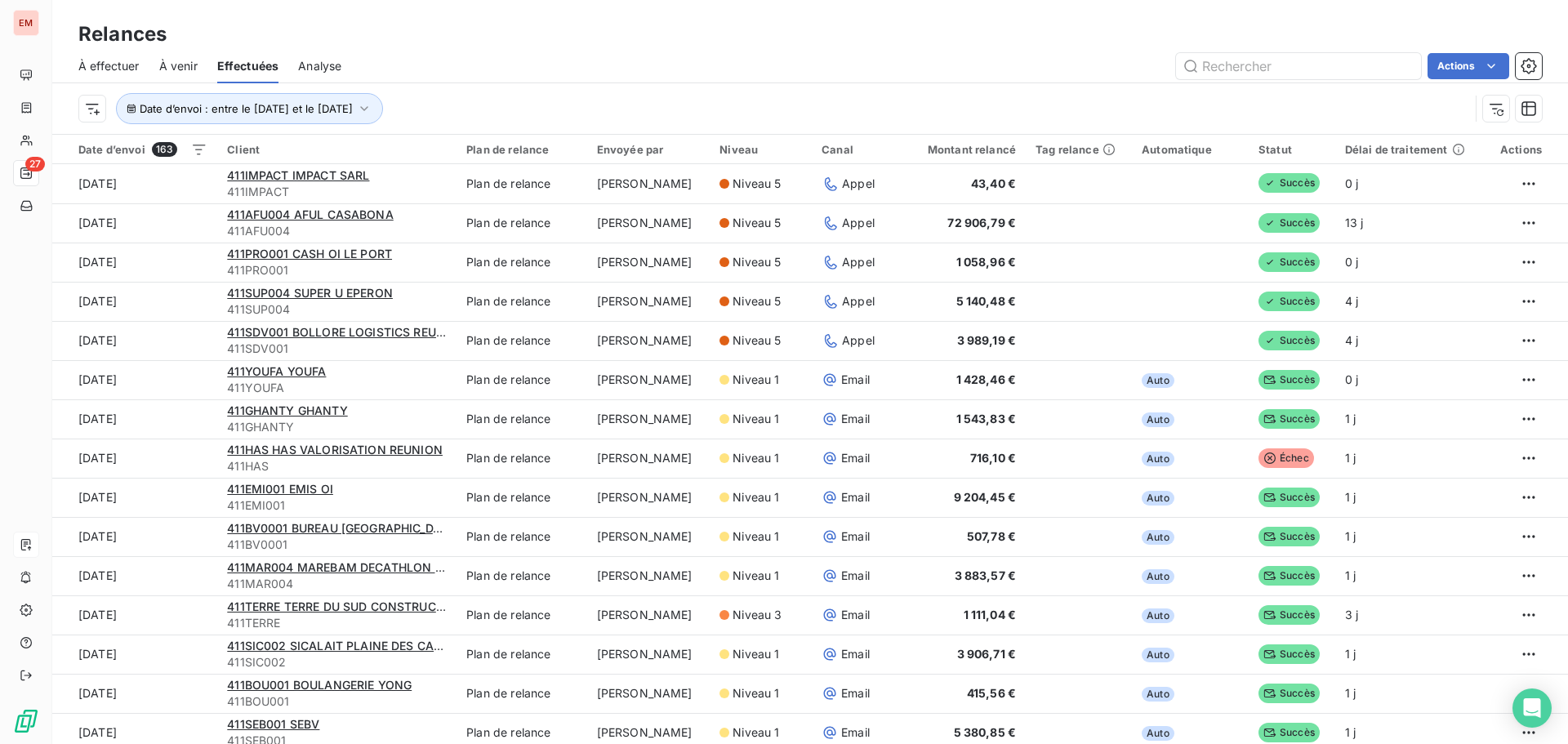
click at [91, 62] on span "À effectuer" at bounding box center [108, 66] width 61 height 16
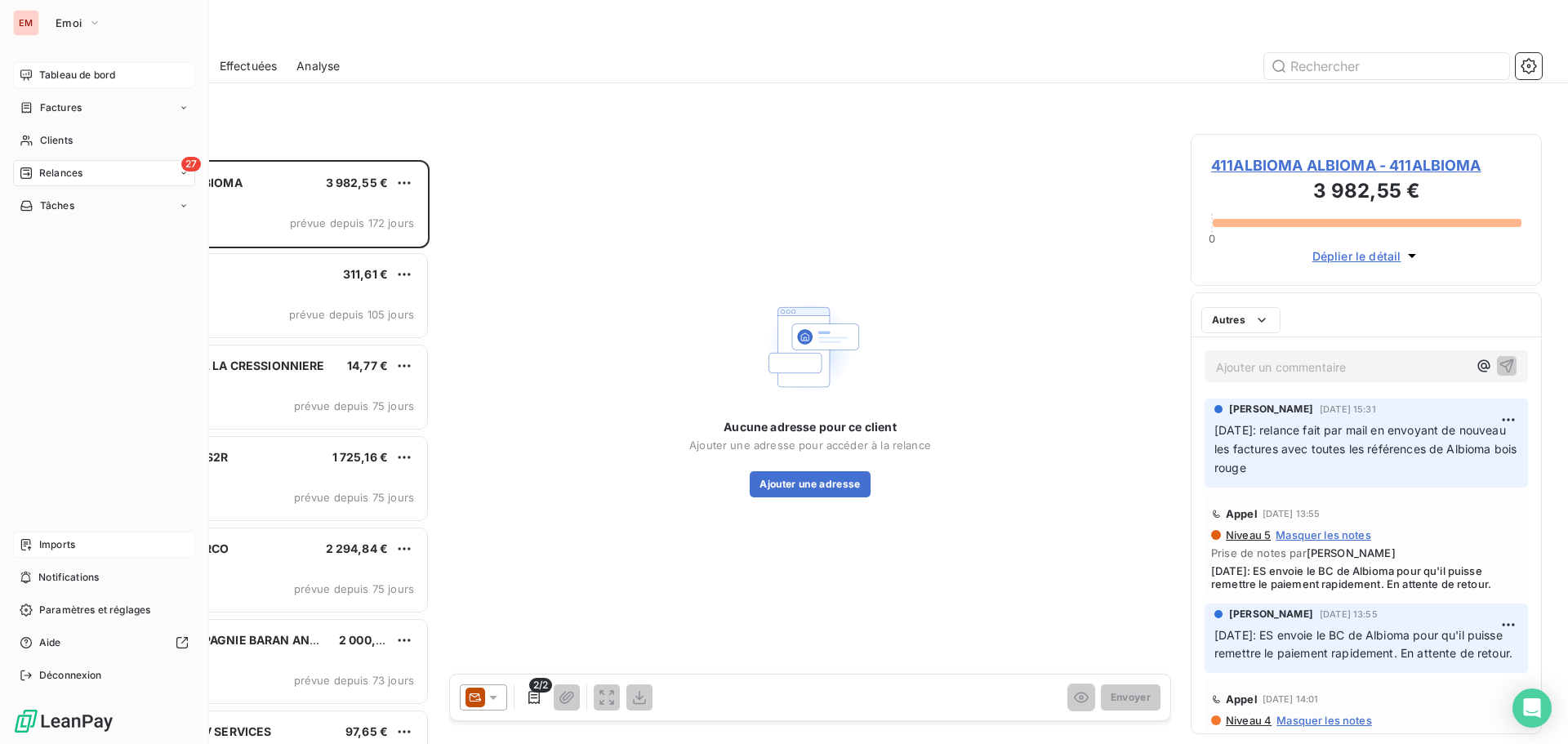
scroll to position [572, 339]
click at [36, 72] on div "Tableau de bord" at bounding box center [104, 75] width 182 height 26
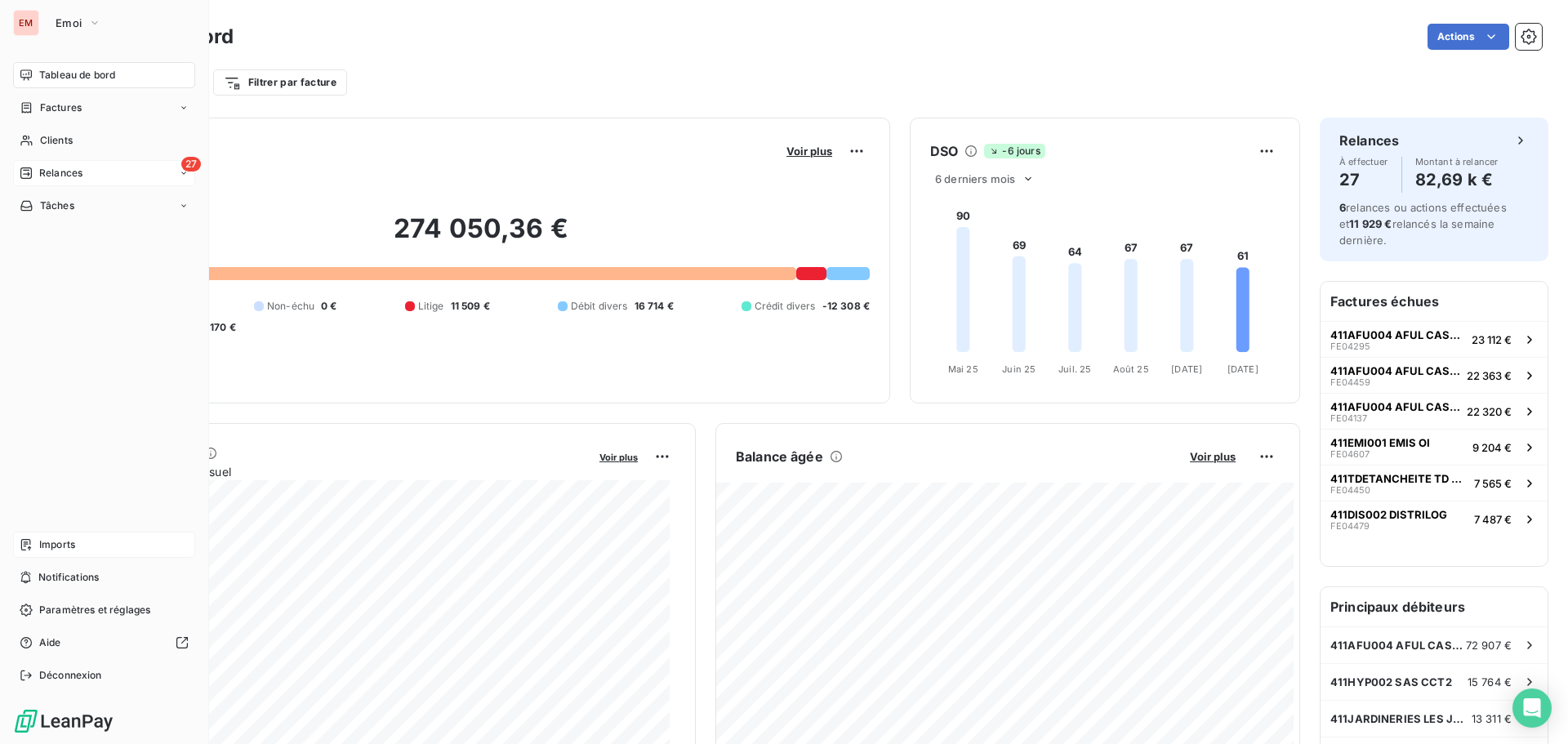
click at [36, 176] on div "Relances" at bounding box center [51, 173] width 63 height 15
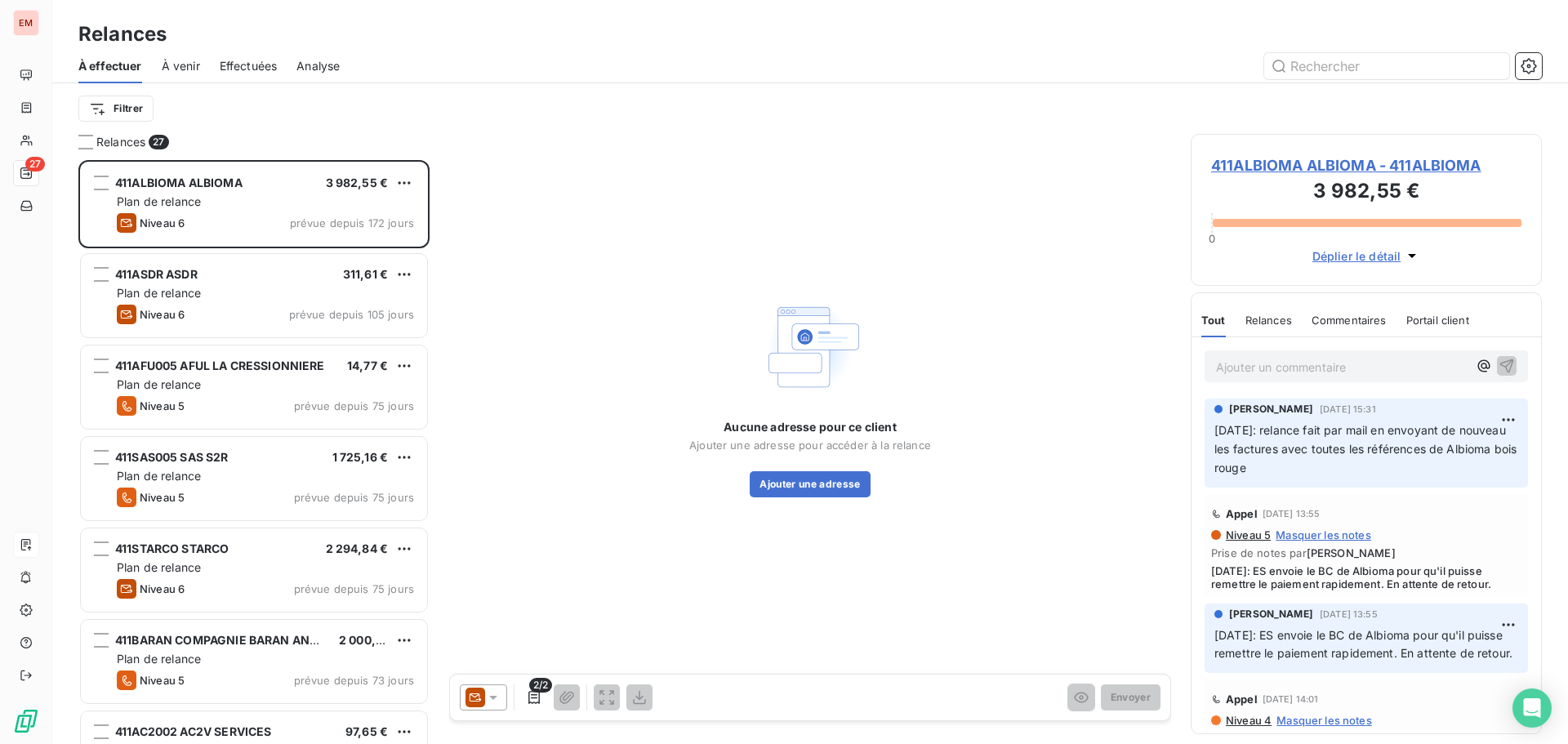
scroll to position [572, 339]
